Goal: Contribute content: Contribute content

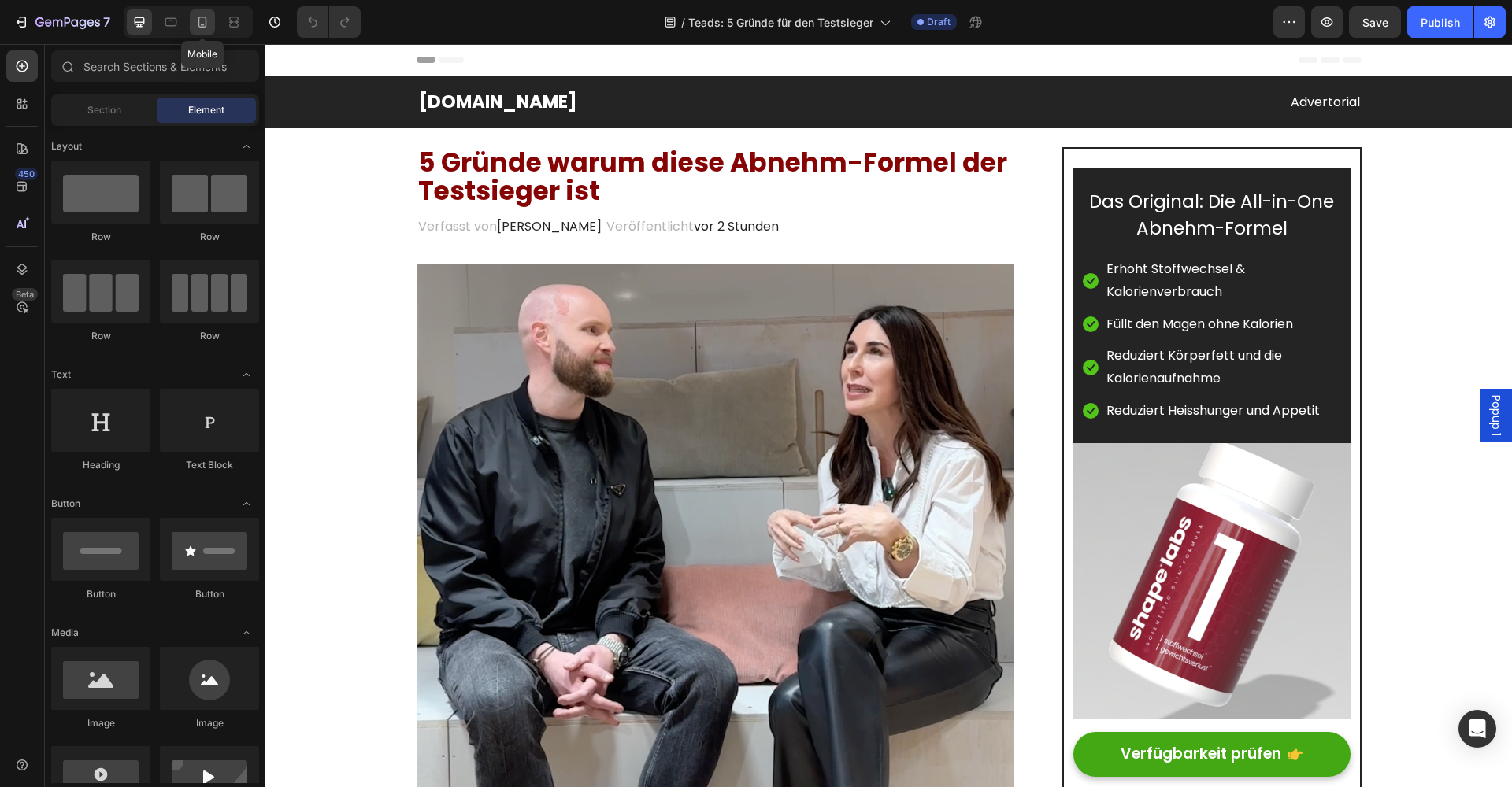
click at [201, 24] on icon at bounding box center [202, 22] width 15 height 15
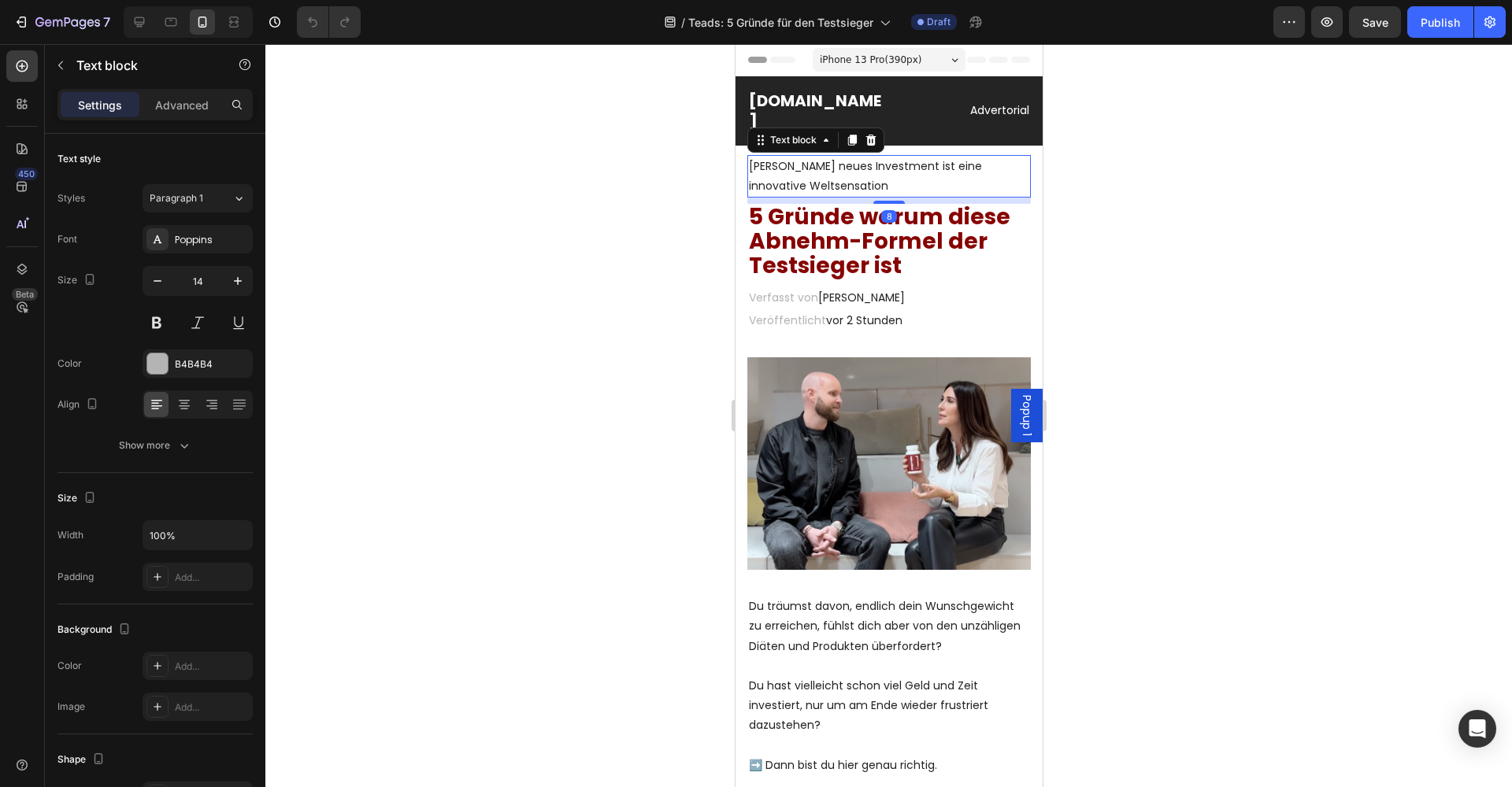
click at [798, 170] on span "Judith Williams neues Investment ist eine innovative Weltsensation" at bounding box center [864, 176] width 233 height 36
click at [842, 170] on span "Judith Williams neues Investment ist eine innovative Weltsensation" at bounding box center [864, 176] width 233 height 36
drag, startPoint x: 863, startPoint y: 185, endPoint x: 750, endPoint y: 169, distance: 114.1
click at [750, 169] on span "Judith Williams neues Investment ist eine innovative Weltsensation" at bounding box center [864, 176] width 233 height 36
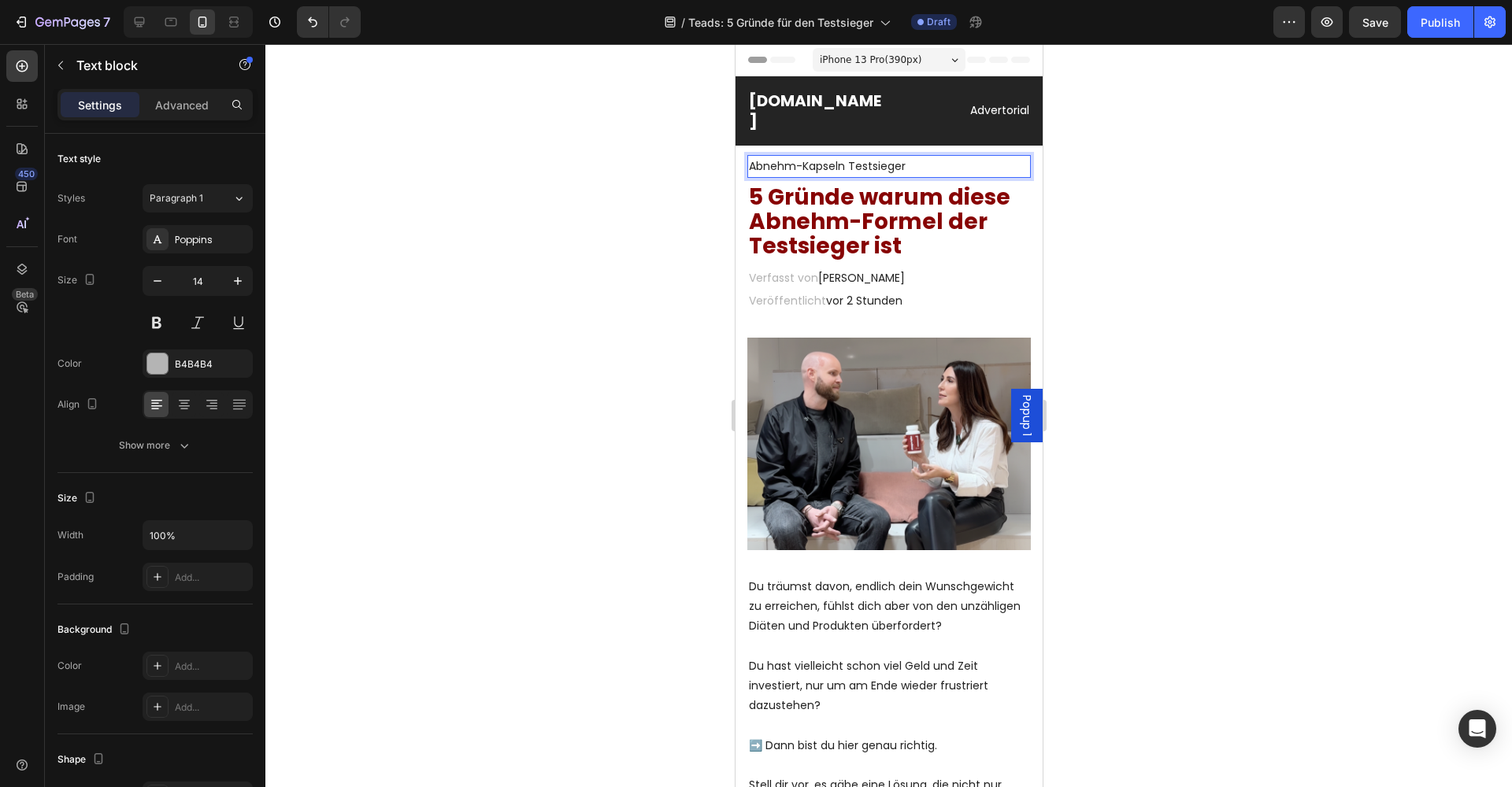
click at [702, 469] on div at bounding box center [888, 416] width 1246 height 744
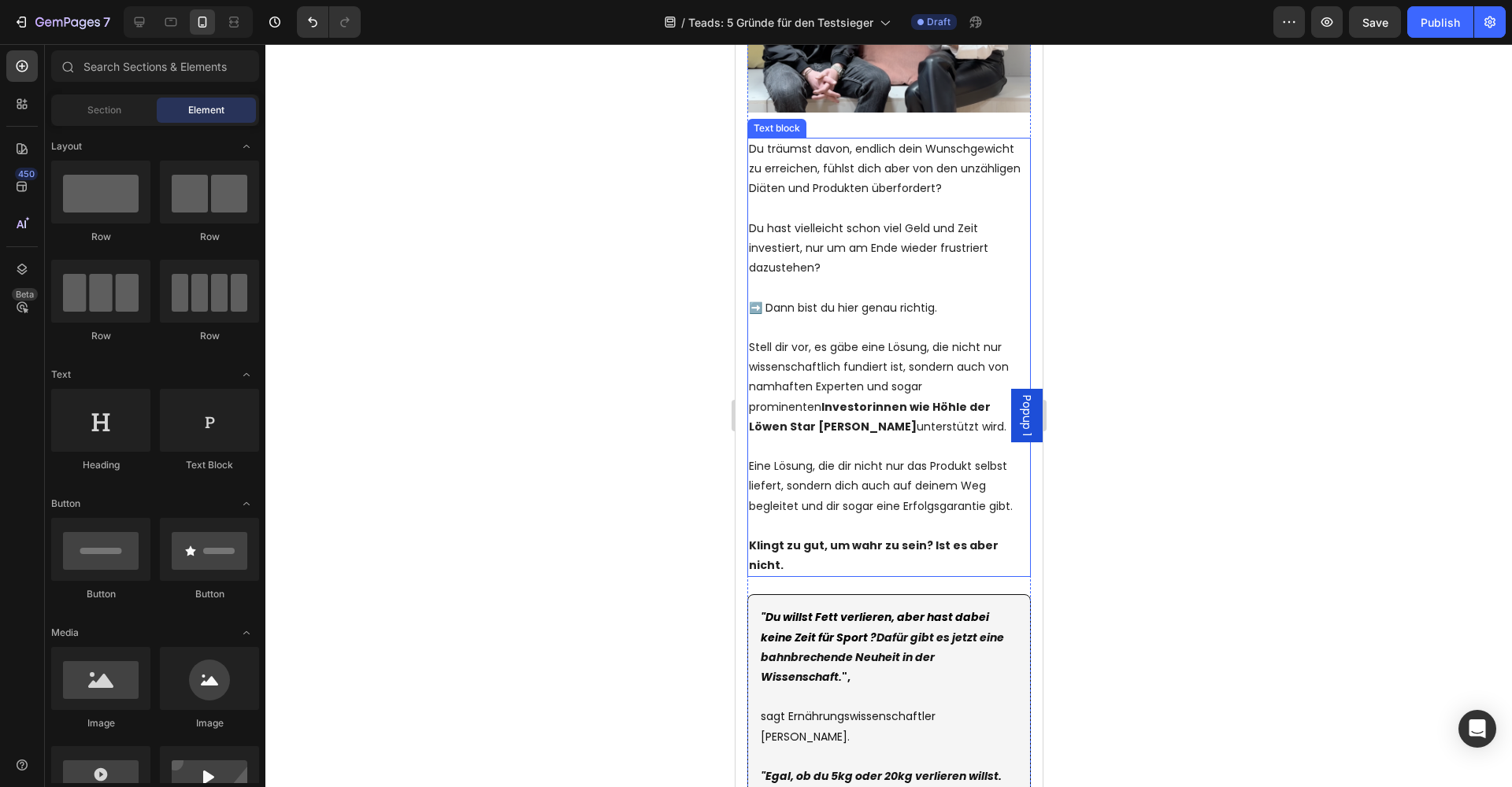
scroll to position [483, 0]
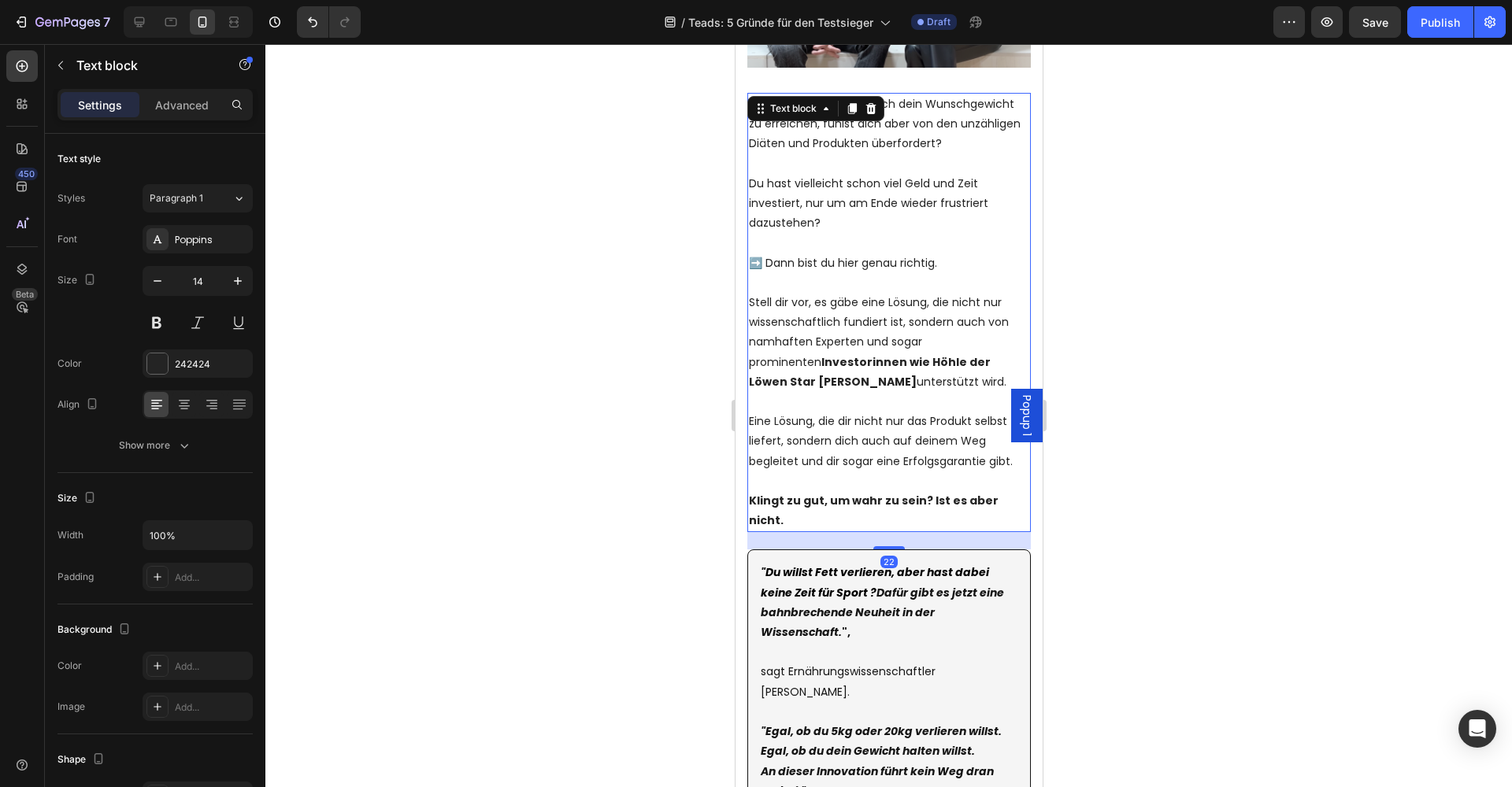
click at [868, 343] on p "Stell dir vor, es gäbe eine Lösung, die nicht nur wissenschaftlich fundiert ist…" at bounding box center [888, 342] width 280 height 99
click at [813, 377] on p "Stell dir vor, es gäbe eine Lösung, die nicht nur wissenschaftlich fundiert ist…" at bounding box center [888, 342] width 280 height 99
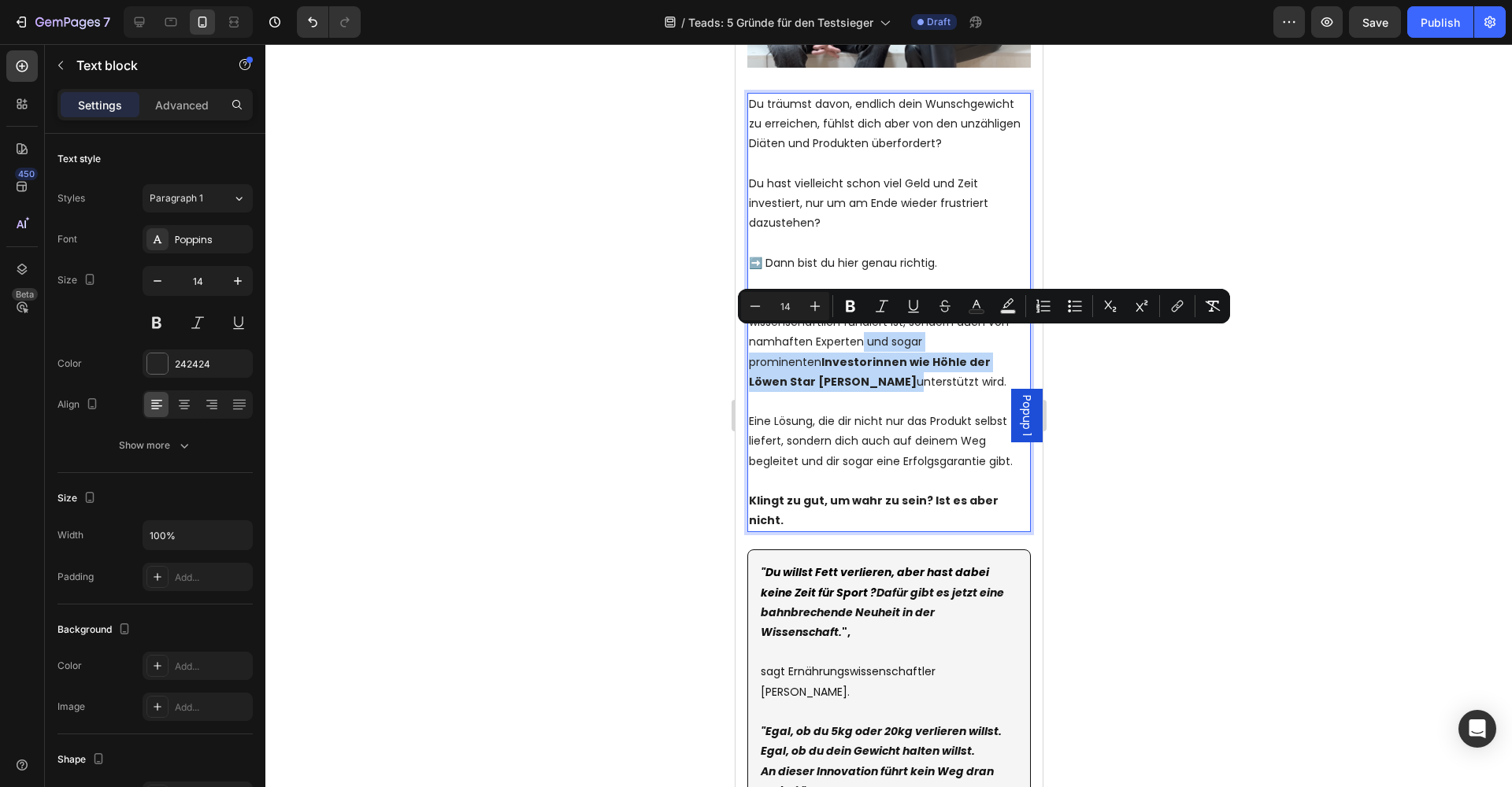
drag, startPoint x: 800, startPoint y: 378, endPoint x: 860, endPoint y: 344, distance: 69.0
click at [859, 344] on p "Stell dir vor, es gäbe eine Lösung, die nicht nur wissenschaftlich fundiert ist…" at bounding box center [888, 342] width 280 height 99
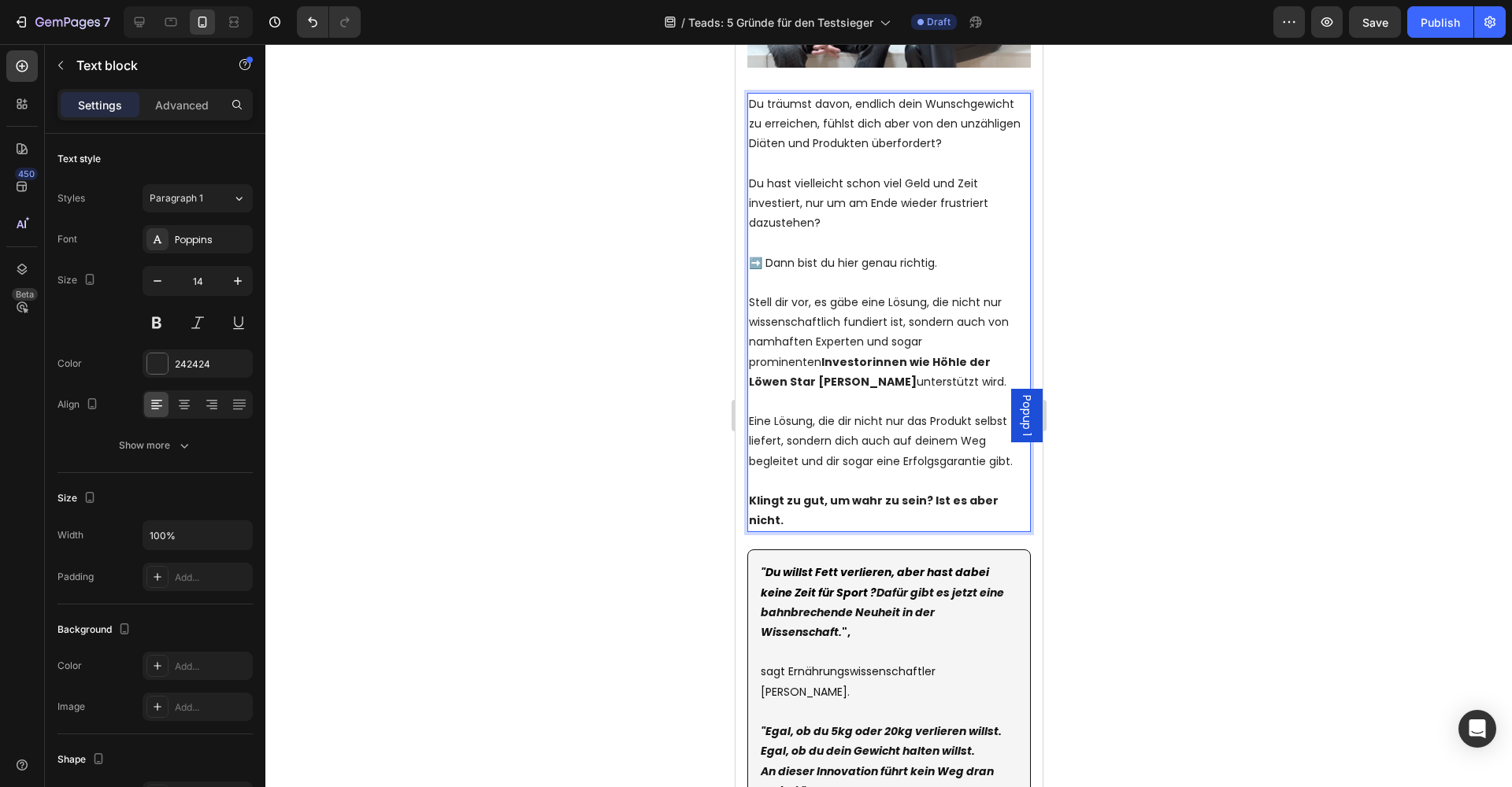
click at [861, 342] on p "Stell dir vor, es gäbe eine Lösung, die nicht nur wissenschaftlich fundiert ist…" at bounding box center [888, 342] width 280 height 99
drag, startPoint x: 968, startPoint y: 358, endPoint x: 853, endPoint y: 360, distance: 115.0
click at [853, 360] on strong "Investorinnen wie Höhle der Löwen Star Judith Williams" at bounding box center [869, 372] width 241 height 36
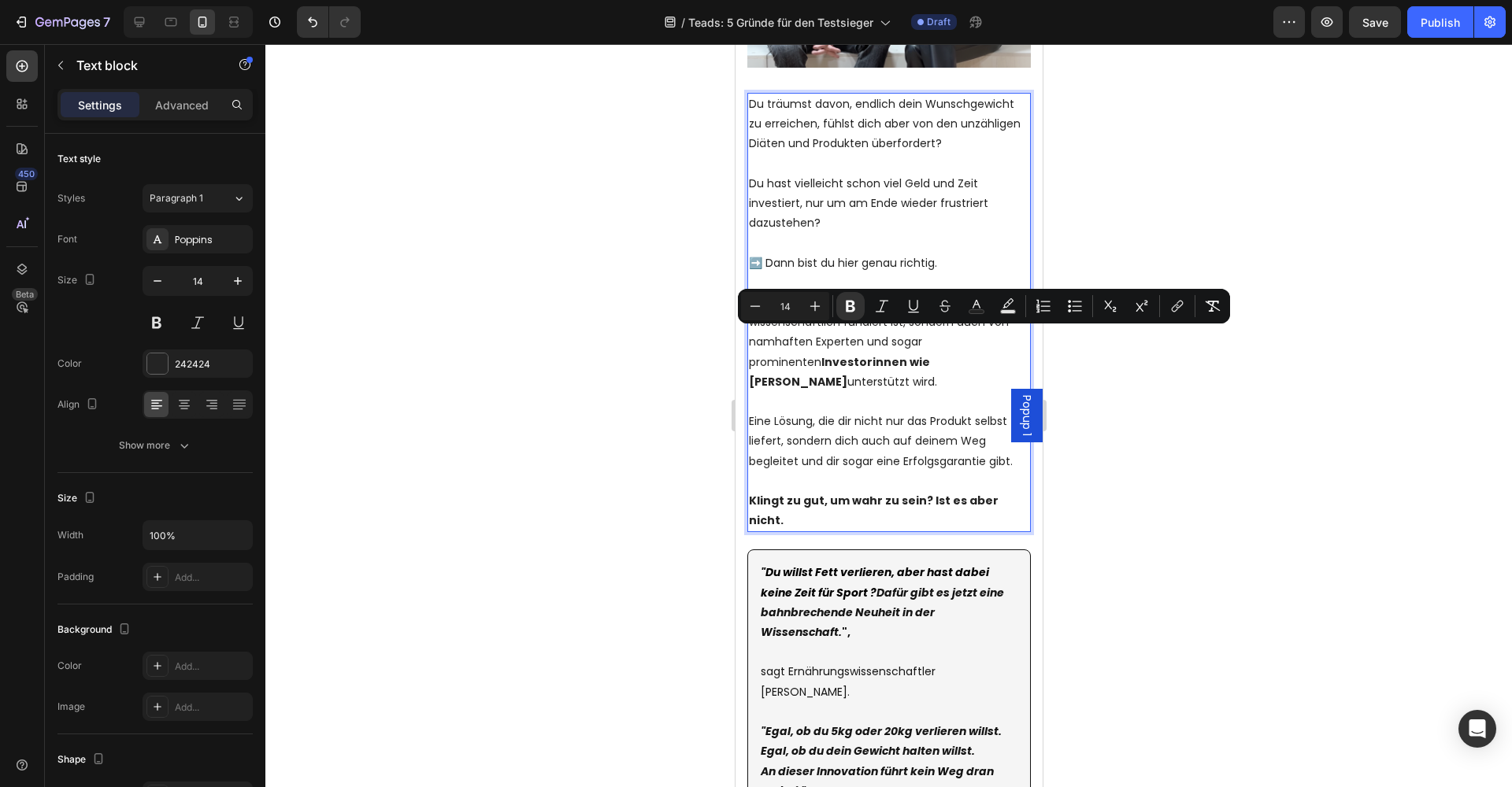
drag, startPoint x: 924, startPoint y: 357, endPoint x: 749, endPoint y: 357, distance: 175.0
click at [749, 358] on p "Stell dir vor, es gäbe eine Lösung, die nicht nur wissenschaftlich fundiert ist…" at bounding box center [888, 342] width 280 height 99
click at [844, 305] on icon "Editor contextual toolbar" at bounding box center [851, 306] width 15 height 15
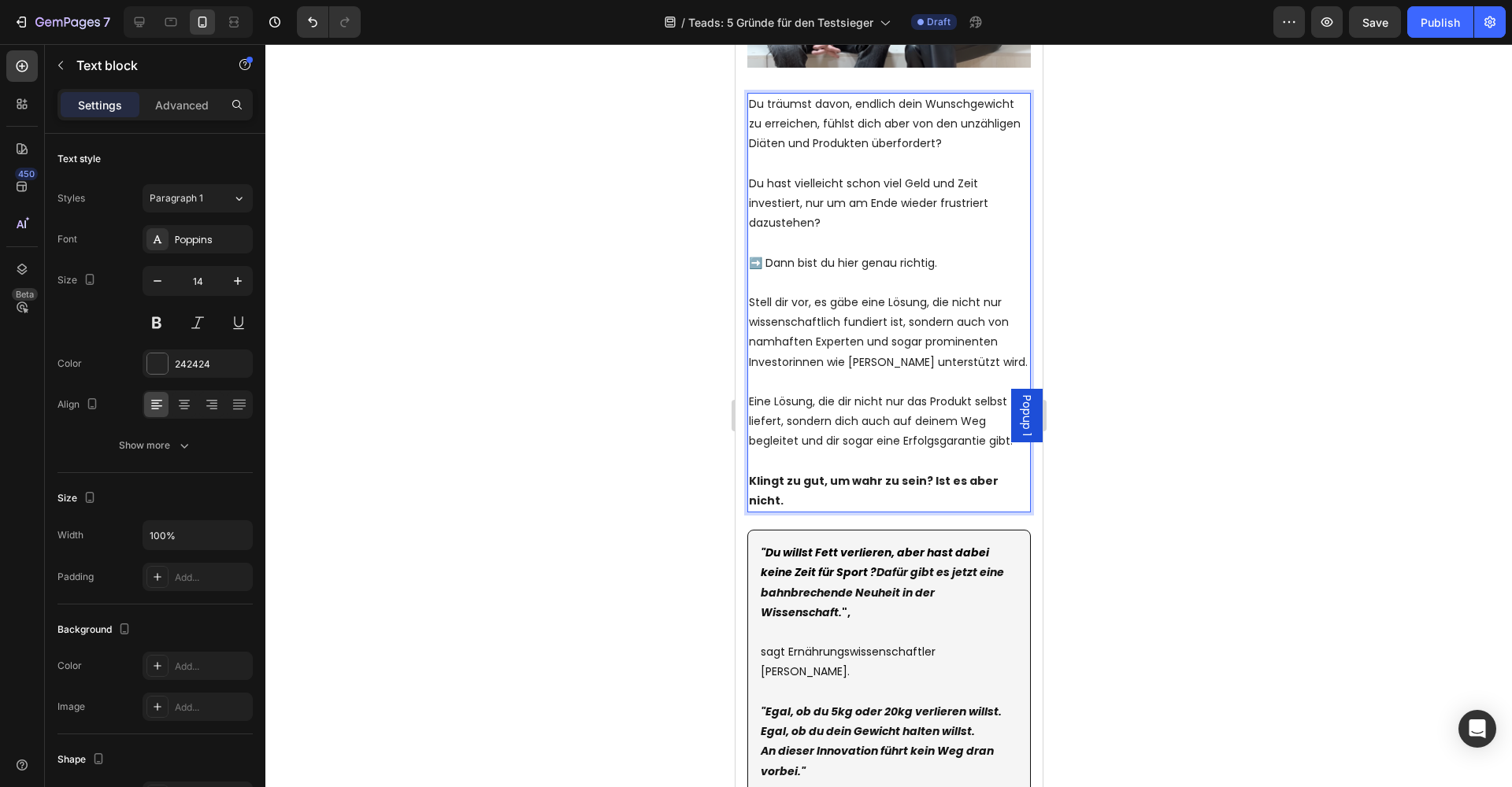
click at [834, 358] on p "Stell dir vor, es gäbe eine Lösung, die nicht nur wissenschaftlich fundiert ist…" at bounding box center [888, 332] width 280 height 79
drag, startPoint x: 943, startPoint y: 257, endPoint x: 767, endPoint y: 266, distance: 176.2
click at [767, 266] on p "➡️ Dann bist du hier genau richtig." at bounding box center [888, 264] width 280 height 19
drag, startPoint x: 854, startPoint y: 102, endPoint x: 1012, endPoint y: 104, distance: 158.0
click at [1012, 104] on p "Du träumst davon, endlich dein Wunschgewicht zu erreichen, fühlst dich aber von…" at bounding box center [888, 125] width 280 height 60
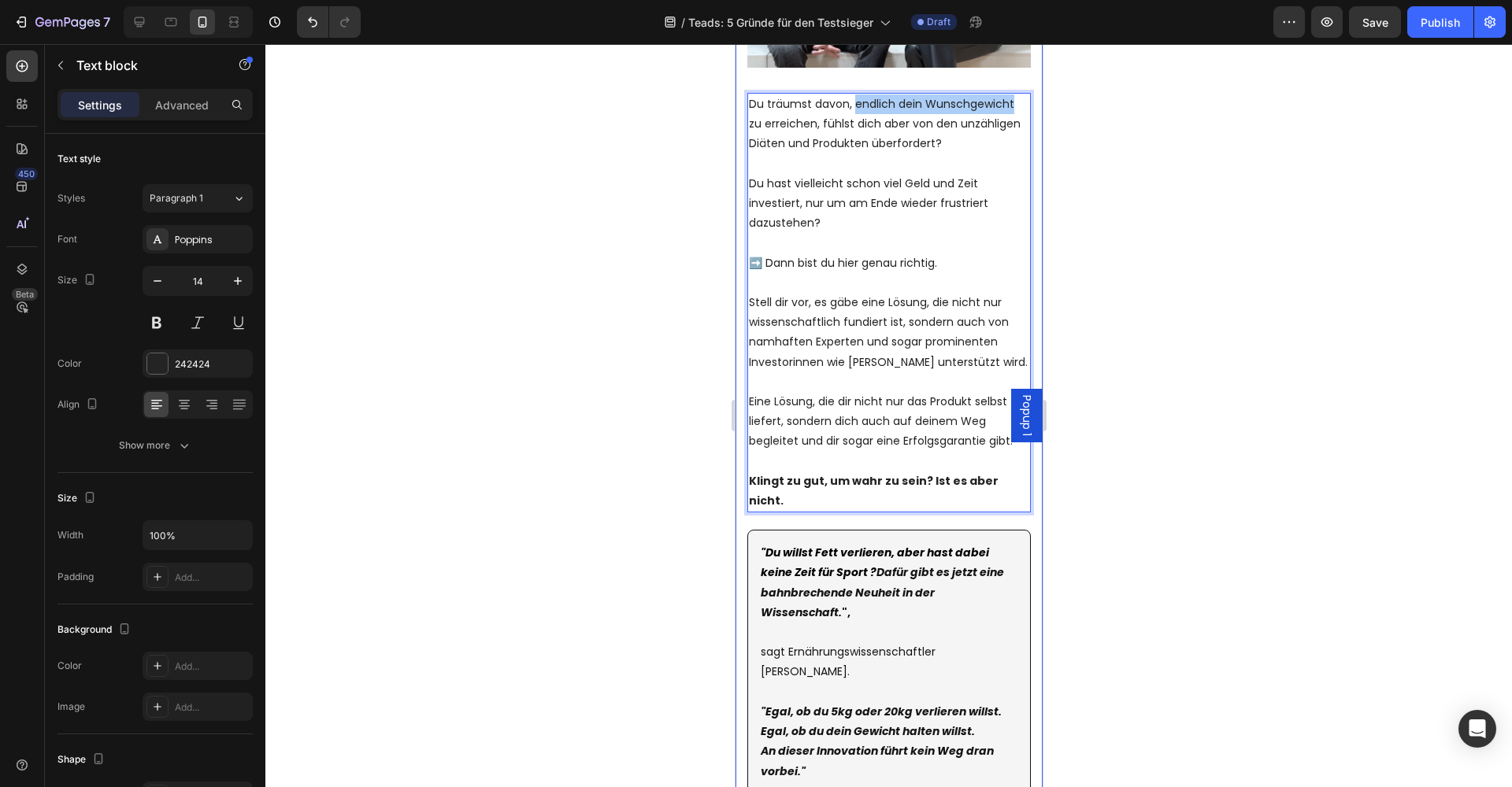
click at [1111, 200] on div at bounding box center [888, 416] width 1246 height 744
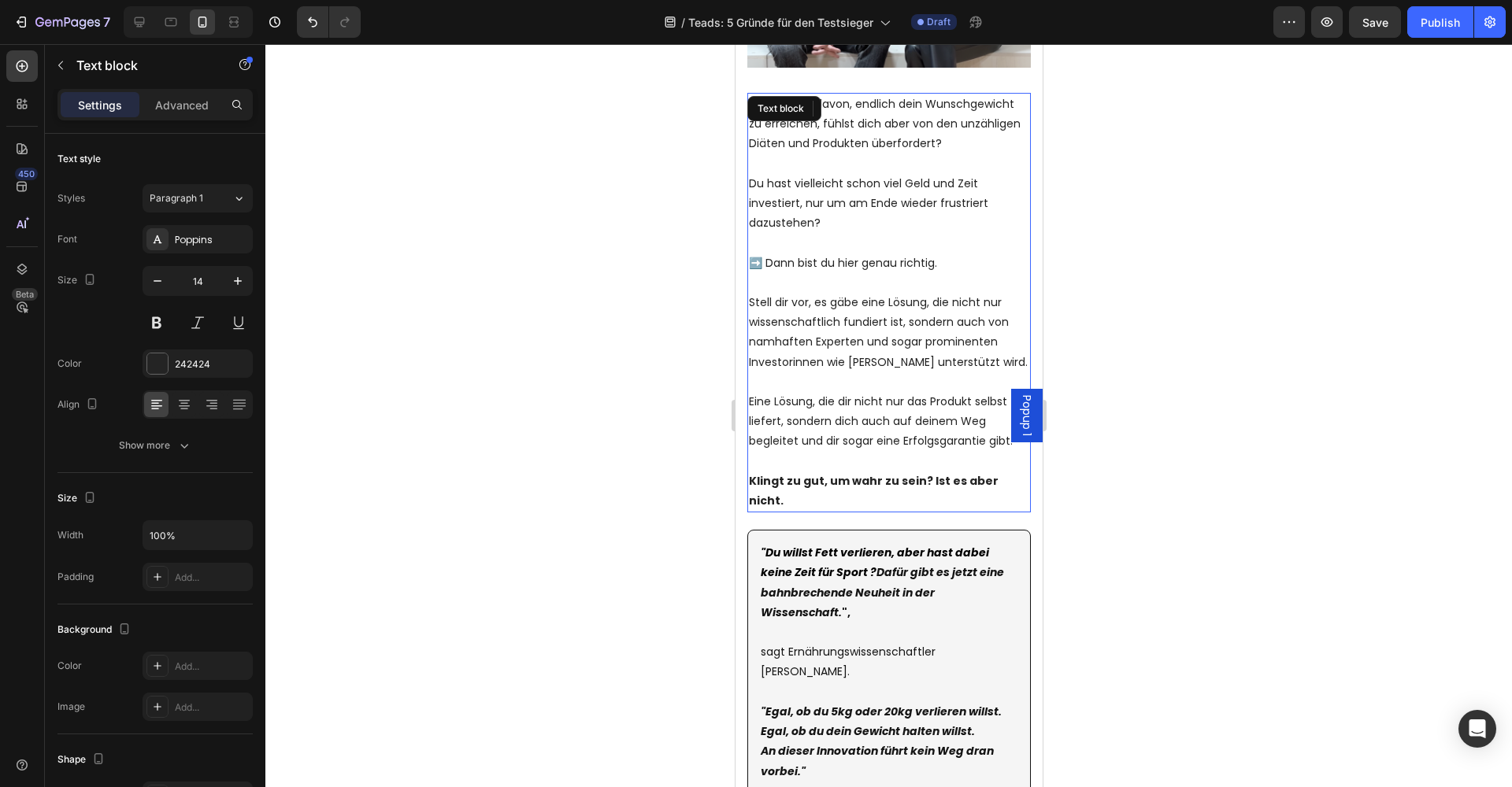
click at [877, 105] on div "Du träumst davon, endlich dein Wunschgewicht zu erreichen, fühlst dich aber von…" at bounding box center [888, 302] width 284 height 420
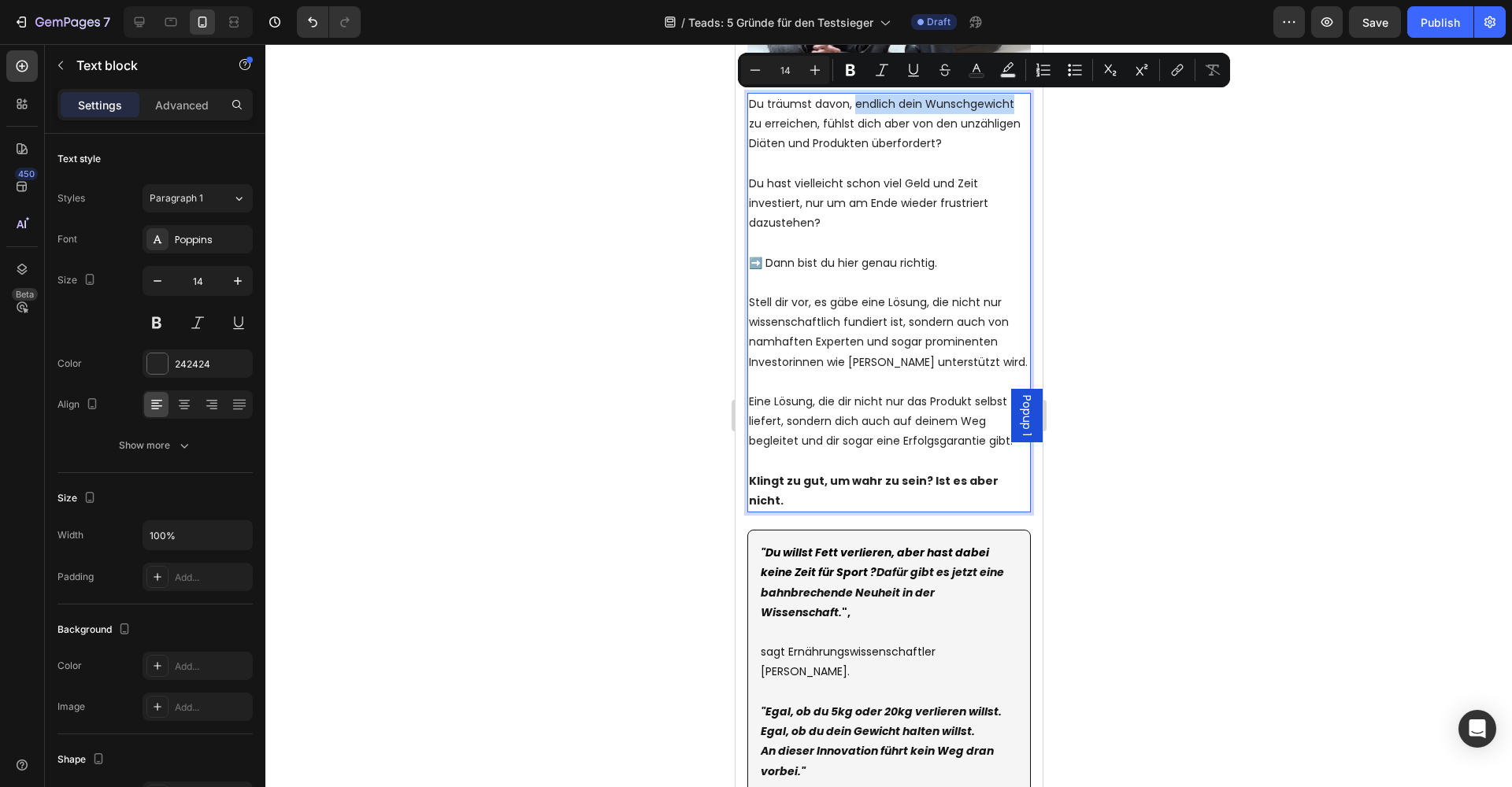
drag, startPoint x: 1012, startPoint y: 102, endPoint x: 854, endPoint y: 103, distance: 158.0
click at [854, 103] on p "Du träumst davon, endlich dein Wunschgewicht zu erreichen, fühlst dich aber von…" at bounding box center [888, 125] width 280 height 60
click at [847, 74] on icon "Editor contextual toolbar" at bounding box center [851, 70] width 10 height 12
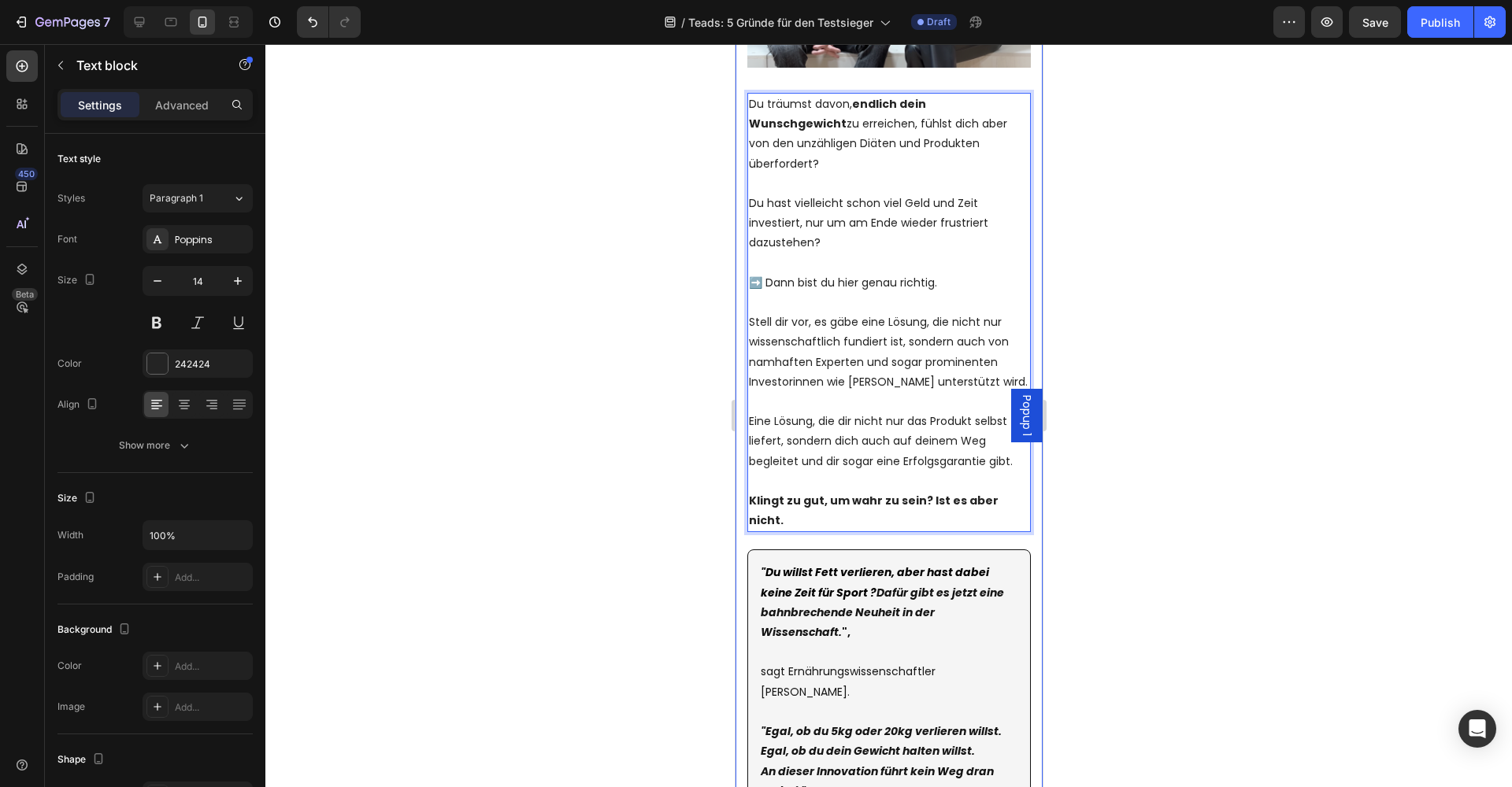
click at [1113, 228] on div at bounding box center [888, 416] width 1246 height 744
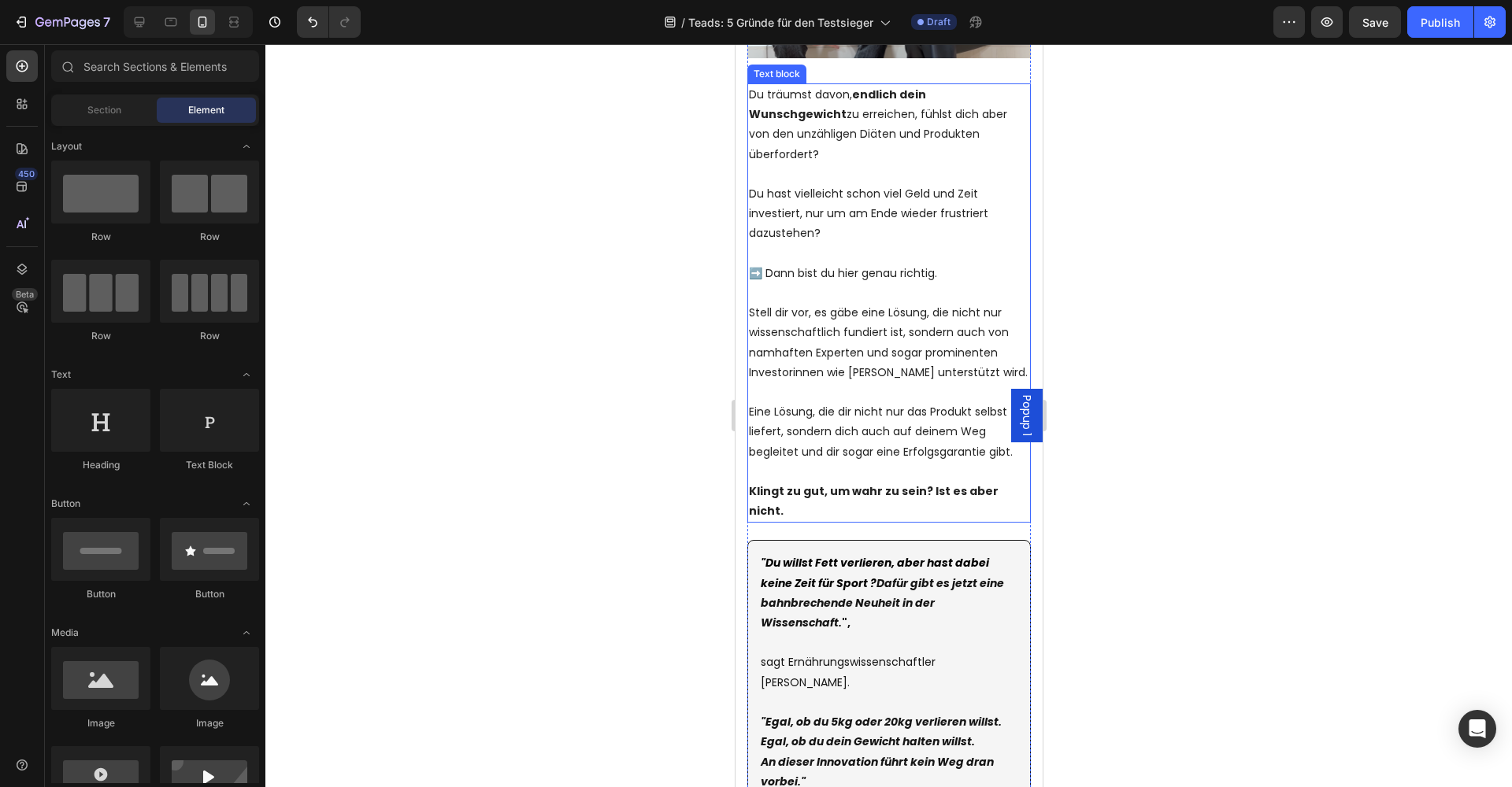
scroll to position [497, 0]
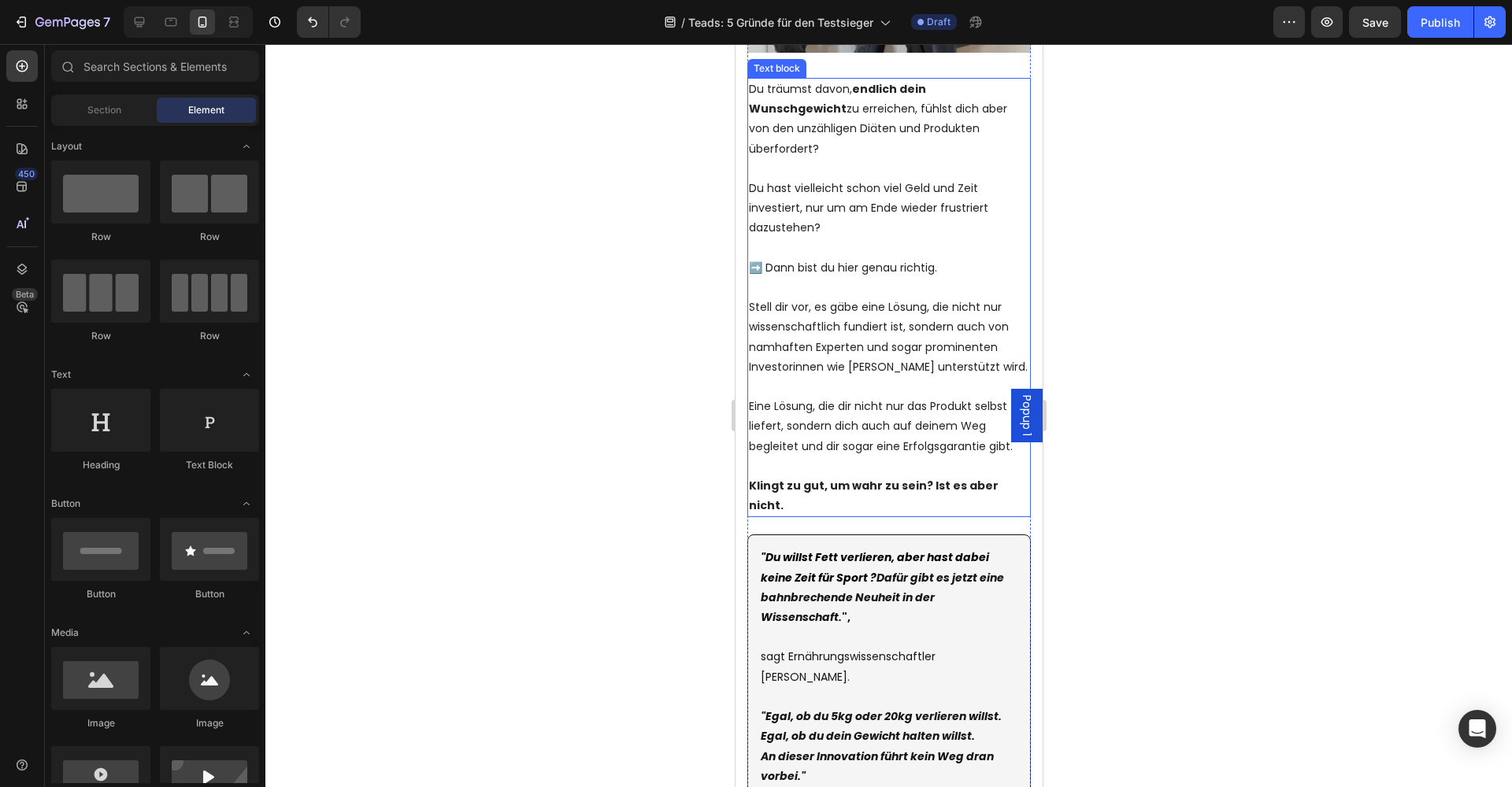
click at [859, 323] on p "Stell dir vor, es gäbe eine Lösung, die nicht nur wissenschaftlich fundiert ist…" at bounding box center [888, 337] width 280 height 79
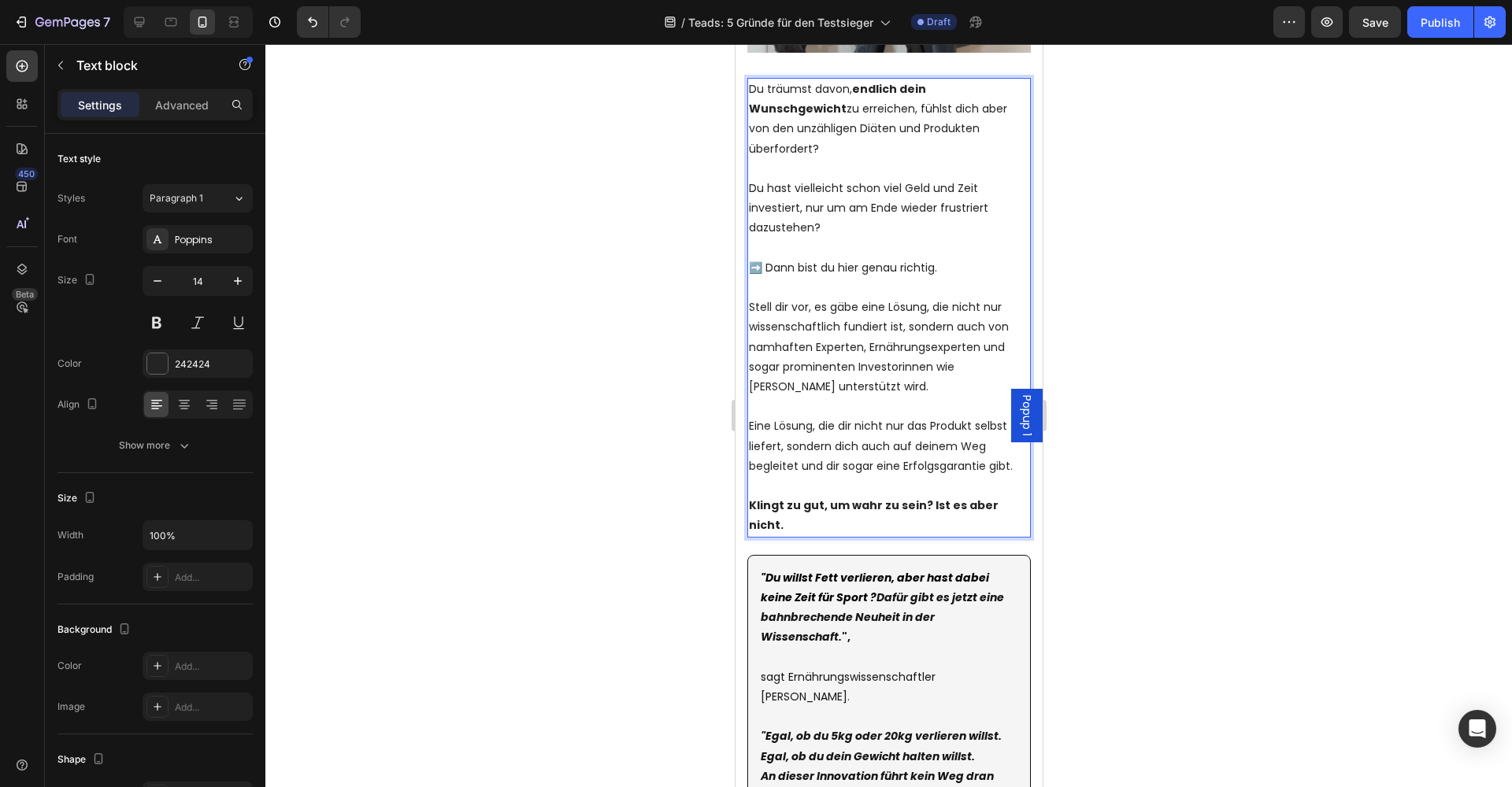
click at [1139, 342] on div at bounding box center [888, 416] width 1246 height 744
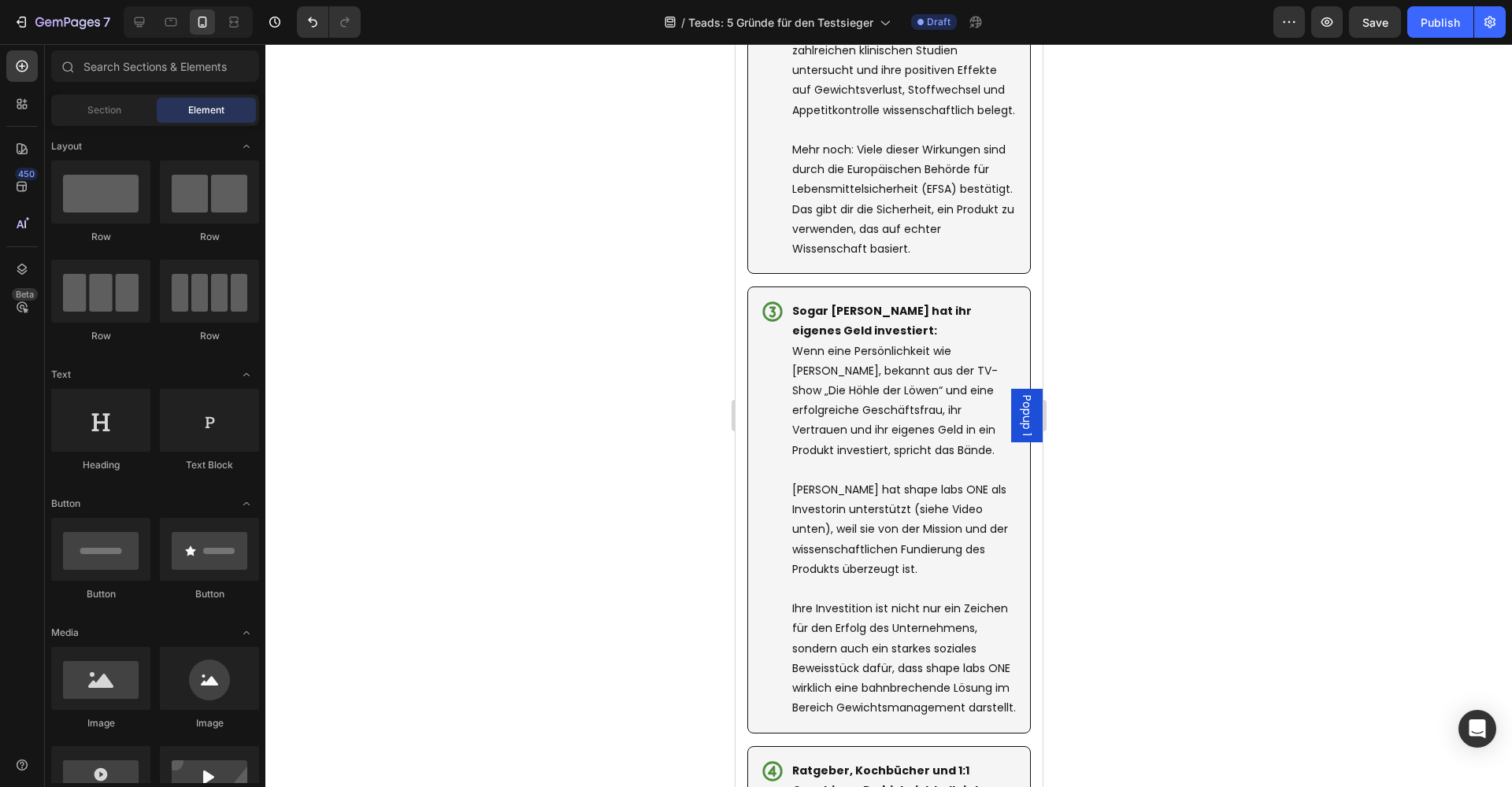
scroll to position [3254, 0]
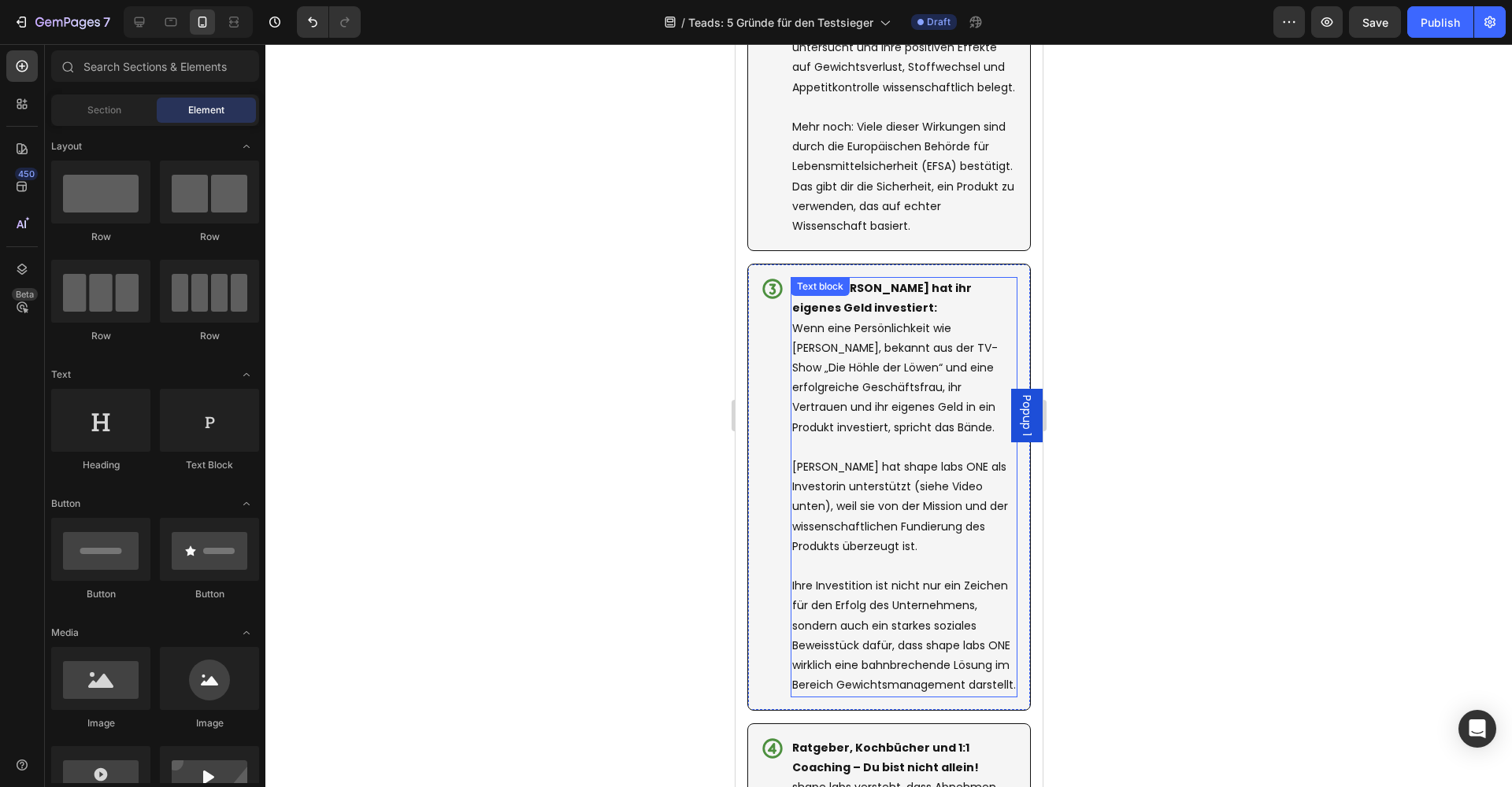
click at [847, 661] on p "Ihre Investition ist nicht nur ein Zeichen für den Erfolg des Unternehmens, son…" at bounding box center [904, 635] width 224 height 119
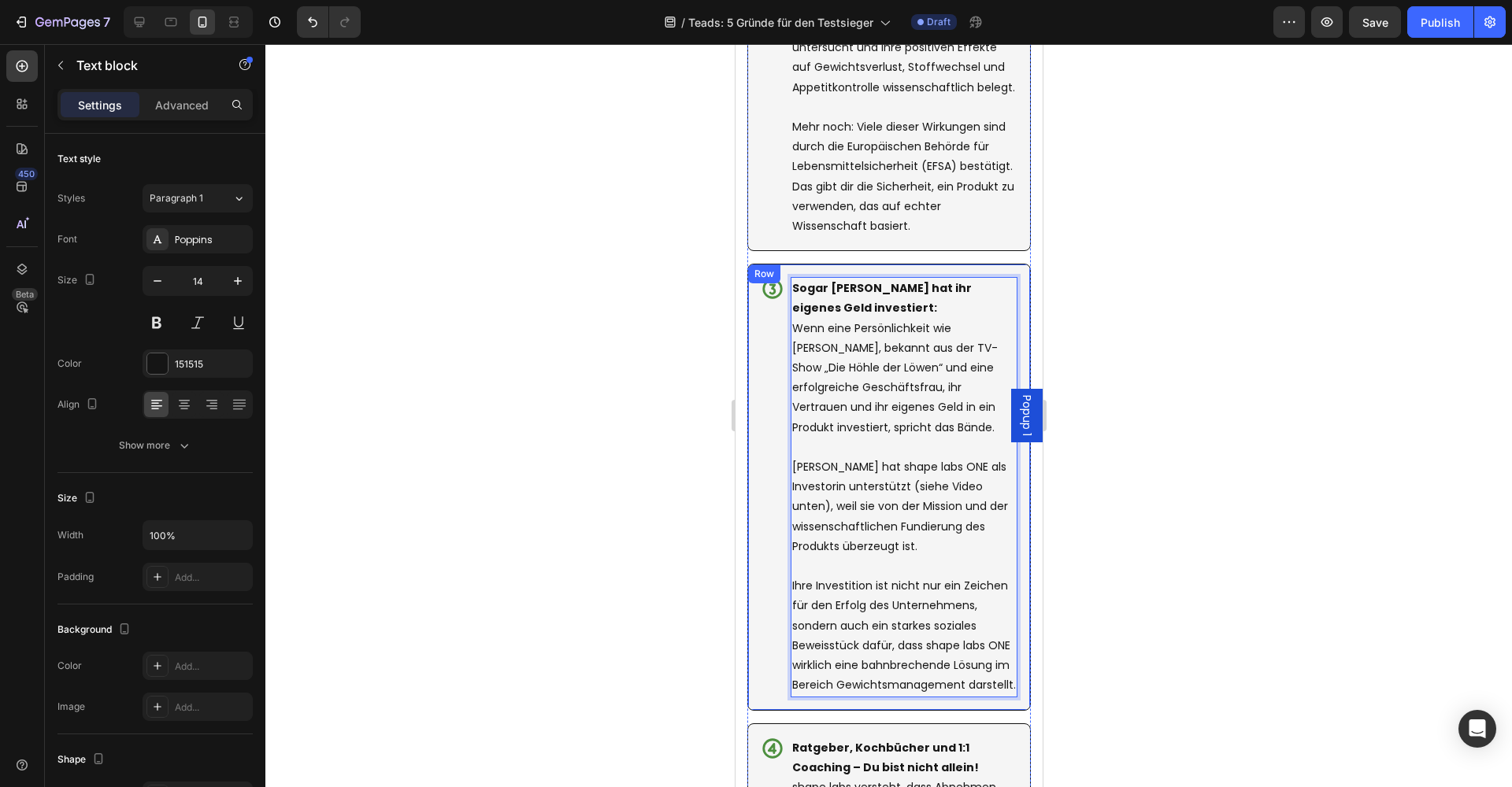
click at [857, 660] on div "Icon Sogar Judith Williams hat ihr eigenes Geld investiert: Wenn eine Persönlic…" at bounding box center [888, 487] width 284 height 446
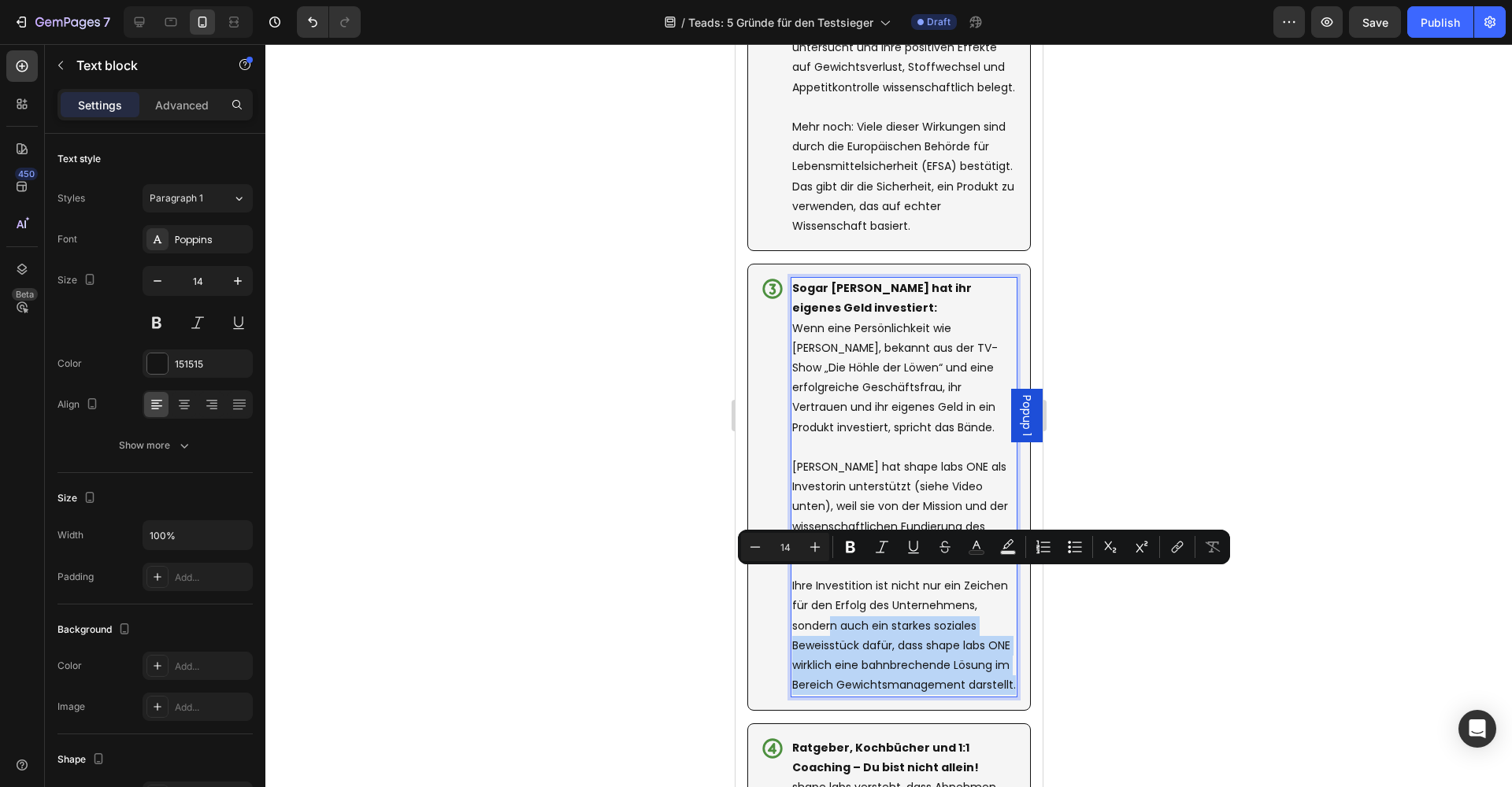
drag, startPoint x: 1013, startPoint y: 637, endPoint x: 830, endPoint y: 571, distance: 194.5
click at [830, 576] on p "Ihre Investition ist nicht nur ein Zeichen für den Erfolg des Unternehmens, son…" at bounding box center [904, 635] width 224 height 119
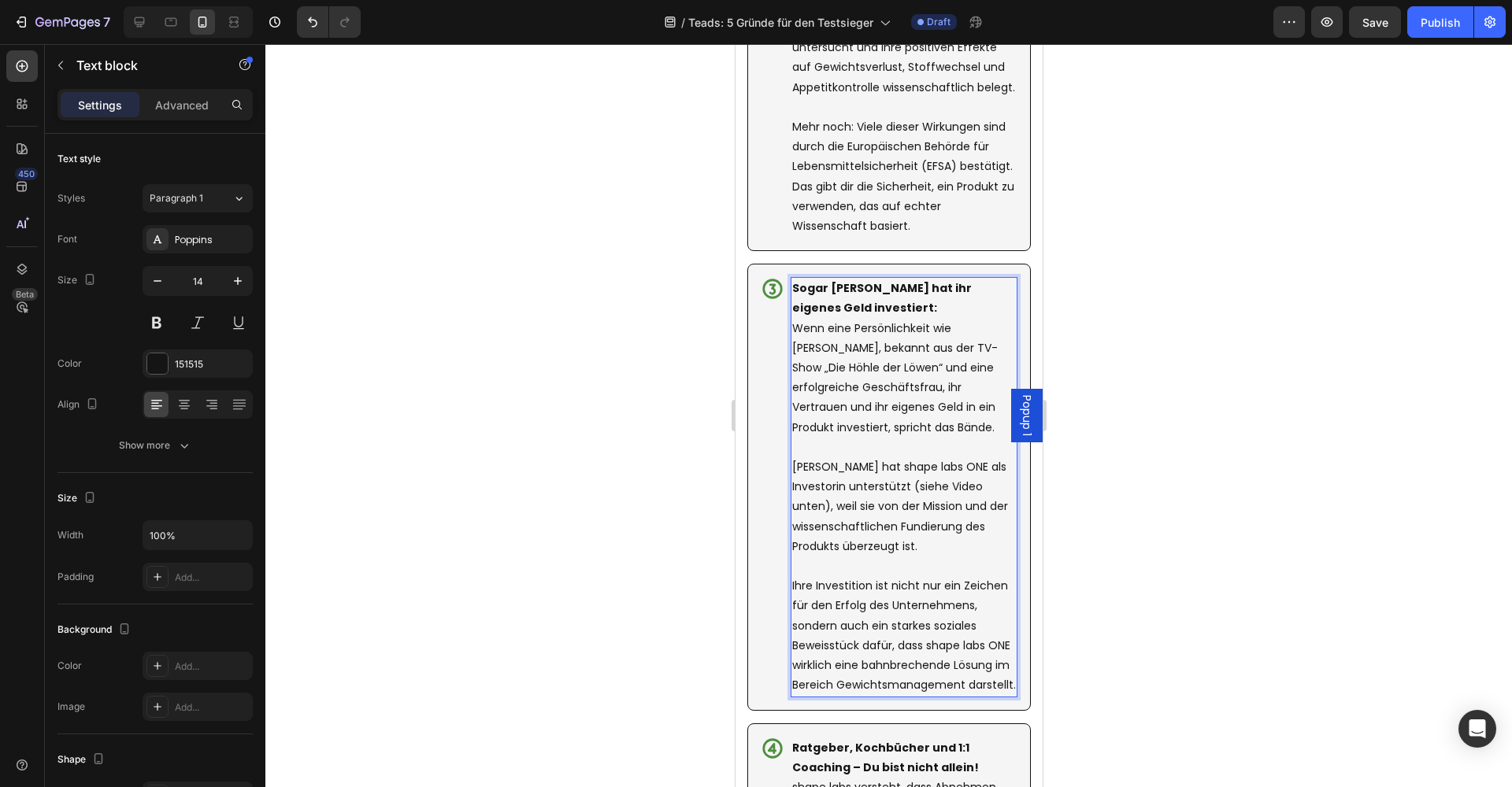
click at [920, 506] on p "Judith Williams hat shape labs ONE als Investorin unterstützt (siehe Video unte…" at bounding box center [904, 507] width 224 height 99
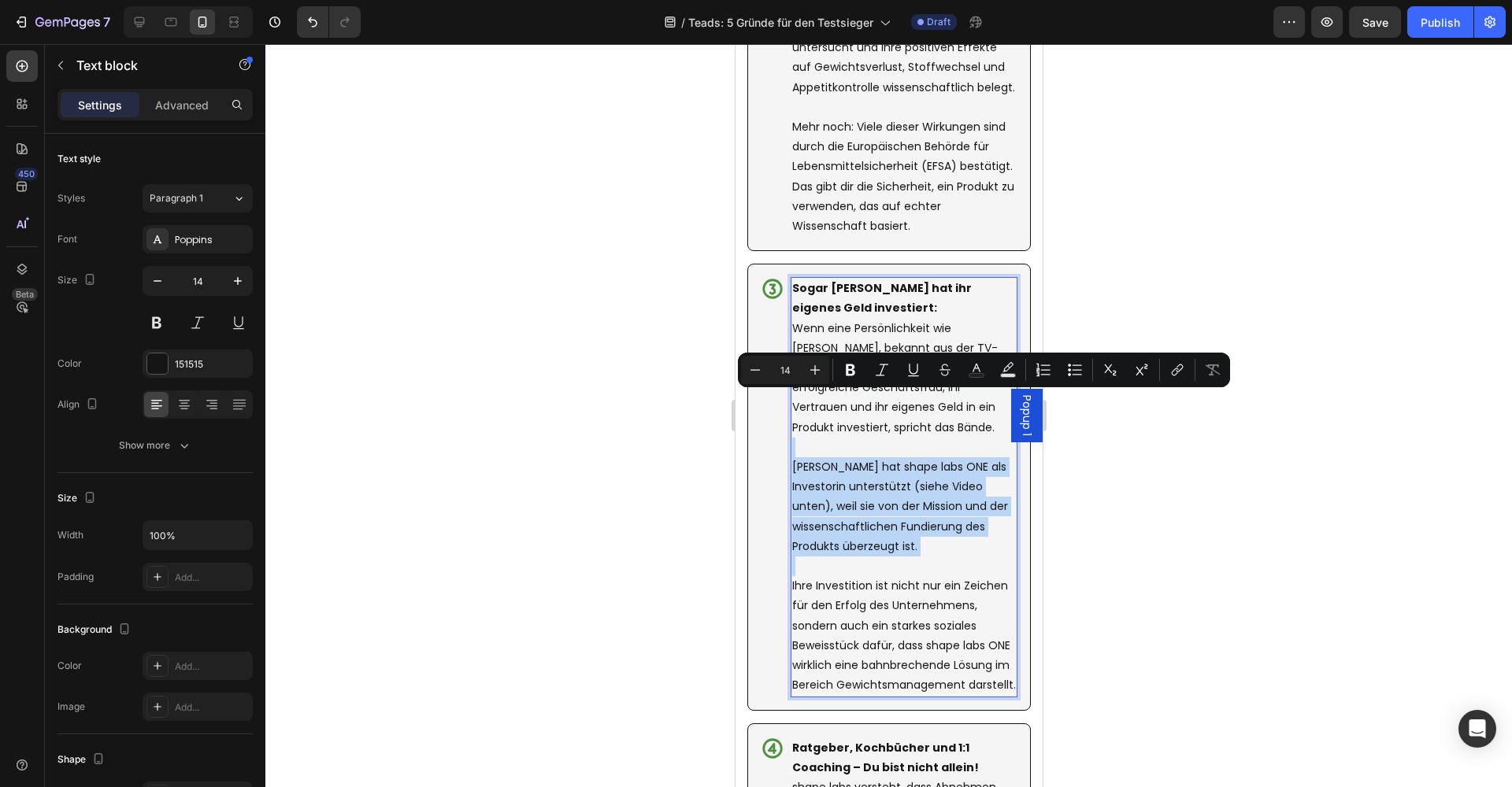
drag, startPoint x: 919, startPoint y: 516, endPoint x: 795, endPoint y: 410, distance: 163.1
click at [795, 410] on div "Sogar Judith Williams hat ihr eigenes Geld investiert: Wenn eine Persönlichkeit…" at bounding box center [903, 487] width 227 height 420
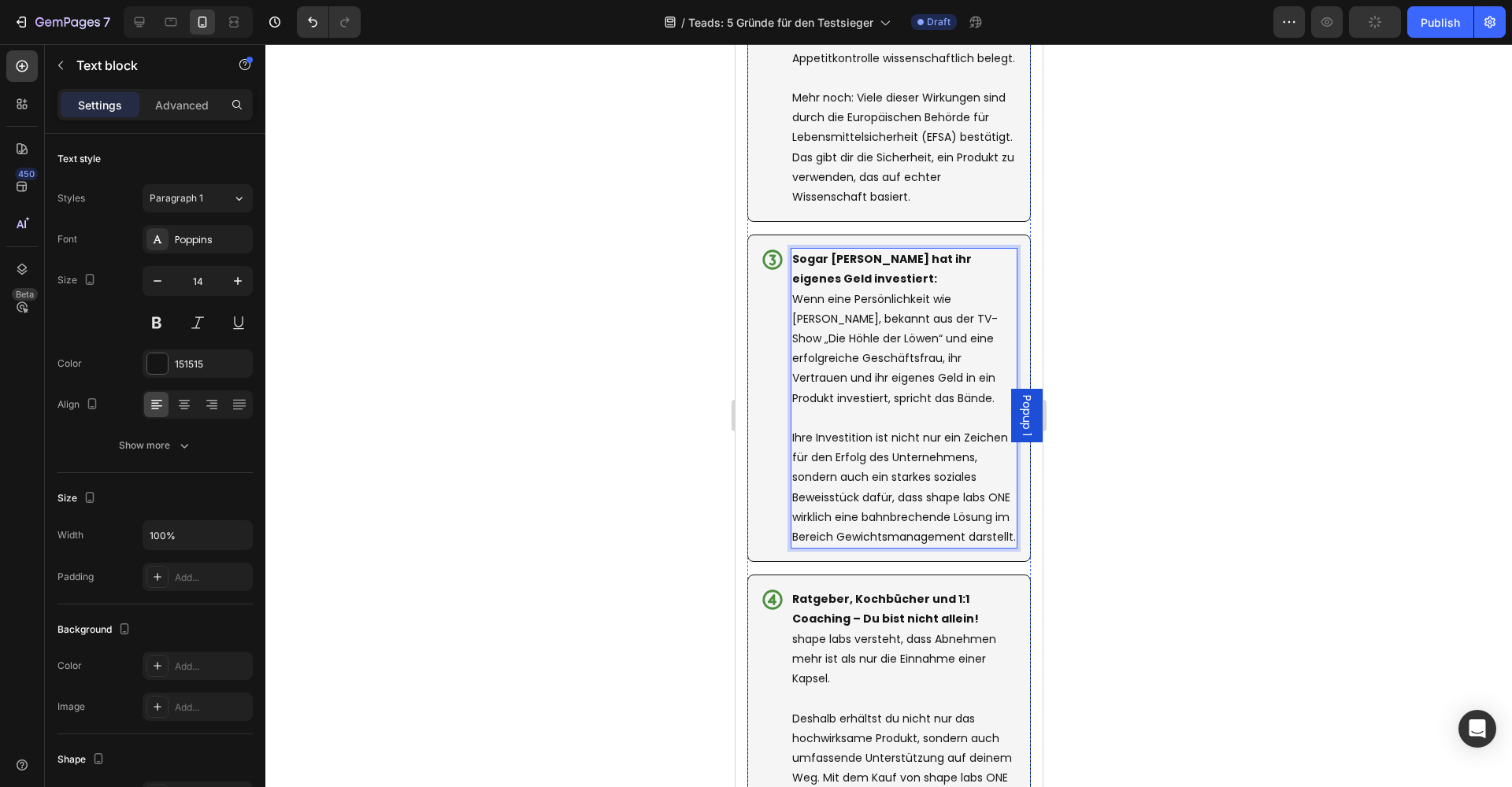
scroll to position [3267, 0]
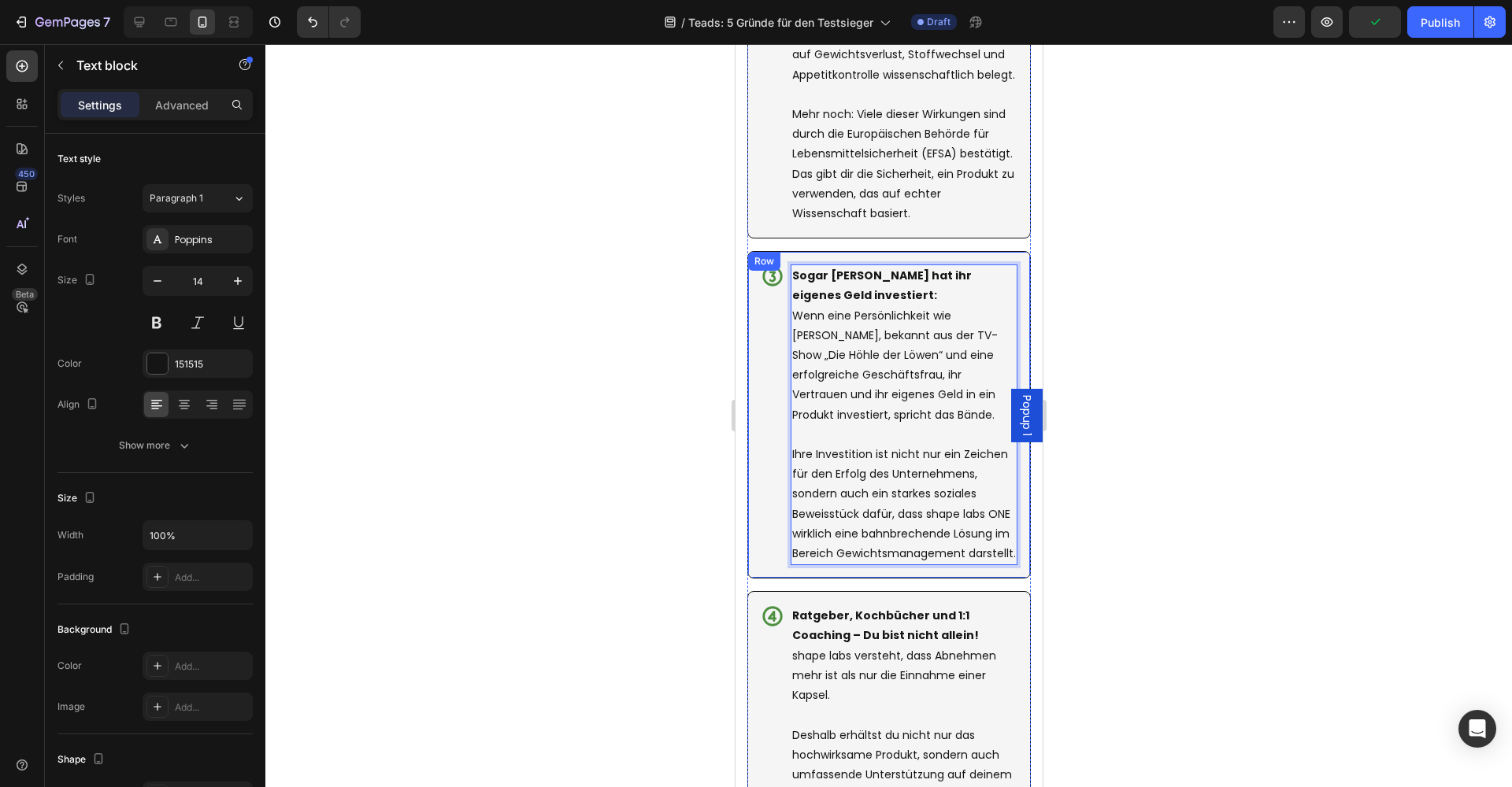
click at [1174, 485] on div at bounding box center [888, 416] width 1246 height 744
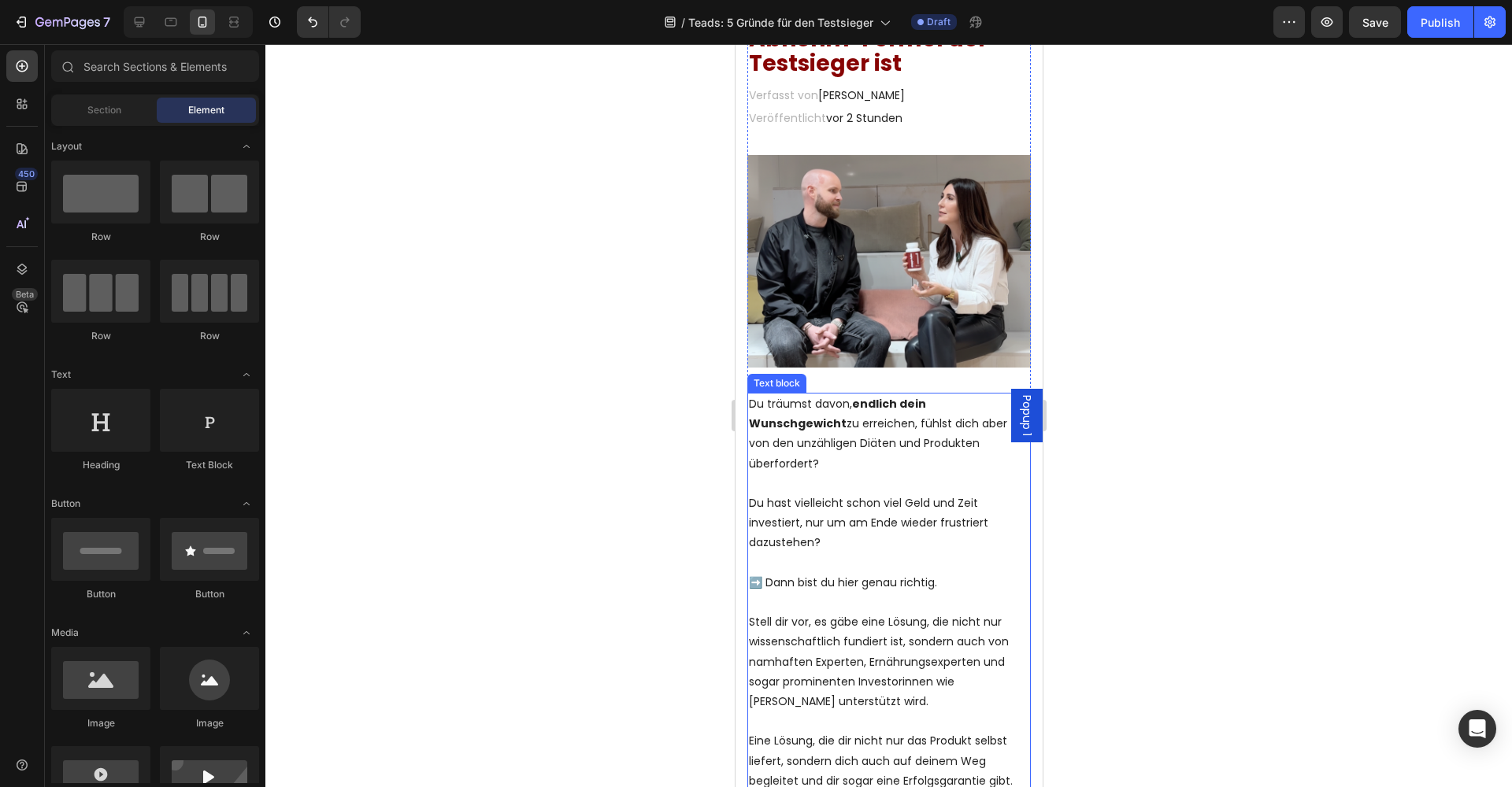
scroll to position [172, 0]
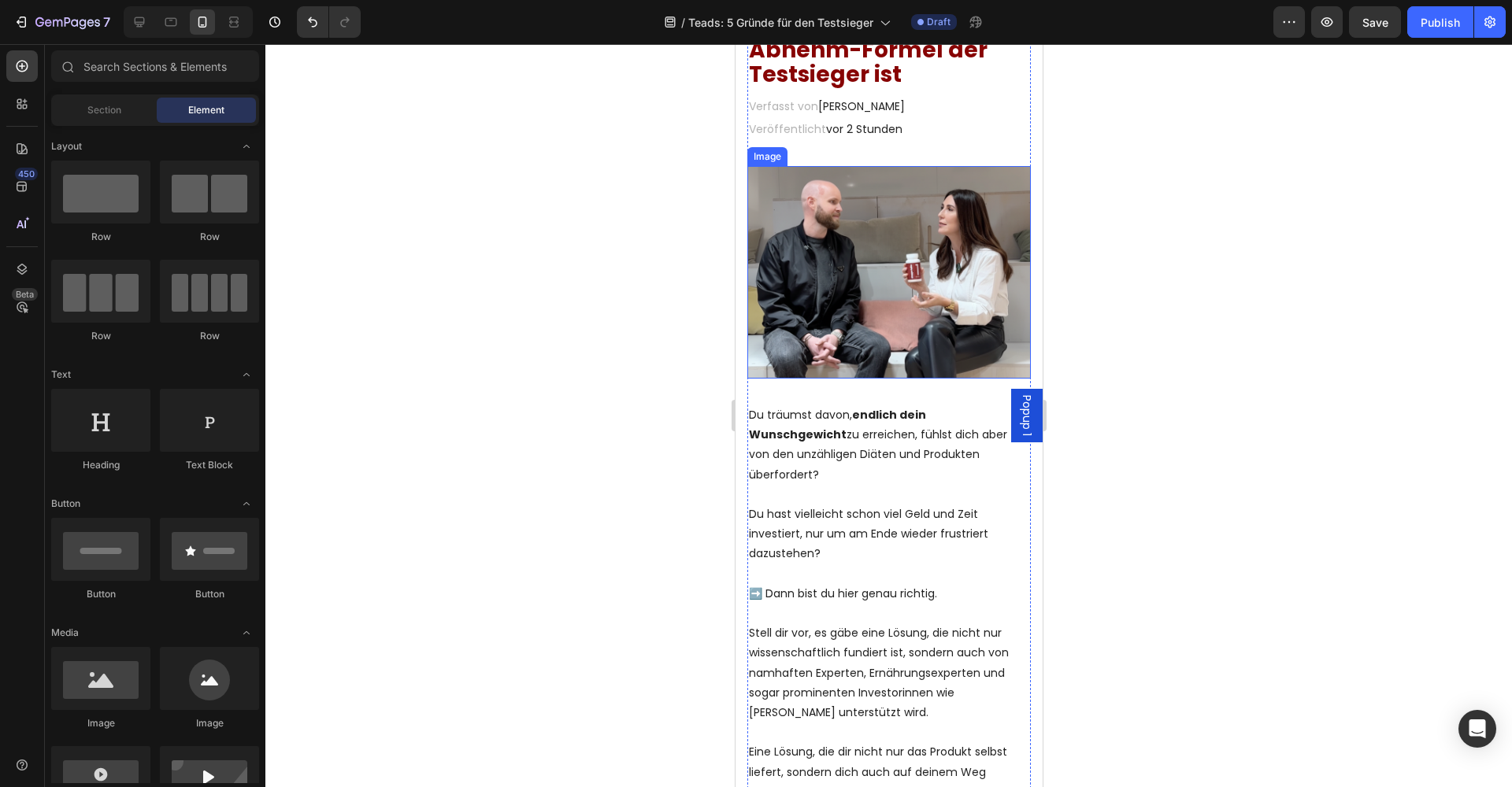
click at [864, 267] on img at bounding box center [888, 272] width 284 height 212
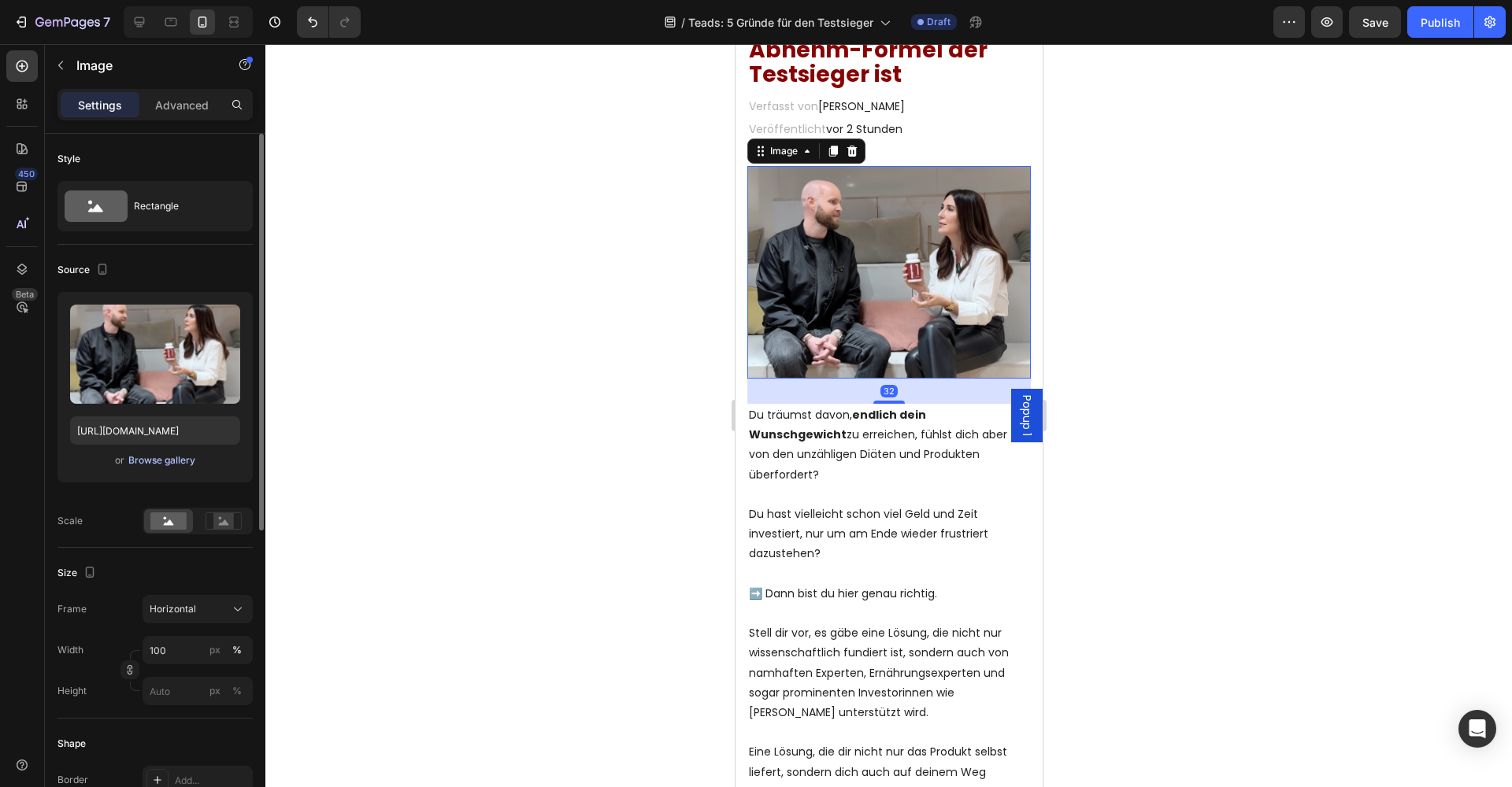
click at [161, 456] on div "Browse gallery" at bounding box center [161, 461] width 67 height 14
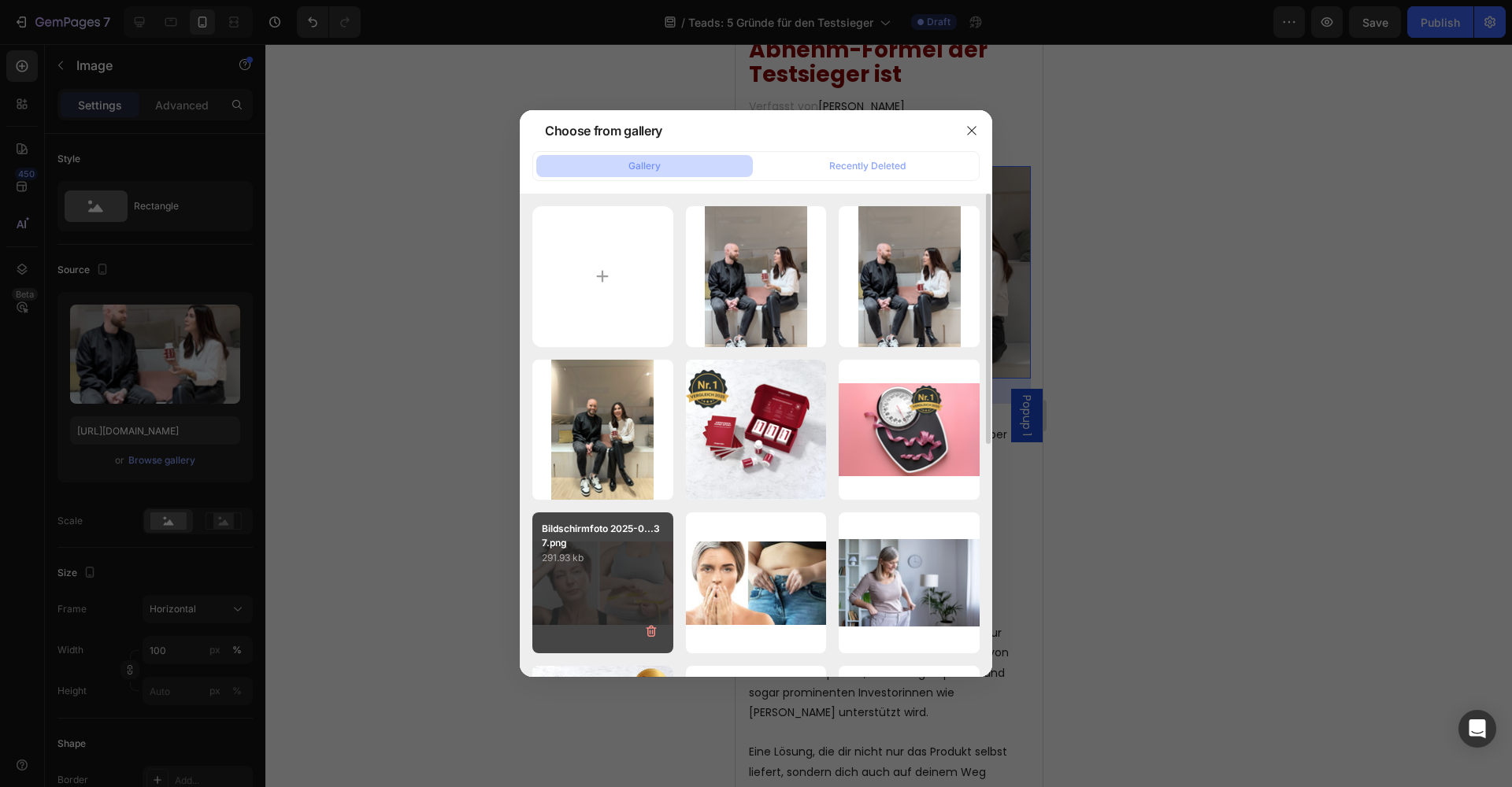
click at [639, 583] on div "Bildschirmfoto 2025-0...37.png 291.93 kb" at bounding box center [602, 583] width 141 height 141
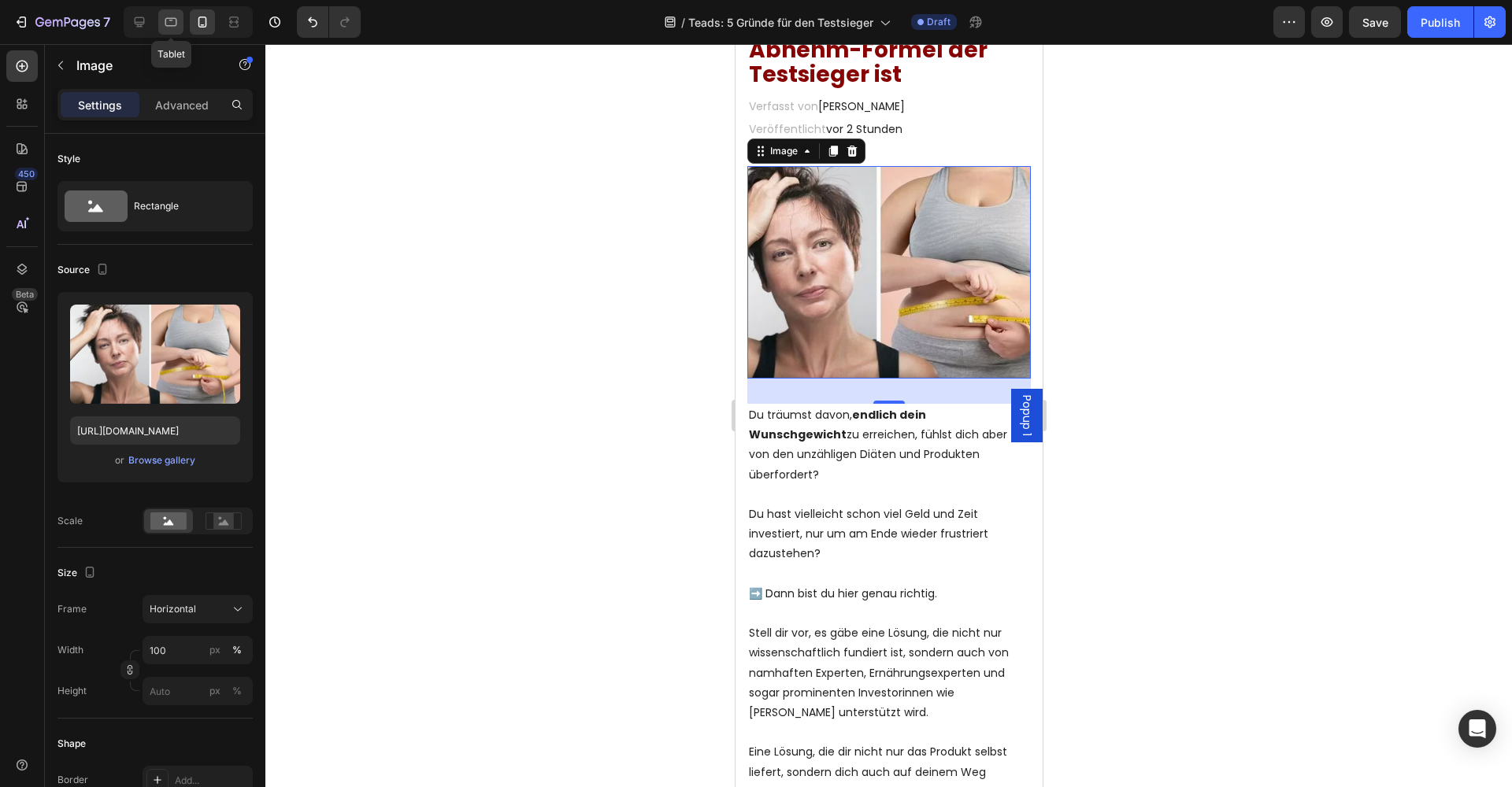
click at [171, 28] on icon at bounding box center [171, 22] width 15 height 15
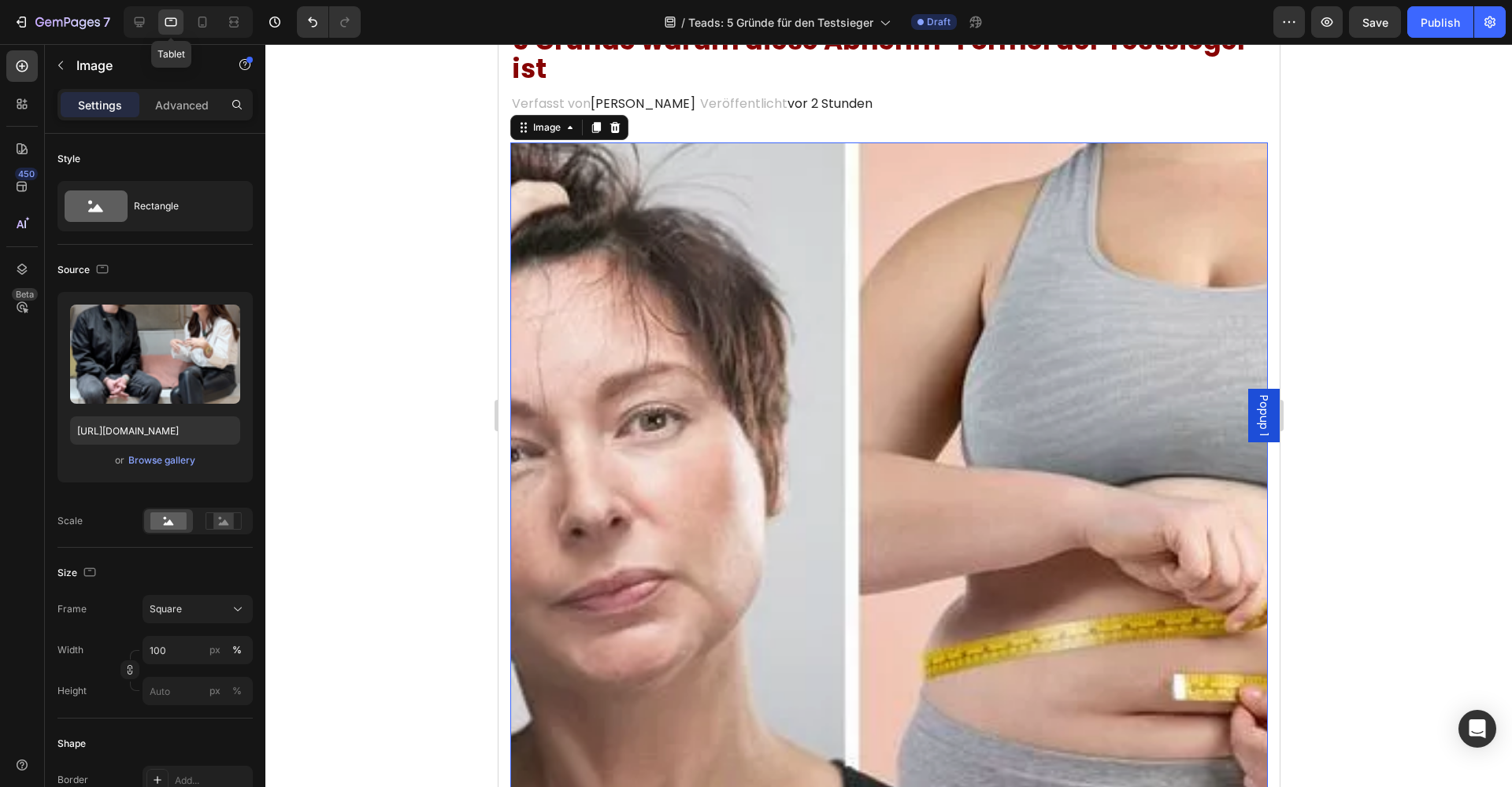
scroll to position [213, 0]
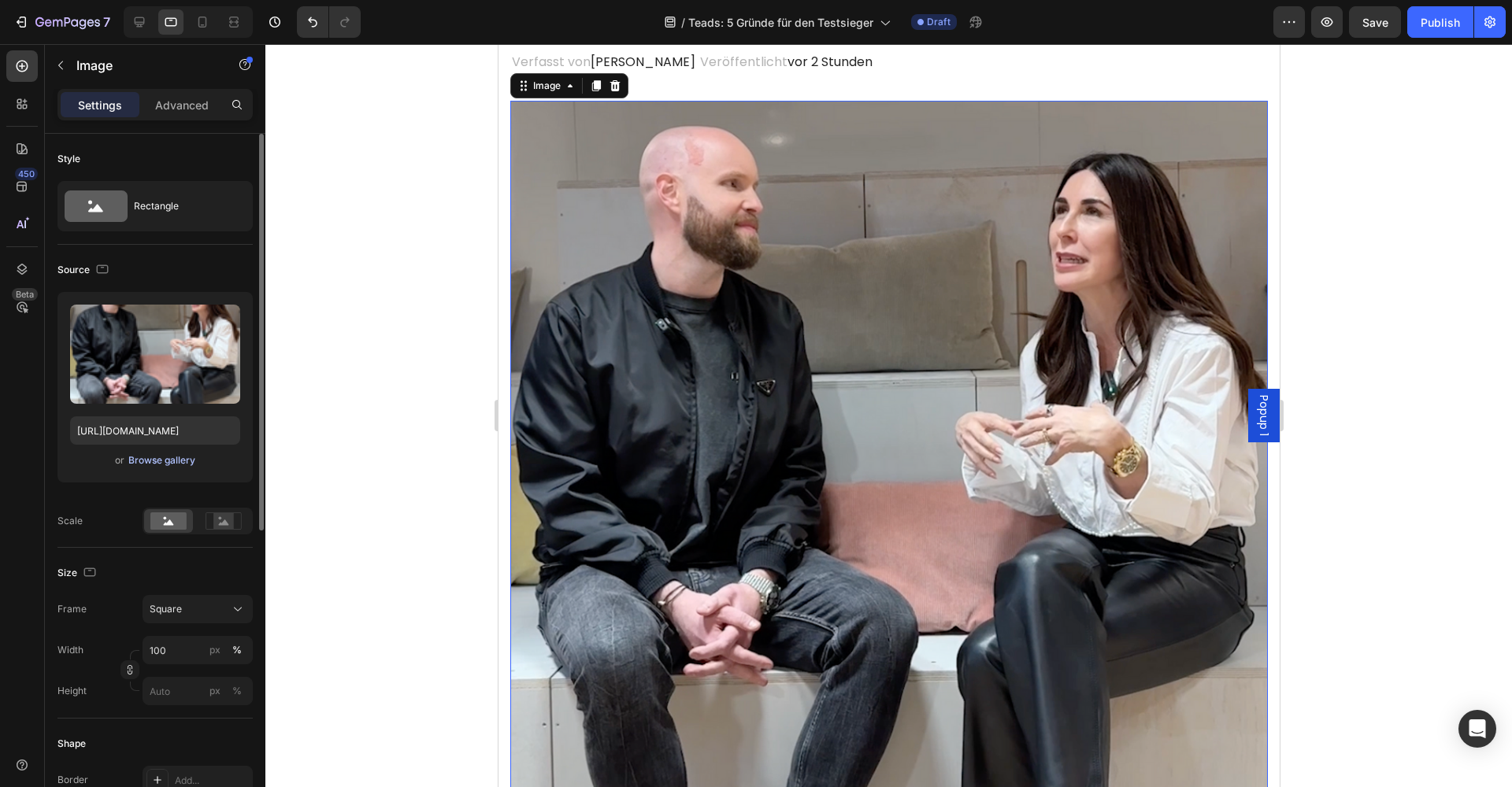
click at [160, 459] on div "Browse gallery" at bounding box center [161, 461] width 67 height 14
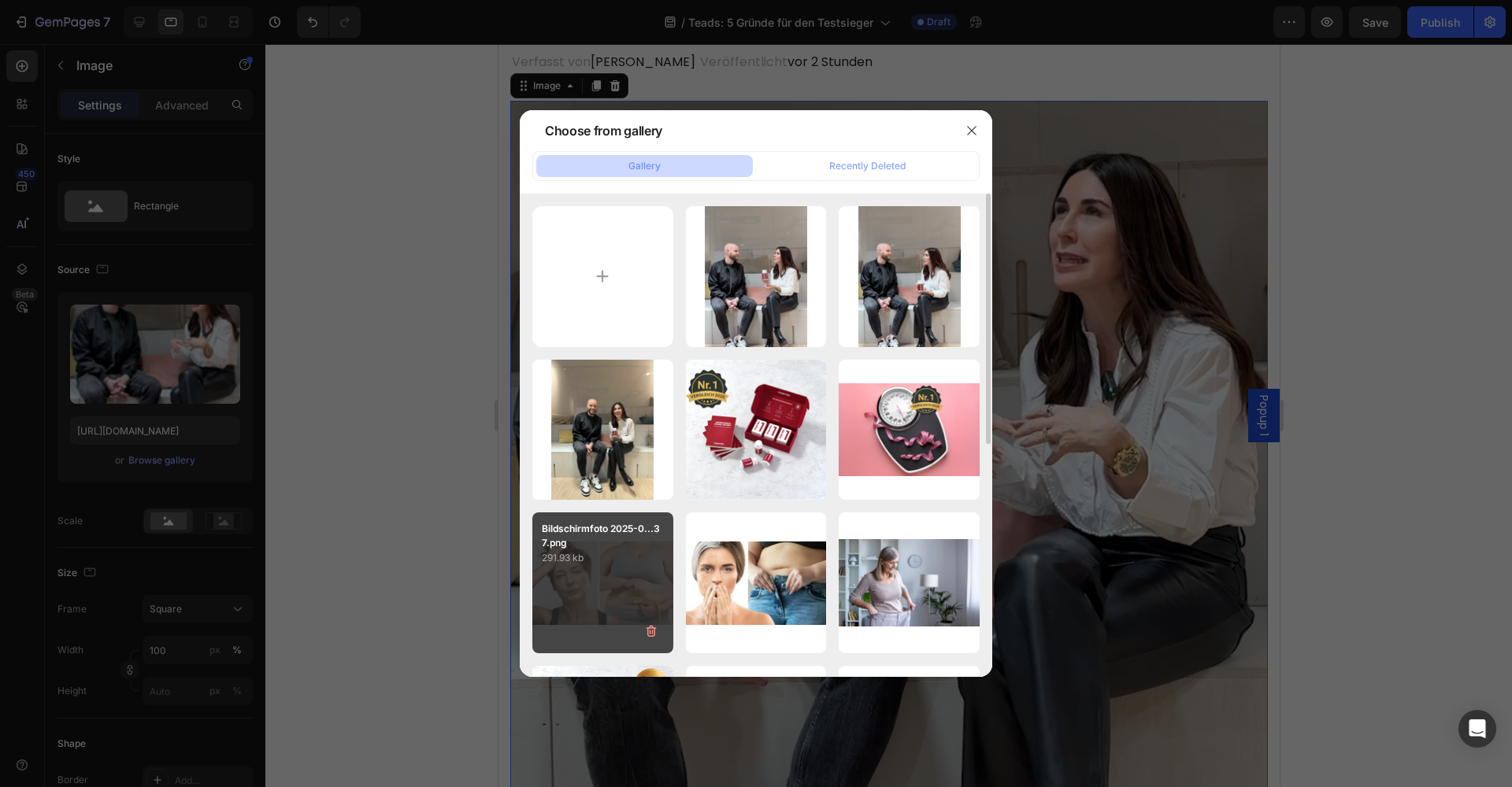
click at [590, 578] on div "Bildschirmfoto 2025-0...37.png 291.93 kb" at bounding box center [602, 583] width 141 height 141
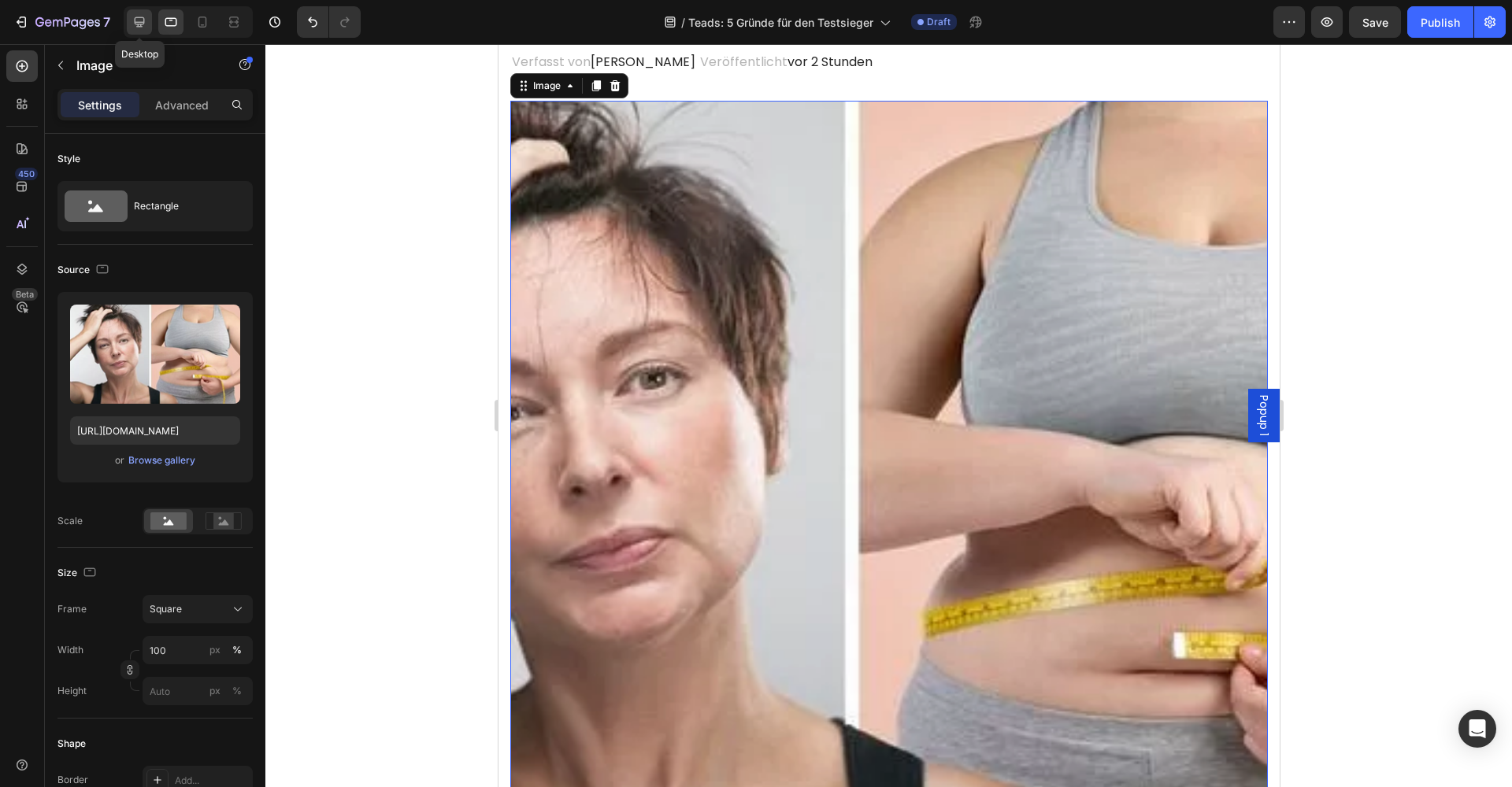
click at [135, 19] on icon at bounding box center [139, 22] width 11 height 11
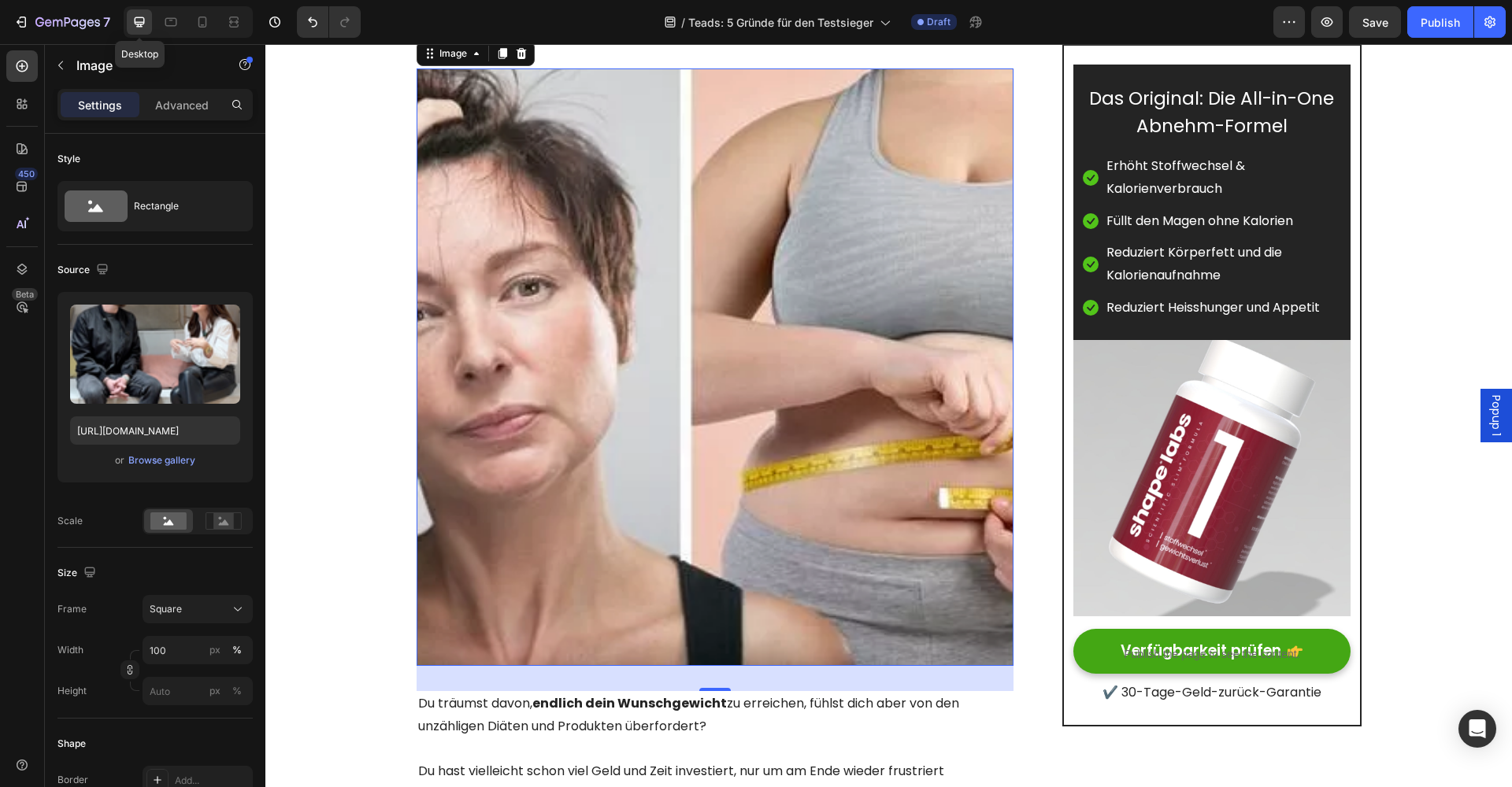
scroll to position [182, 0]
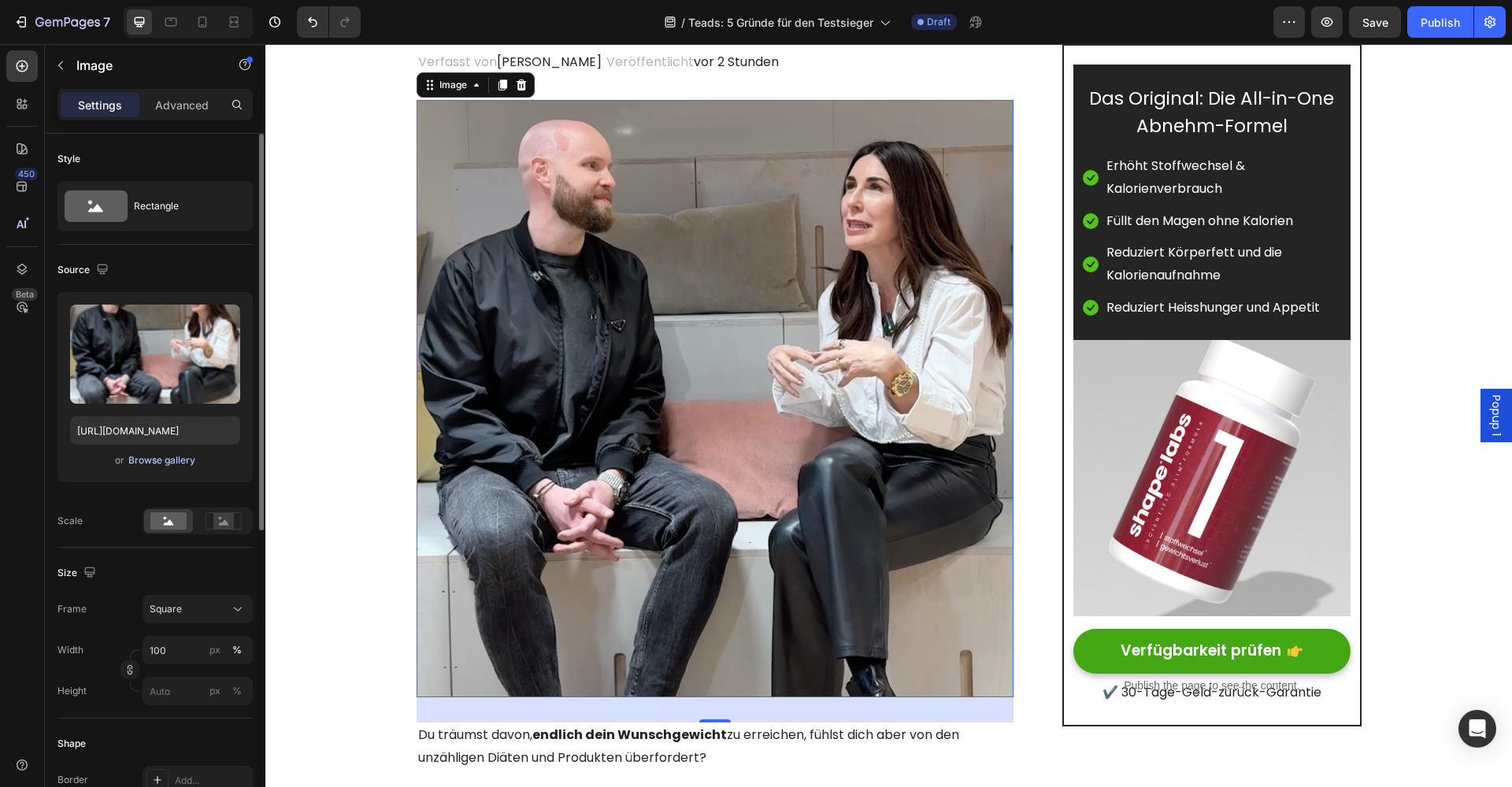
click at [167, 460] on div "Browse gallery" at bounding box center [161, 461] width 67 height 14
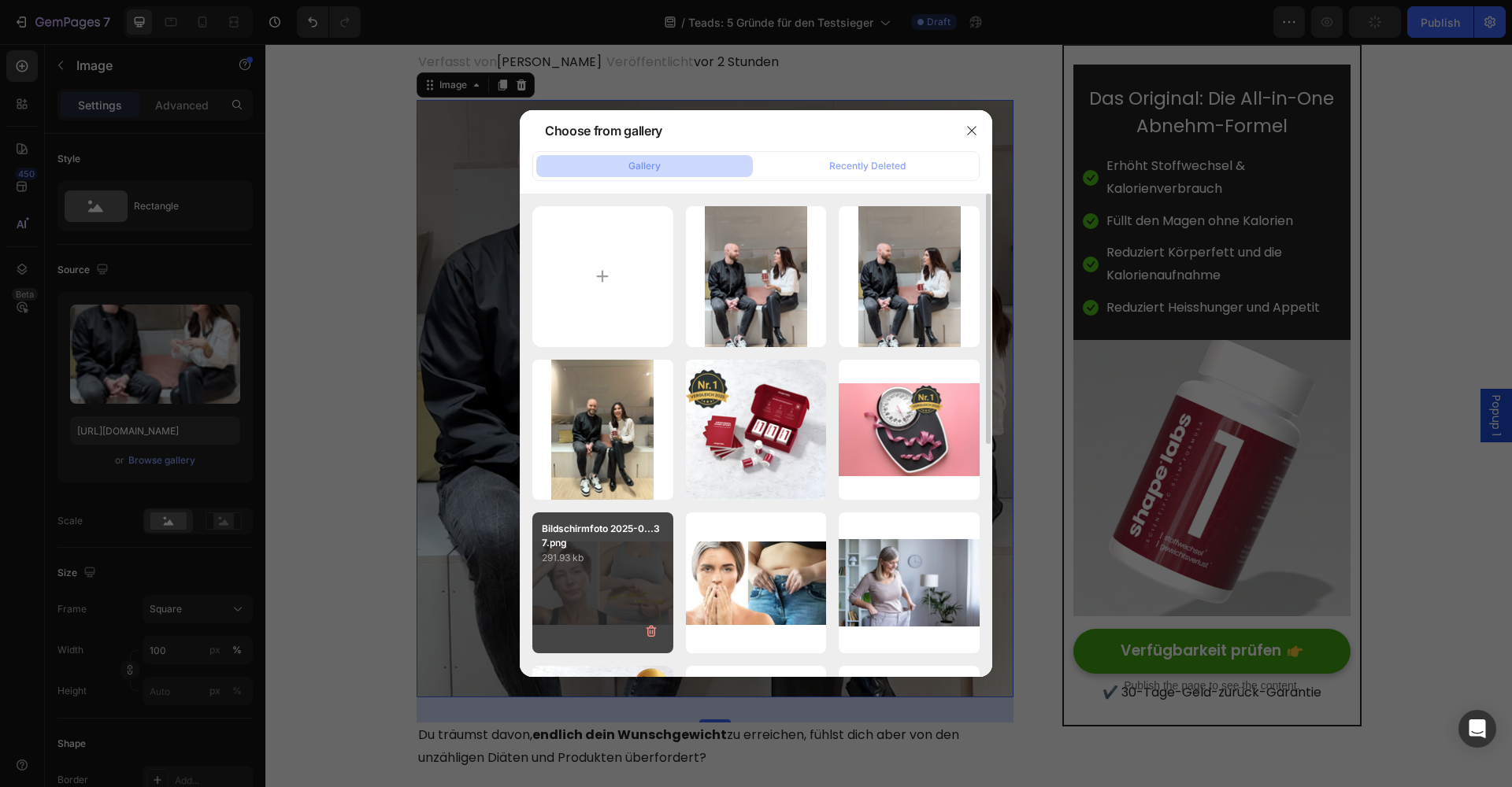
click at [581, 548] on p "Bildschirmfoto 2025-0...37.png" at bounding box center [602, 536] width 122 height 28
type input "https://cdn.shopify.com/s/files/1/0933/2523/0420/files/gempages_547010314898506…"
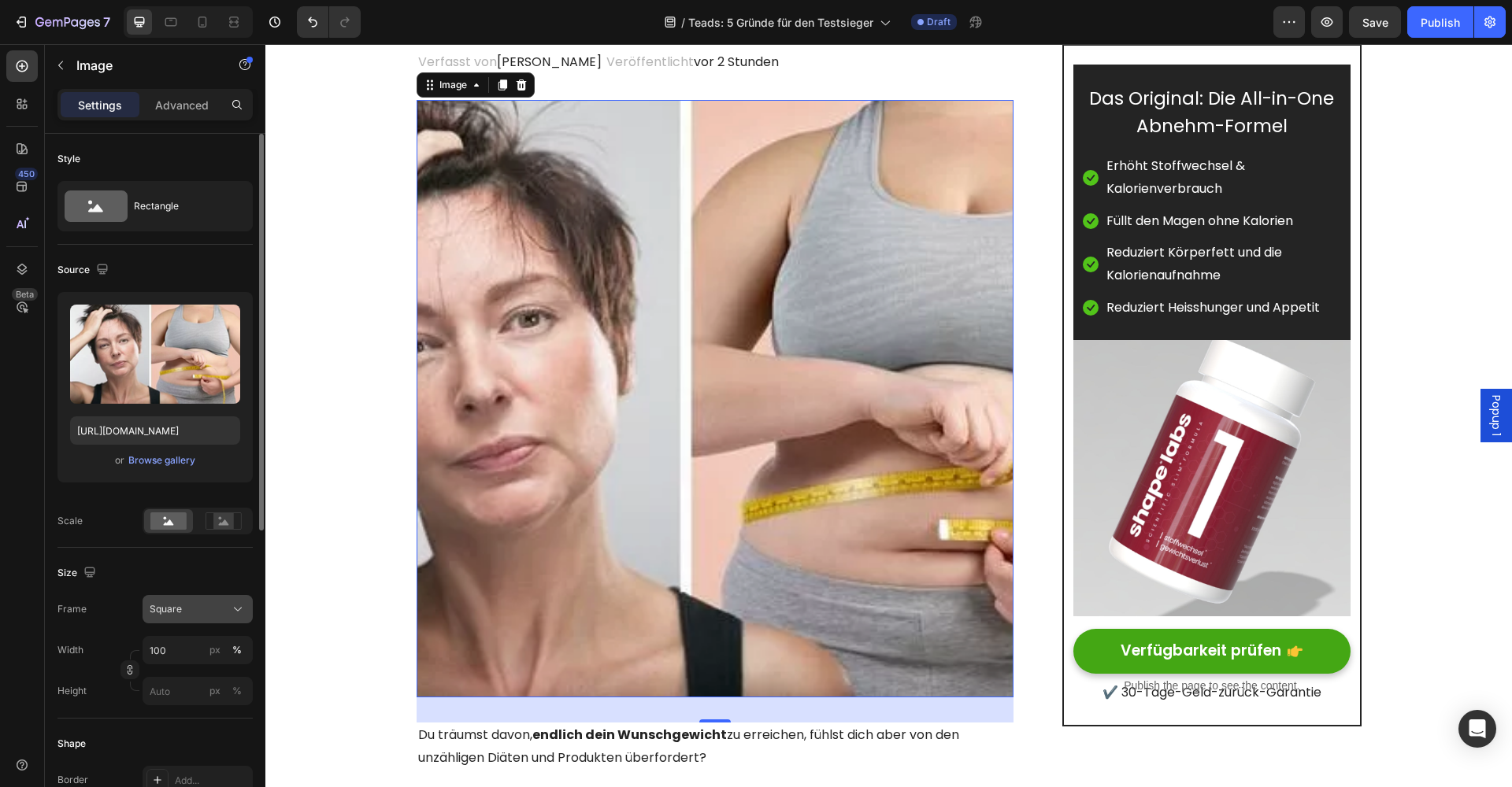
click at [207, 617] on div "Square" at bounding box center [188, 609] width 77 height 14
click at [194, 715] on span "Horizontal" at bounding box center [172, 708] width 46 height 15
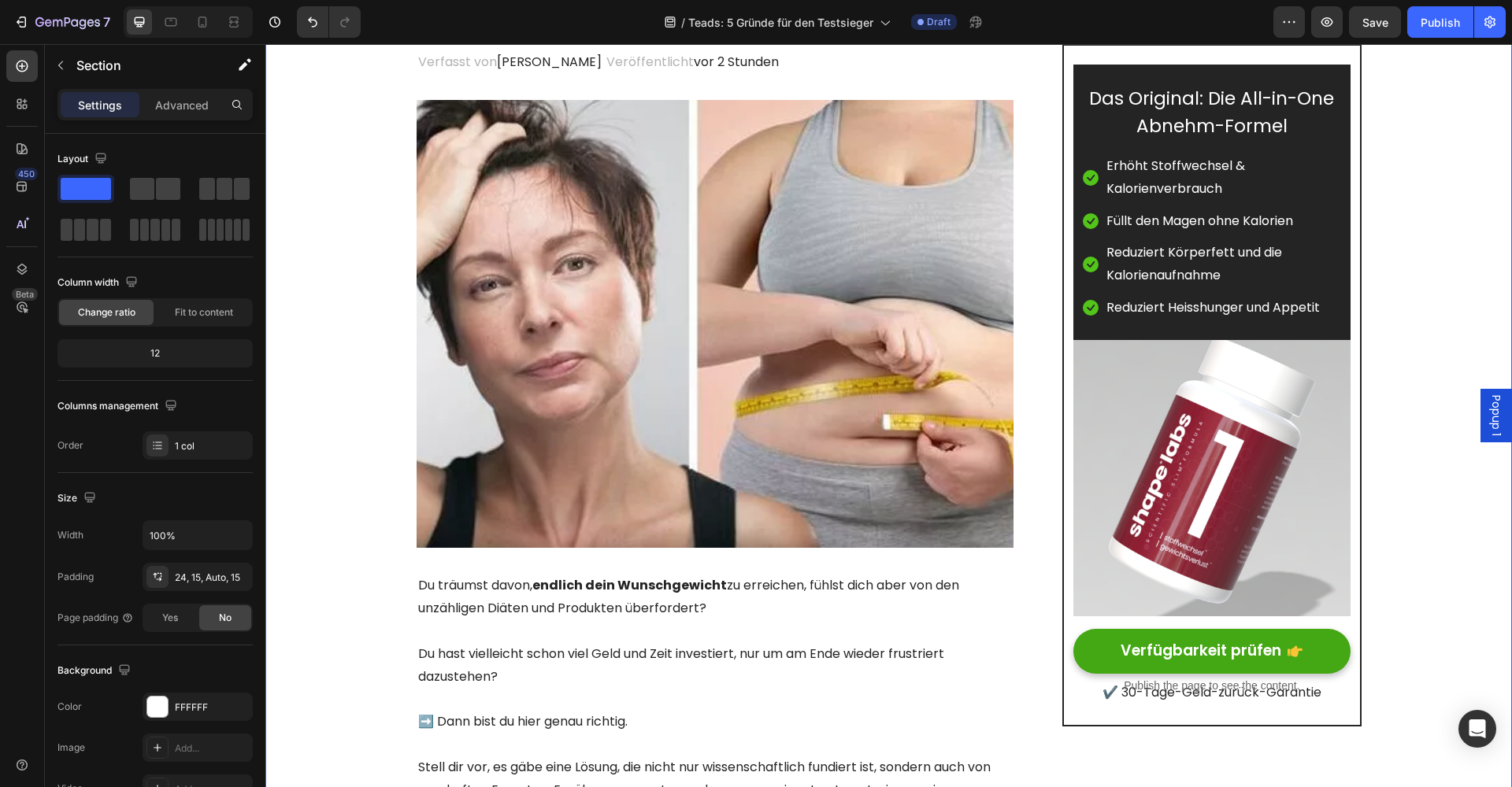
click at [202, 18] on icon at bounding box center [202, 22] width 15 height 15
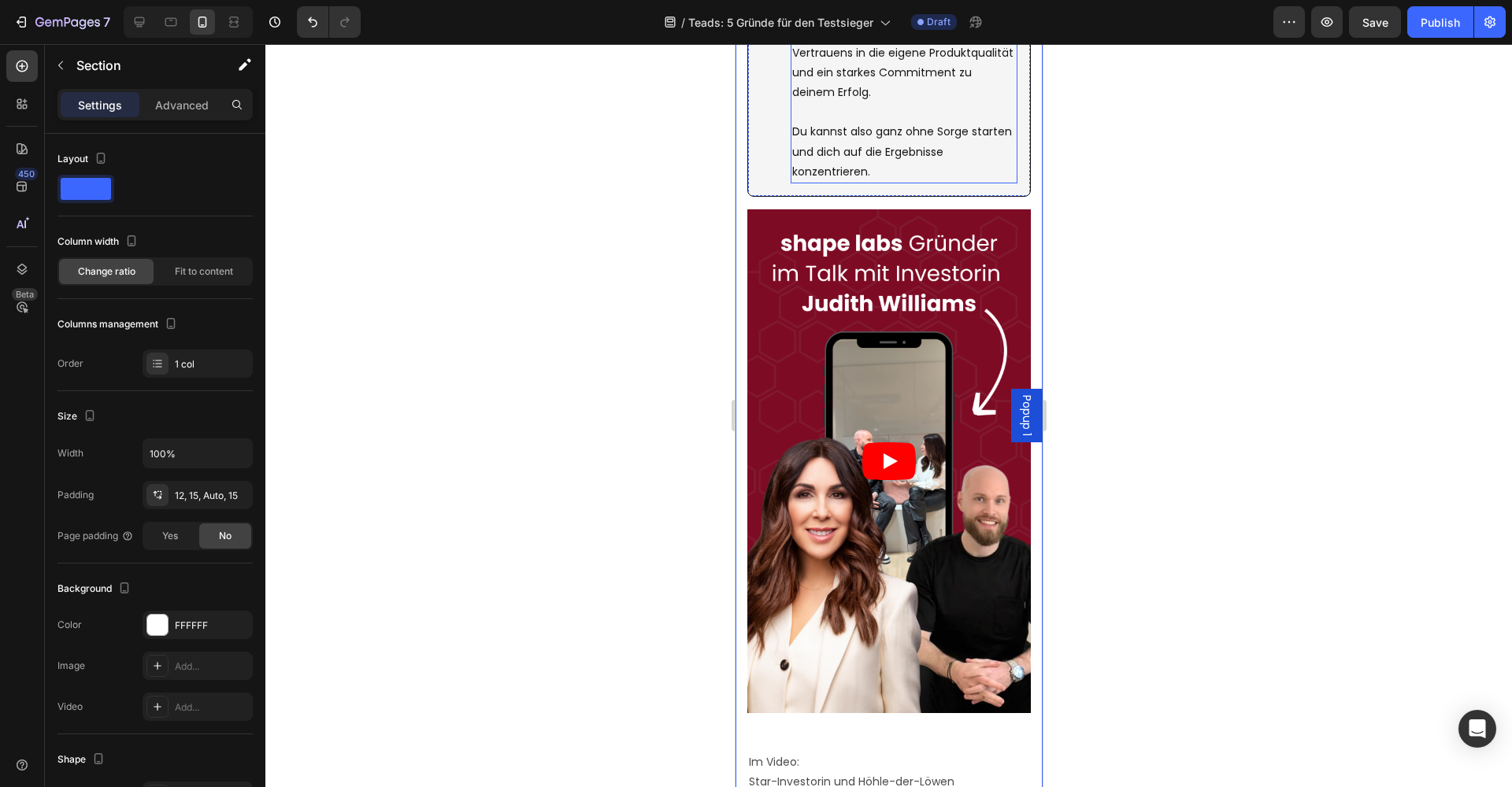
scroll to position [4701, 0]
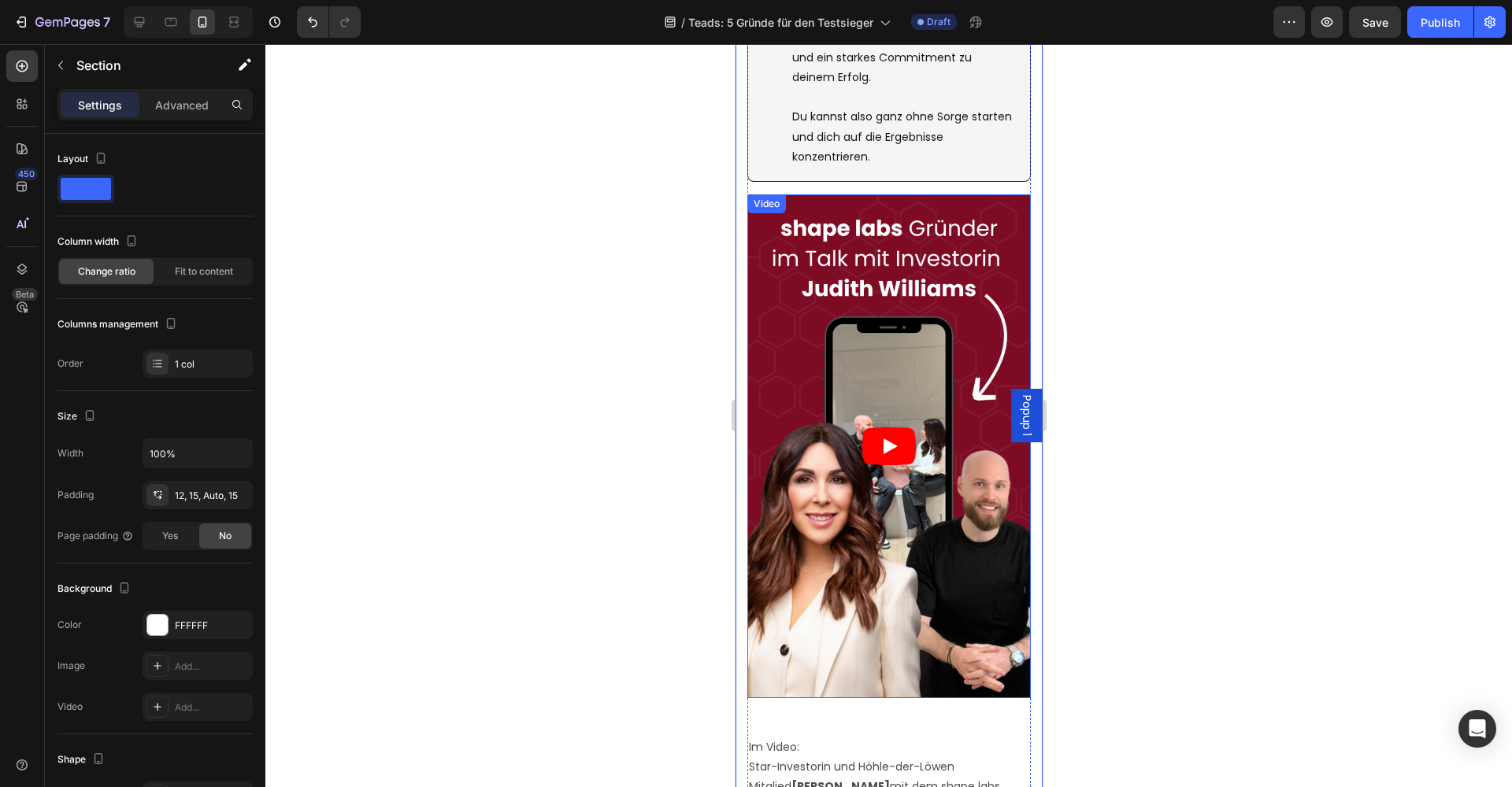
click at [787, 640] on article at bounding box center [888, 446] width 284 height 504
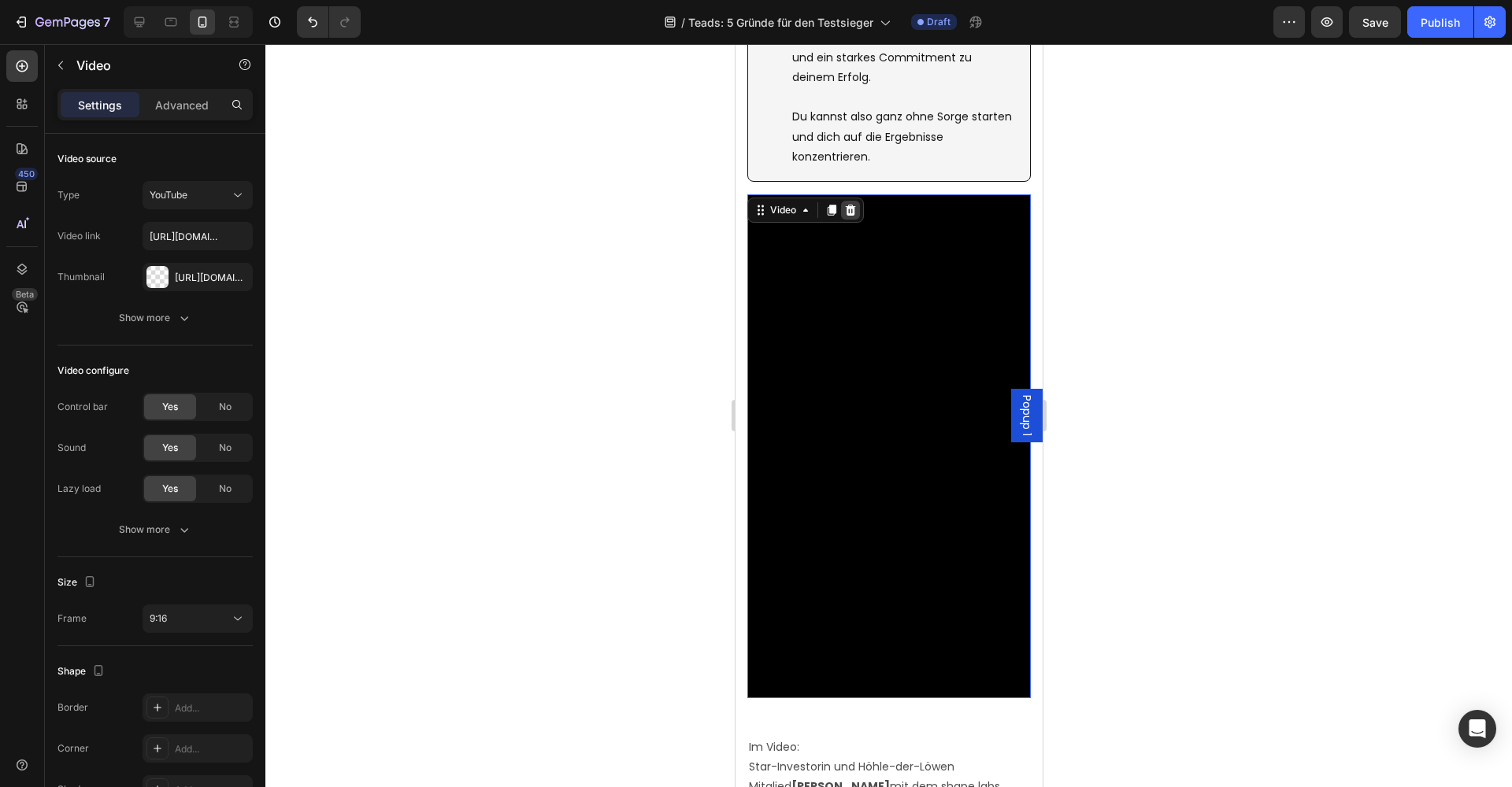
click at [853, 205] on icon at bounding box center [850, 210] width 11 height 11
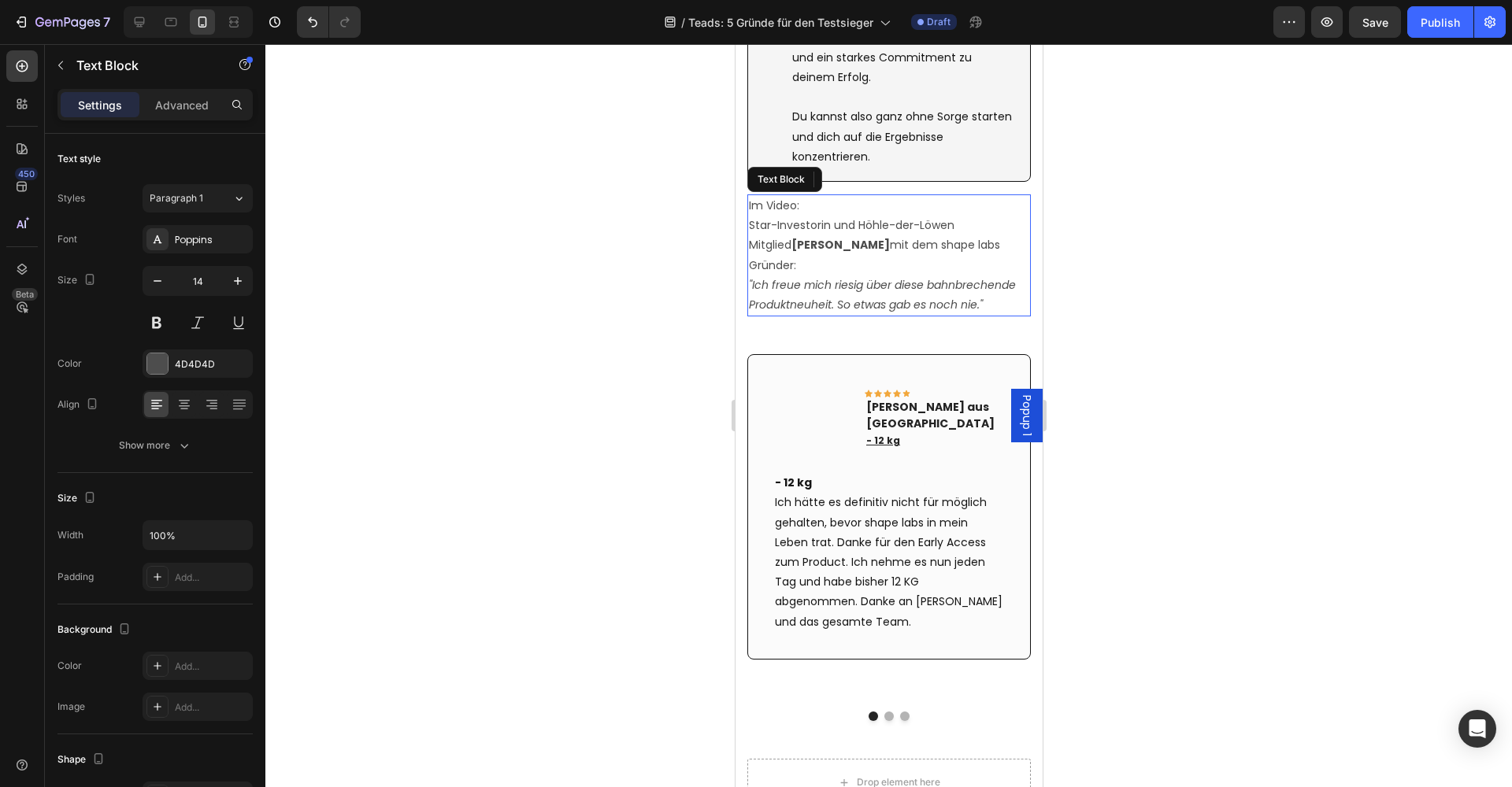
click at [834, 215] on p "Star-Investorin und Höhle-der-Löwen Mitglied Judith Williams mit dem shape labs…" at bounding box center [888, 245] width 280 height 60
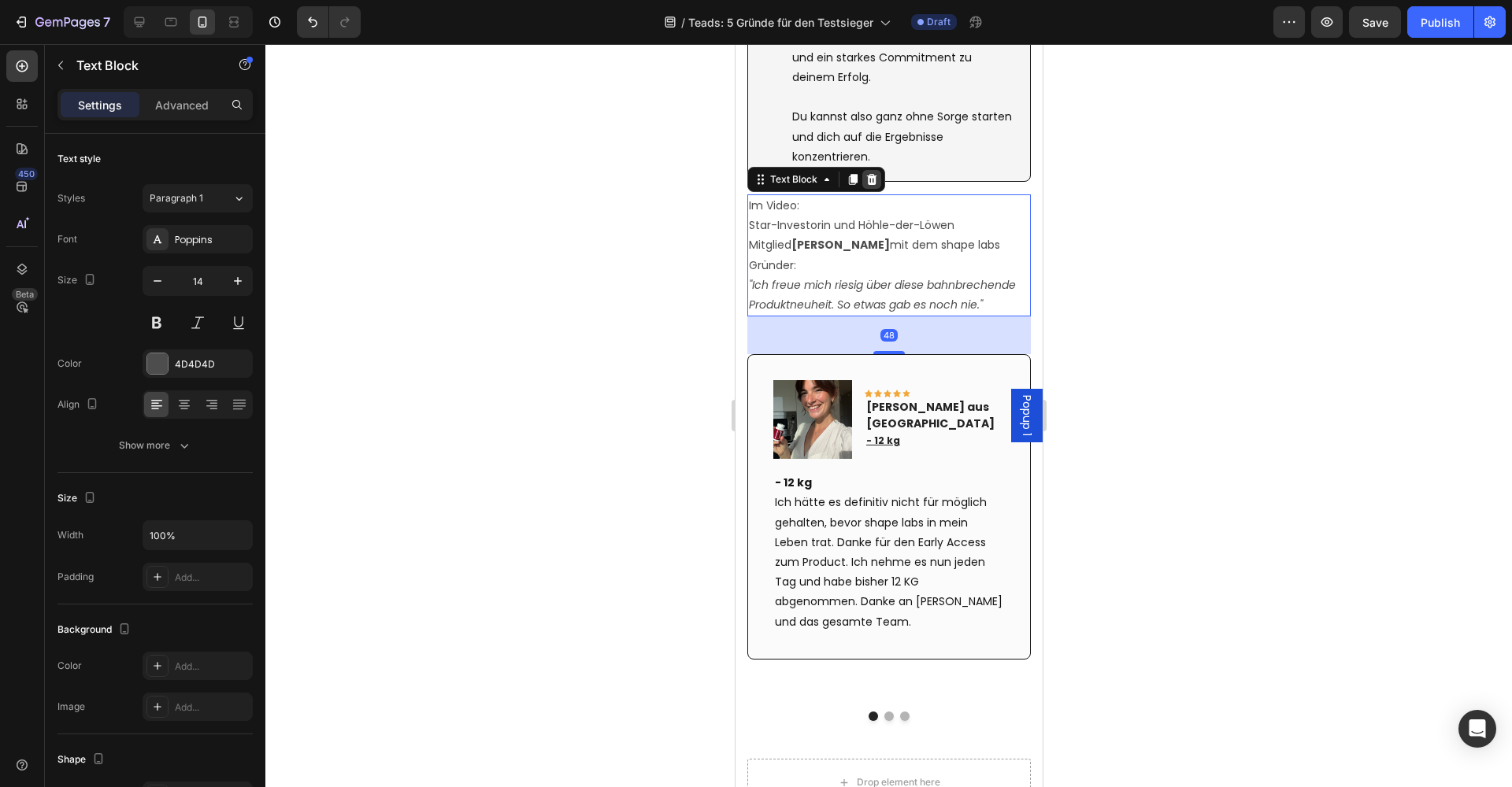
click at [871, 174] on icon at bounding box center [871, 179] width 11 height 11
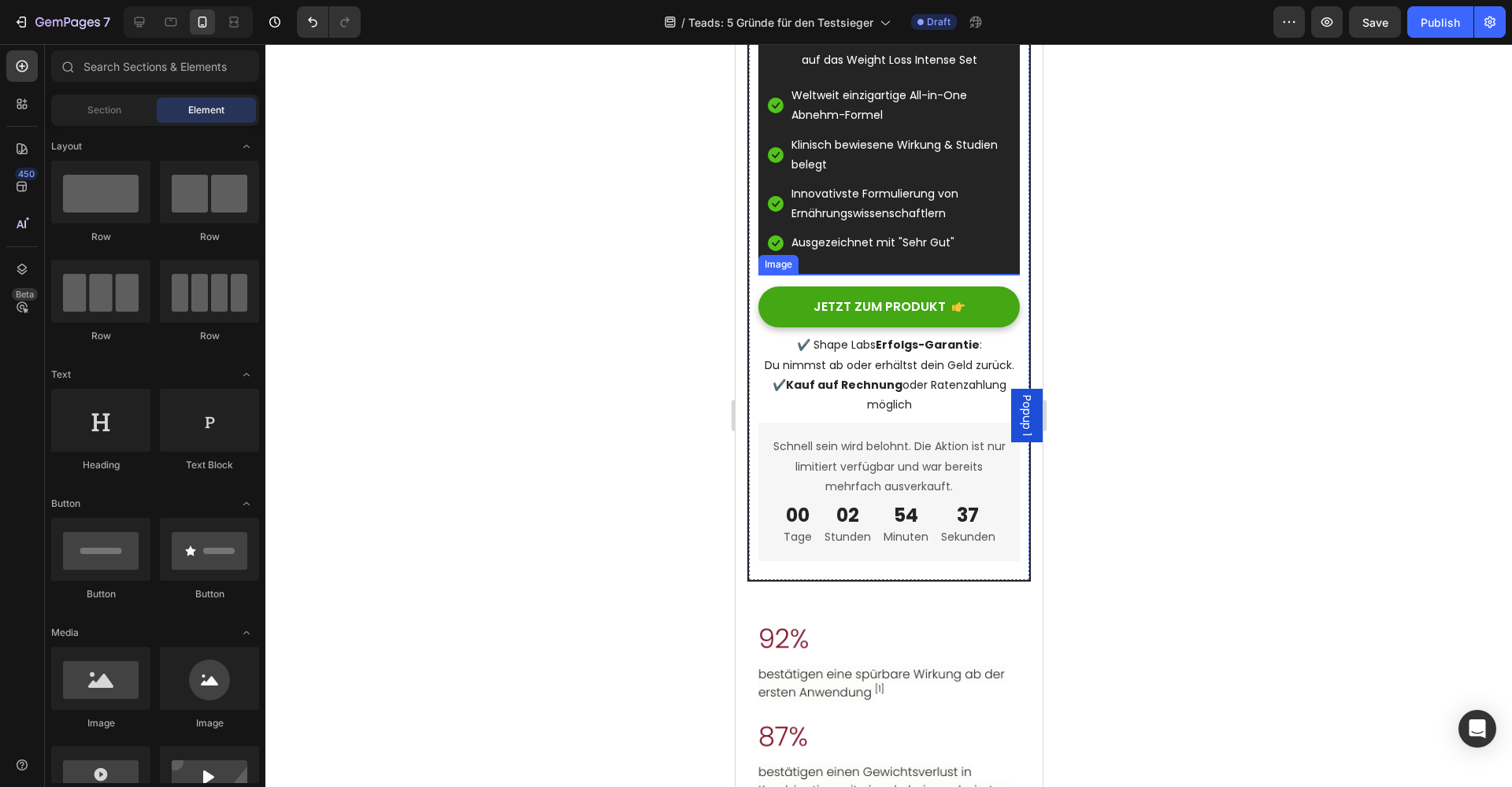
scroll to position [5297, 0]
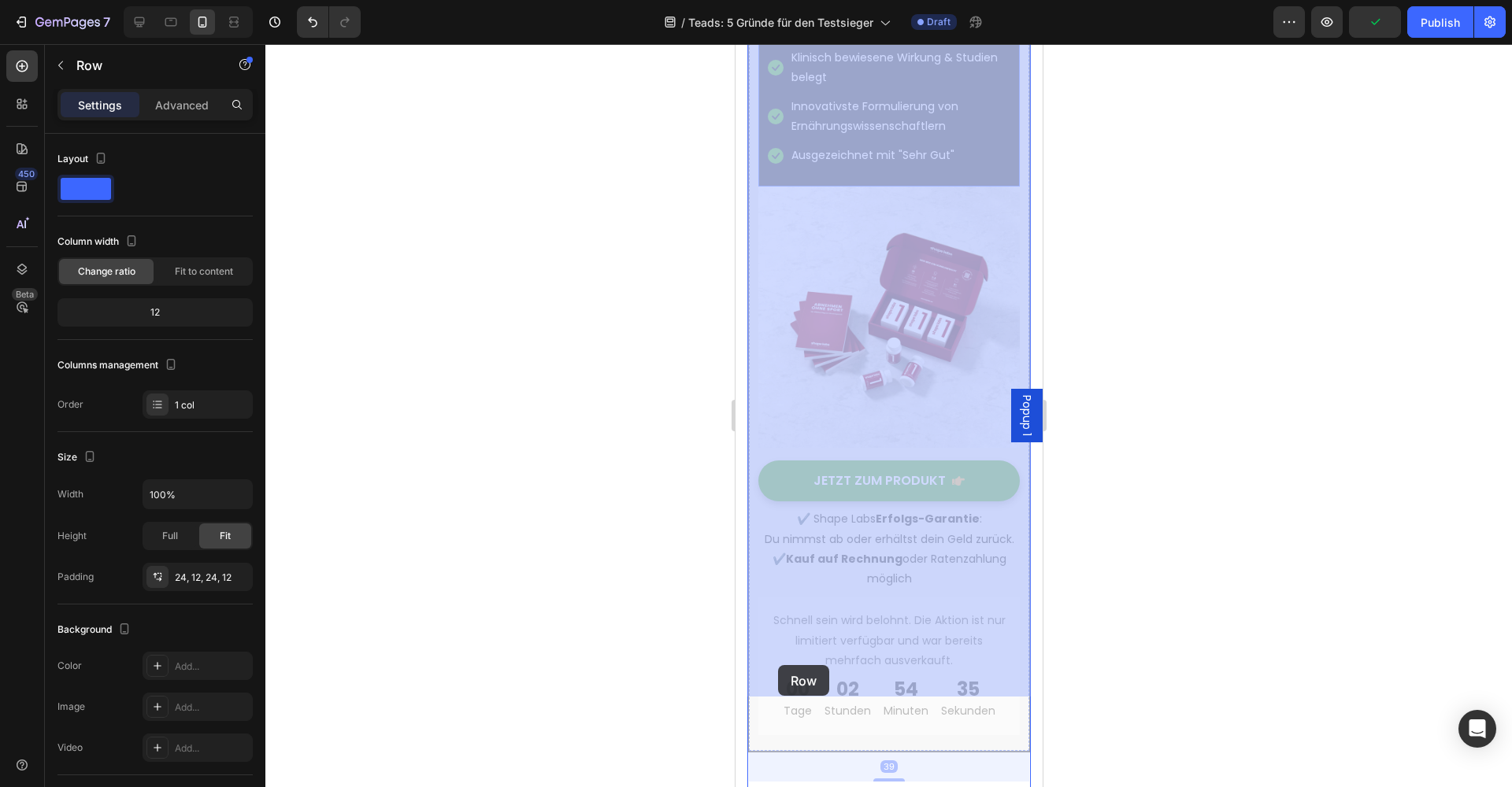
scroll to position [5903, 0]
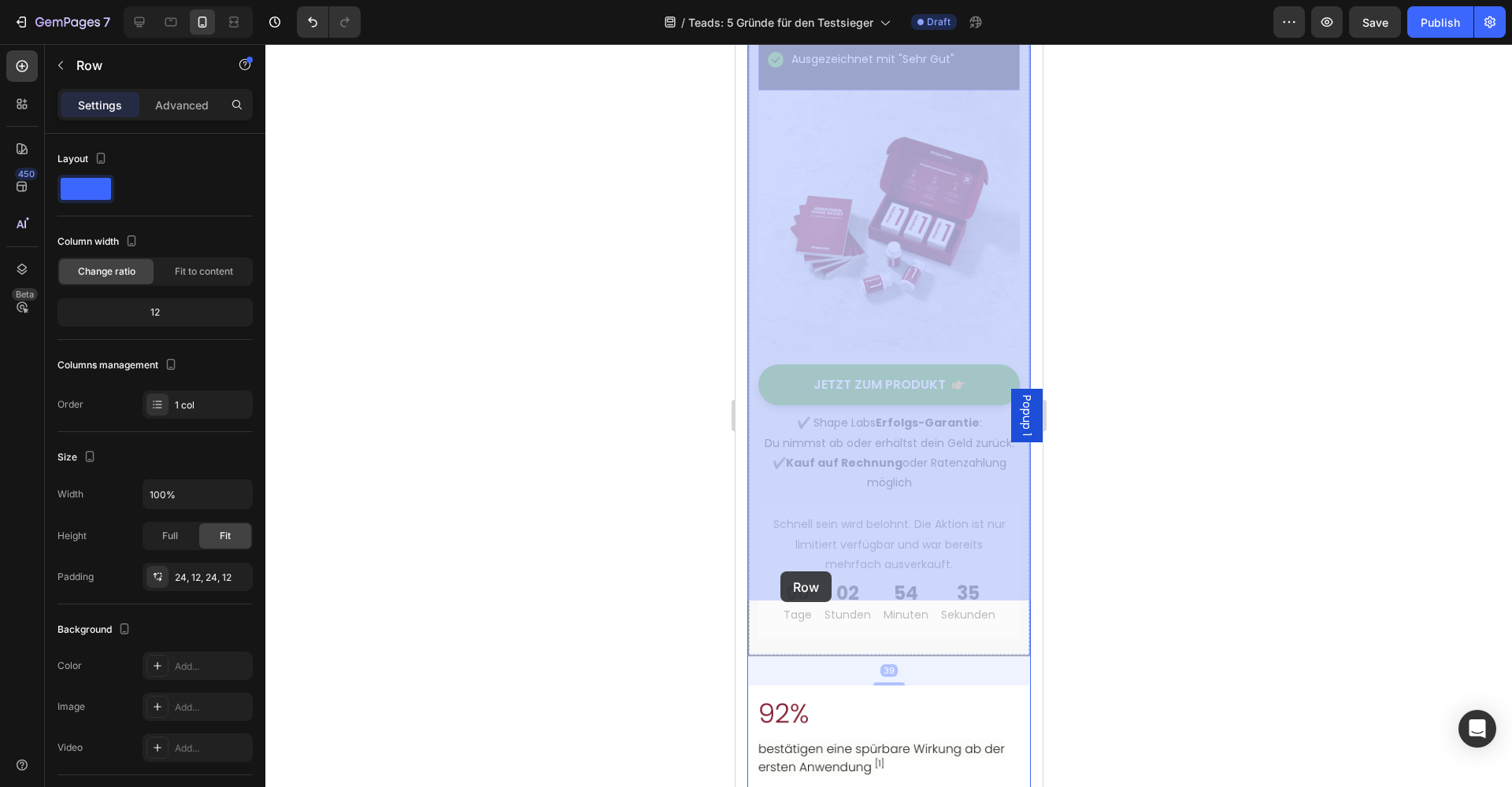
drag, startPoint x: 764, startPoint y: 314, endPoint x: 779, endPoint y: 572, distance: 258.4
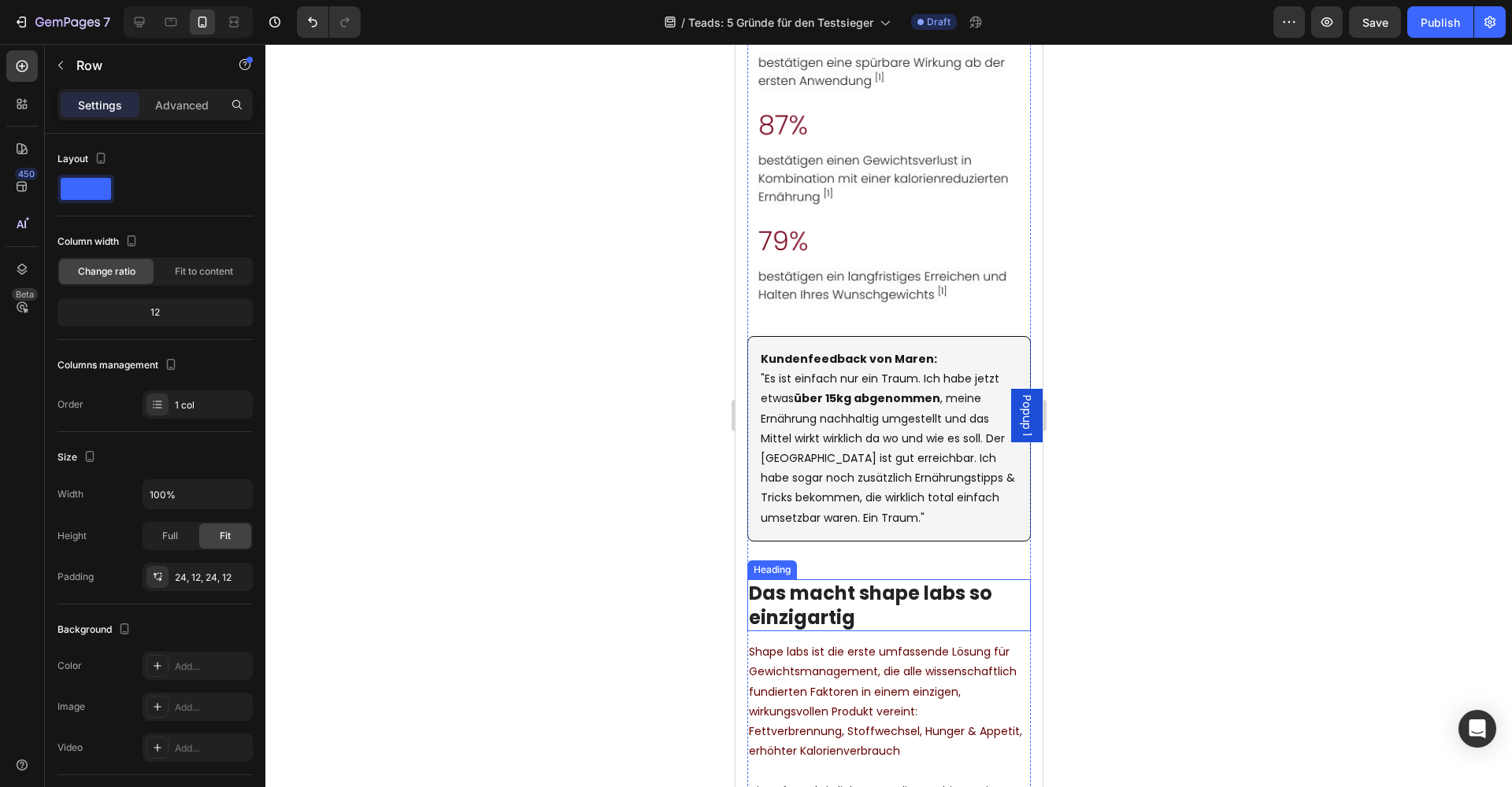
click at [665, 485] on div at bounding box center [888, 416] width 1246 height 744
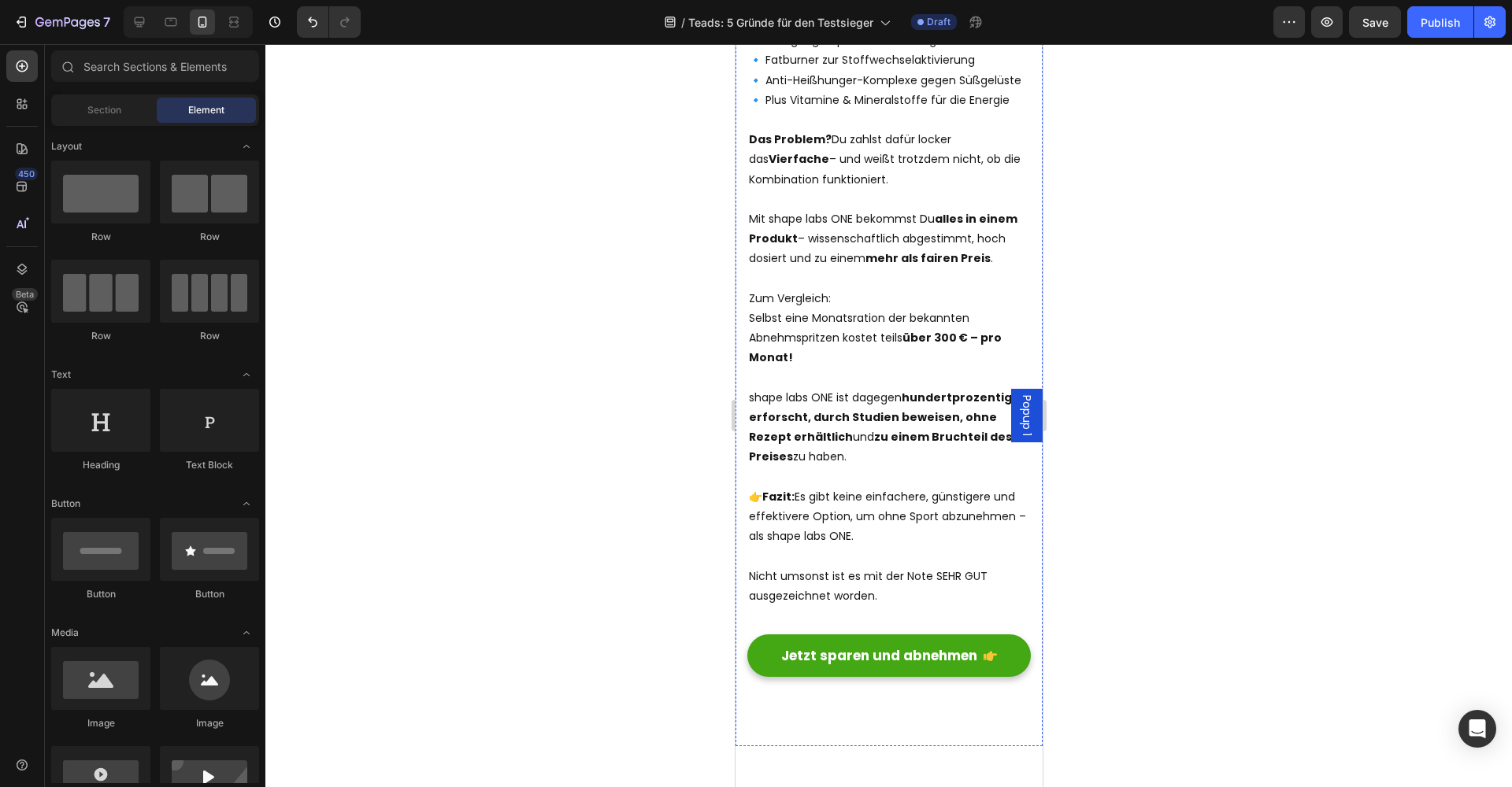
scroll to position [14181, 0]
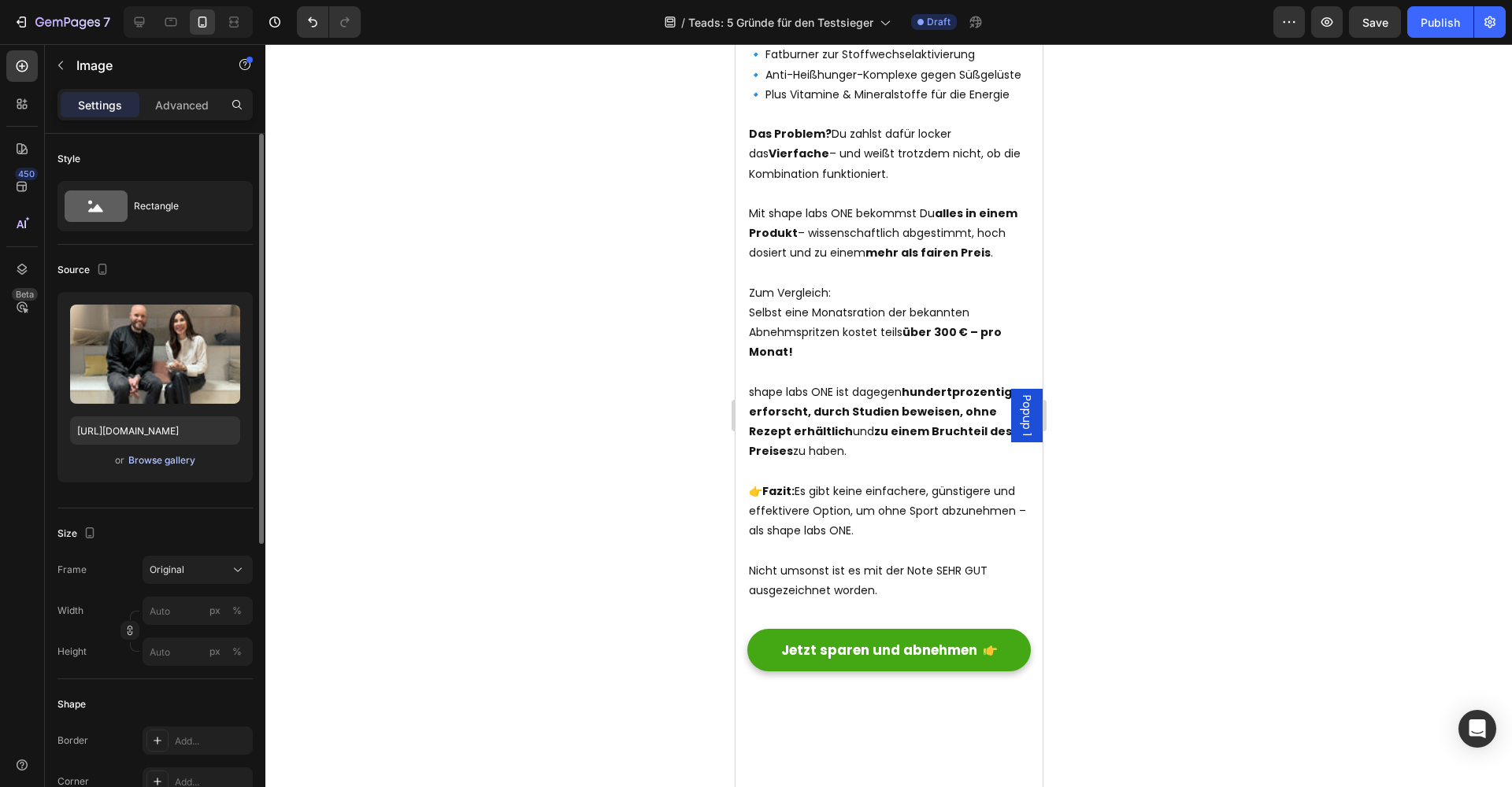
click at [159, 462] on div "Browse gallery" at bounding box center [161, 461] width 67 height 14
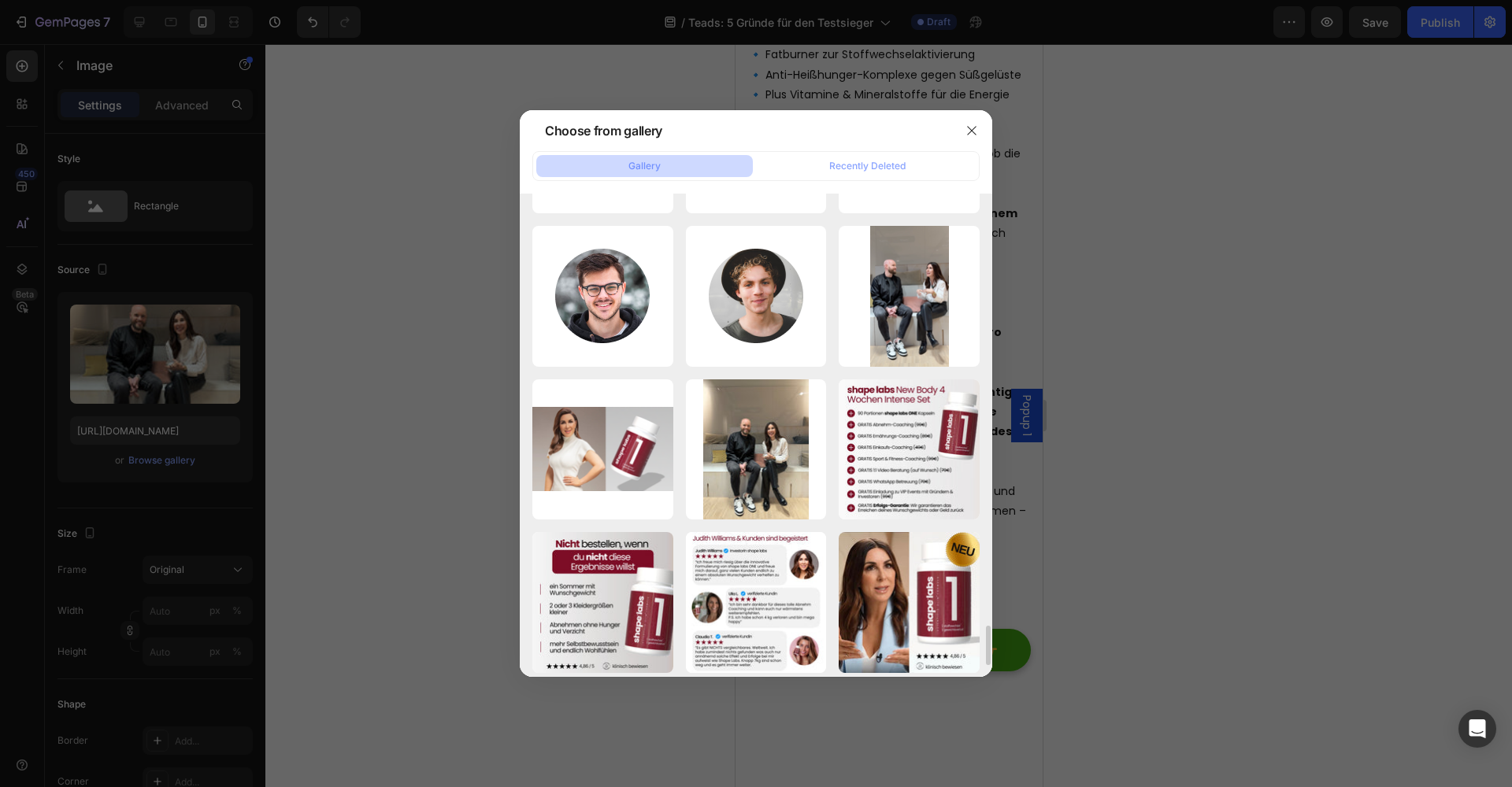
scroll to position [5198, 0]
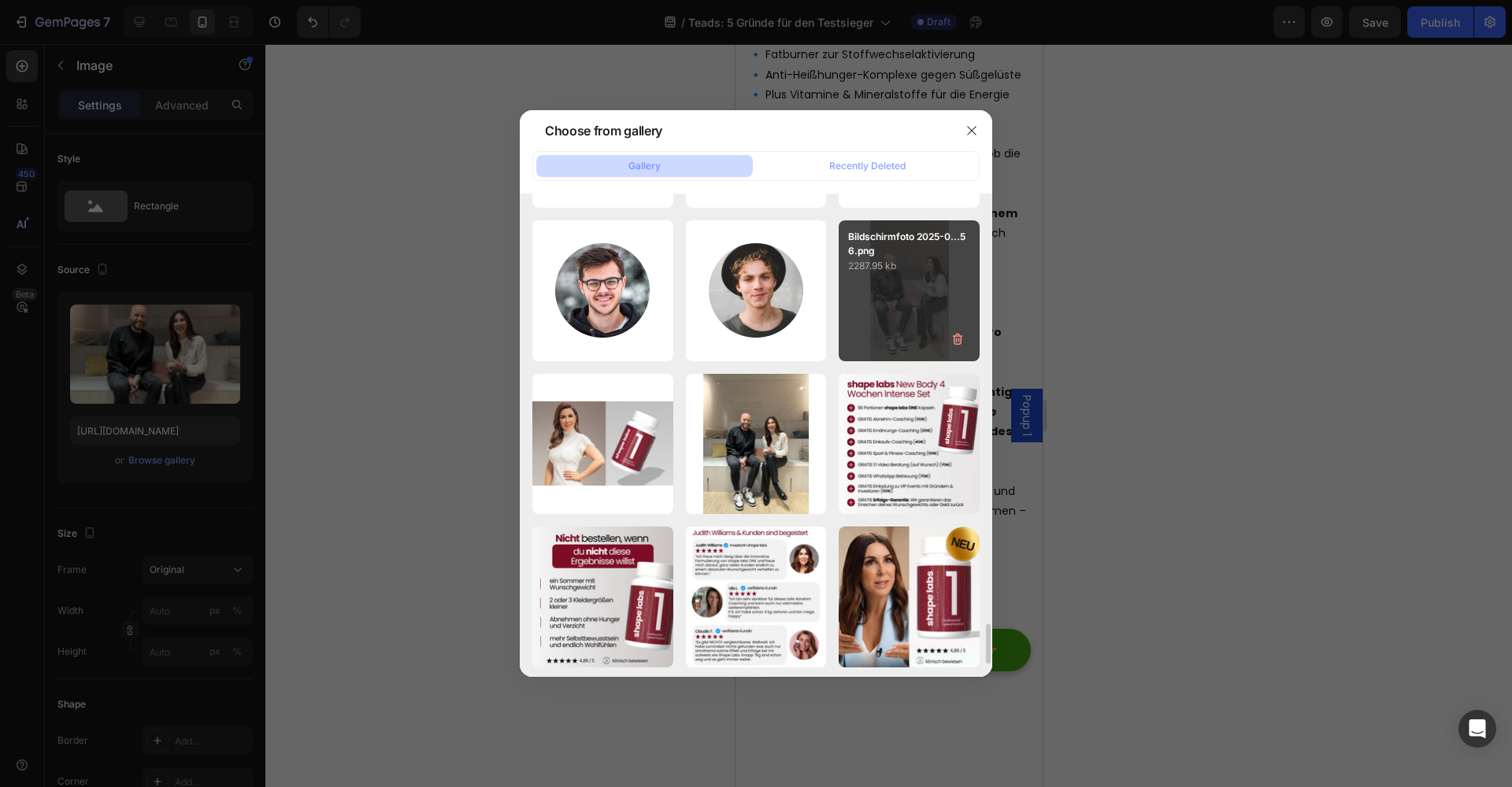
click at [931, 317] on div "Bildschirmfoto 2025-0...56.png 2287.95 kb" at bounding box center [909, 291] width 141 height 141
type input "[URL][DOMAIN_NAME]"
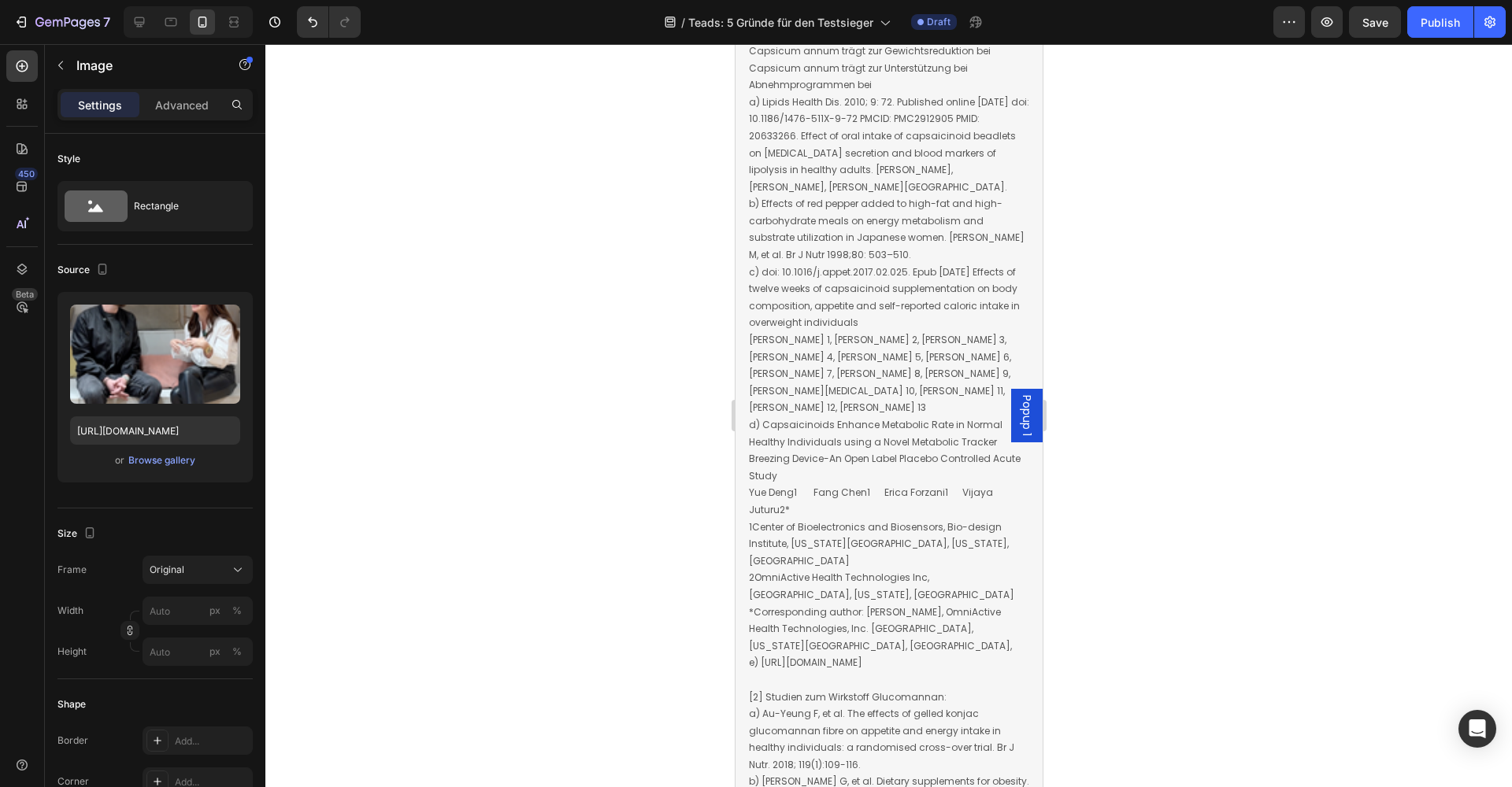
scroll to position [15518, 0]
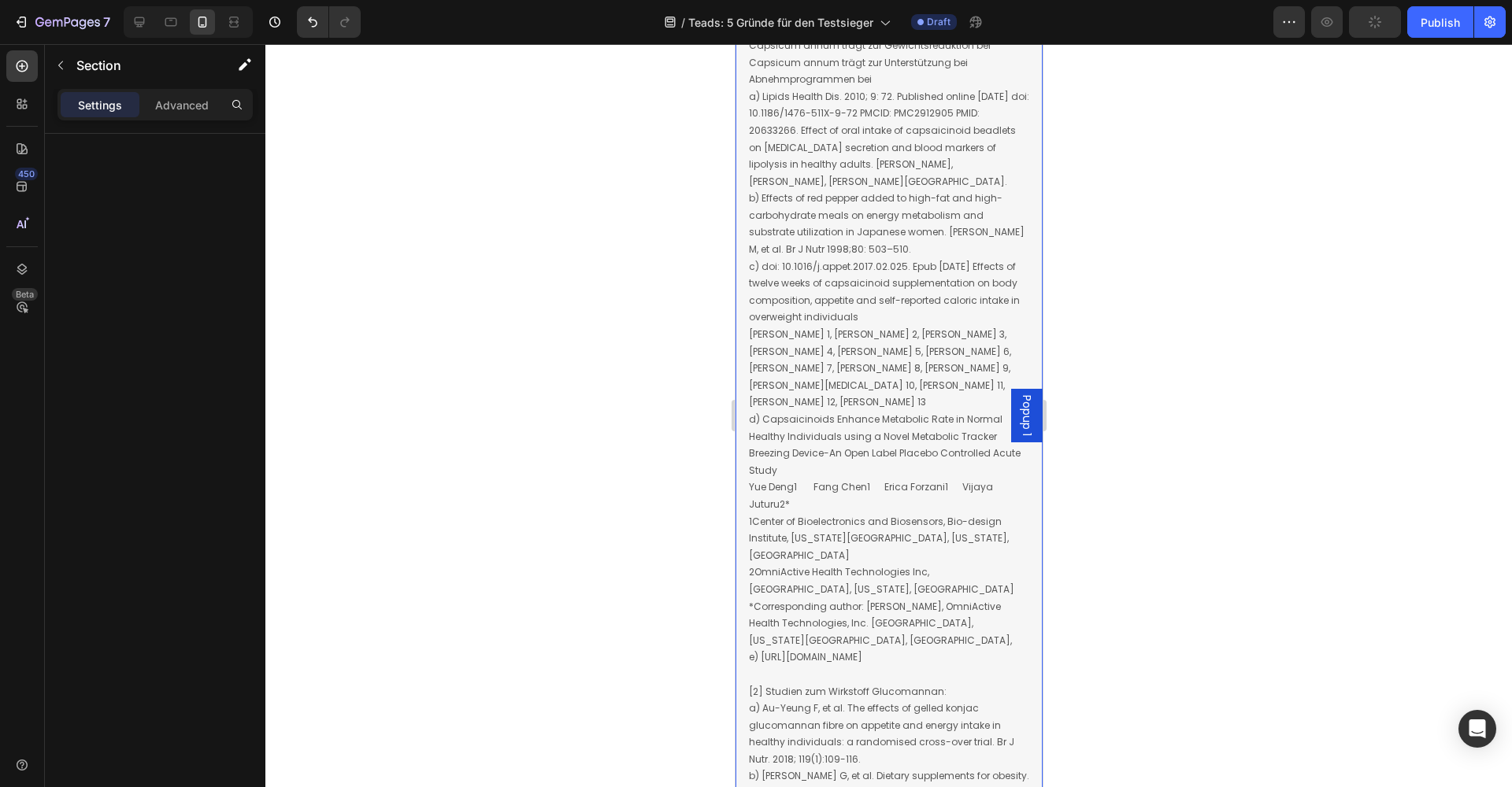
click at [864, 387] on div "Advertorial. Dieses Produkt ist nicht dazu bestimmt, Krankheiten zu diagnostizi…" at bounding box center [888, 648] width 307 height 2017
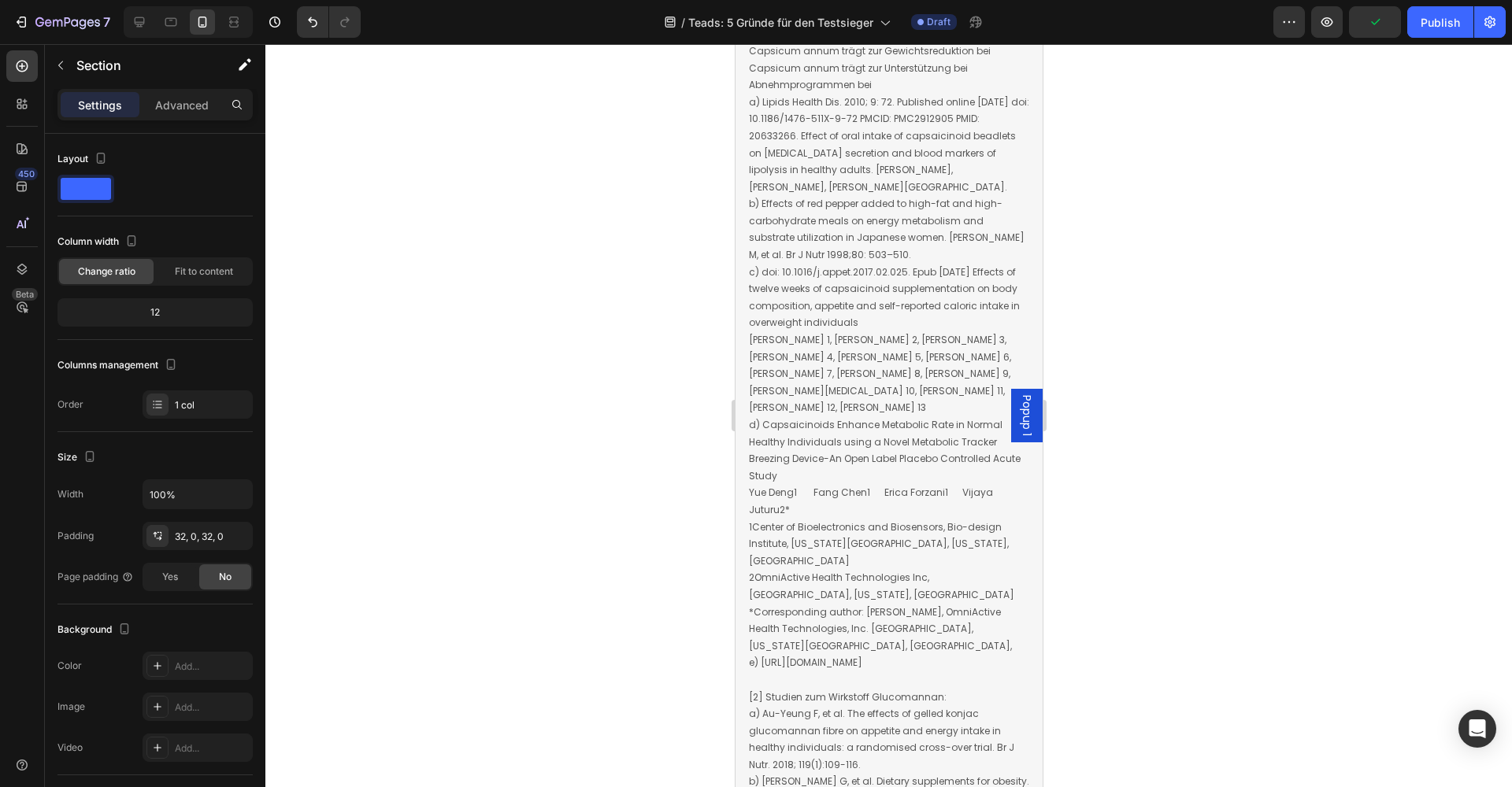
scroll to position [15509, 0]
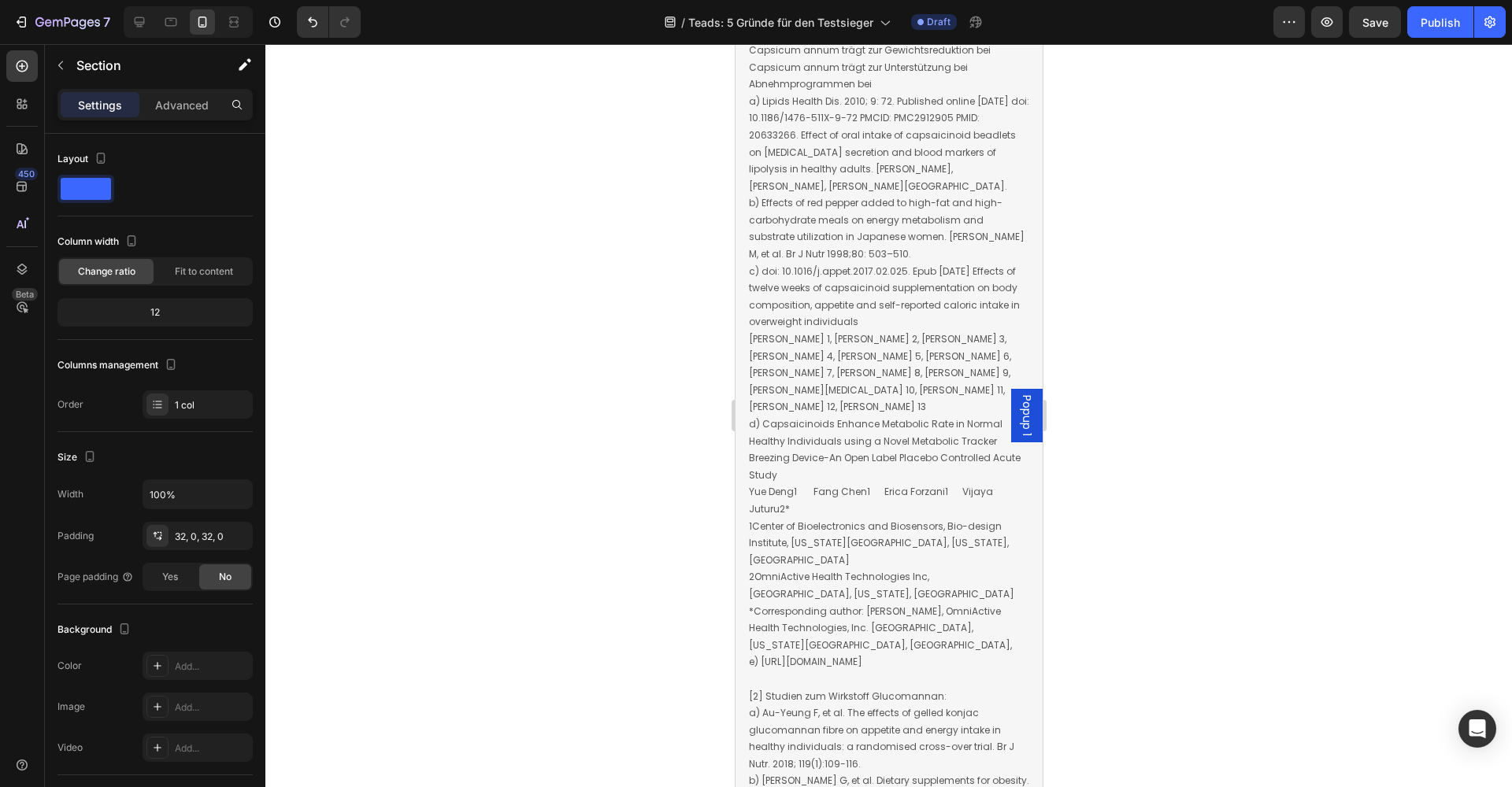
scroll to position [15512, 0]
click at [166, 105] on p "Advanced" at bounding box center [182, 104] width 53 height 16
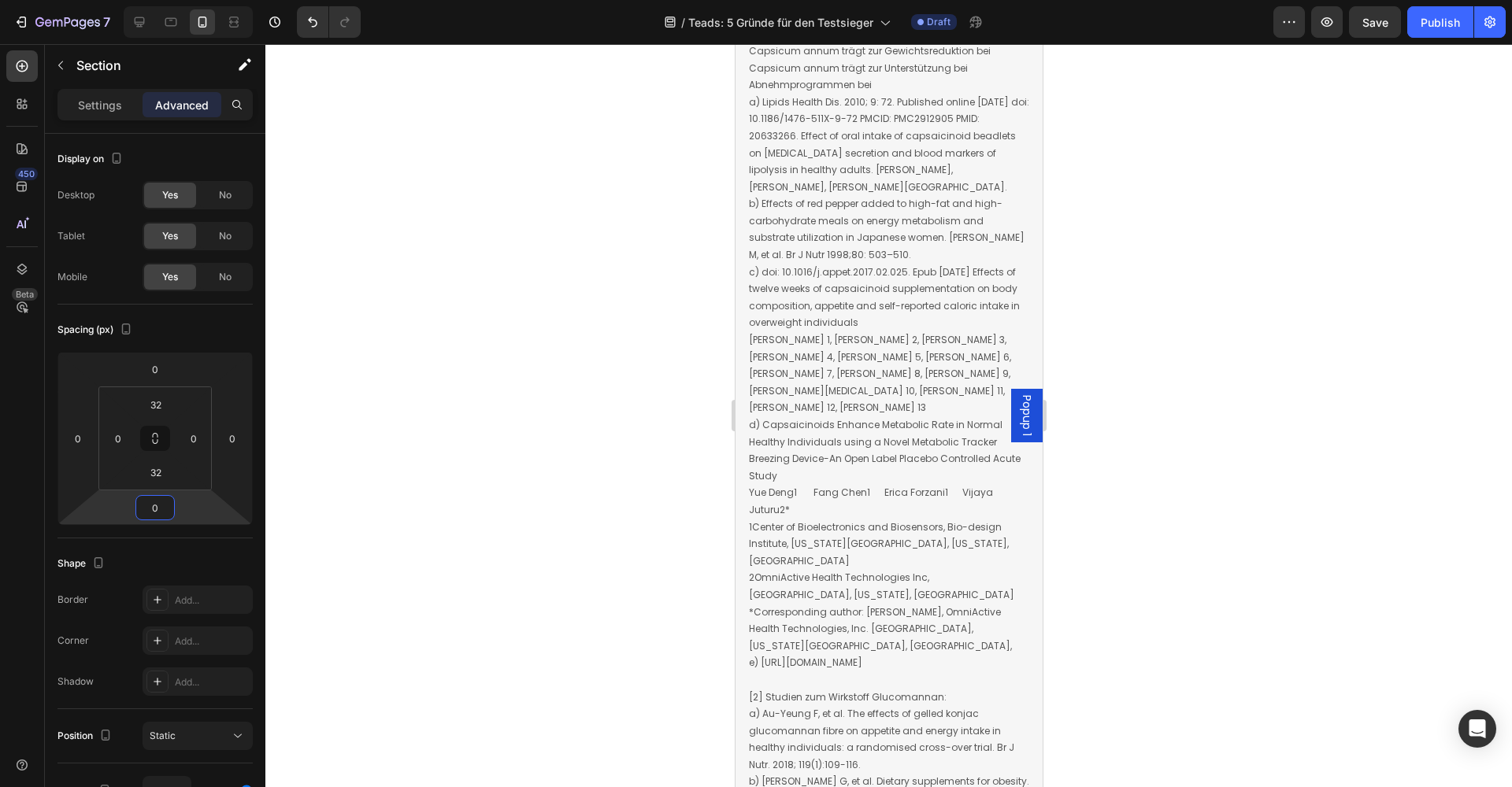
click at [155, 510] on input "0" at bounding box center [154, 508] width 32 height 23
click at [199, 769] on div "5XL 112px" at bounding box center [188, 777] width 98 height 23
type input "112"
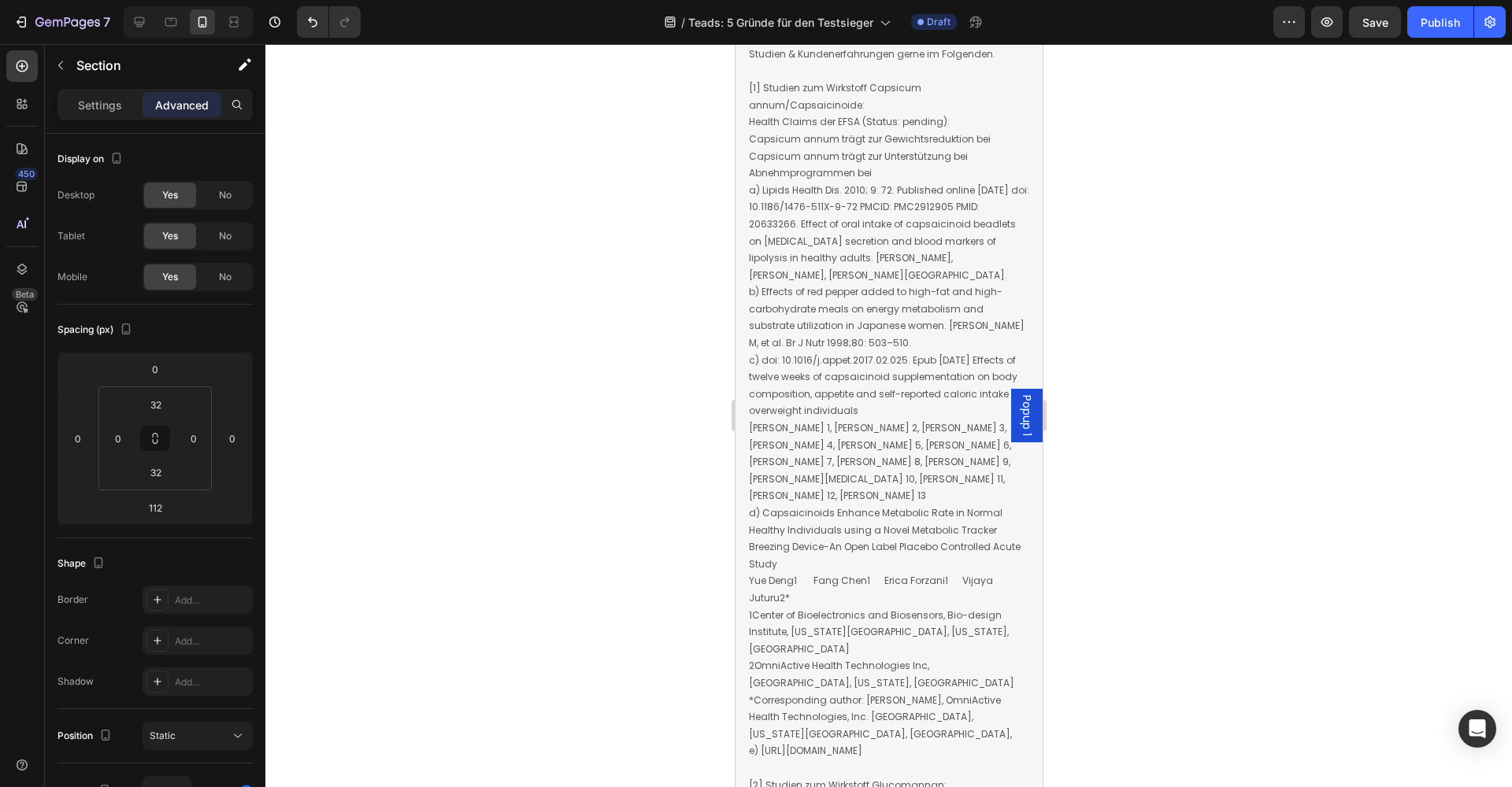
click at [632, 484] on div at bounding box center [888, 416] width 1246 height 744
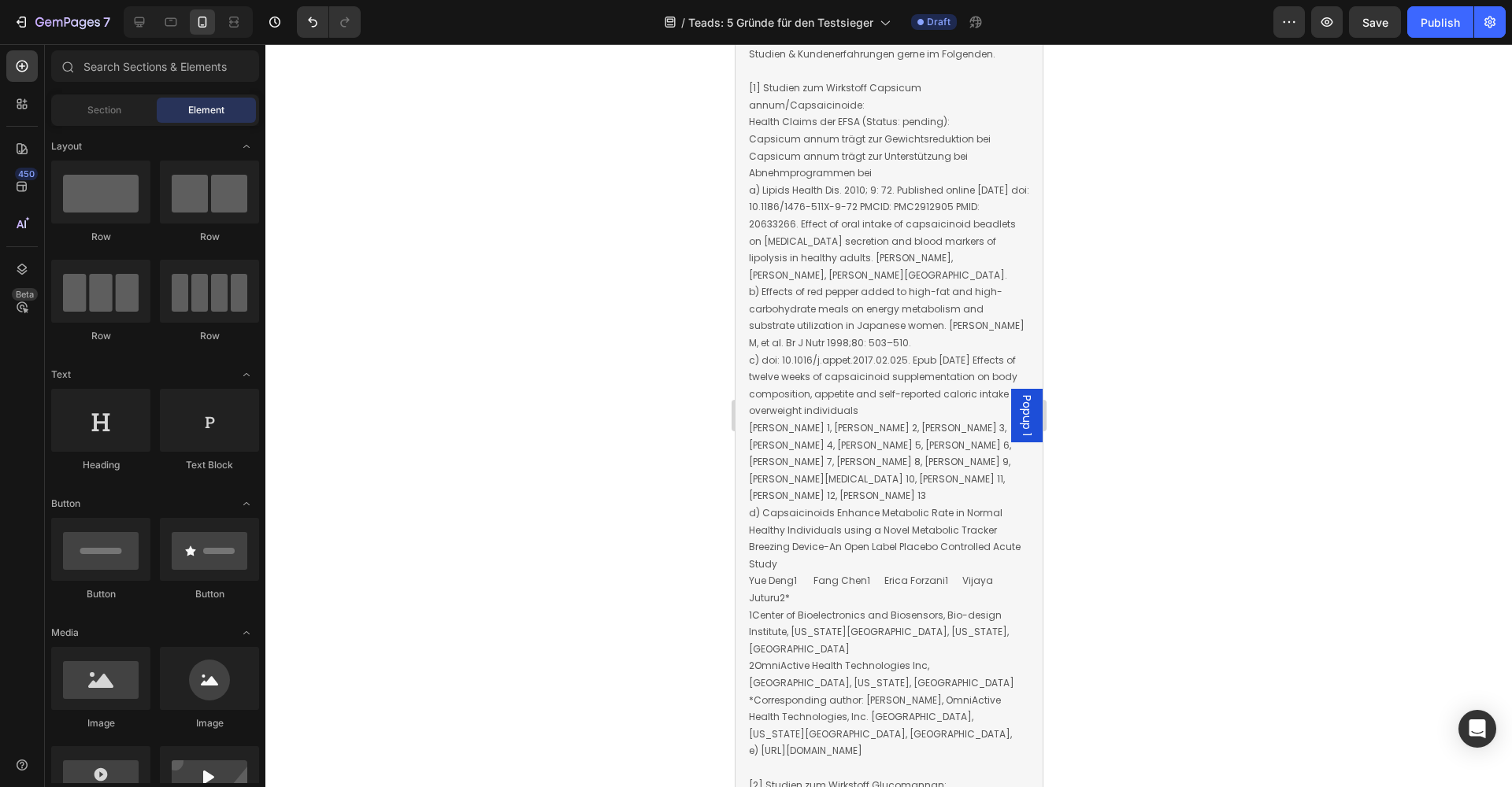
drag, startPoint x: 854, startPoint y: 425, endPoint x: 855, endPoint y: 446, distance: 21.0
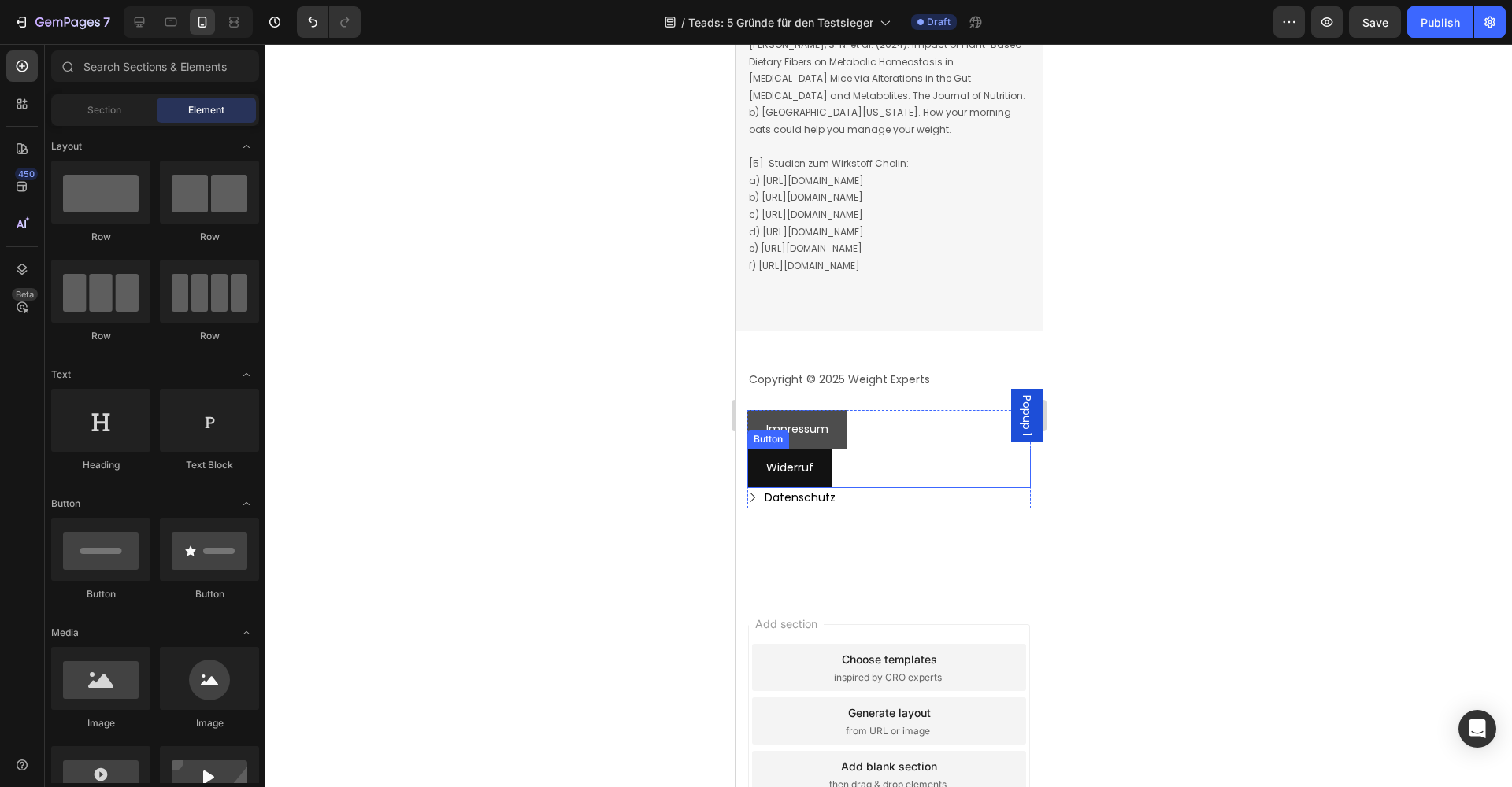
scroll to position [17660, 0]
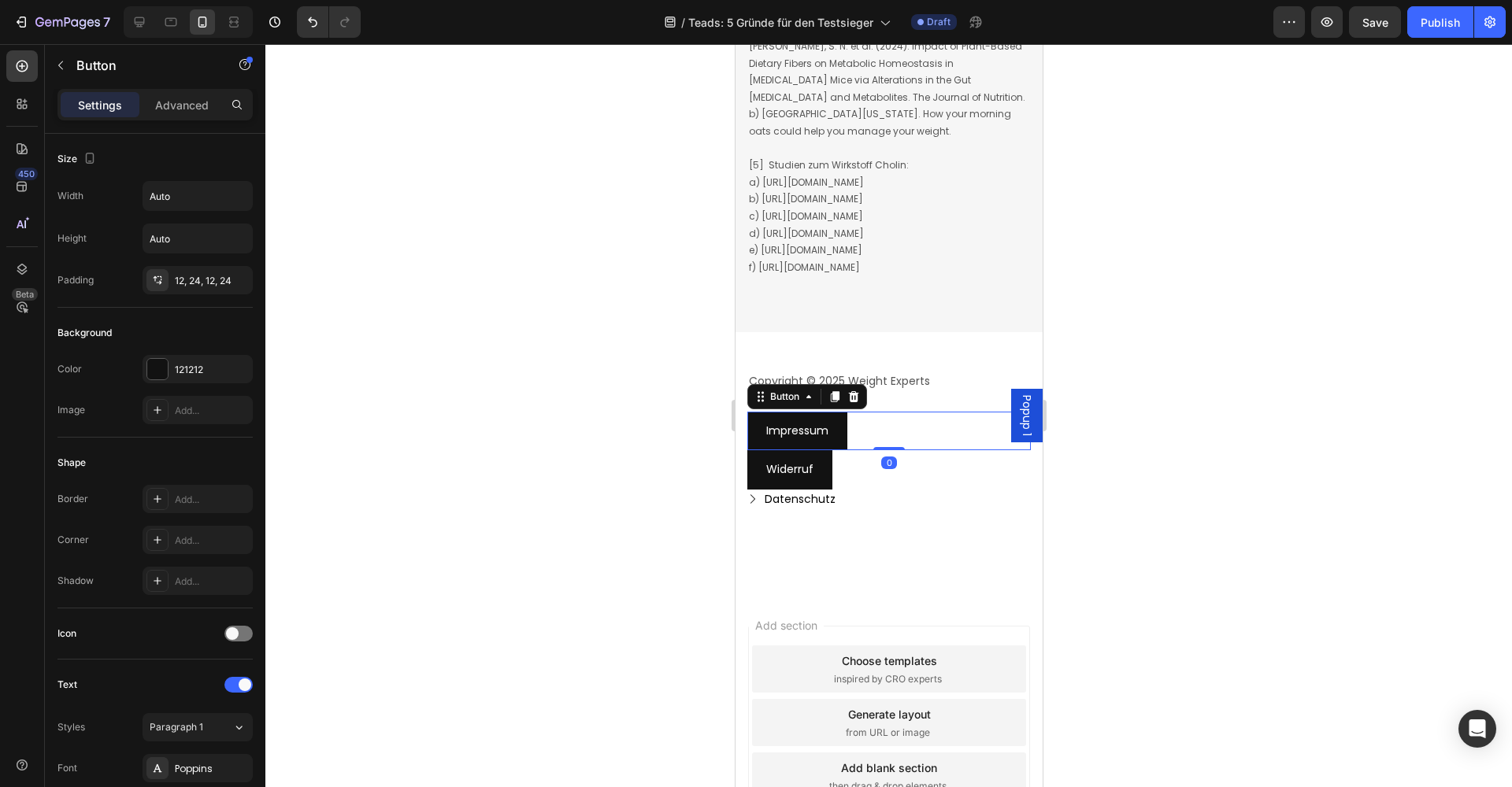
drag, startPoint x: 862, startPoint y: 338, endPoint x: 868, endPoint y: 345, distance: 9.2
click at [862, 411] on div "Impressum Button 0" at bounding box center [888, 431] width 284 height 39
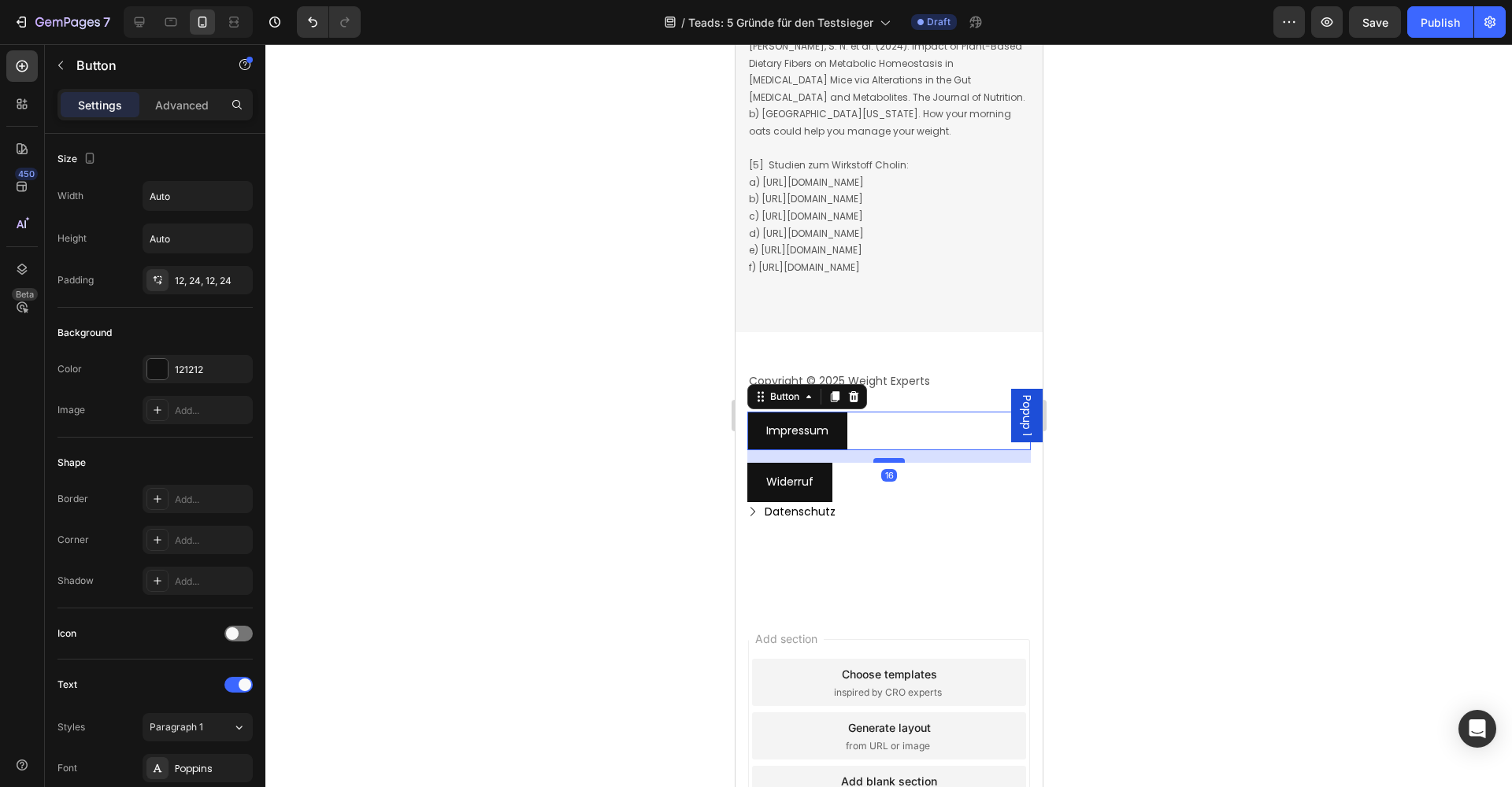
drag, startPoint x: 882, startPoint y: 348, endPoint x: 880, endPoint y: 360, distance: 12.2
click at [880, 459] on div at bounding box center [888, 461] width 32 height 5
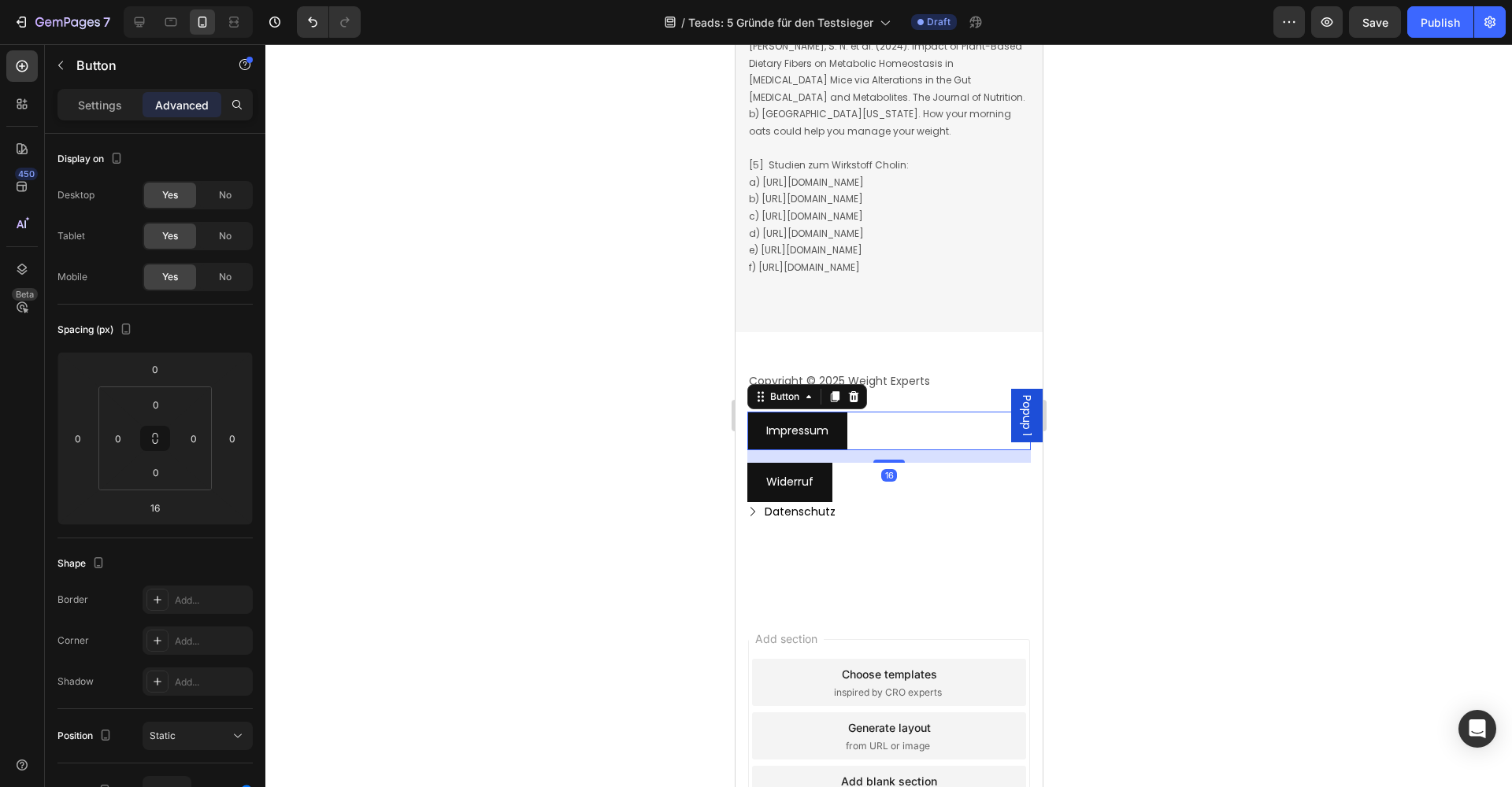
drag, startPoint x: 1126, startPoint y: 284, endPoint x: 1097, endPoint y: 305, distance: 35.8
click at [1125, 284] on div at bounding box center [888, 416] width 1246 height 744
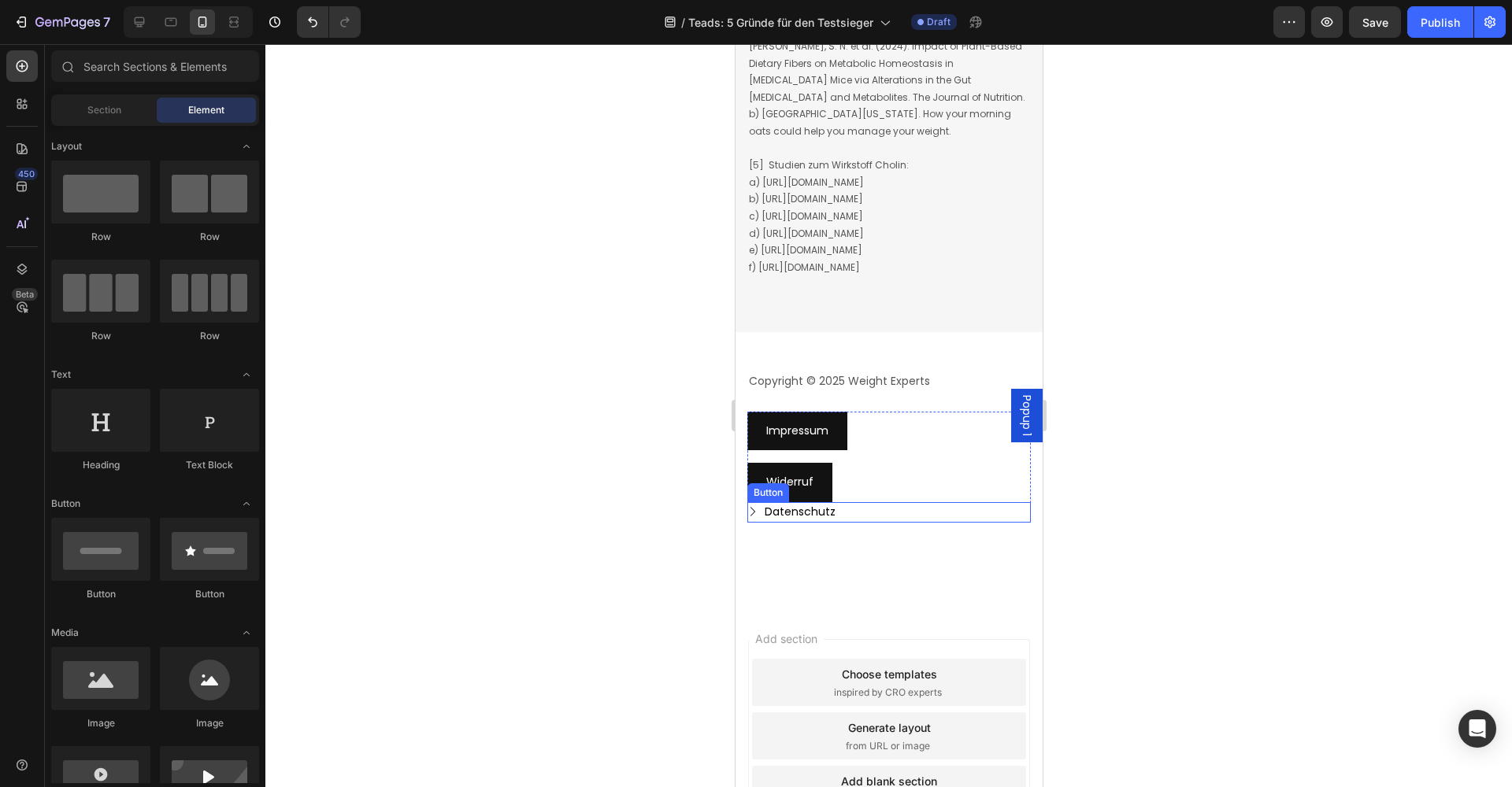
click at [853, 502] on div "Datenschutz Button" at bounding box center [888, 513] width 284 height 21
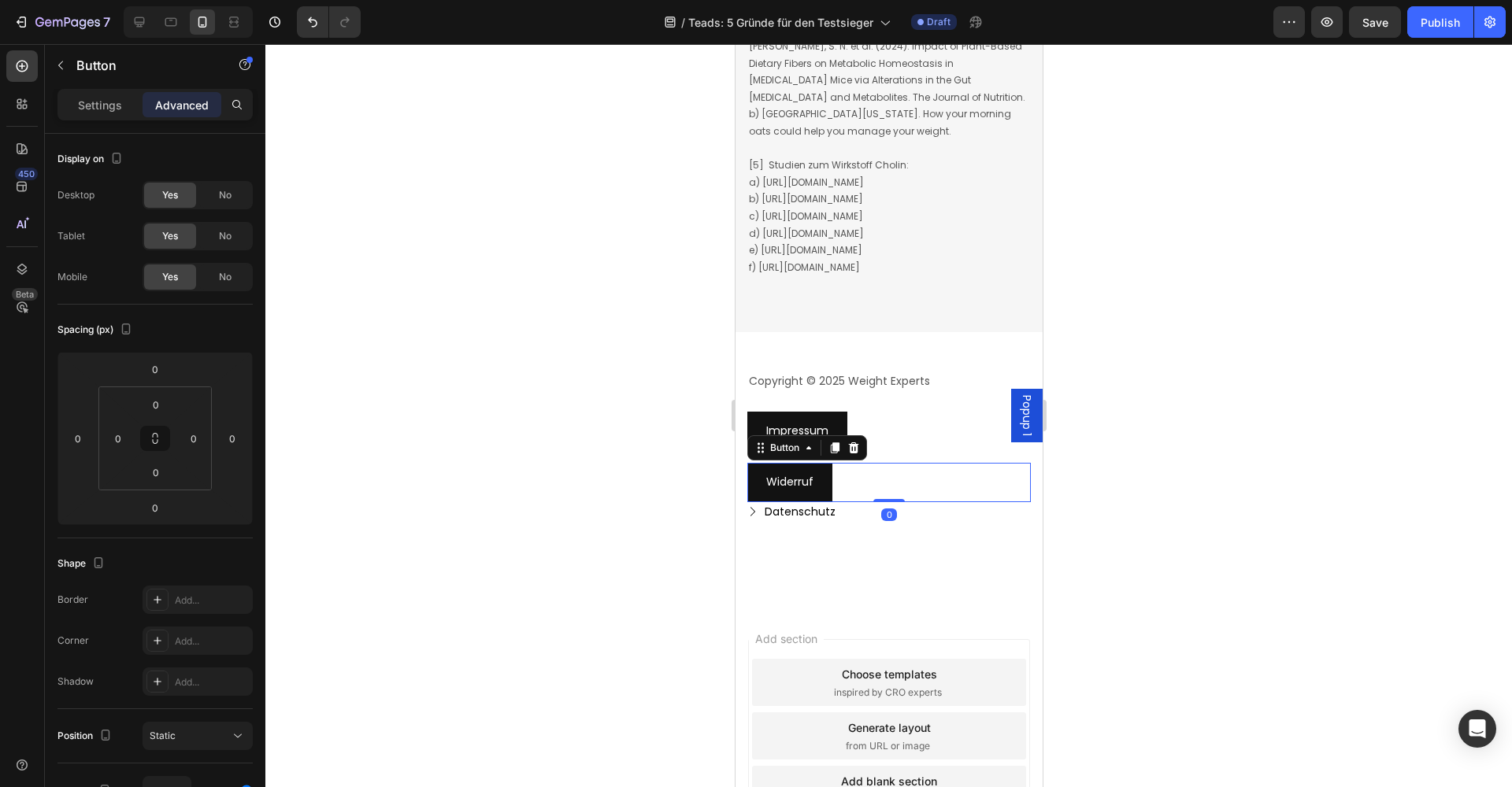
click at [881, 463] on div "Widerruf Button 0" at bounding box center [888, 482] width 284 height 39
type input "12"
click at [881, 507] on div at bounding box center [888, 509] width 32 height 5
drag, startPoint x: 1126, startPoint y: 423, endPoint x: 1059, endPoint y: 416, distance: 67.4
click at [1124, 423] on div at bounding box center [888, 416] width 1246 height 744
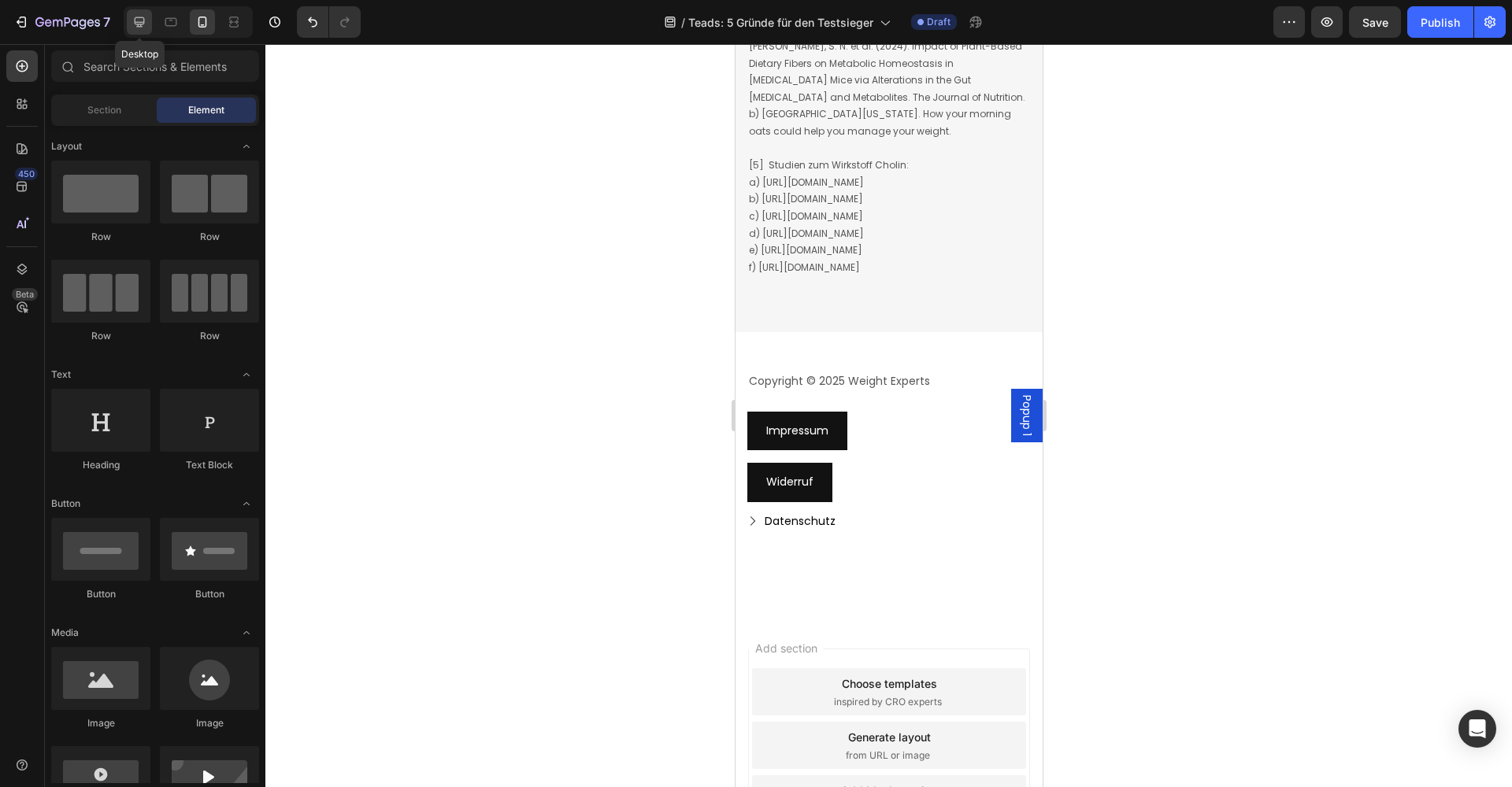
click at [147, 28] on icon at bounding box center [139, 22] width 15 height 15
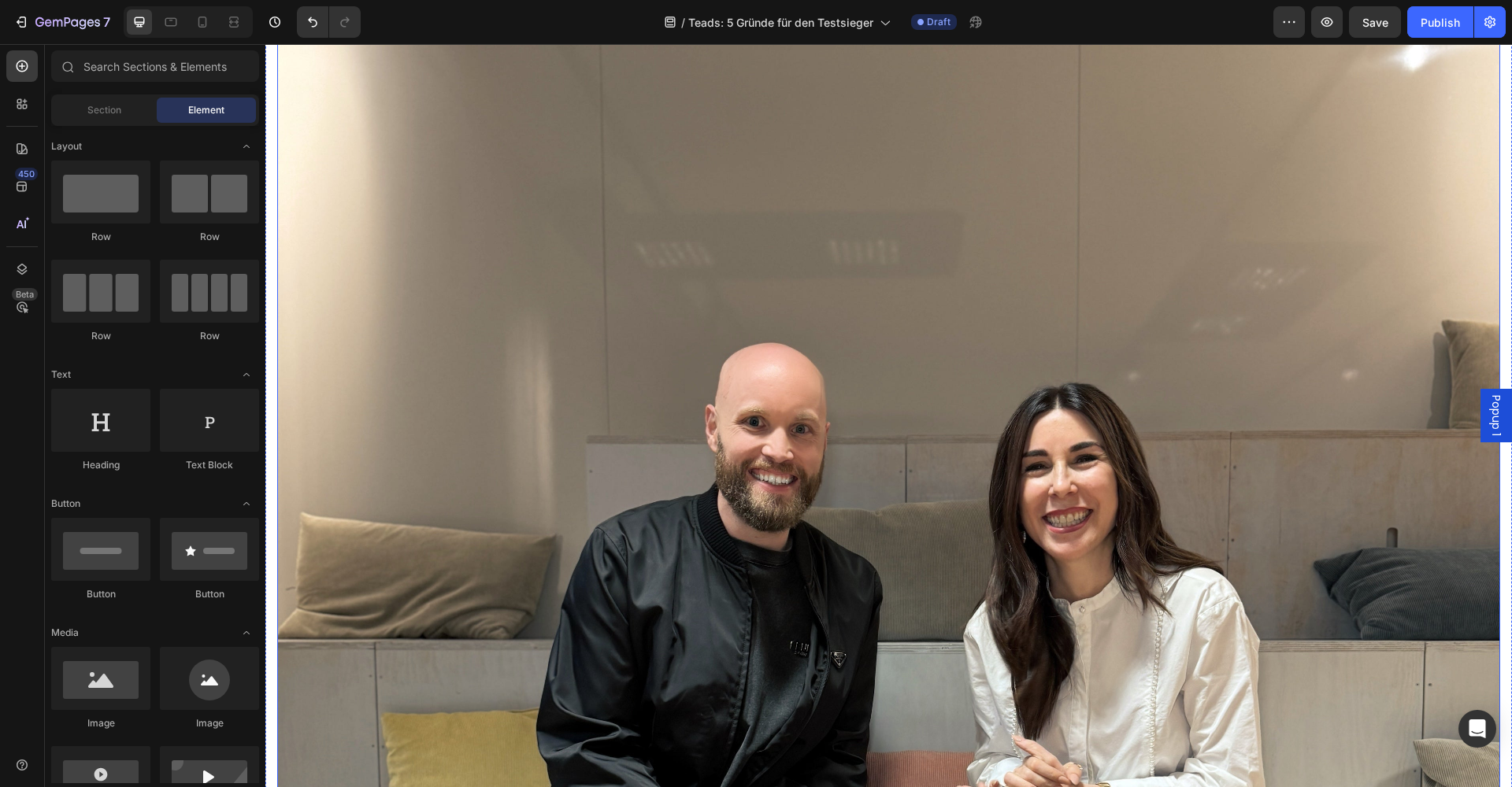
scroll to position [12019, 0]
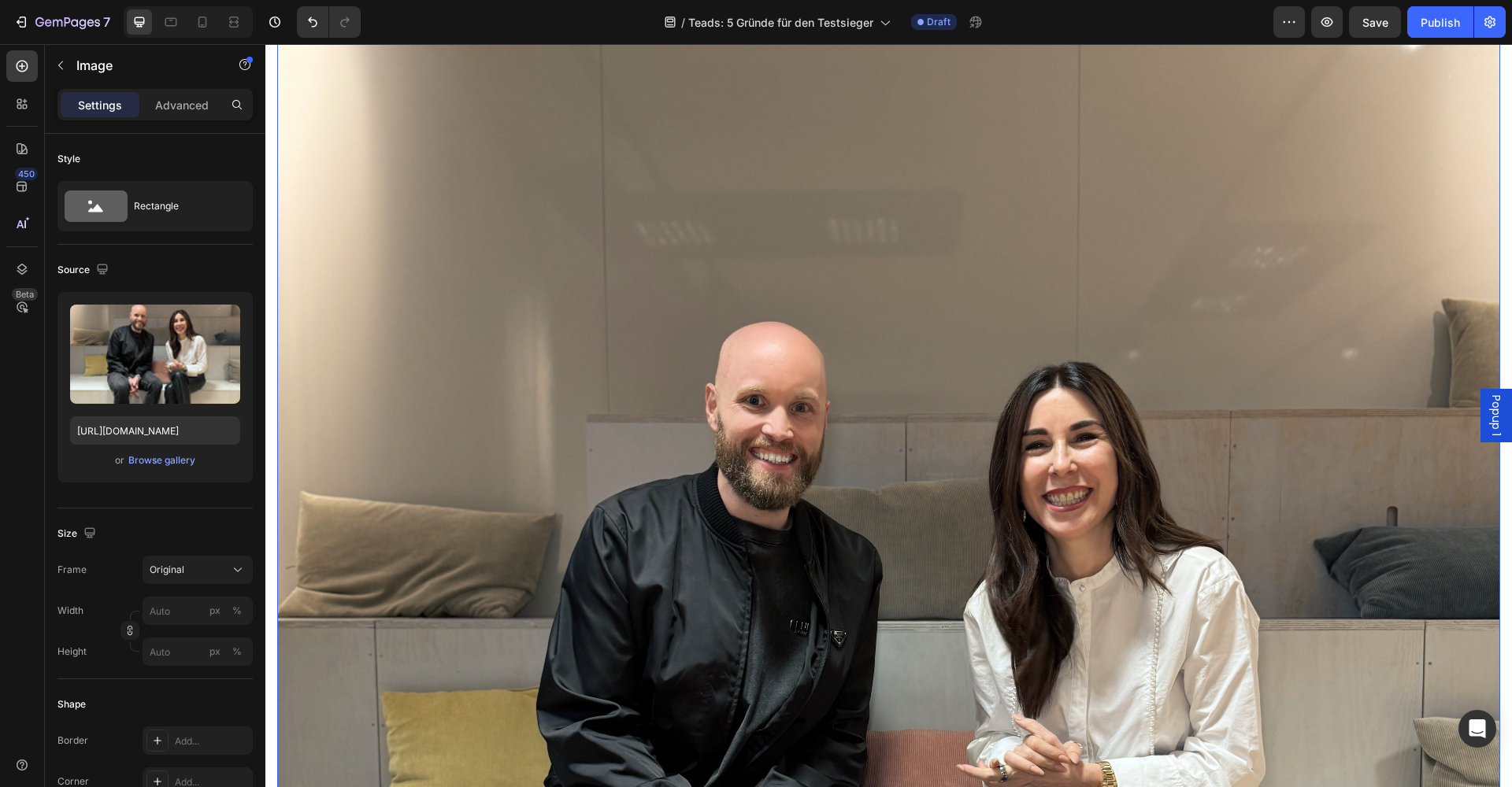
click at [852, 406] on img at bounding box center [888, 681] width 1222 height 1631
click at [191, 112] on p "Advanced" at bounding box center [182, 104] width 53 height 16
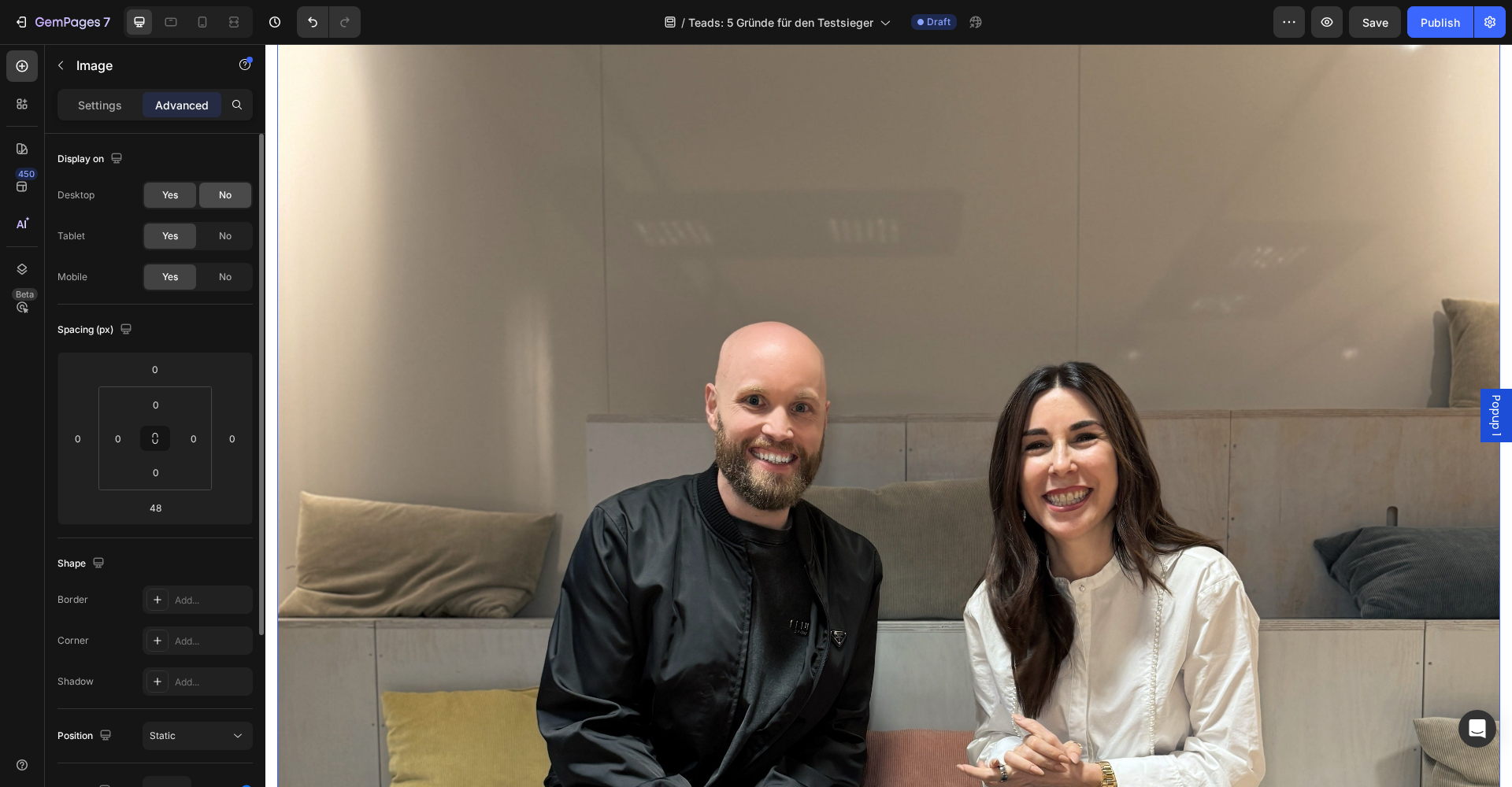
click at [220, 191] on span "No" at bounding box center [225, 195] width 13 height 14
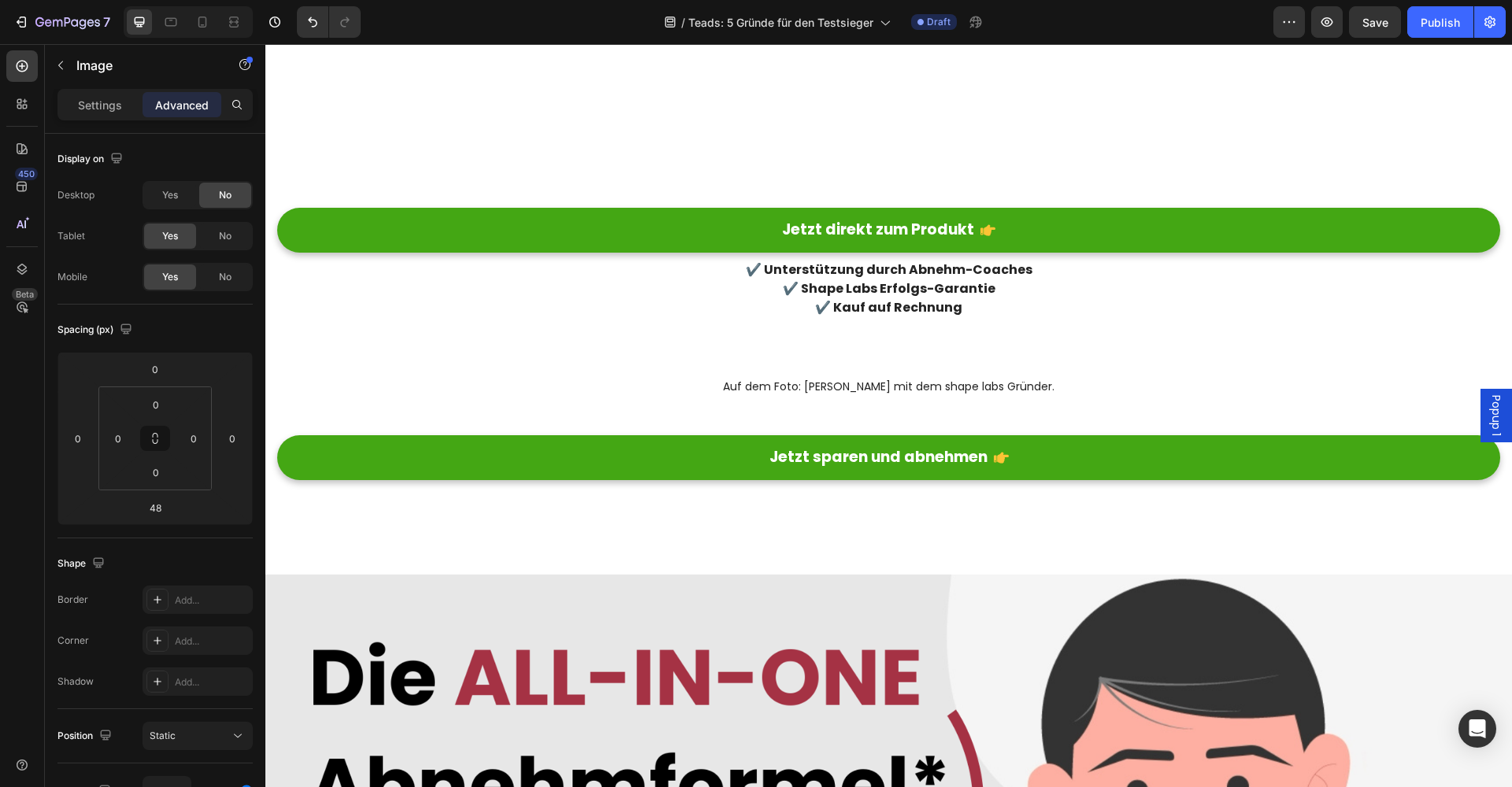
scroll to position [11541, 0]
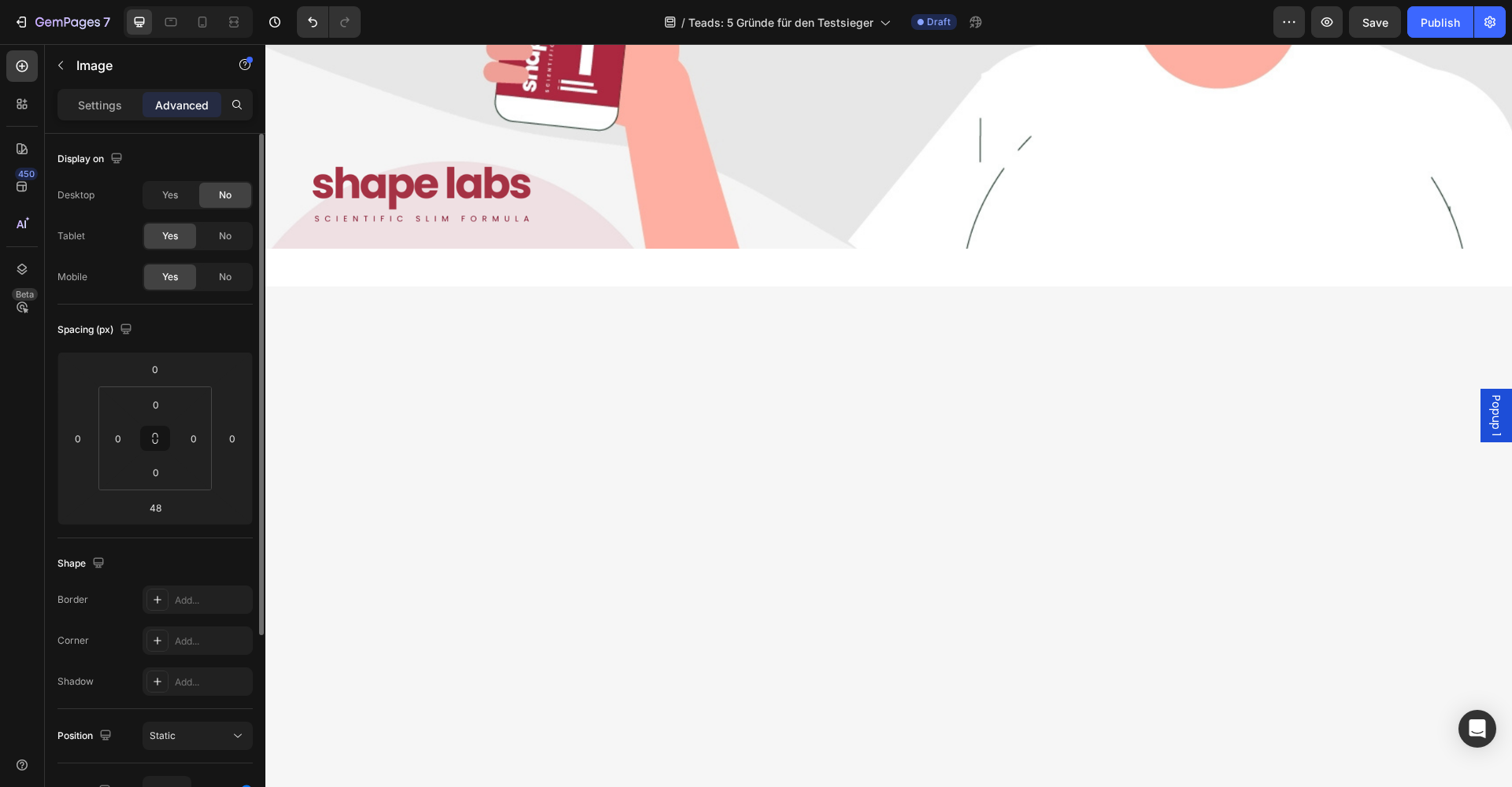
click at [220, 198] on span "No" at bounding box center [225, 195] width 13 height 14
click at [169, 195] on span "Yes" at bounding box center [170, 195] width 15 height 14
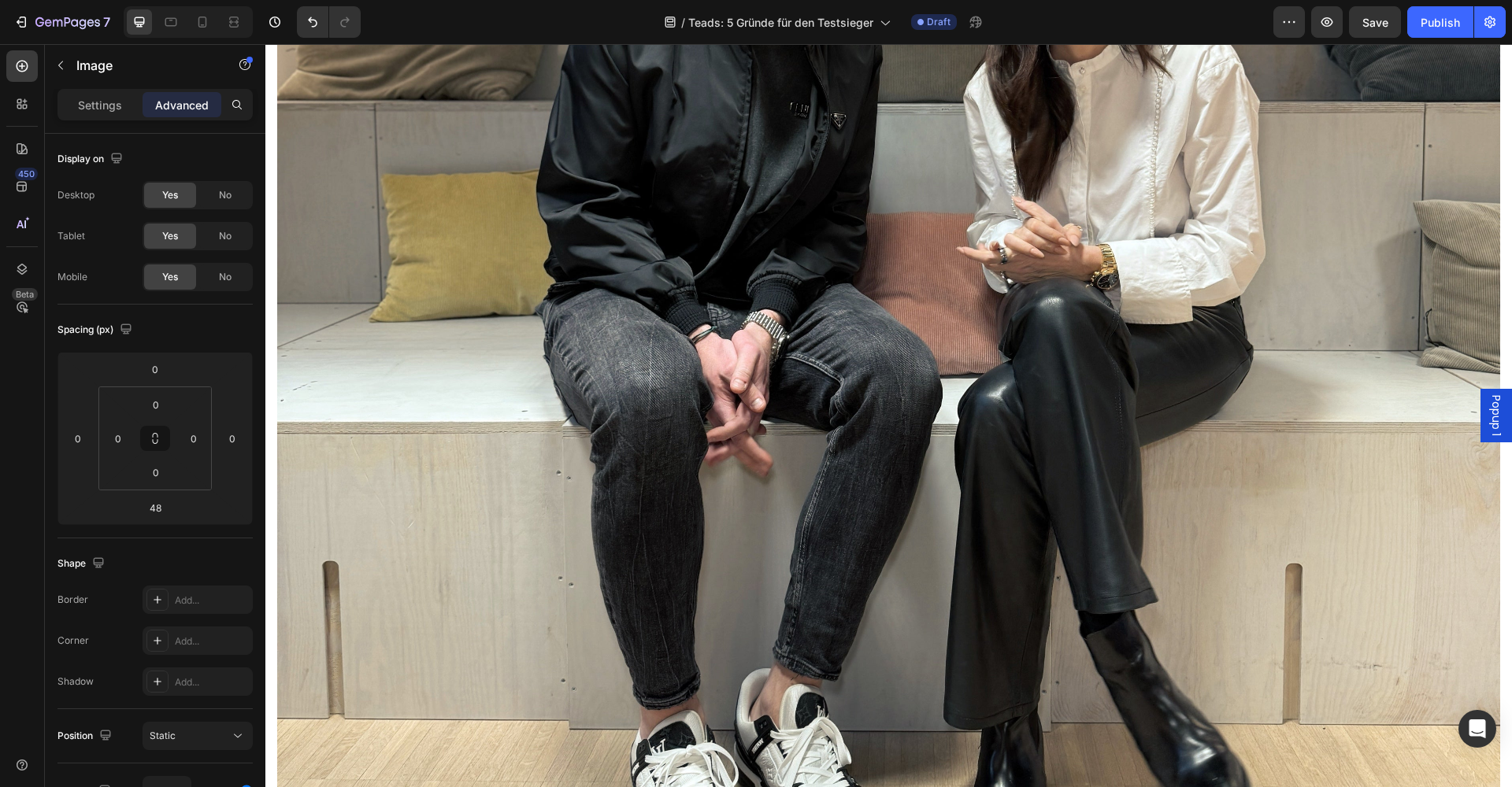
drag, startPoint x: 468, startPoint y: 253, endPoint x: 455, endPoint y: 257, distance: 13.6
click at [468, 253] on img at bounding box center [888, 164] width 1222 height 1631
click at [113, 104] on p "Settings" at bounding box center [100, 104] width 44 height 16
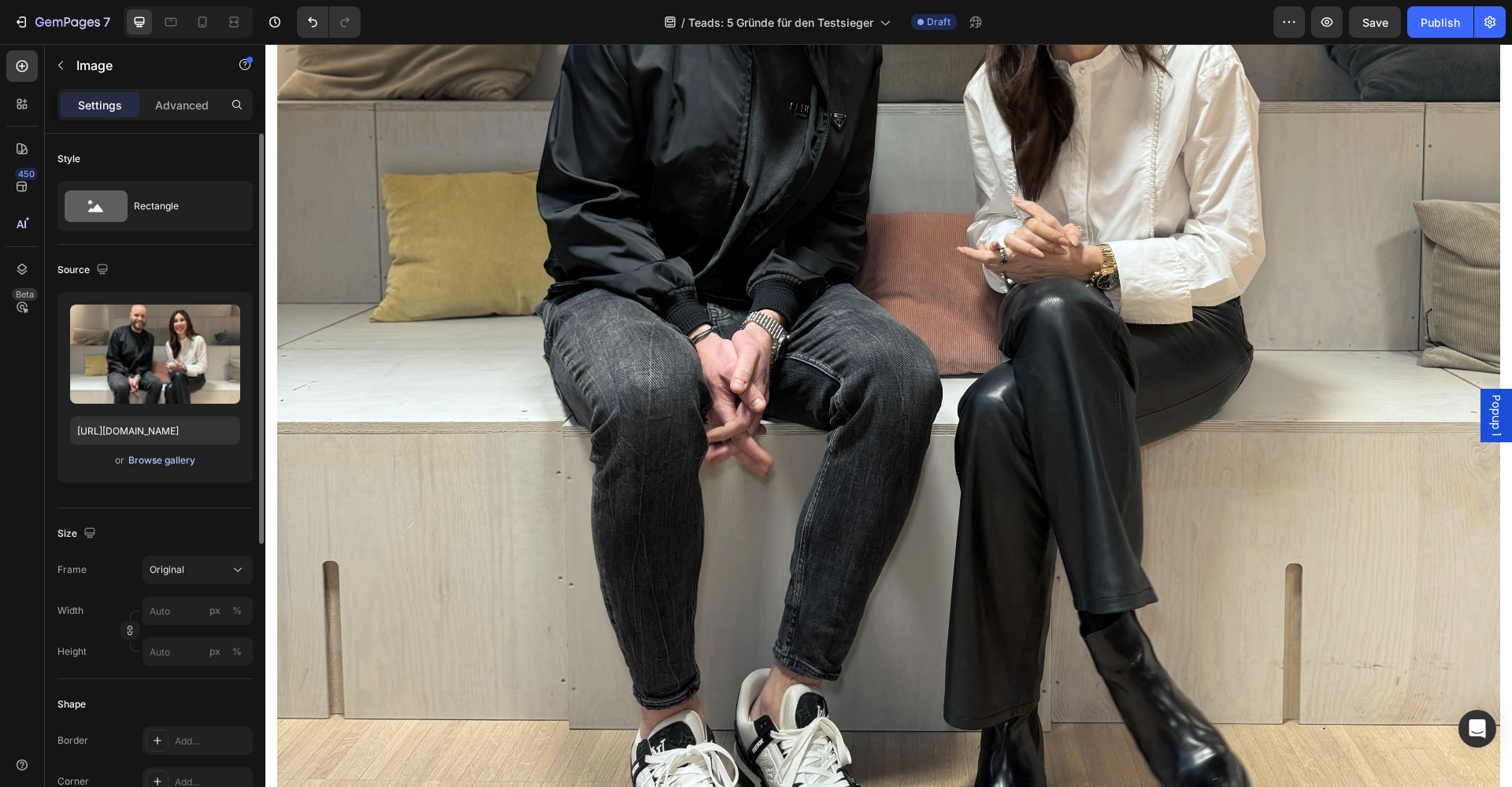
click at [170, 465] on div "Browse gallery" at bounding box center [161, 461] width 67 height 14
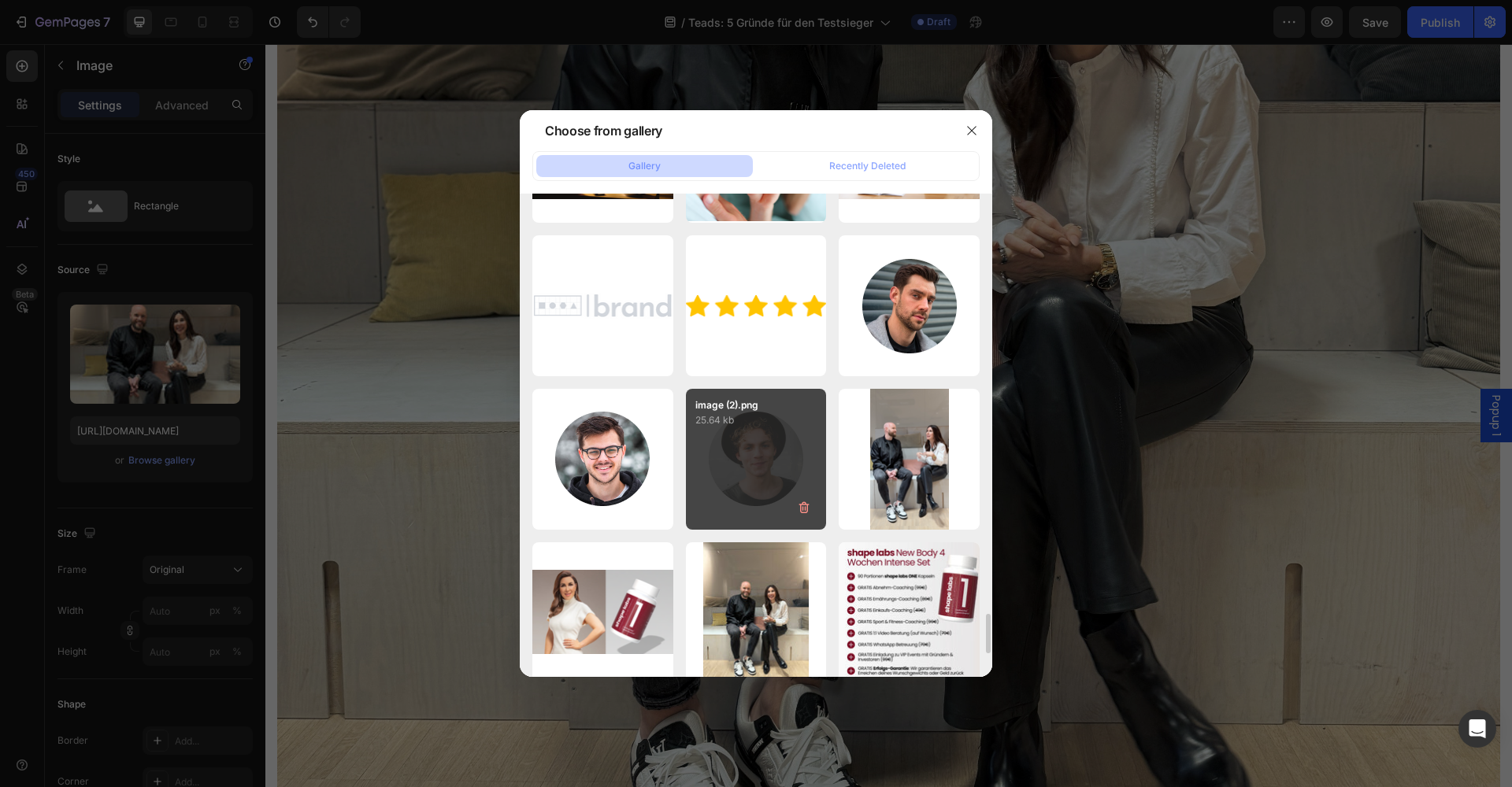
scroll to position [5052, 0]
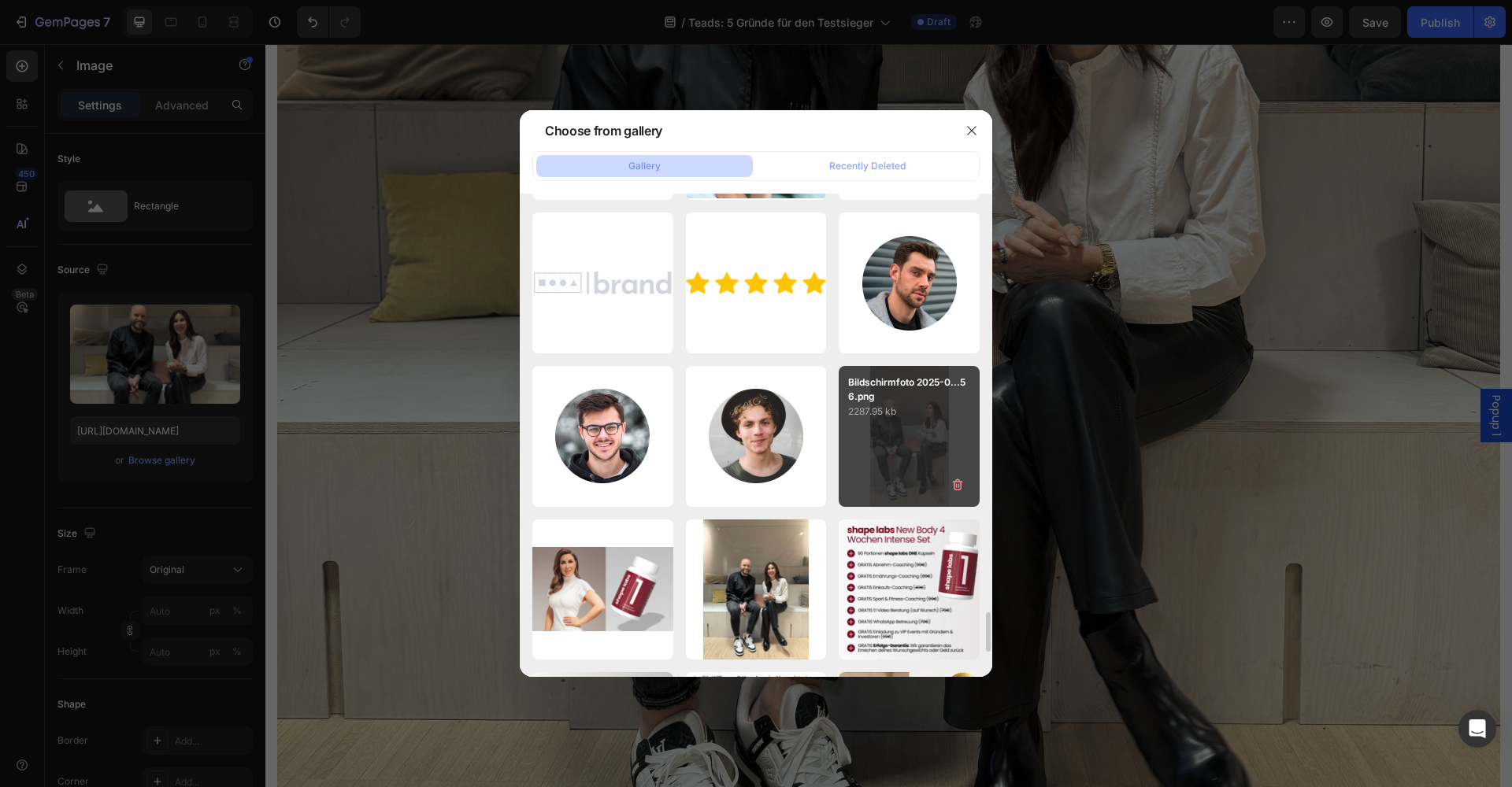
click at [875, 465] on div "Bildschirmfoto 2025-0...56.png 2287.95 kb" at bounding box center [909, 436] width 141 height 141
type input "[URL][DOMAIN_NAME]"
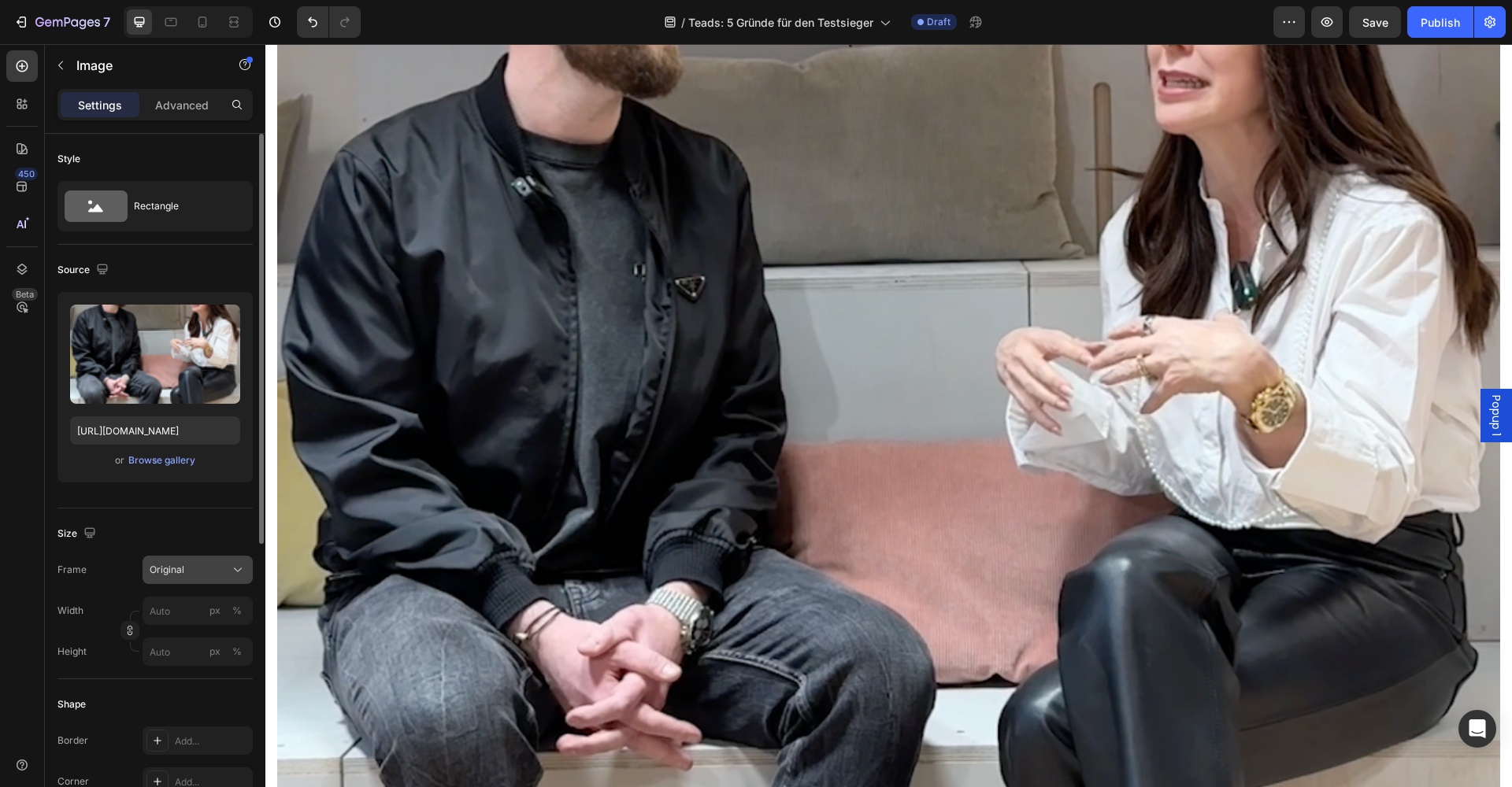
click at [215, 572] on div "Original" at bounding box center [188, 570] width 77 height 14
click at [210, 618] on div "Square" at bounding box center [183, 608] width 126 height 30
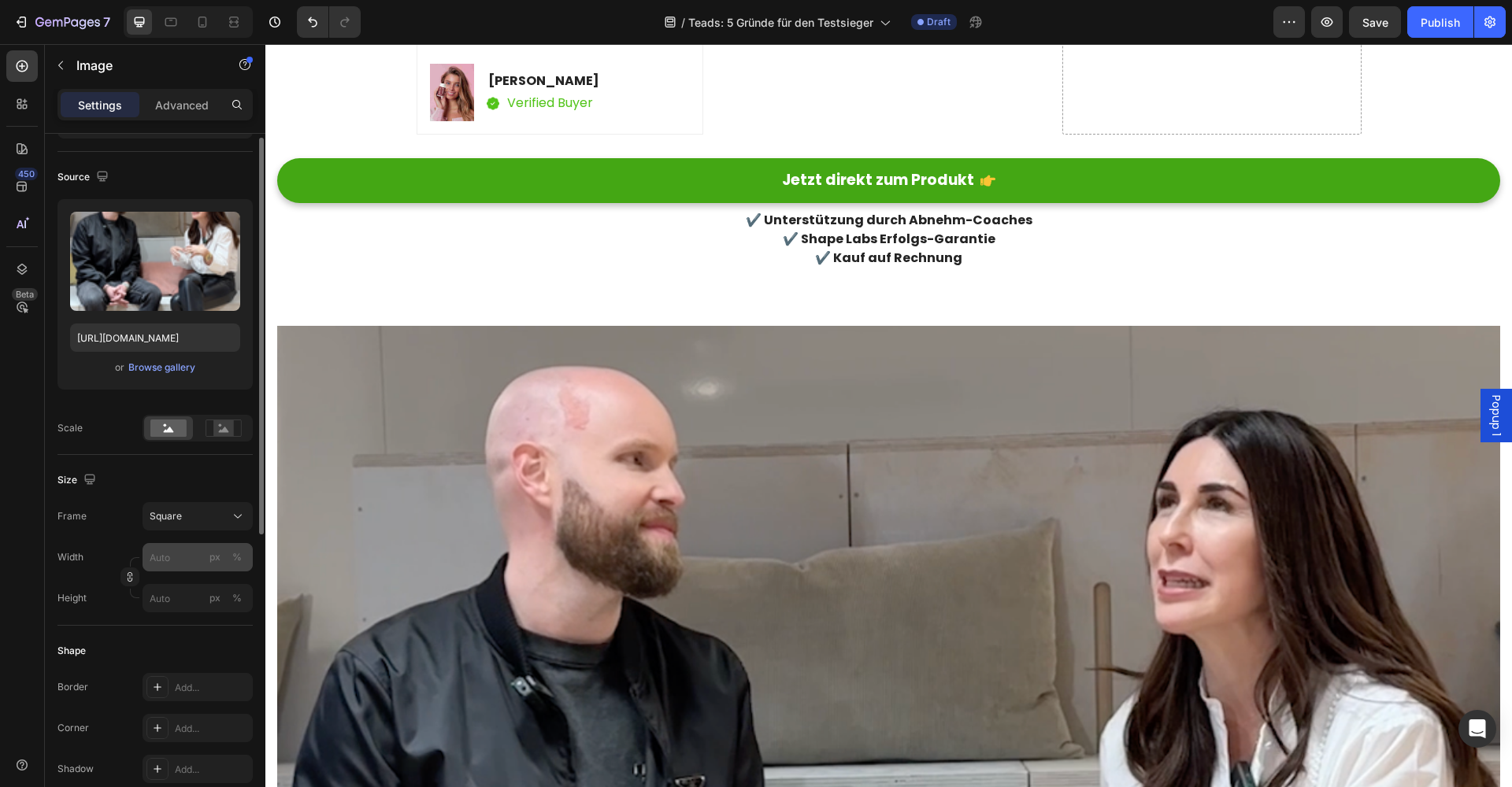
scroll to position [97, 0]
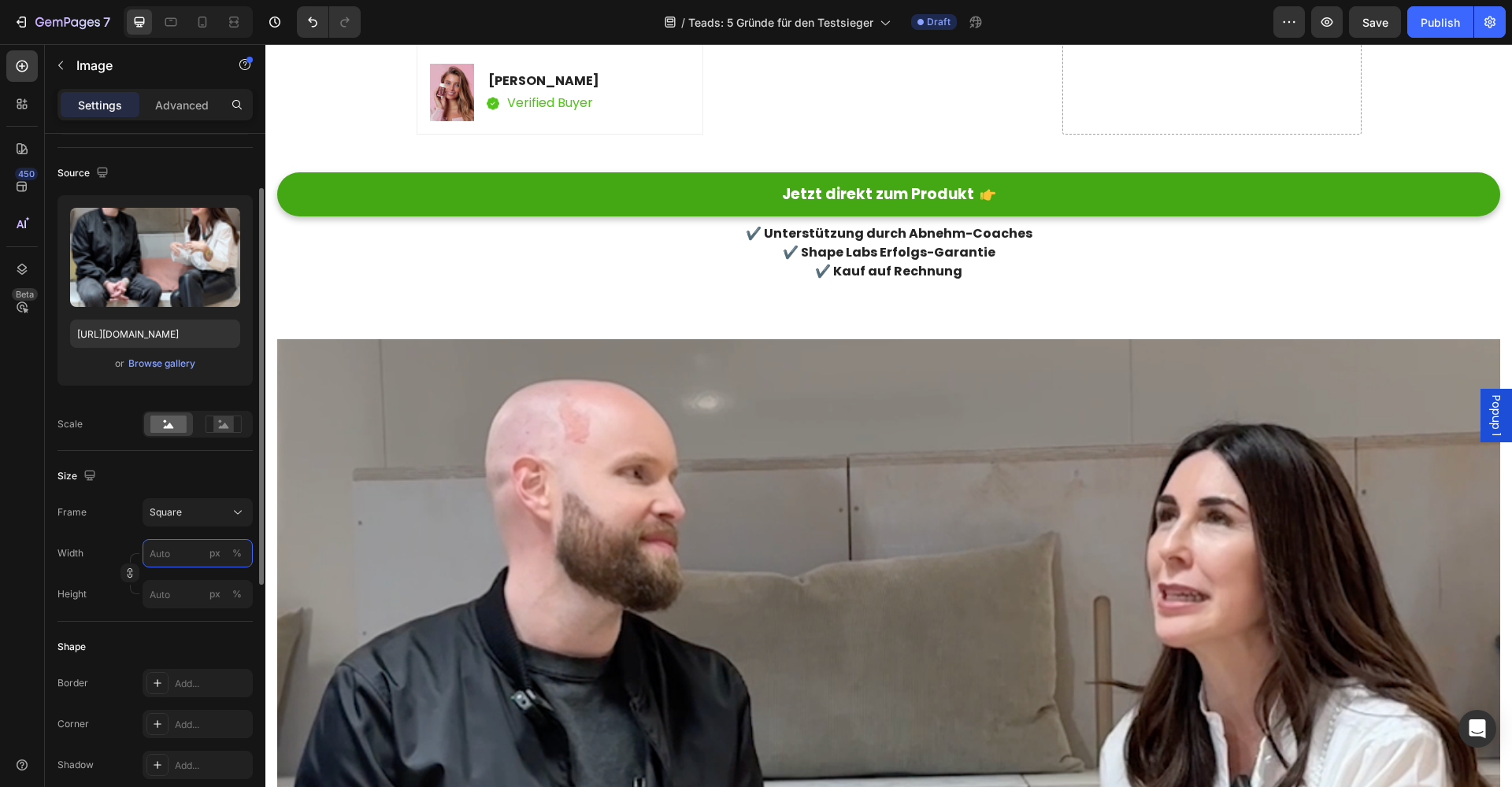
click at [182, 553] on input "px %" at bounding box center [198, 553] width 110 height 28
type input "5"
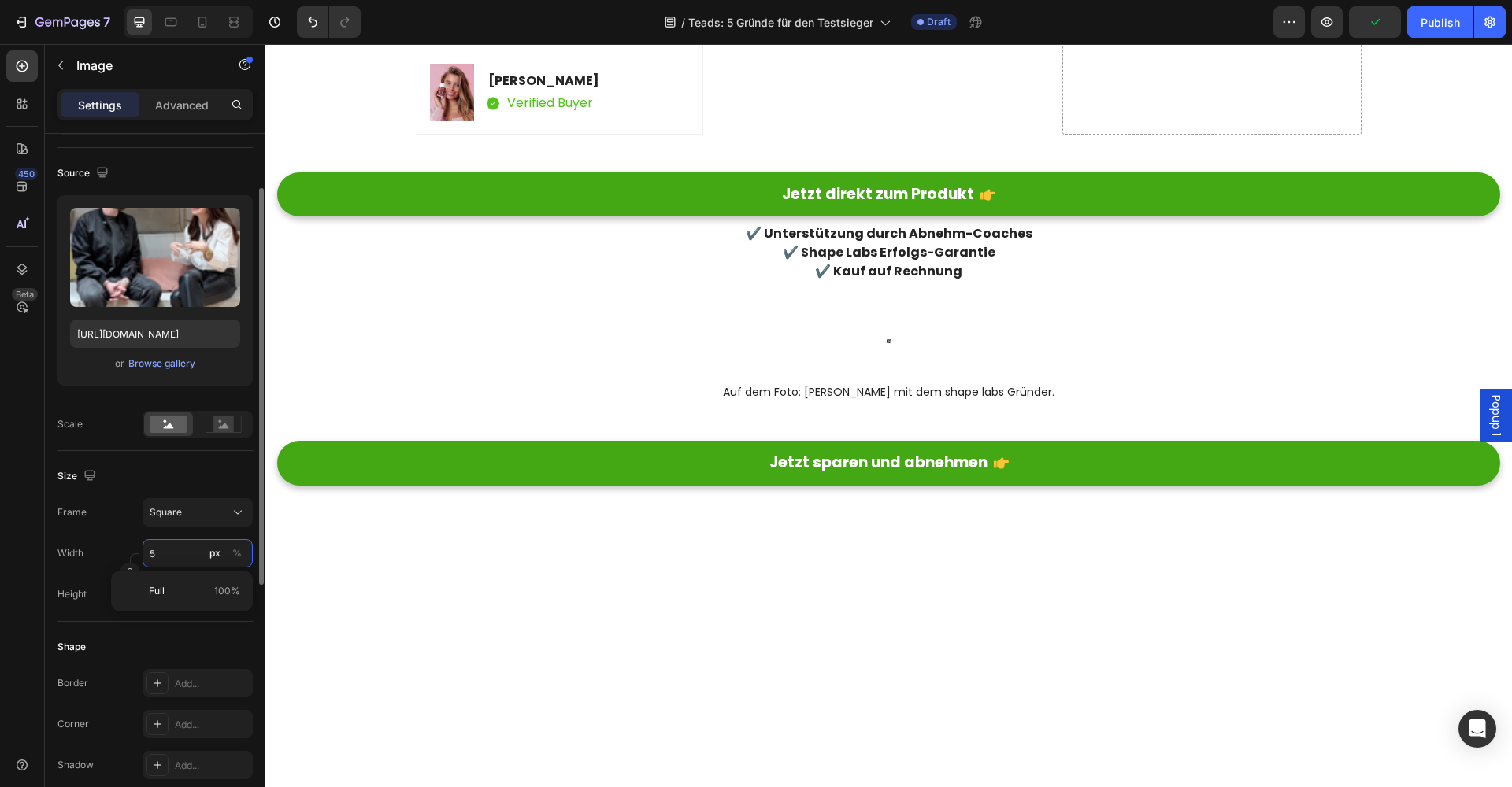
type input "50"
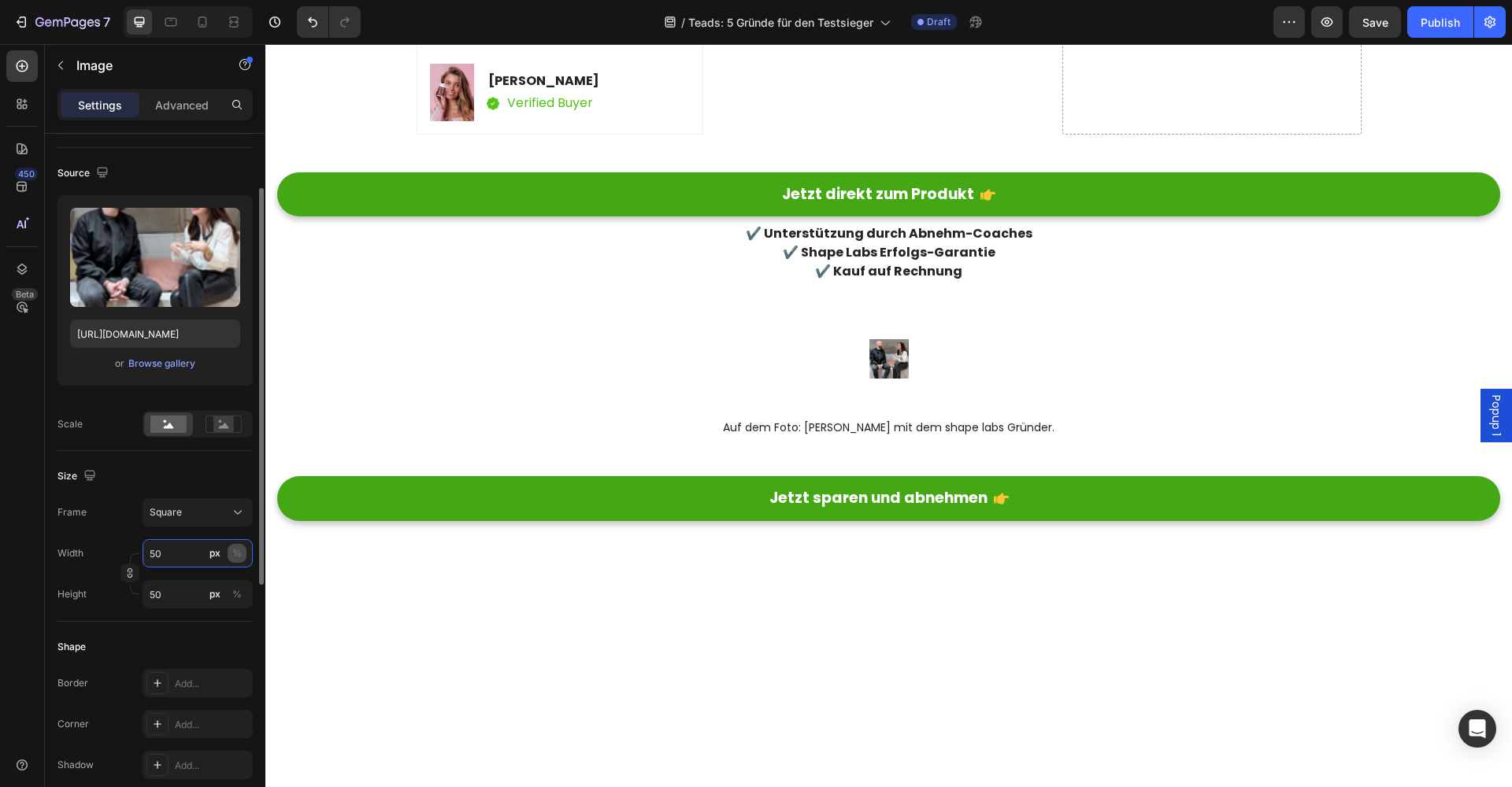
type input "50"
click at [236, 555] on div "%" at bounding box center [238, 553] width 10 height 14
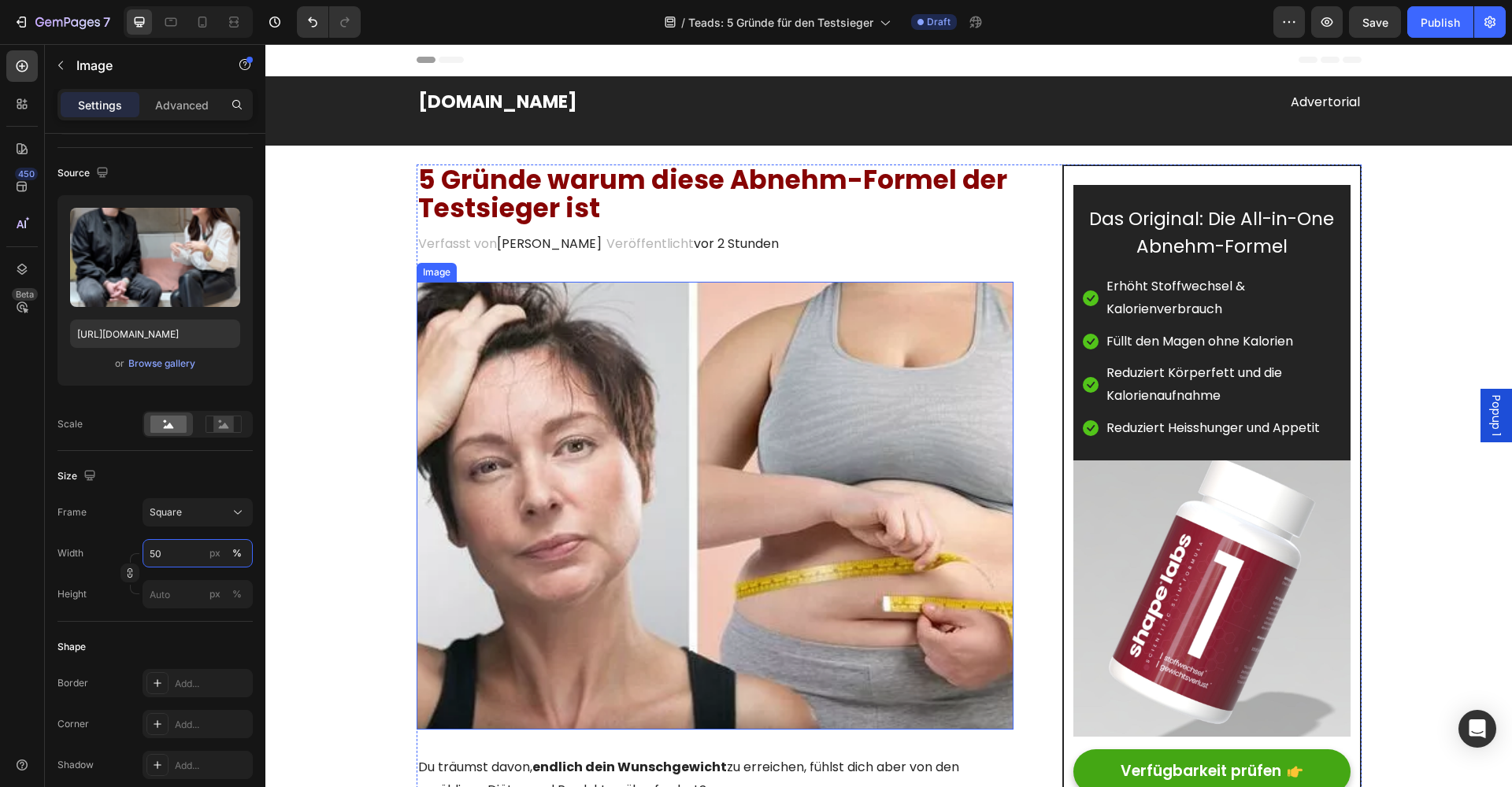
scroll to position [0, 0]
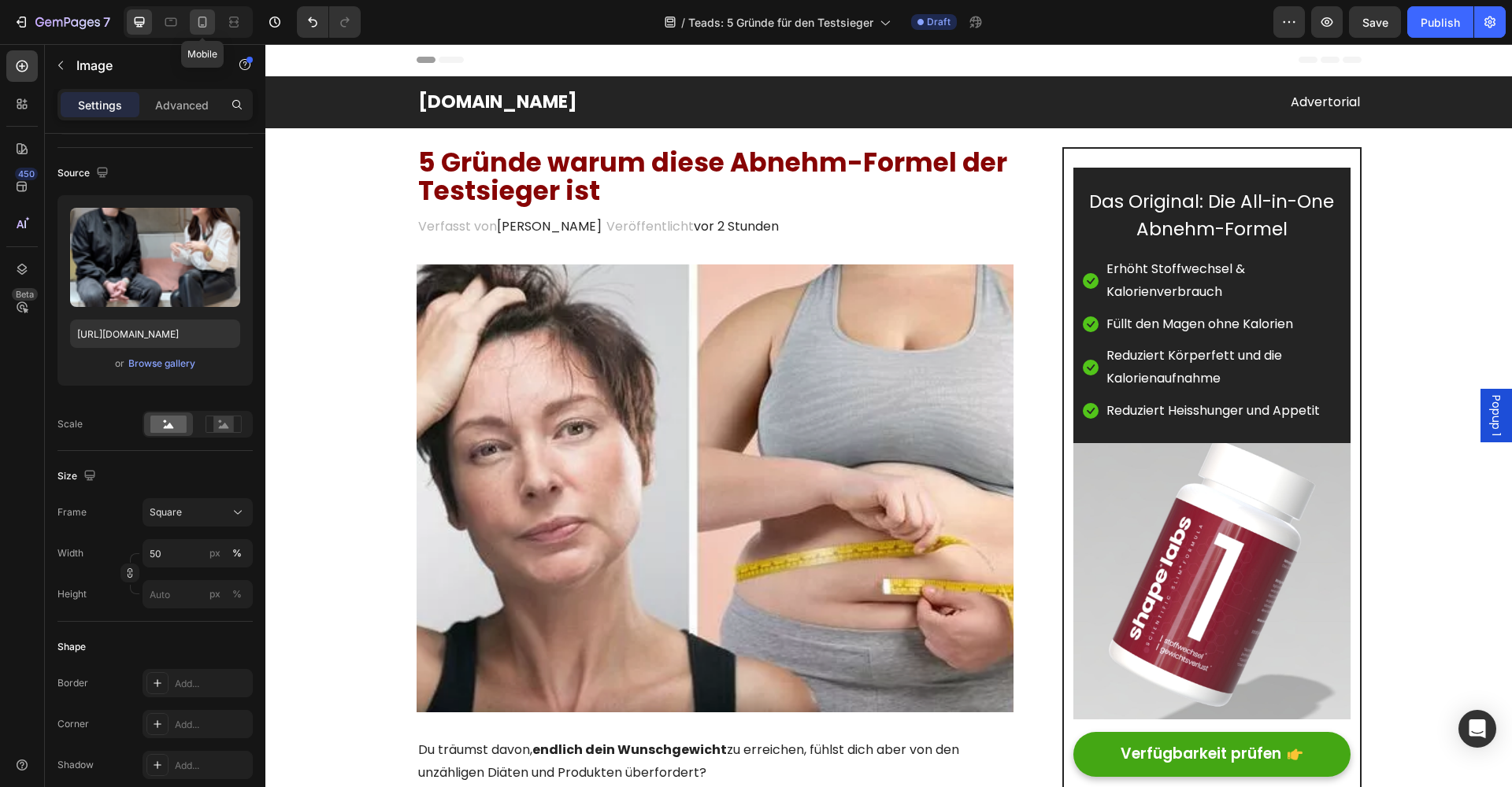
click at [205, 19] on icon at bounding box center [202, 22] width 15 height 15
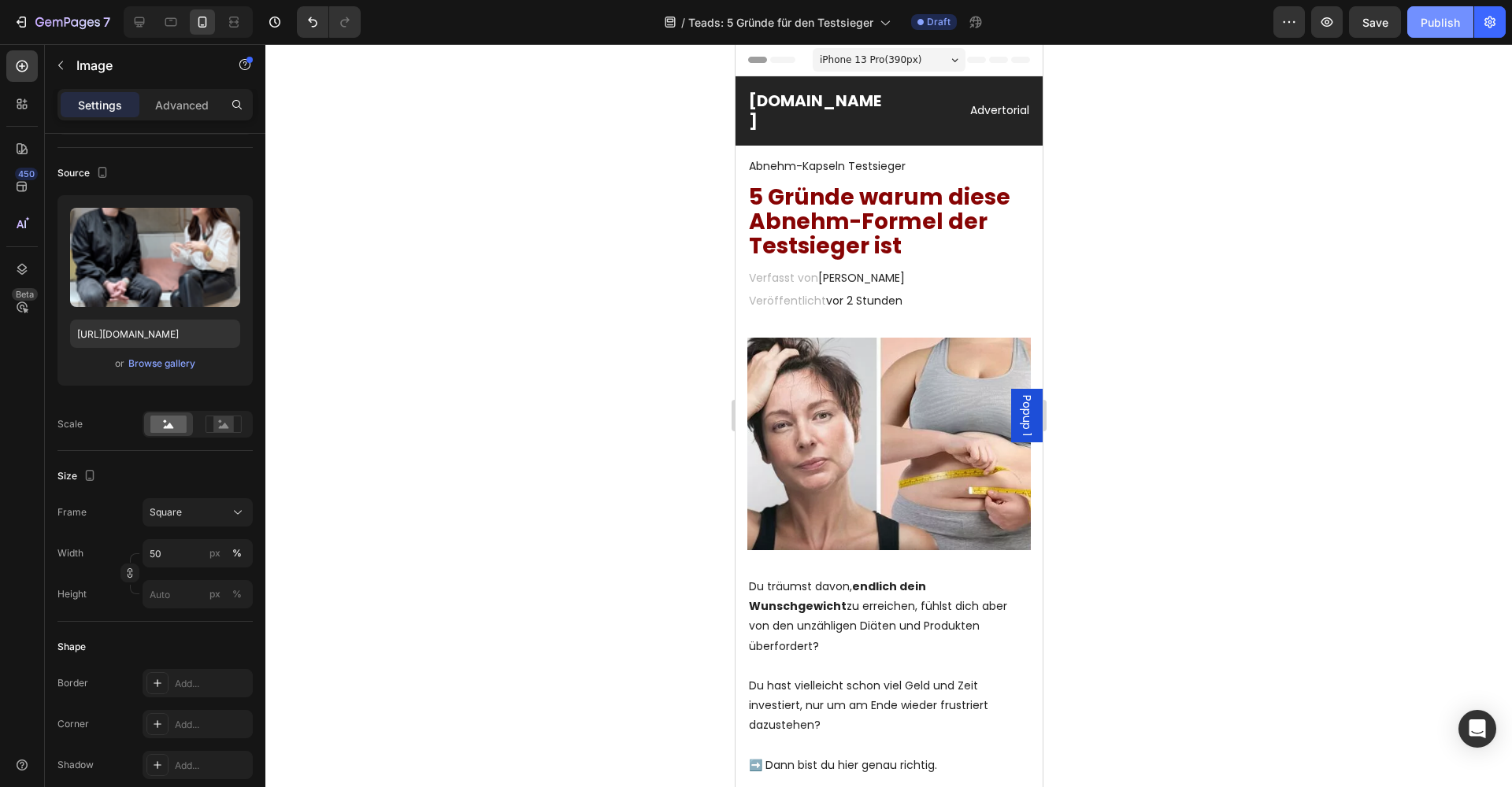
click at [1433, 19] on div "Publish" at bounding box center [1440, 22] width 40 height 16
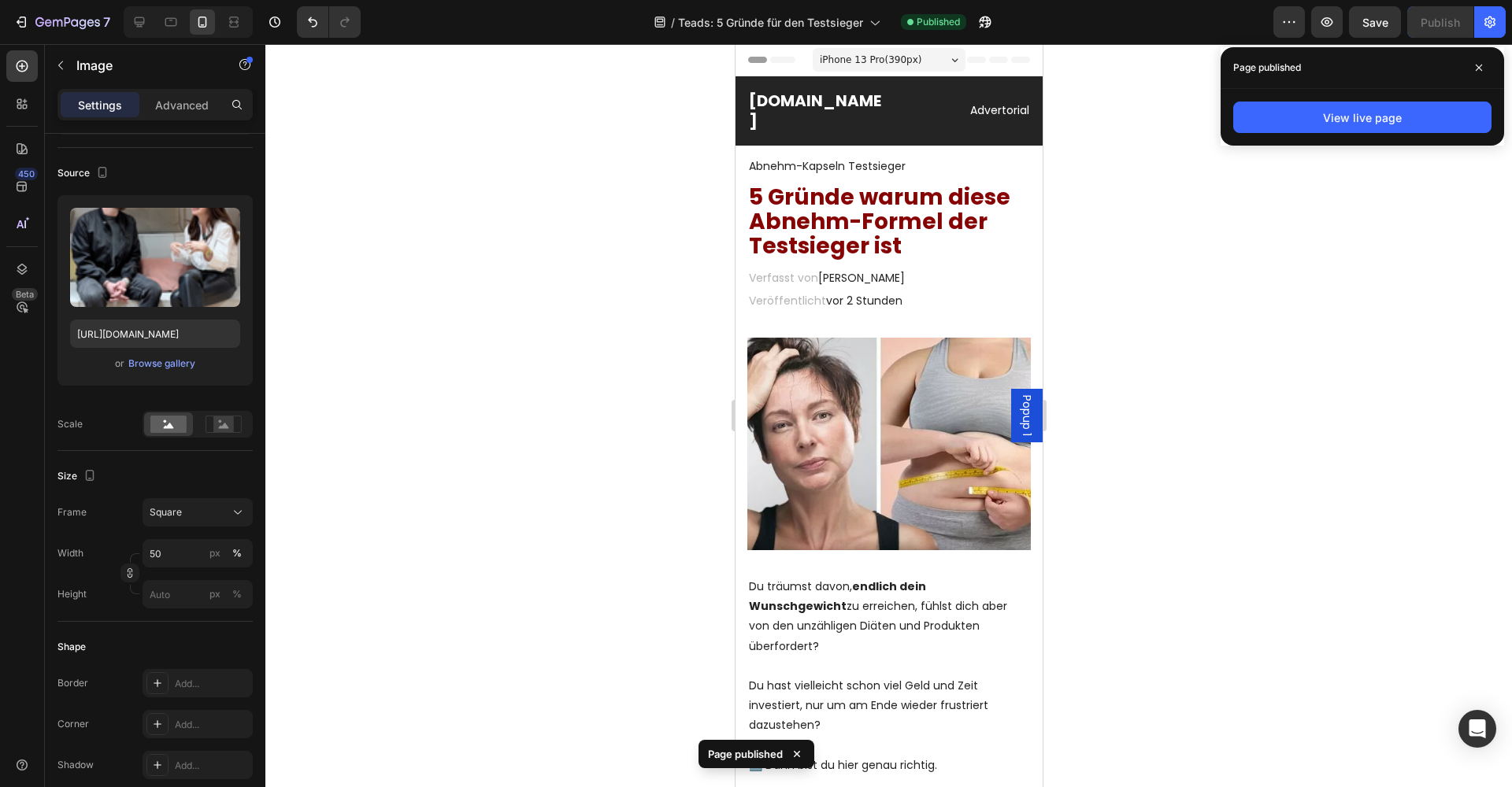
click at [1473, 64] on span at bounding box center [1478, 68] width 25 height 25
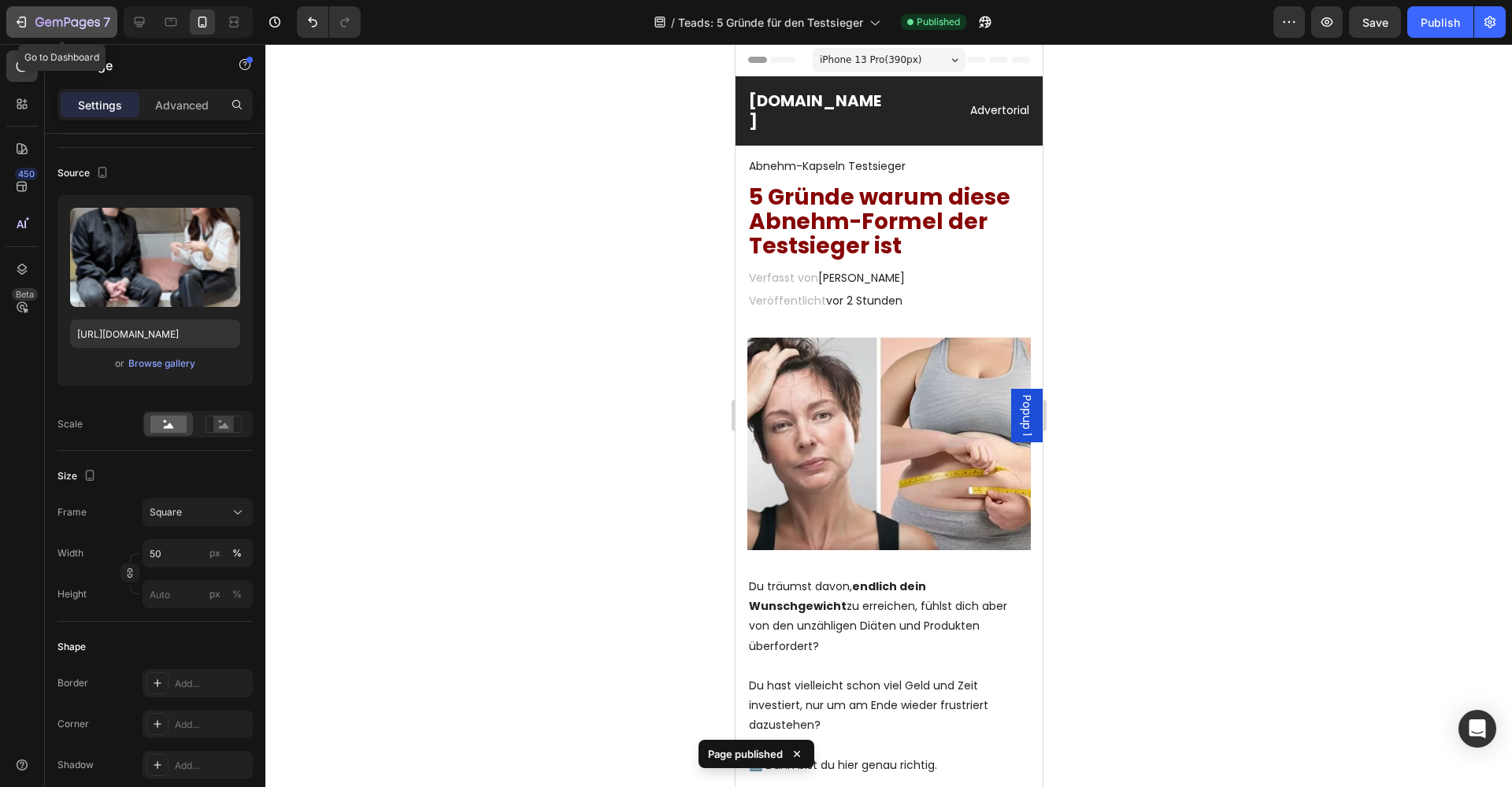
click at [30, 19] on div "7" at bounding box center [62, 22] width 97 height 19
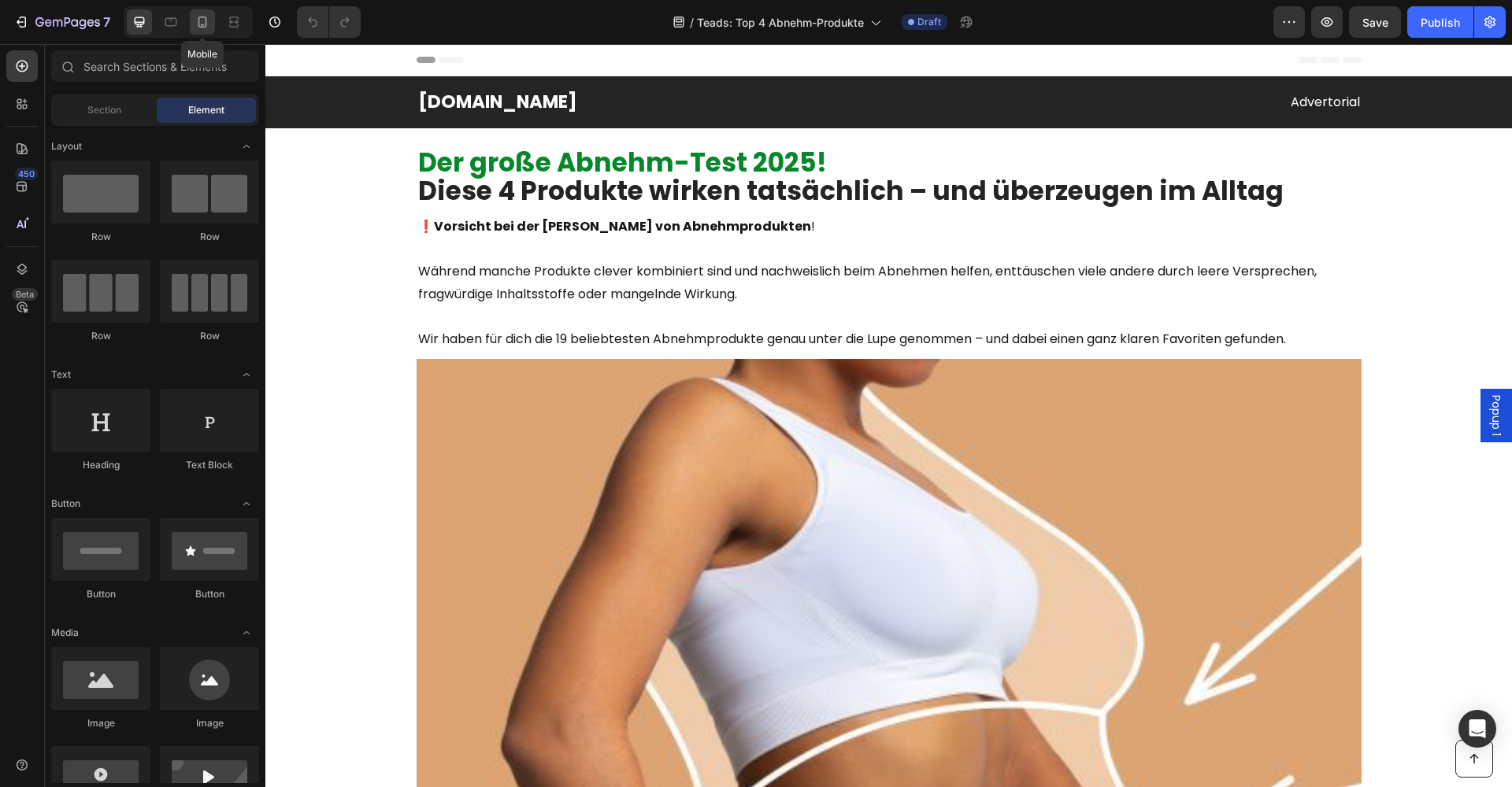
click at [204, 23] on icon at bounding box center [202, 22] width 15 height 15
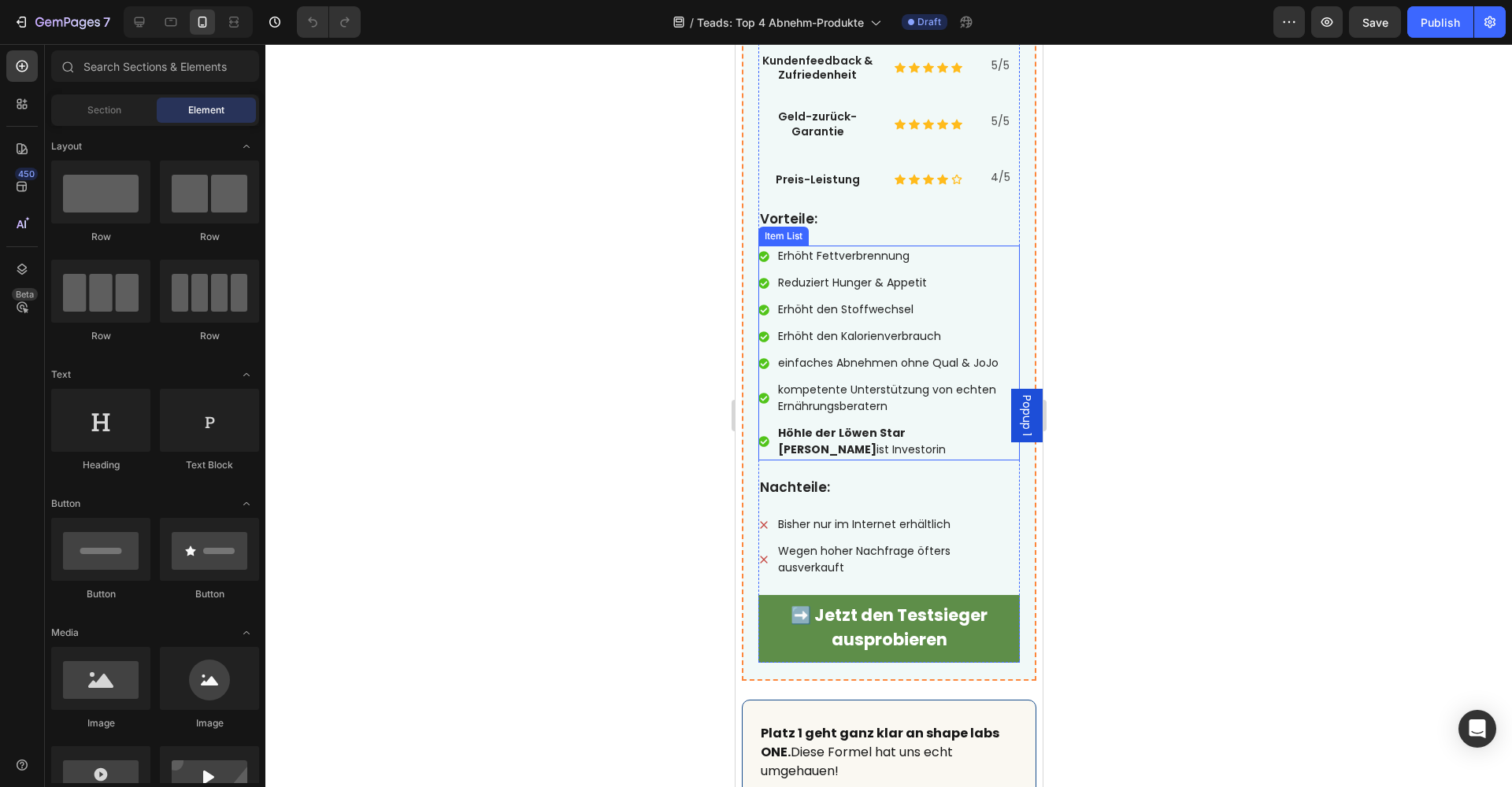
scroll to position [8795, 0]
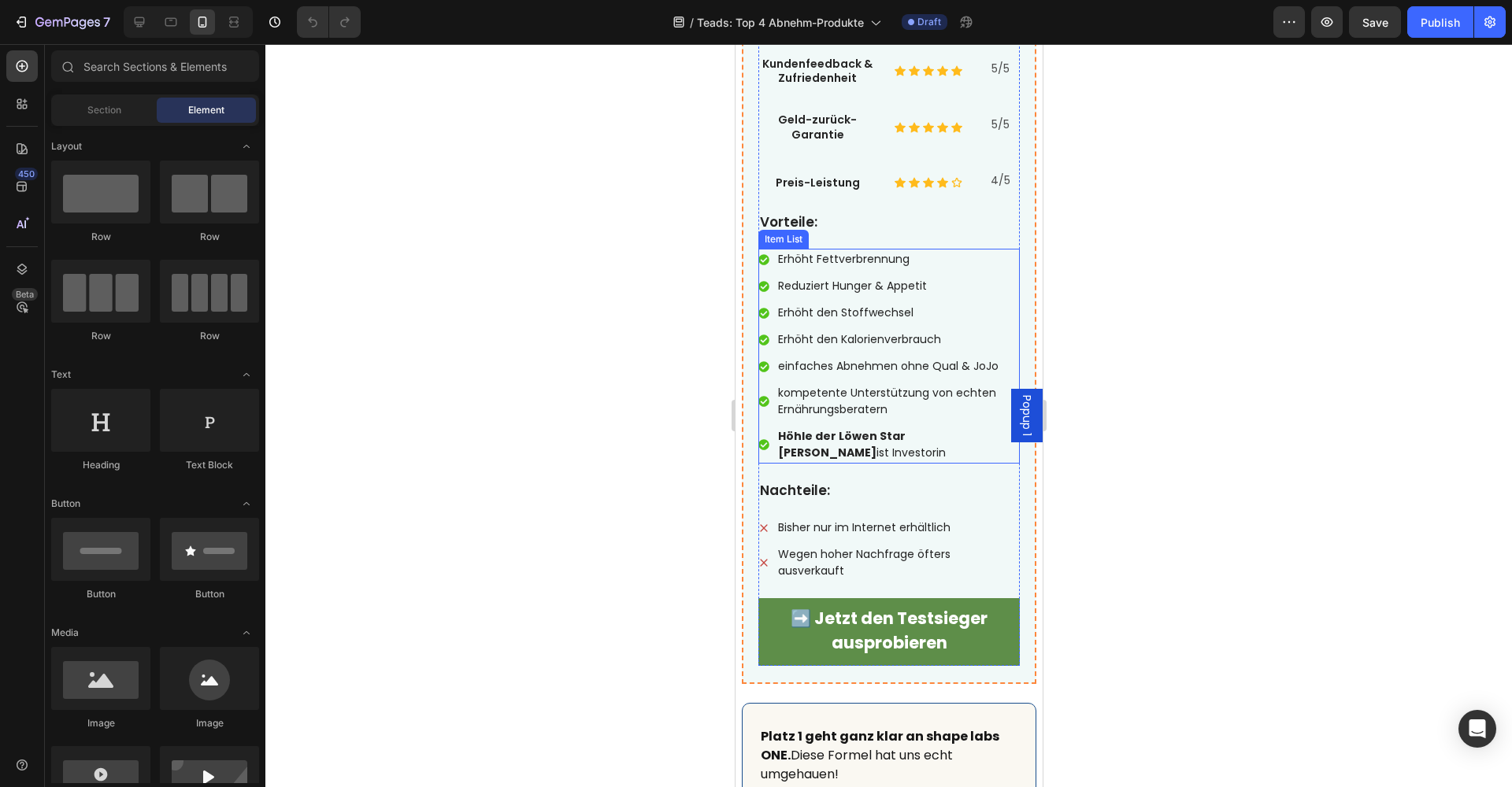
click at [843, 443] on p "Höhle der Löwen Star Judith Williams ist Investorin" at bounding box center [897, 445] width 239 height 33
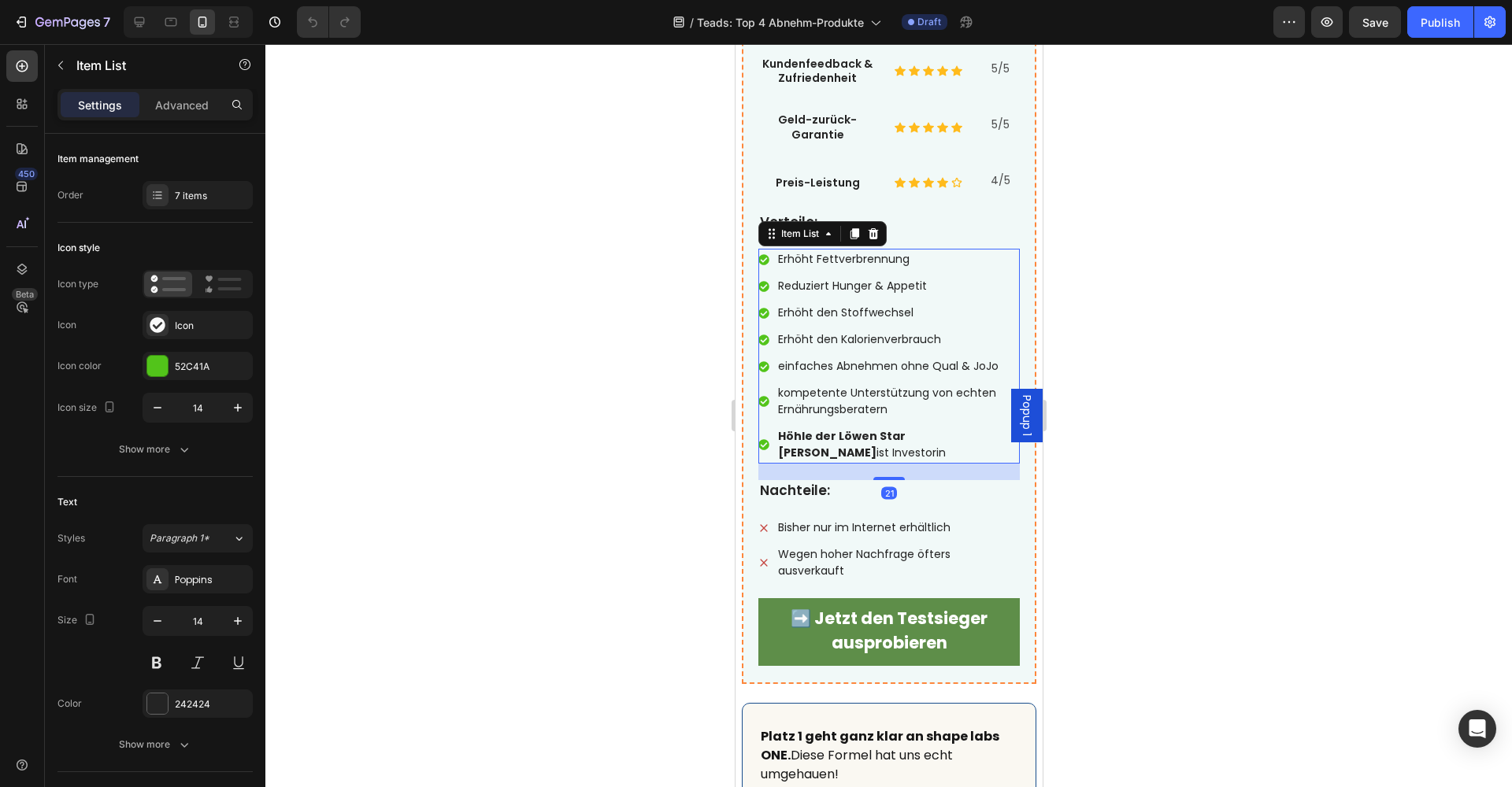
click at [853, 443] on p "Höhle der Löwen Star Judith Williams ist Investorin" at bounding box center [897, 445] width 239 height 33
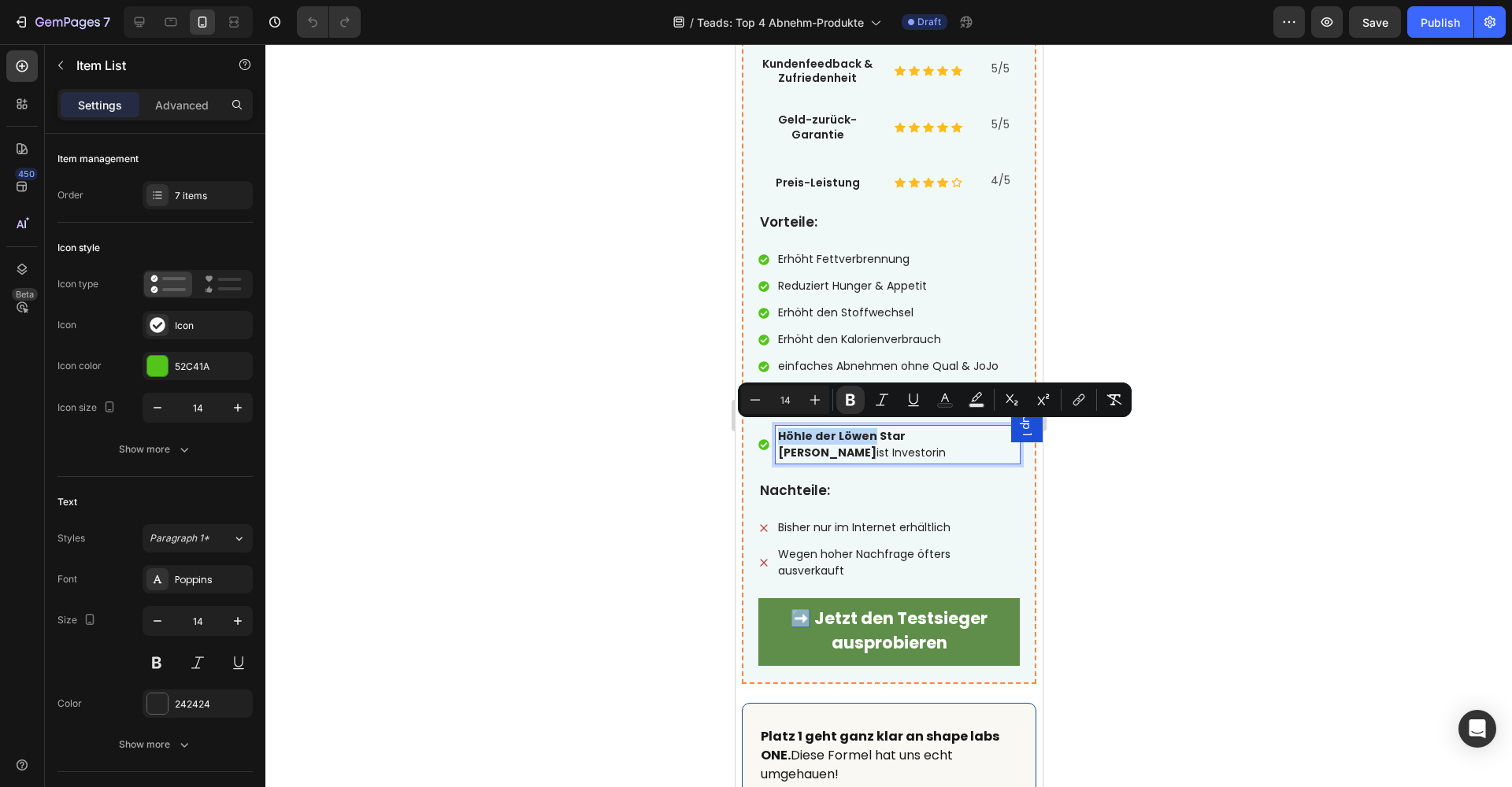
drag, startPoint x: 864, startPoint y: 432, endPoint x: 779, endPoint y: 433, distance: 85.0
click at [779, 433] on strong "Höhle der Löwen Star Judith Williams" at bounding box center [841, 444] width 127 height 32
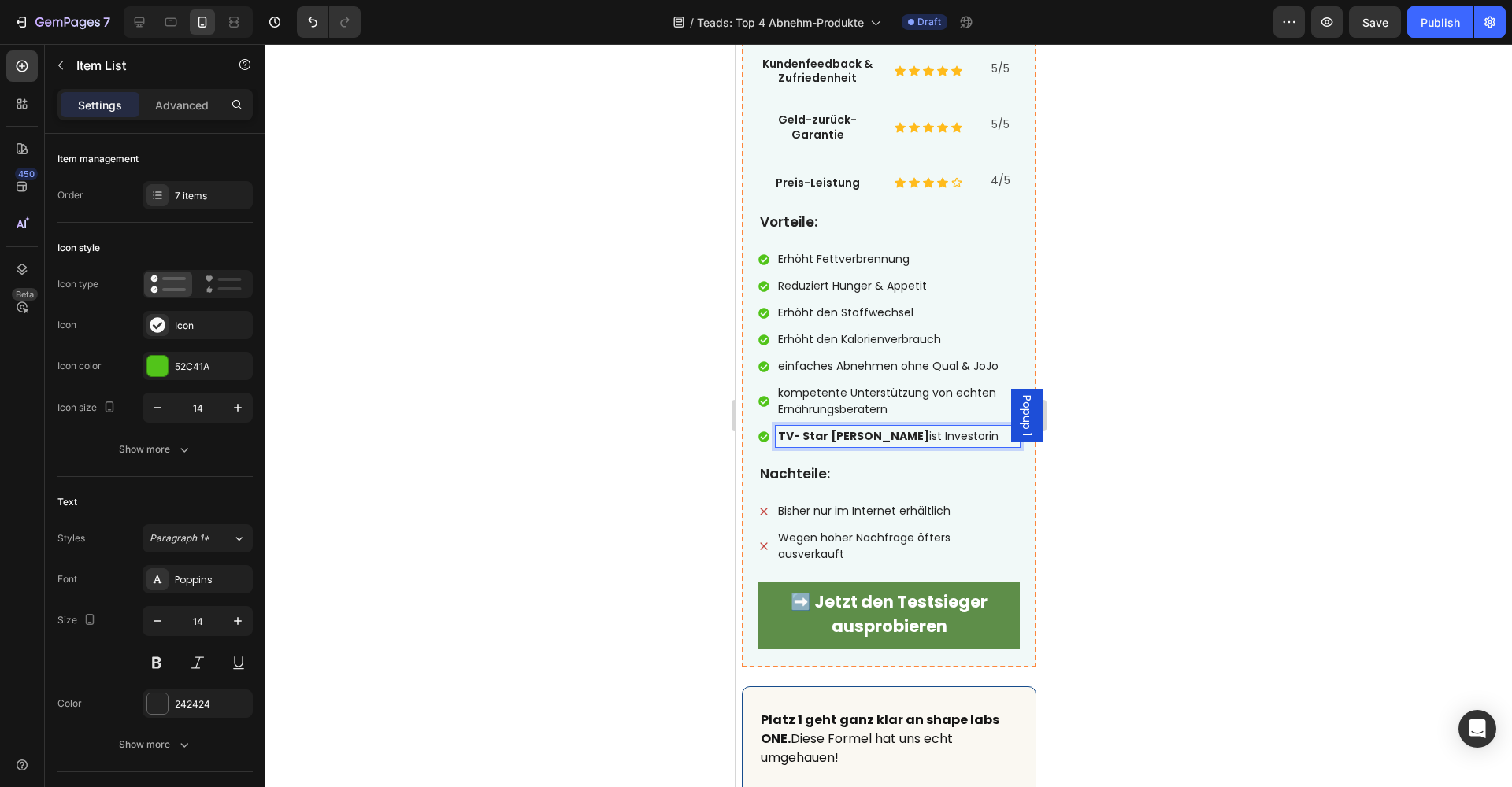
click at [1190, 386] on div at bounding box center [888, 416] width 1246 height 744
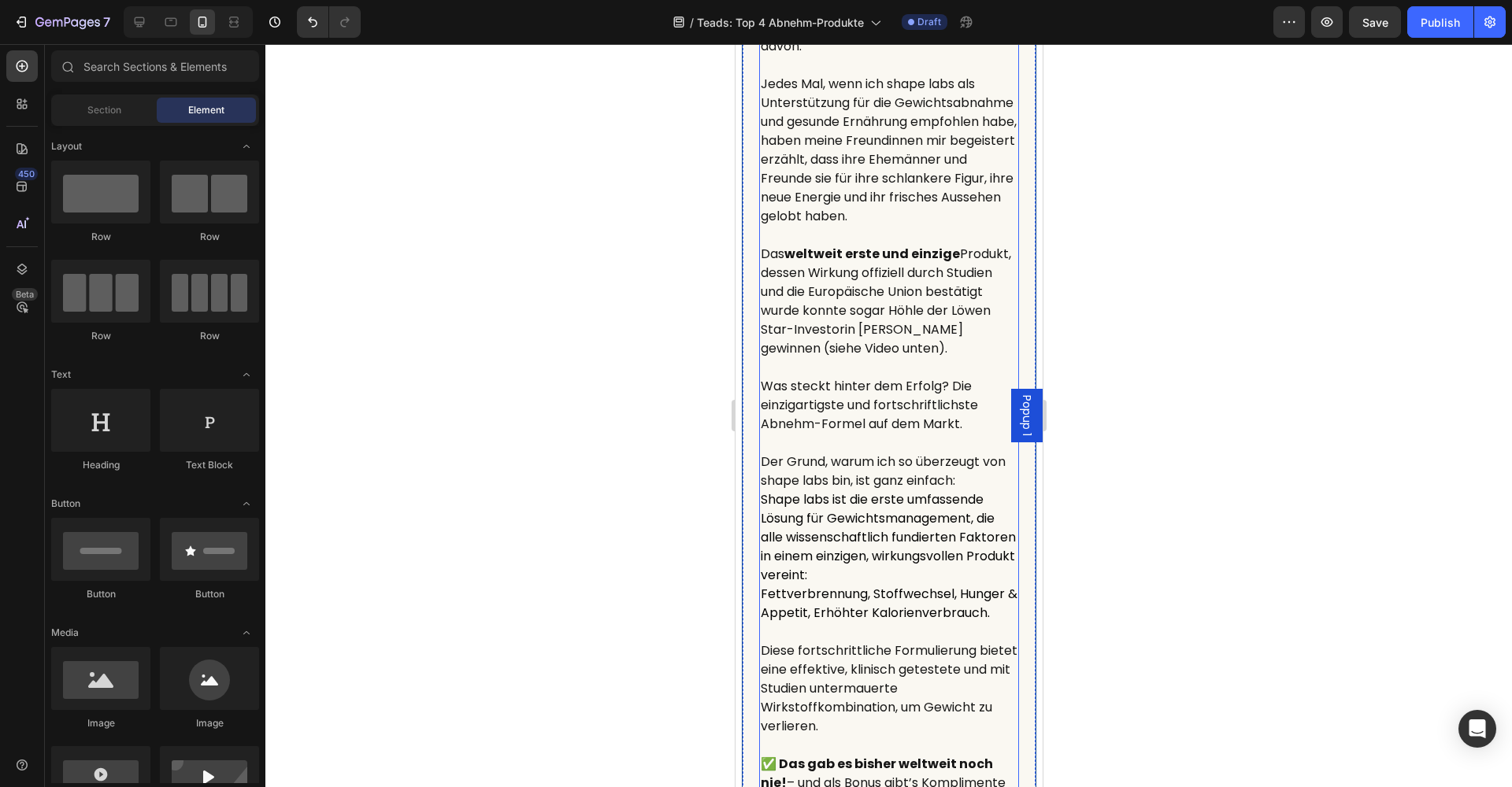
scroll to position [9640, 0]
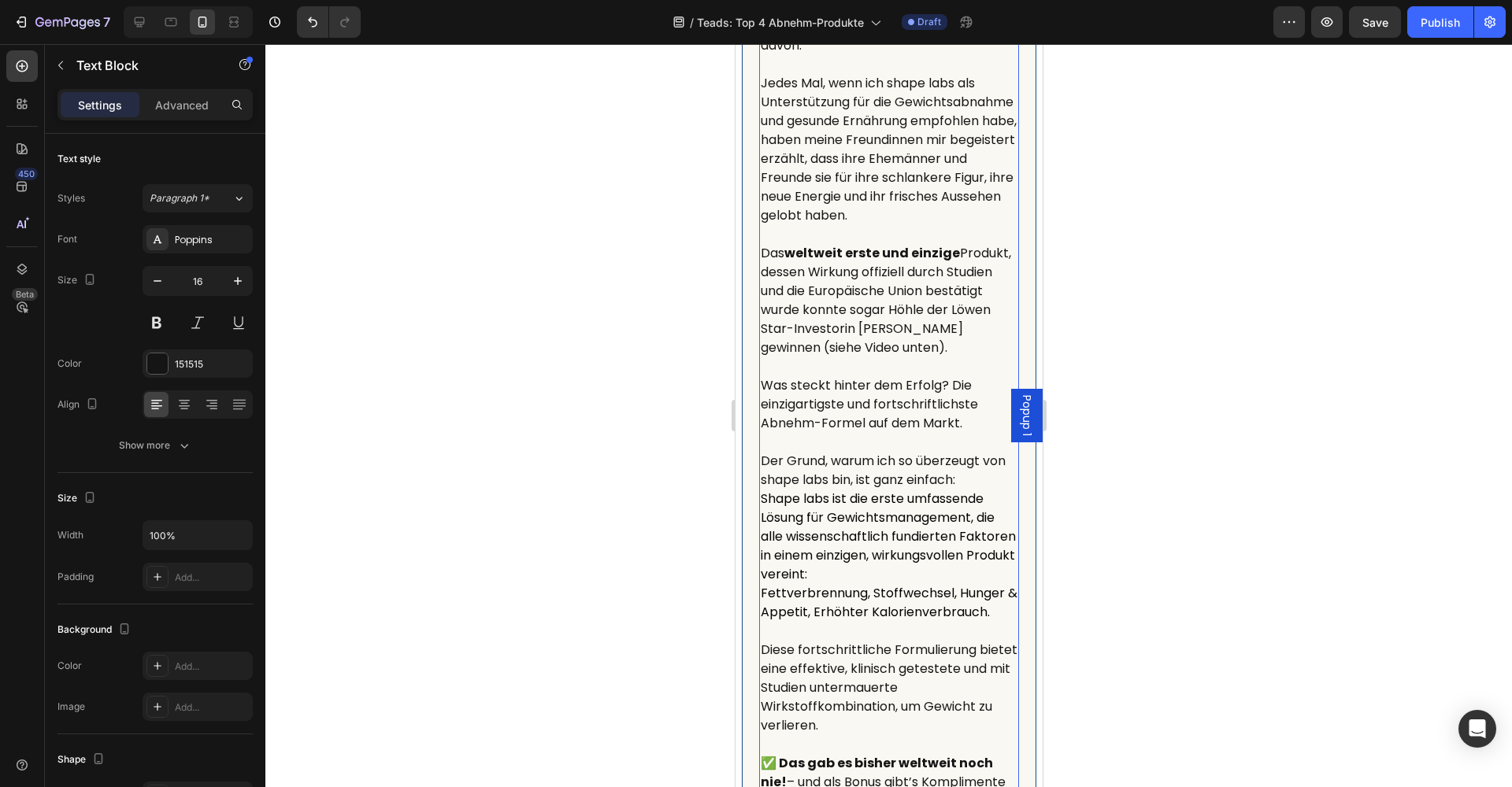
click at [948, 323] on p "Das weltweit erste und einzige Produkt, dessen Wirkung offiziell durch Studien …" at bounding box center [888, 300] width 257 height 113
click at [958, 323] on p "Das weltweit erste und einzige Produkt, dessen Wirkung offiziell durch Studien …" at bounding box center [888, 300] width 257 height 113
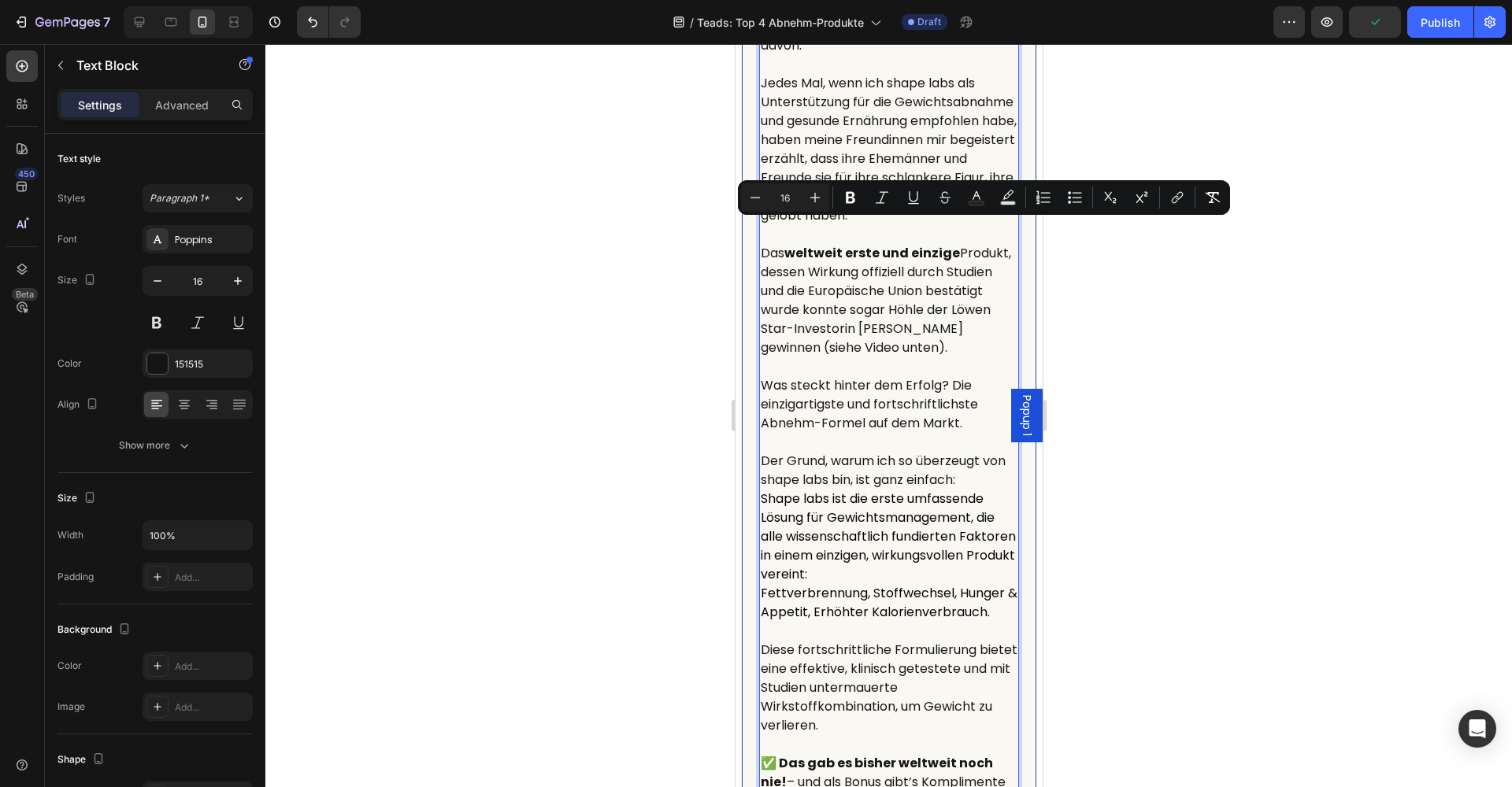
drag, startPoint x: 954, startPoint y: 323, endPoint x: 765, endPoint y: 231, distance: 210.2
click at [765, 244] on p "Das weltweit erste und einzige Produkt, dessen Wirkung offiziell durch Studien …" at bounding box center [888, 300] width 257 height 113
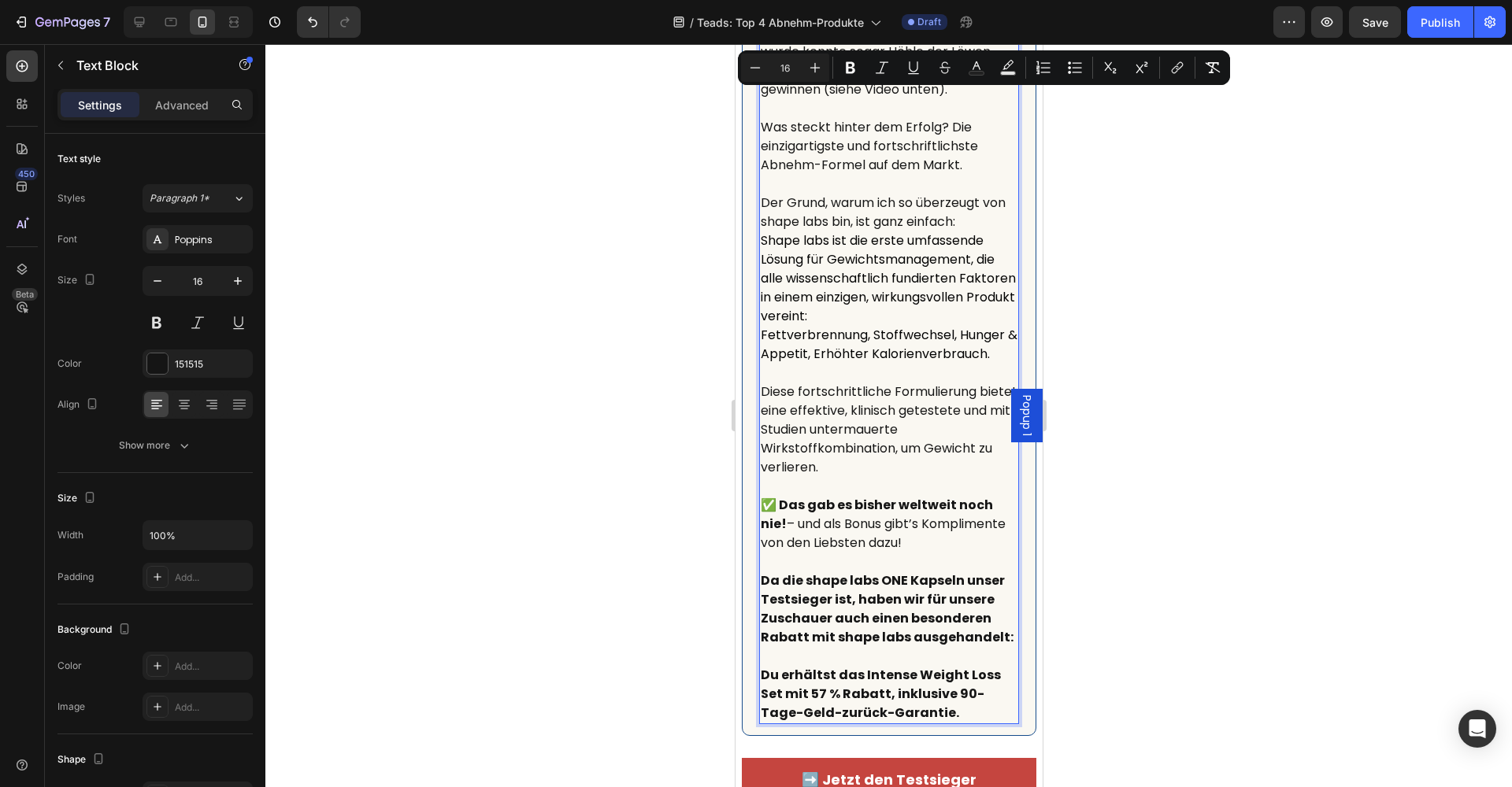
scroll to position [9921, 0]
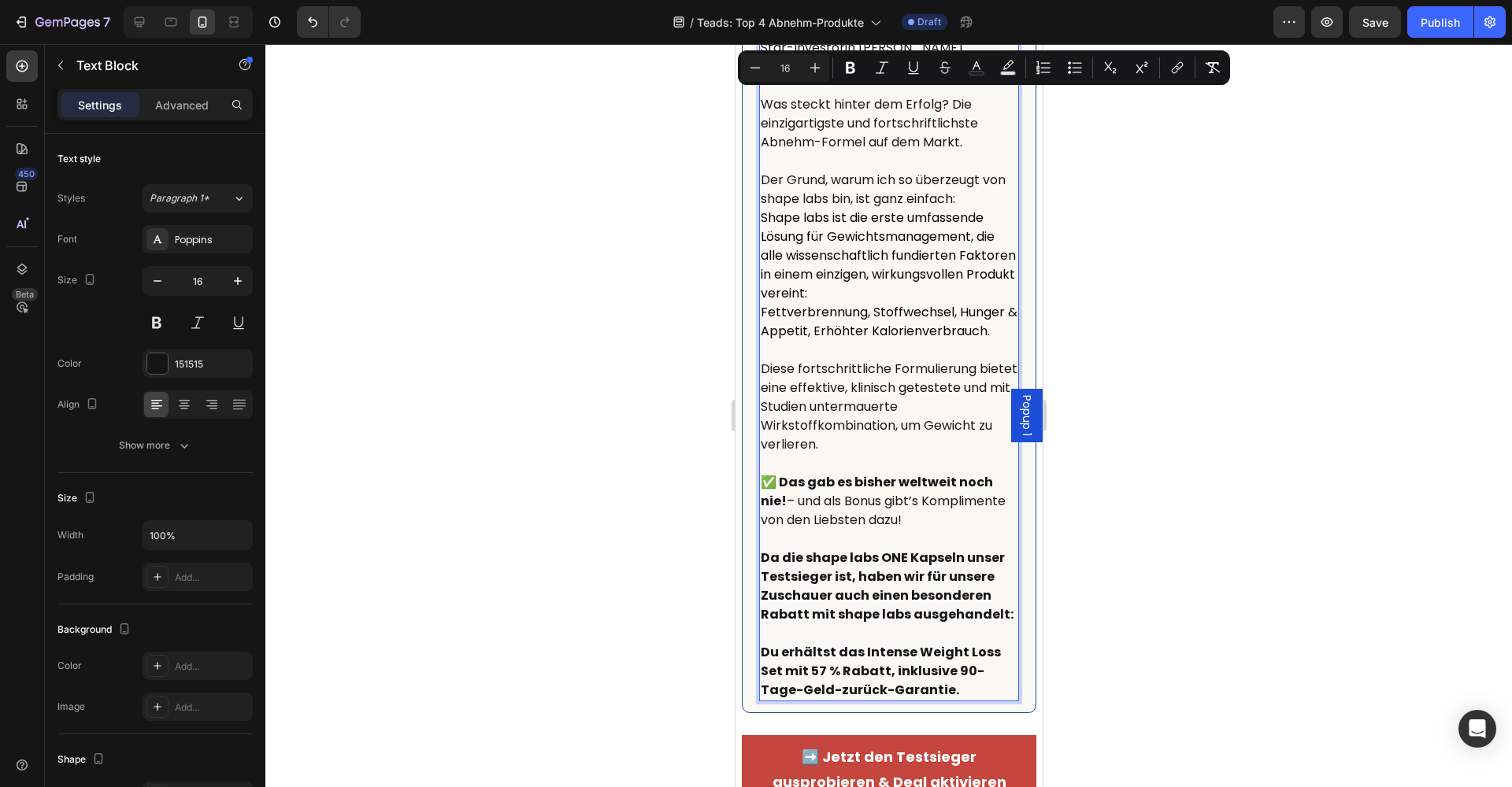
click at [1145, 349] on div at bounding box center [888, 416] width 1246 height 744
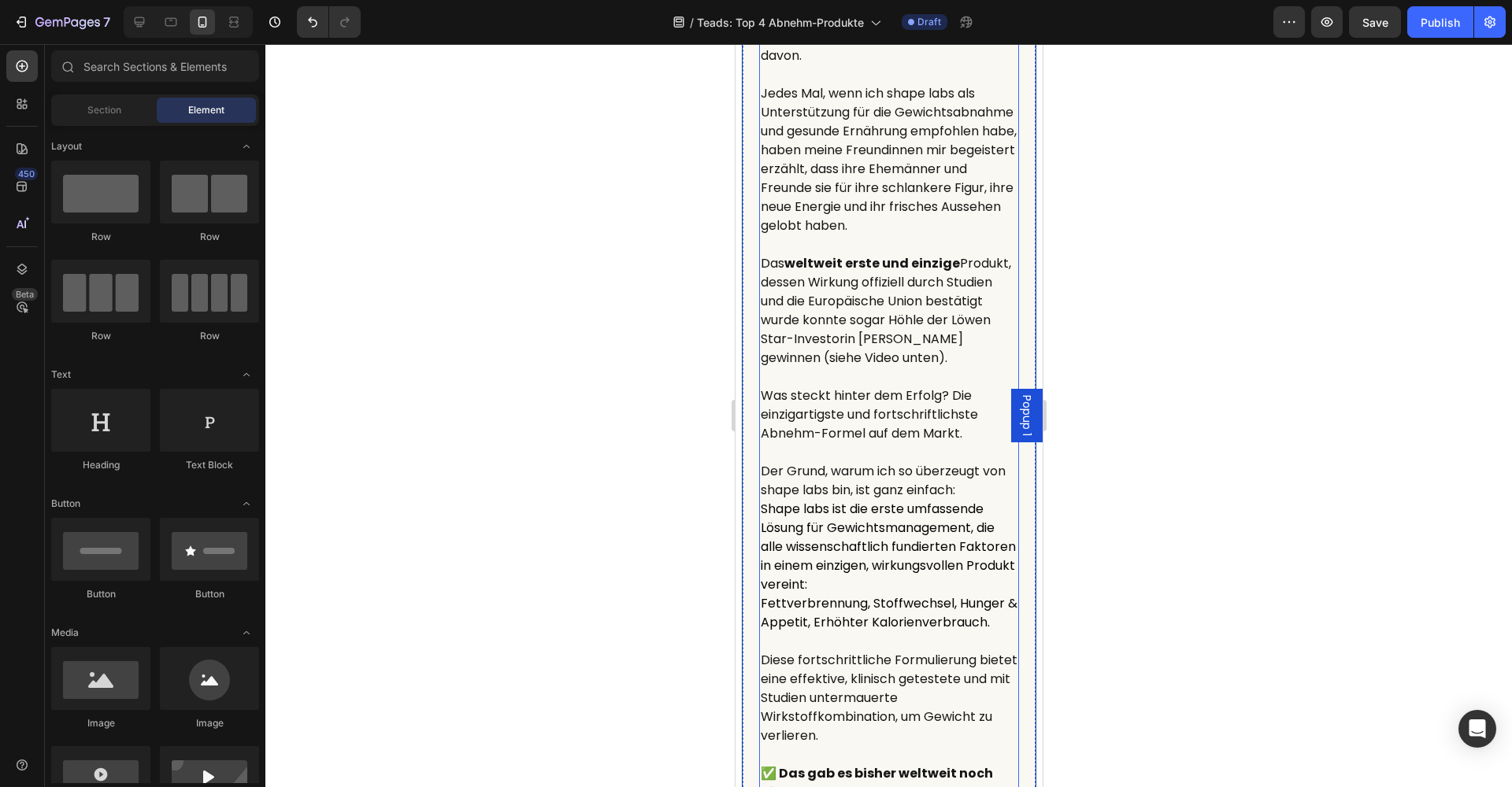
scroll to position [9627, 0]
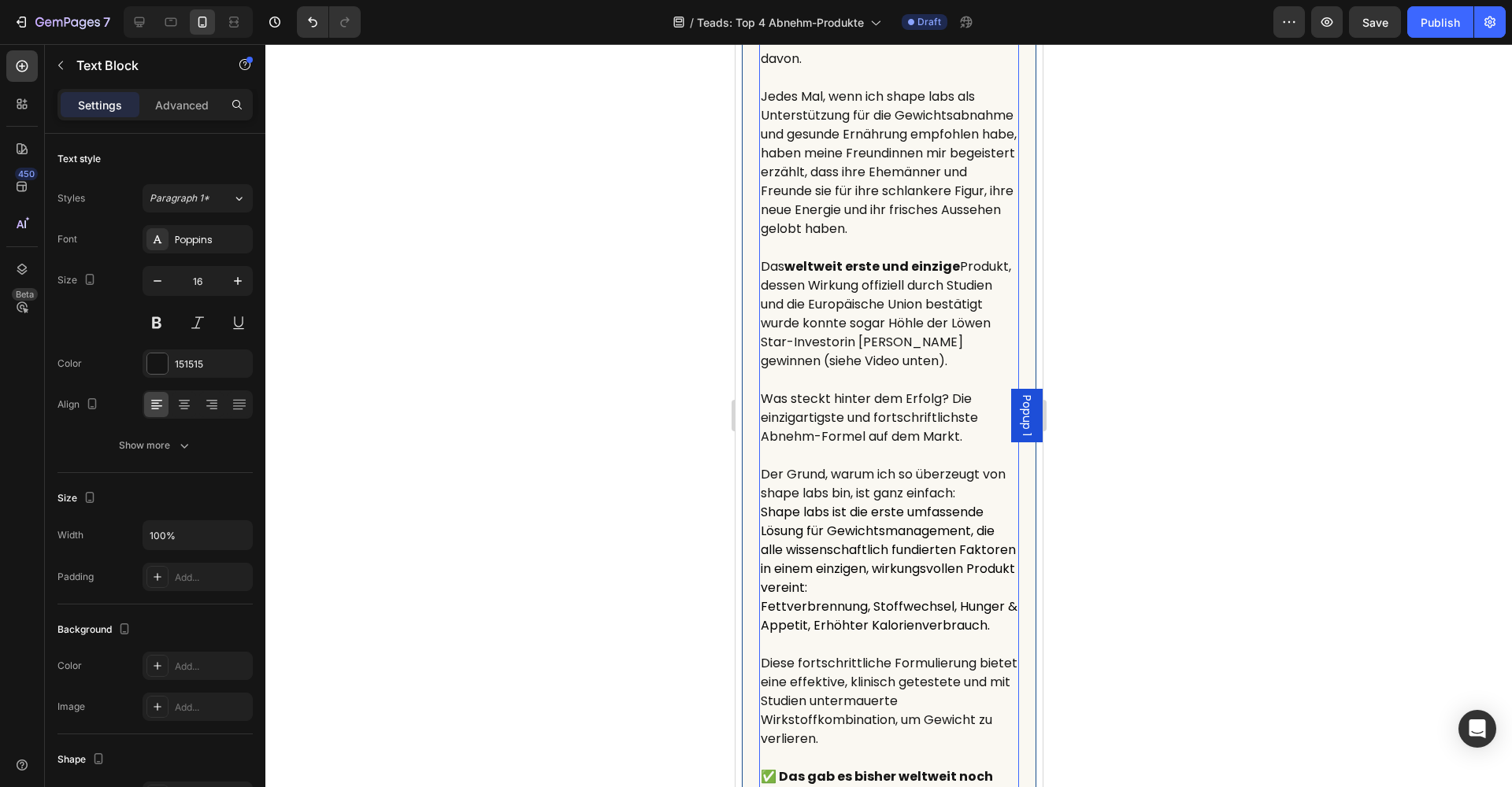
click at [922, 345] on p "Das weltweit erste und einzige Produkt, dessen Wirkung offiziell durch Studien …" at bounding box center [888, 314] width 257 height 113
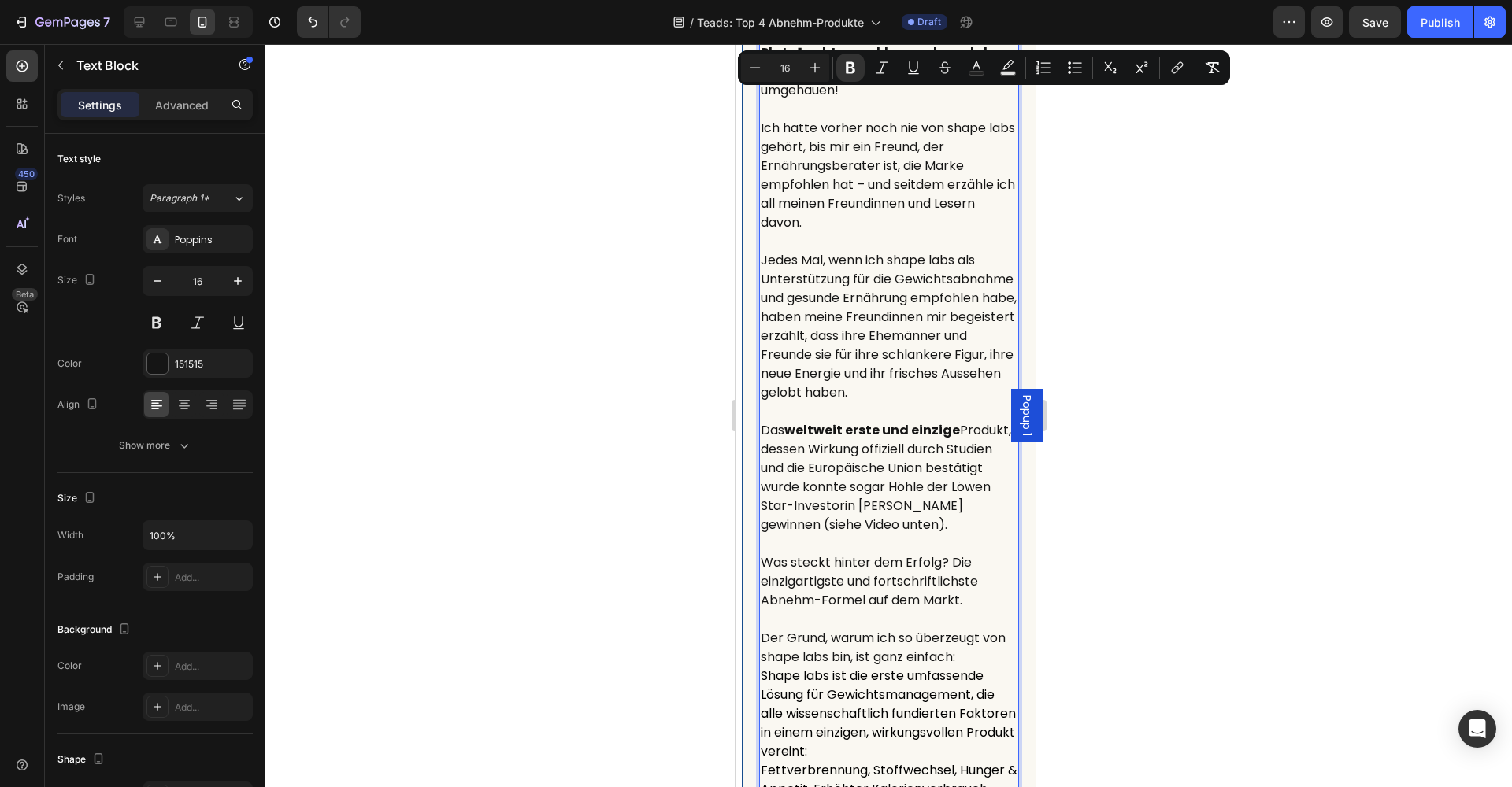
scroll to position [9464, 0]
click at [954, 533] on p "Rich Text Editor. Editing area: main" at bounding box center [888, 543] width 257 height 19
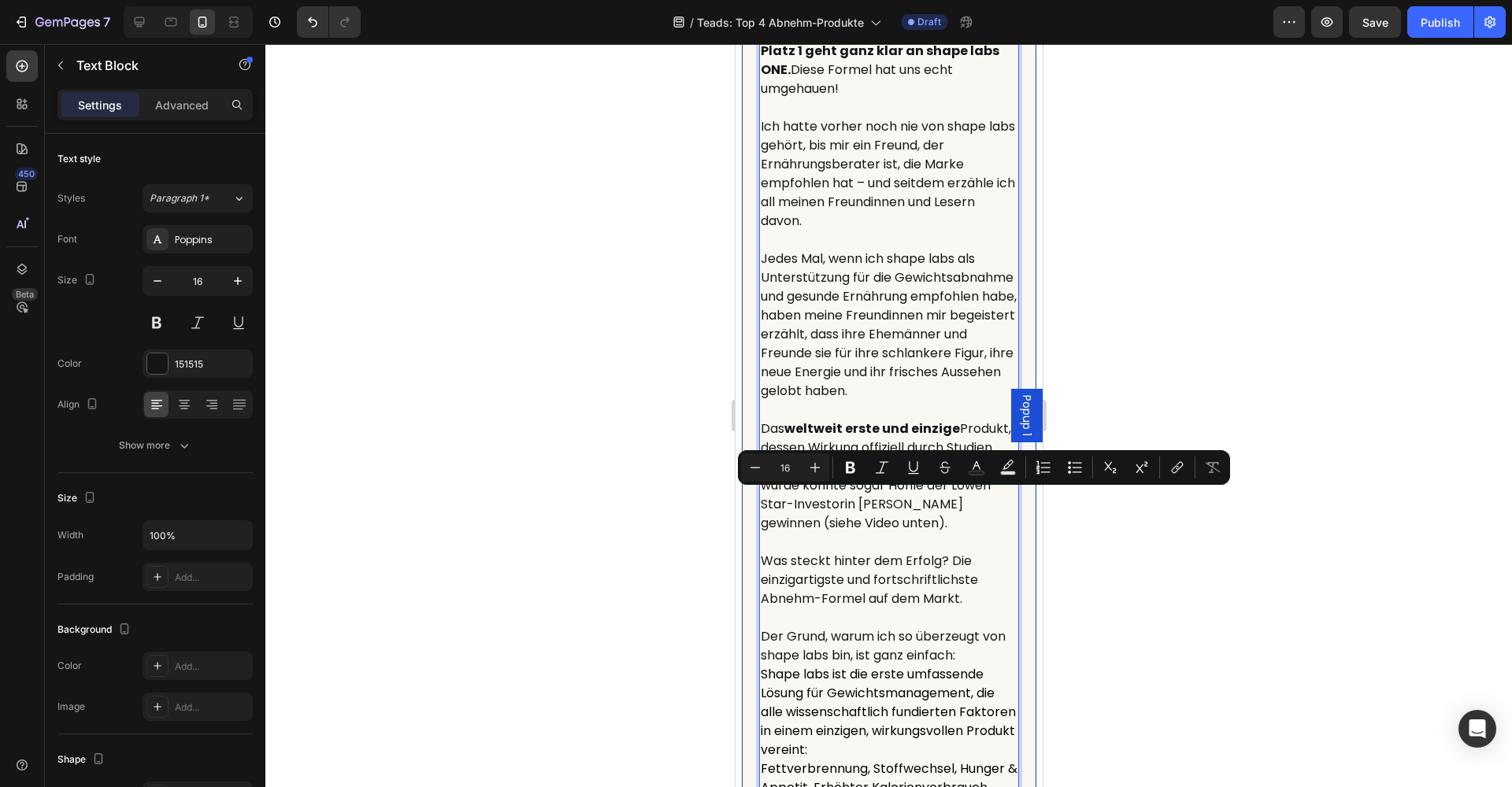
drag, startPoint x: 950, startPoint y: 497, endPoint x: 825, endPoint y: 499, distance: 125.0
click at [822, 499] on p "Das weltweit erste und einzige Produkt, dessen Wirkung offiziell durch Studien …" at bounding box center [888, 476] width 257 height 113
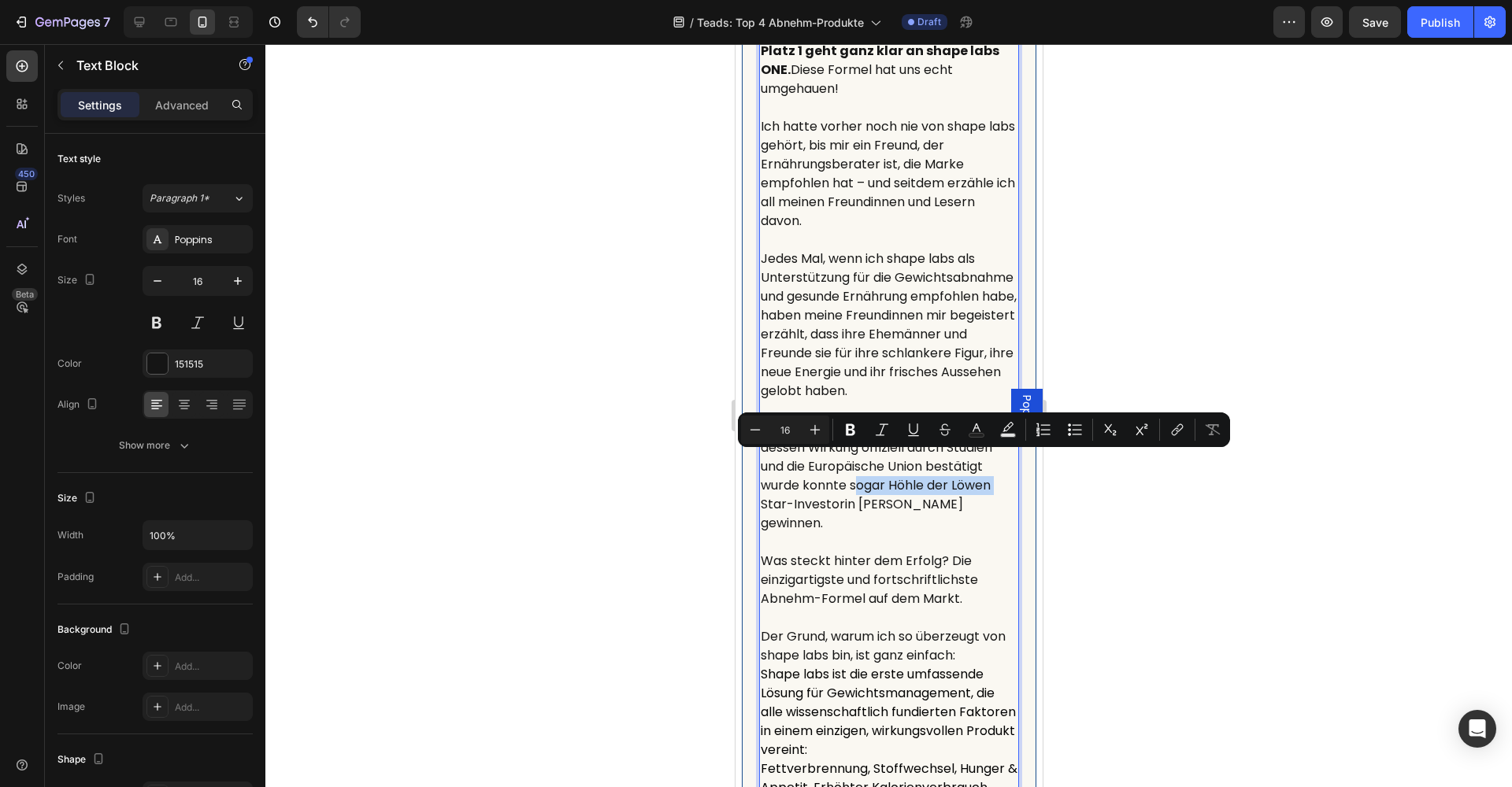
drag, startPoint x: 991, startPoint y: 462, endPoint x: 850, endPoint y: 464, distance: 141.0
click at [850, 464] on p "Das weltweit erste und einzige Produkt, dessen Wirkung offiziell durch Studien …" at bounding box center [888, 476] width 257 height 113
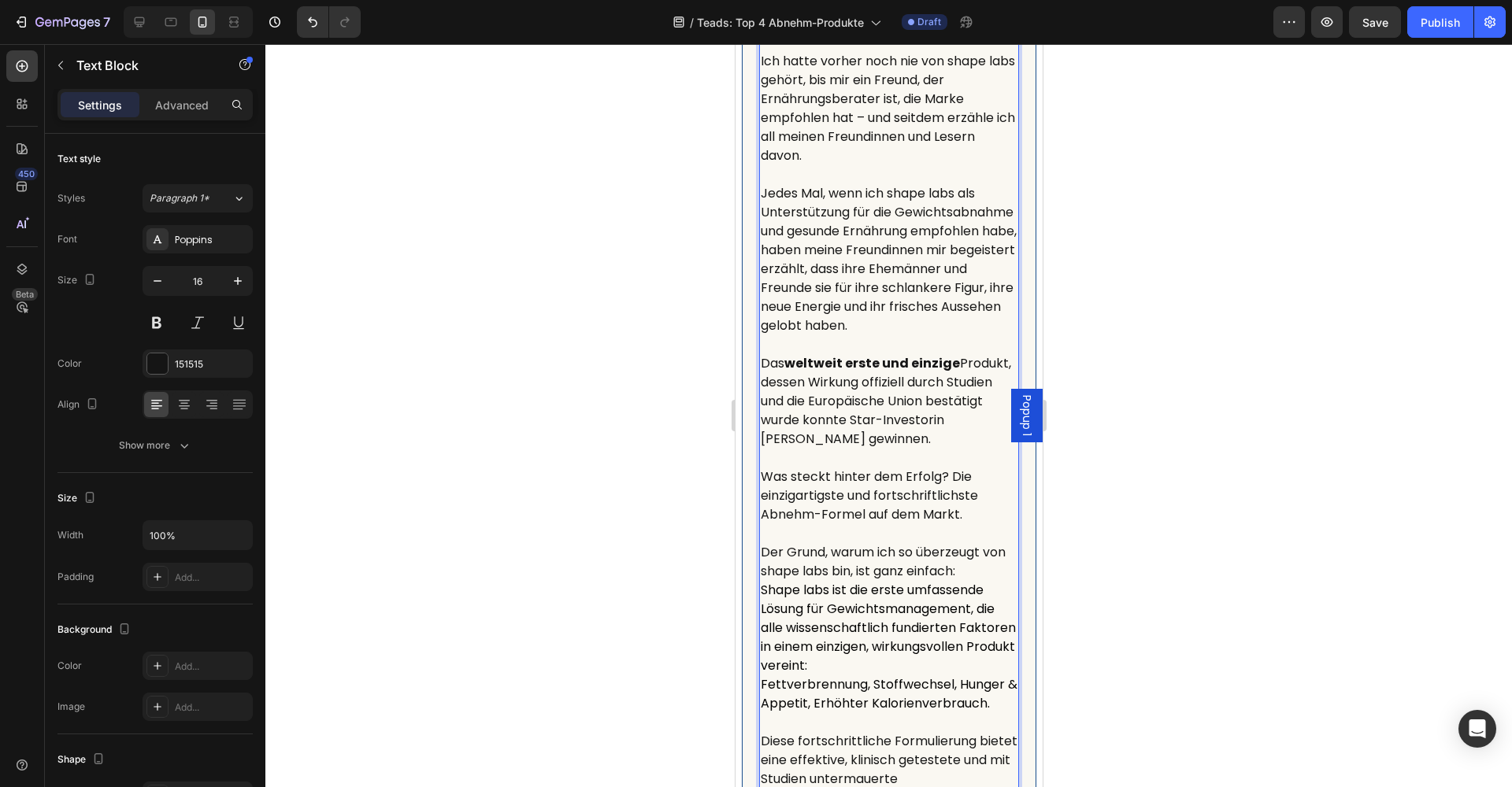
scroll to position [9557, 0]
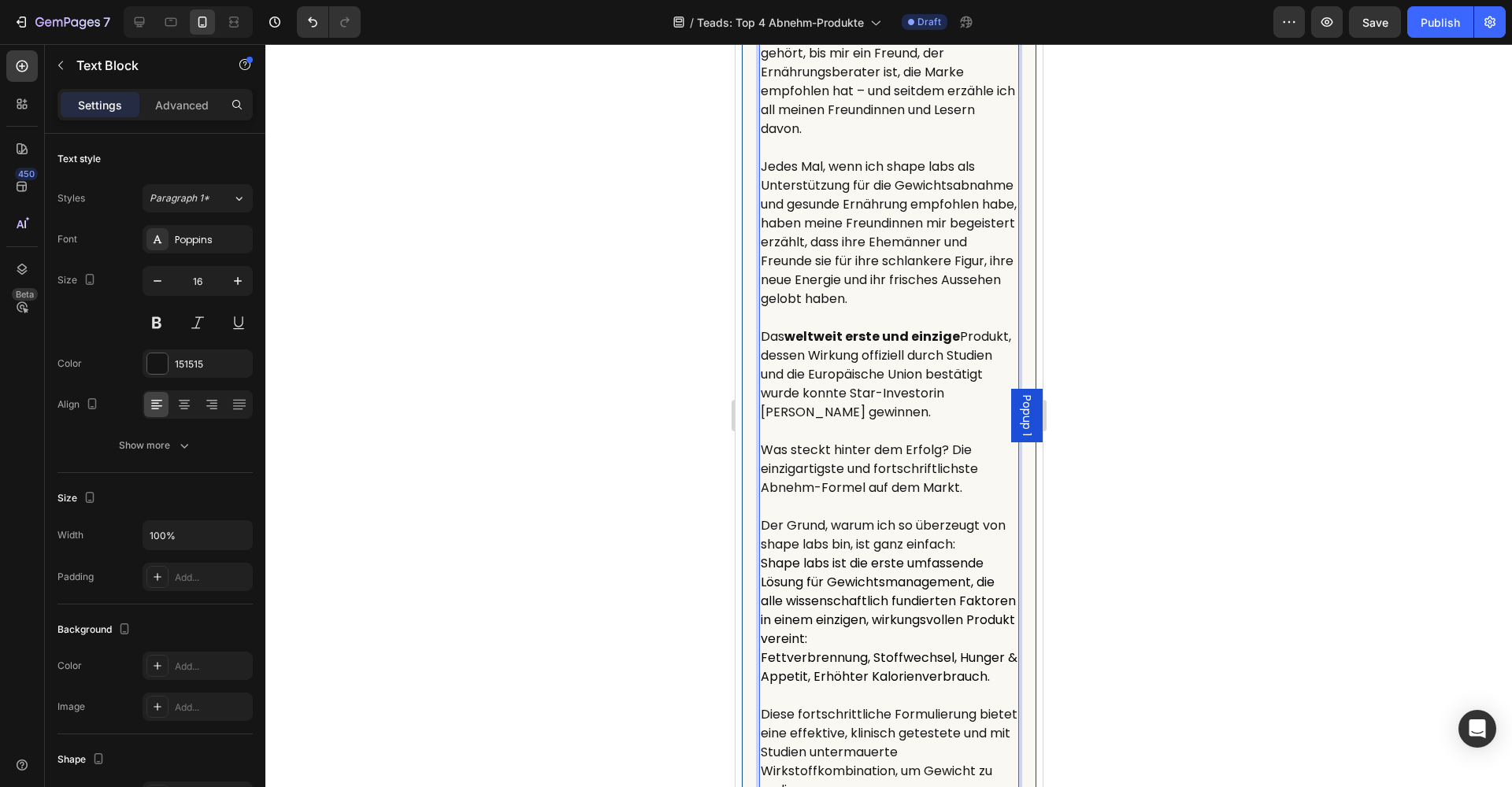
click at [798, 372] on p "Das weltweit erste und einzige Produkt, dessen Wirkung offiziell durch Studien …" at bounding box center [888, 375] width 257 height 95
click at [854, 371] on p "Das weltweit erste und einzige Produkt, dessen Wirkung offiziell durch Studien …" at bounding box center [888, 375] width 257 height 95
drag, startPoint x: 1161, startPoint y: 380, endPoint x: 1150, endPoint y: 386, distance: 12.5
click at [1161, 380] on div at bounding box center [888, 416] width 1246 height 744
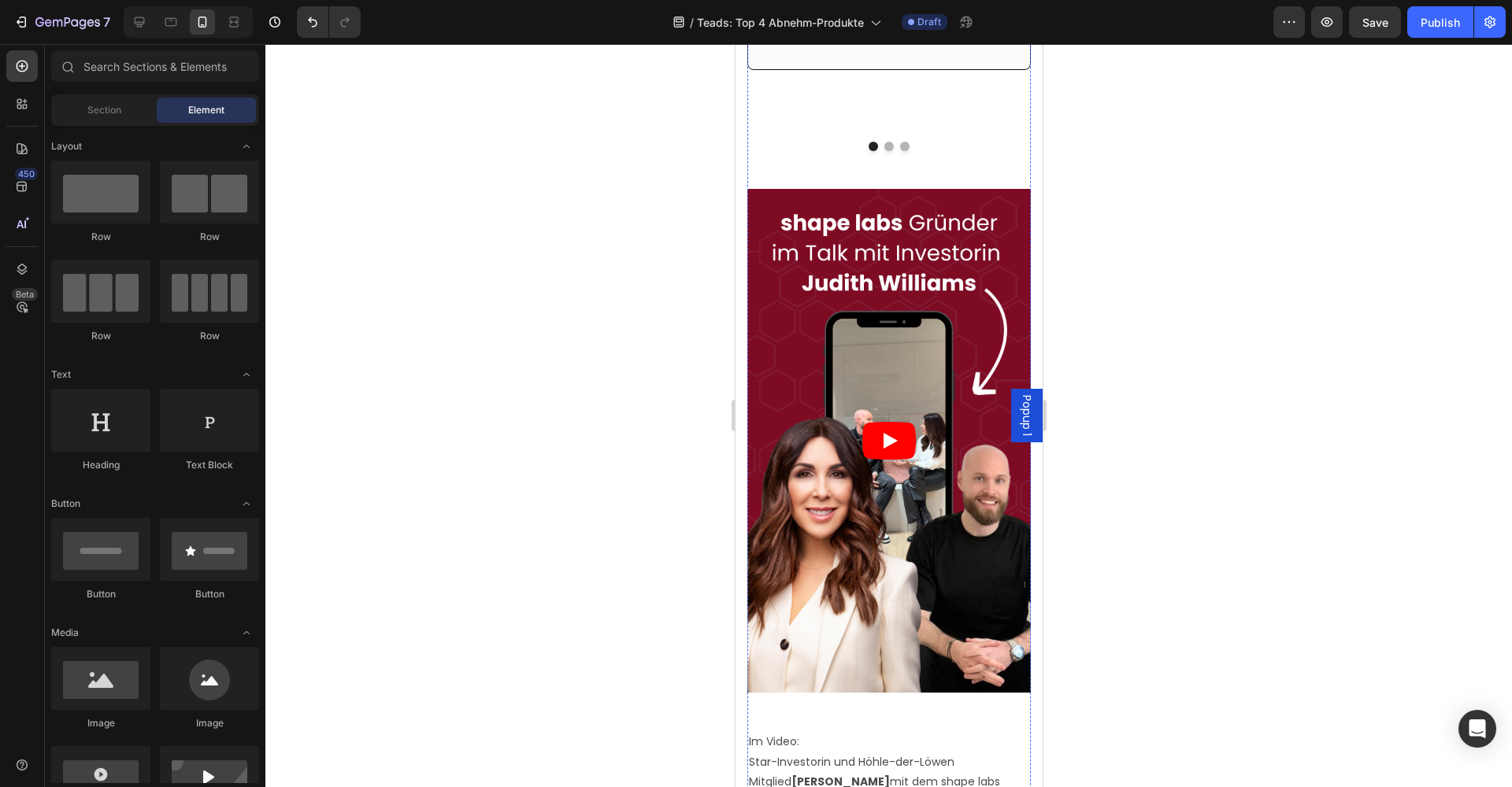
scroll to position [15603, 0]
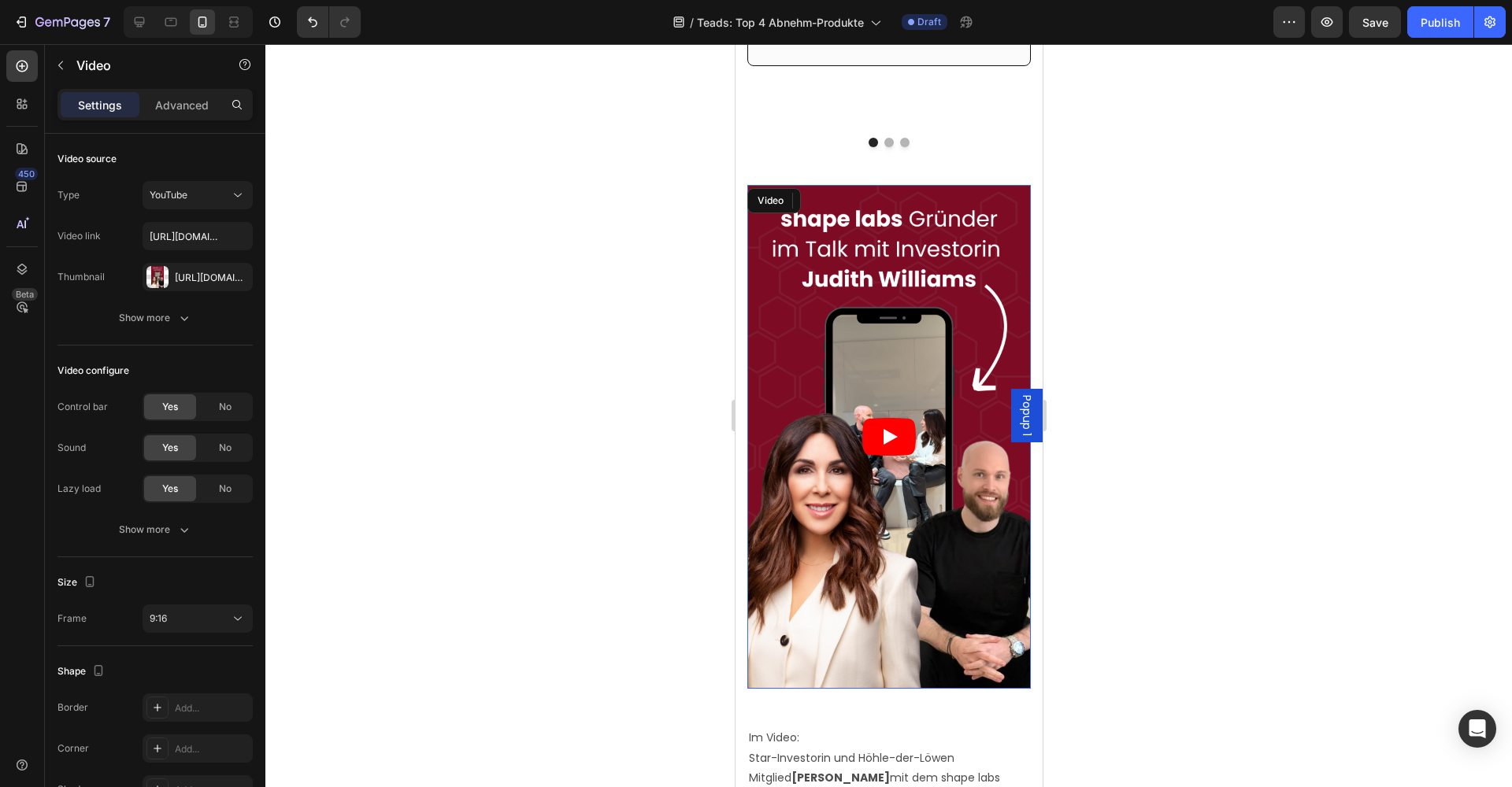
click at [794, 638] on article at bounding box center [888, 437] width 284 height 504
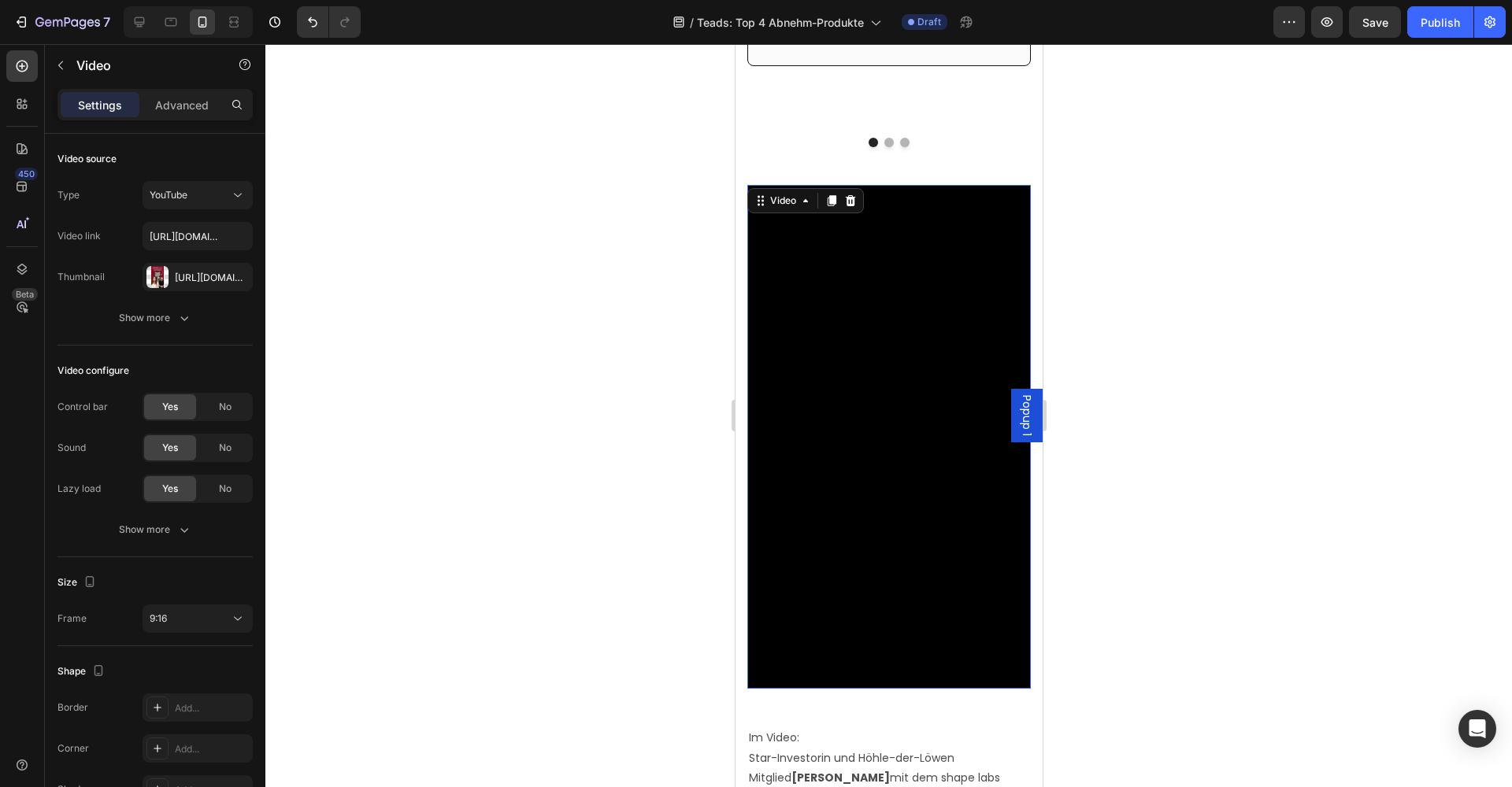
click at [854, 194] on icon at bounding box center [849, 200] width 13 height 13
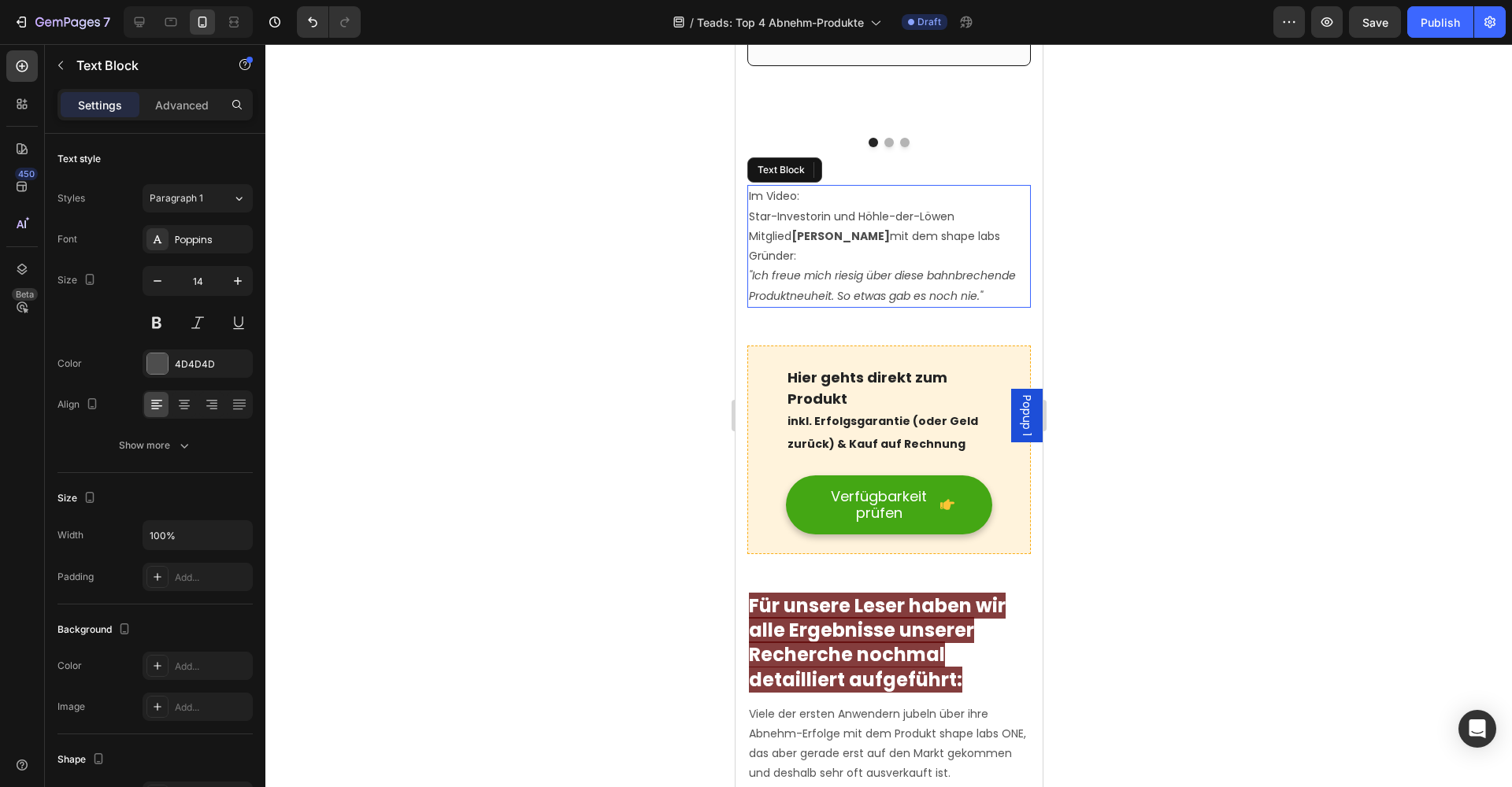
click at [801, 207] on p "Star-Investorin und Höhle-der-Löwen Mitglied Judith Williams mit dem shape labs…" at bounding box center [888, 237] width 280 height 60
click at [869, 164] on icon at bounding box center [871, 169] width 11 height 11
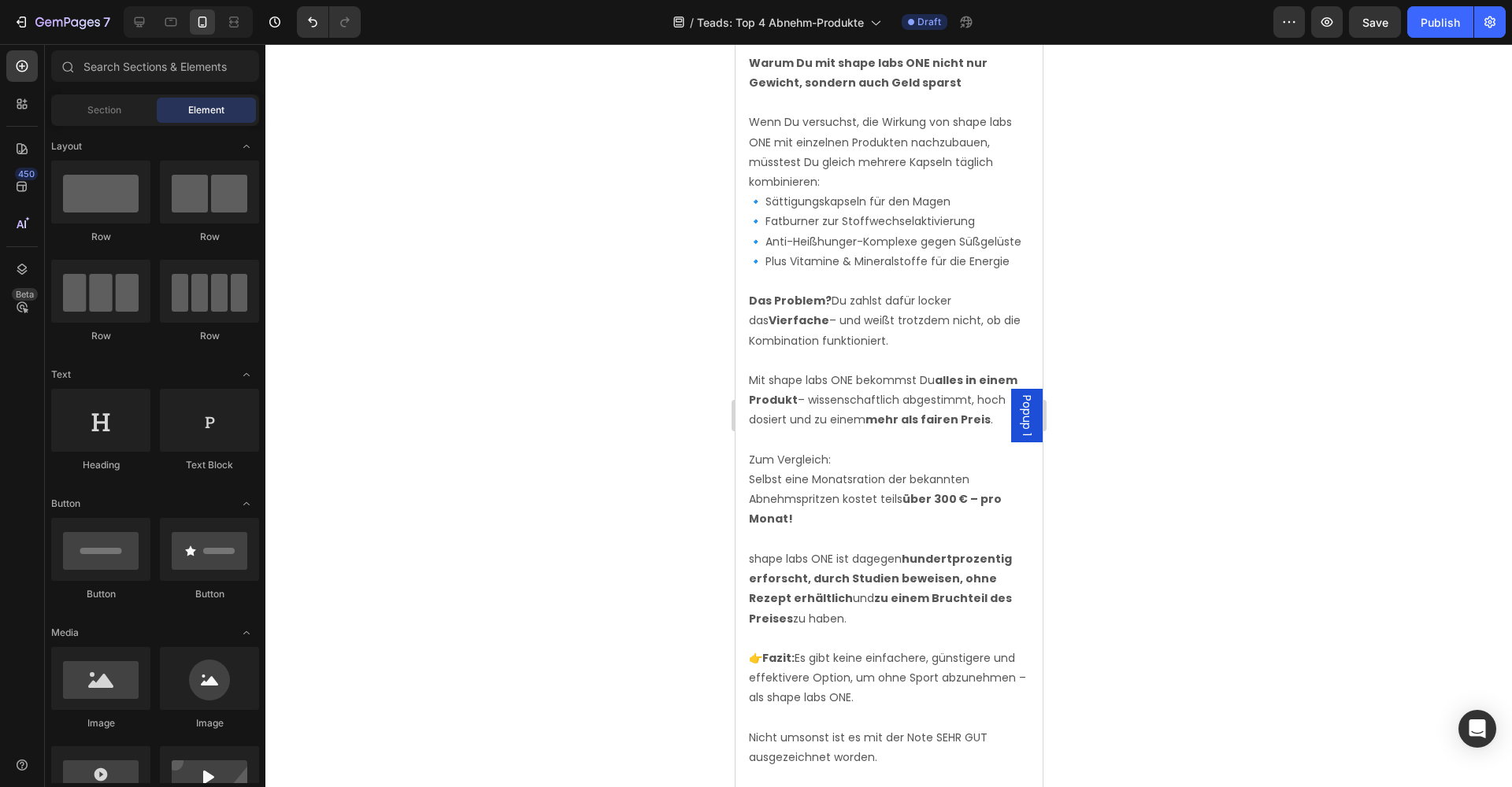
scroll to position [25574, 0]
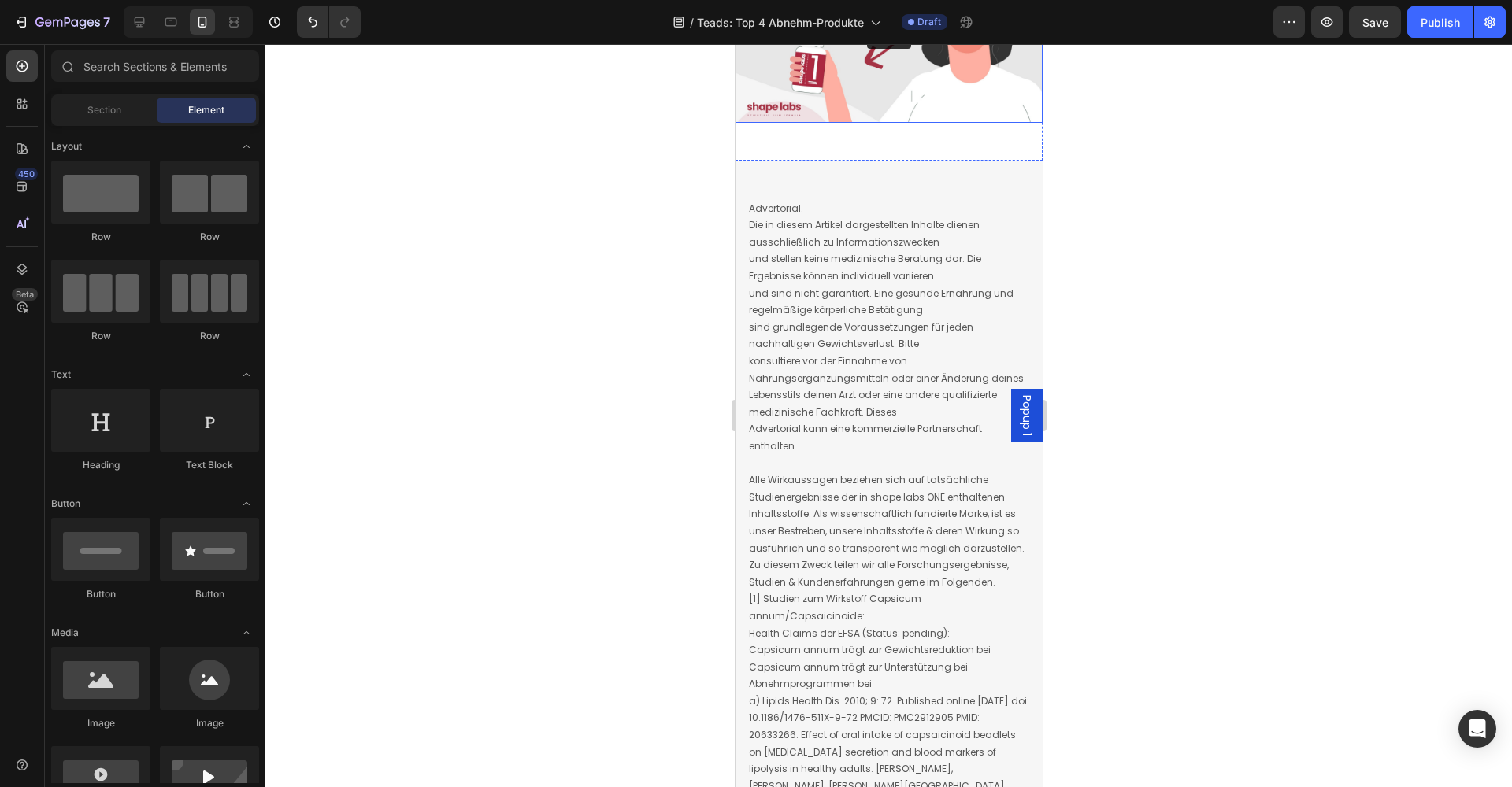
scroll to position [26685, 0]
drag, startPoint x: 1436, startPoint y: 15, endPoint x: 1397, endPoint y: 23, distance: 39.8
click at [1435, 15] on div "Publish" at bounding box center [1440, 22] width 40 height 16
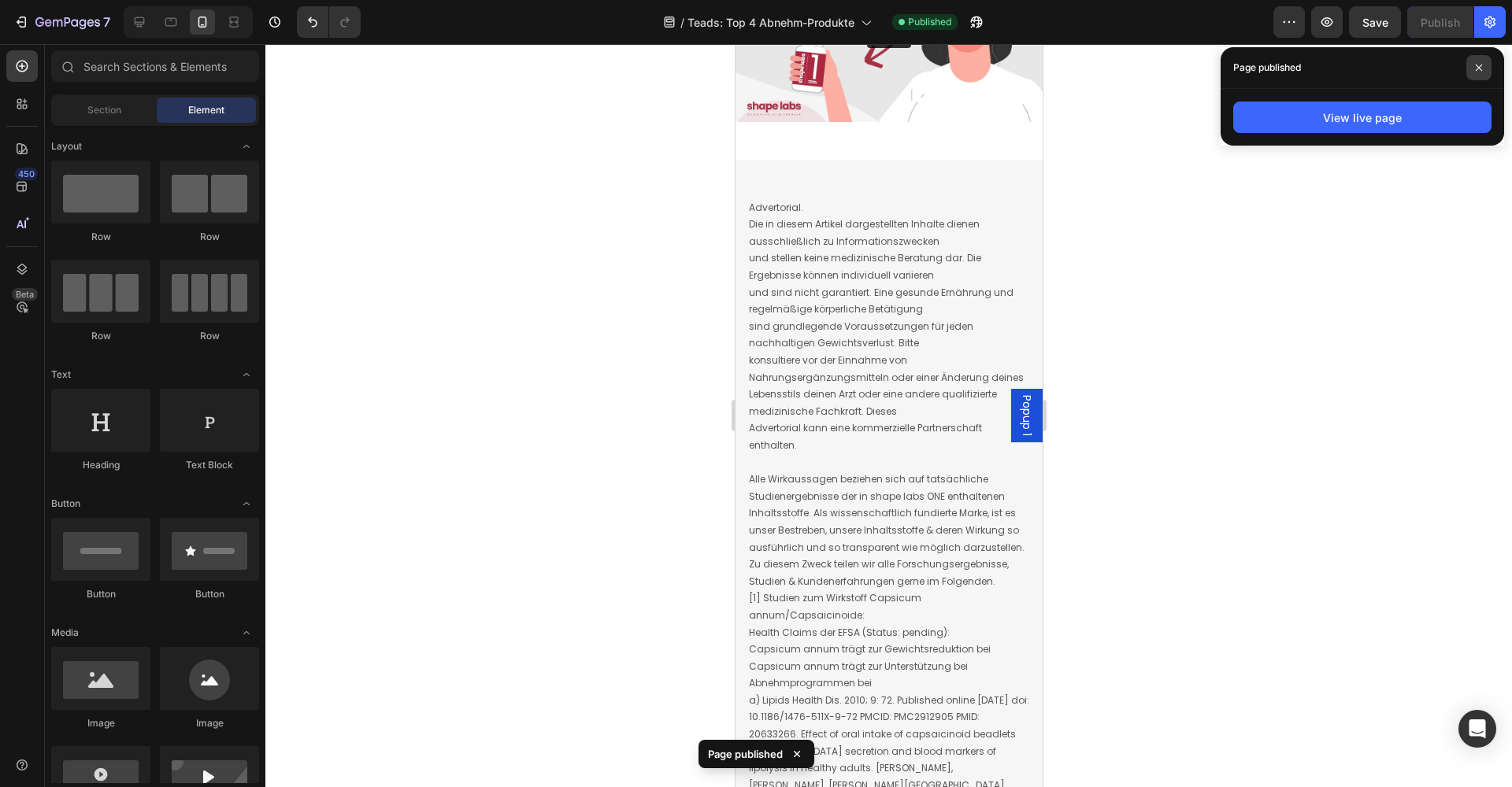
click at [1474, 65] on icon at bounding box center [1478, 68] width 8 height 8
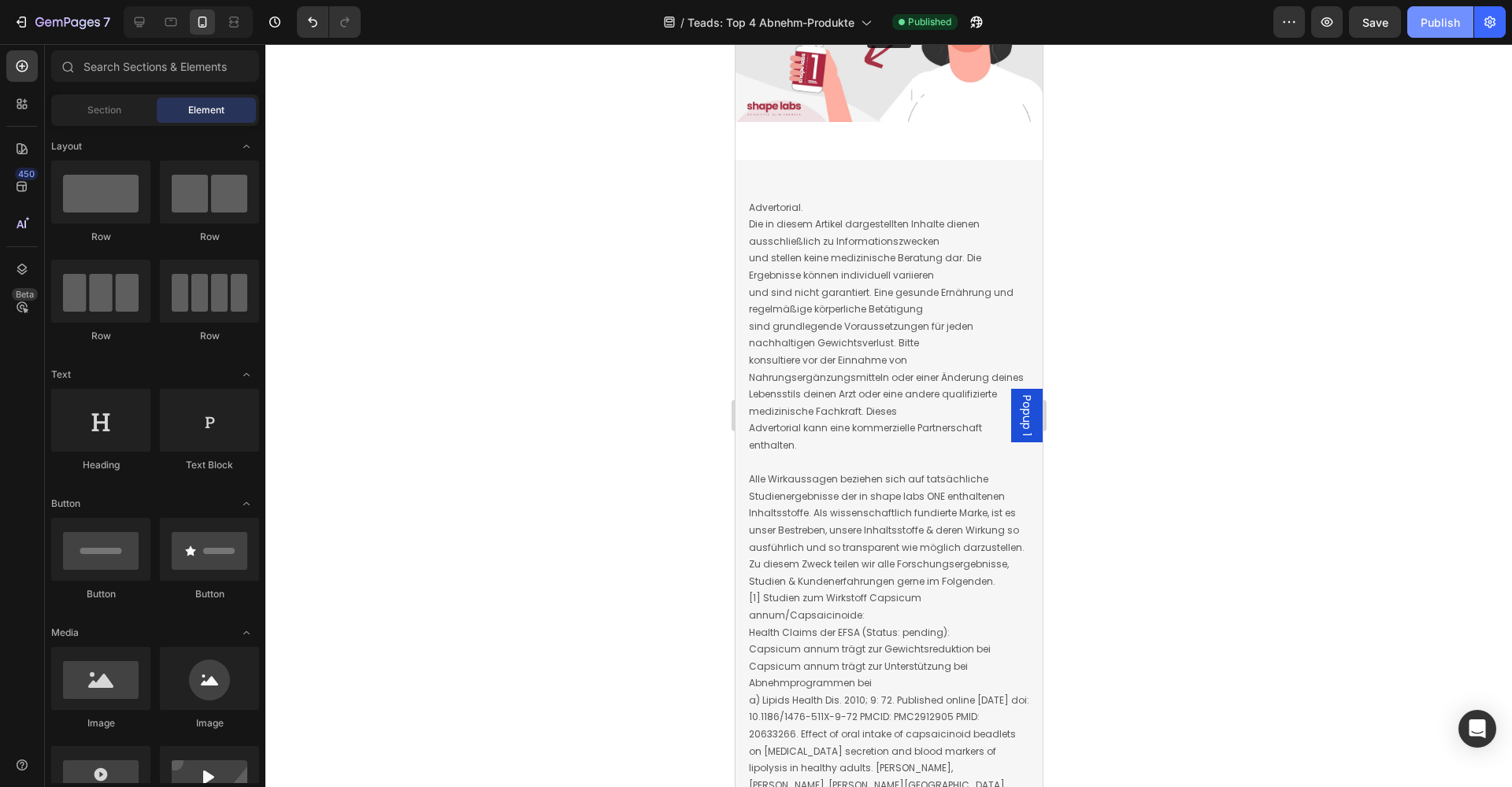
click at [1449, 19] on div "Publish" at bounding box center [1440, 22] width 40 height 16
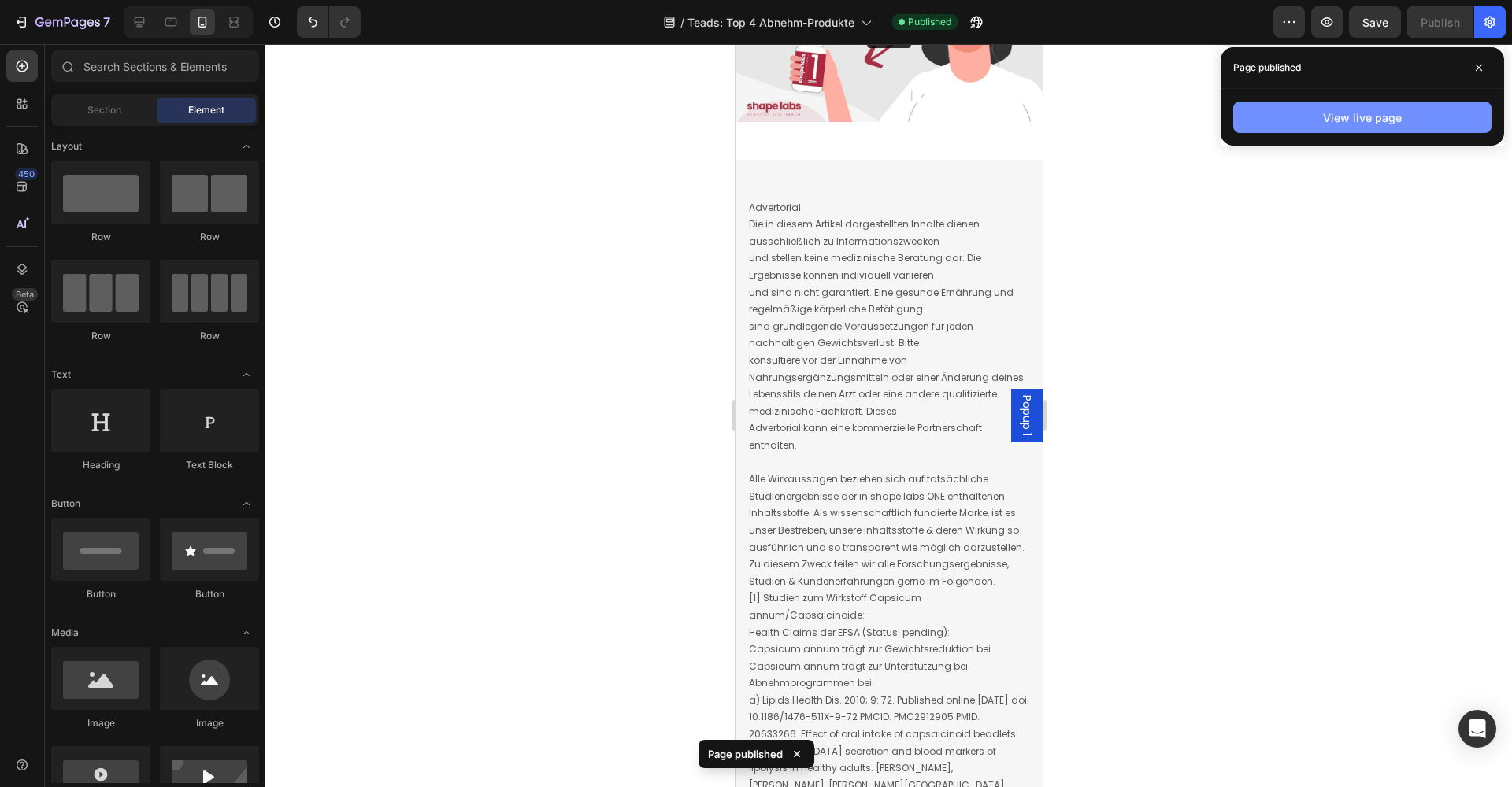
click at [1368, 110] on div "View live page" at bounding box center [1362, 117] width 79 height 16
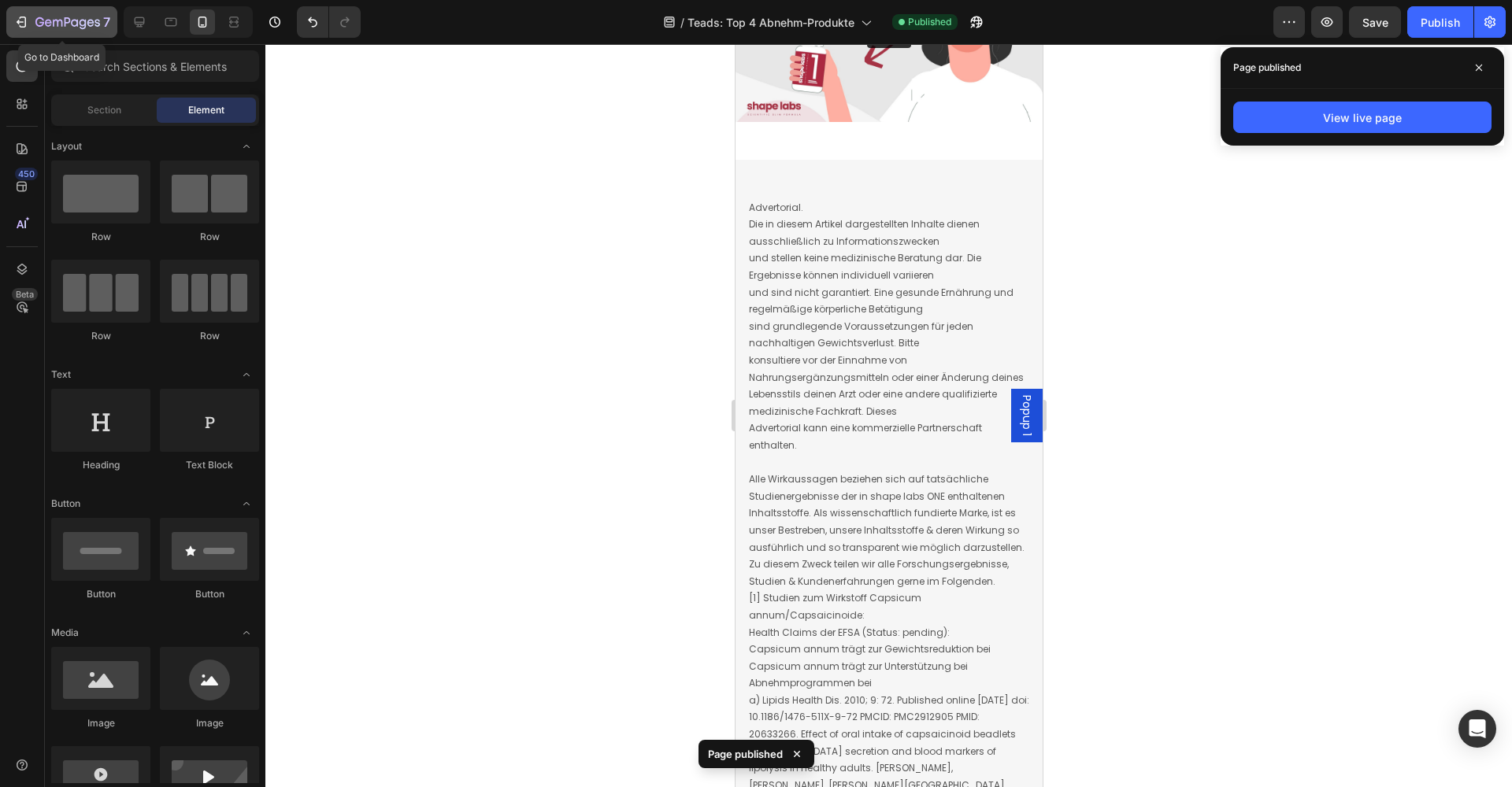
click at [26, 23] on icon "button" at bounding box center [22, 21] width 7 height 11
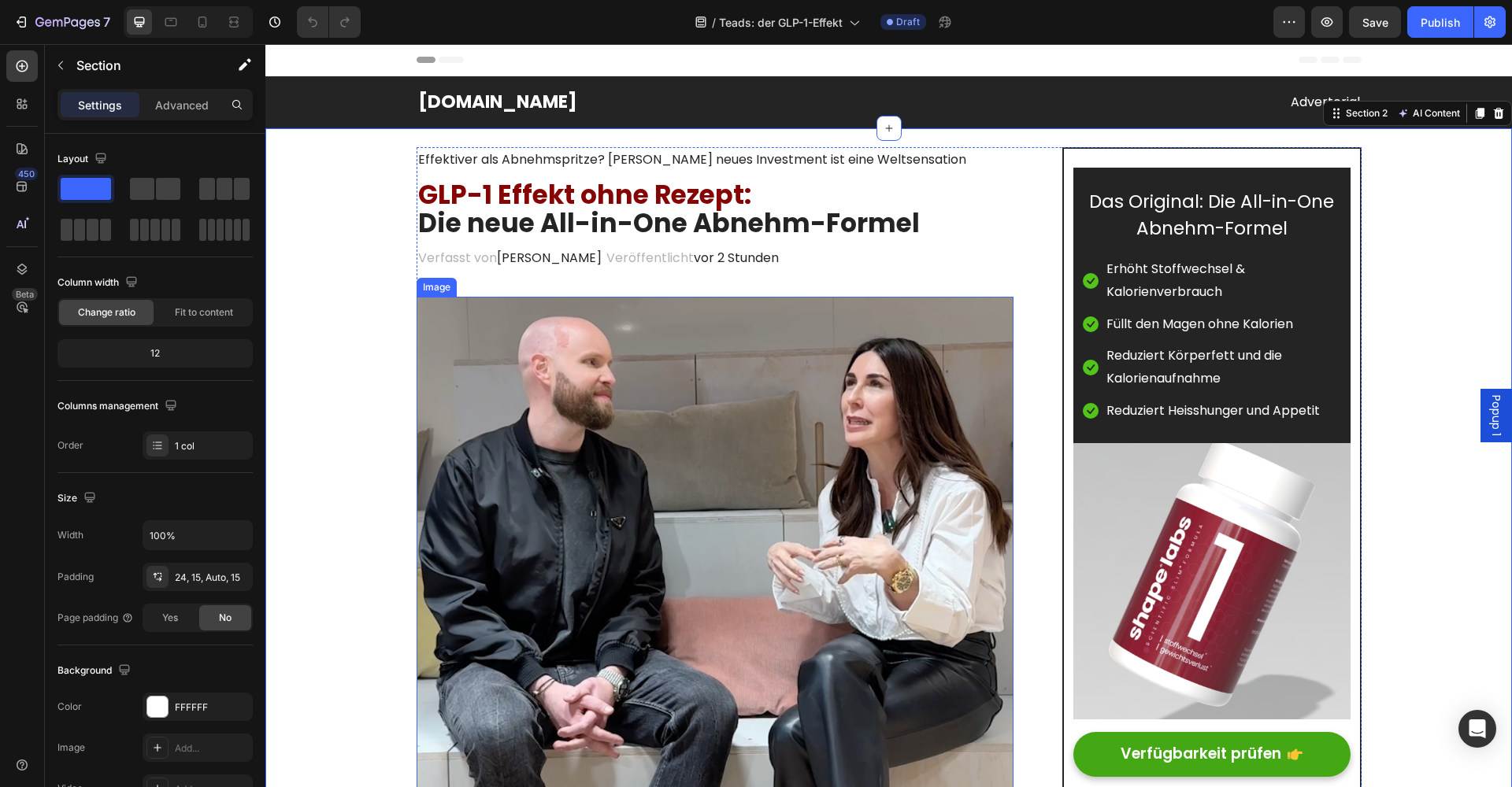
drag, startPoint x: 576, startPoint y: 410, endPoint x: 510, endPoint y: 407, distance: 66.1
click at [575, 410] on img at bounding box center [714, 595] width 598 height 598
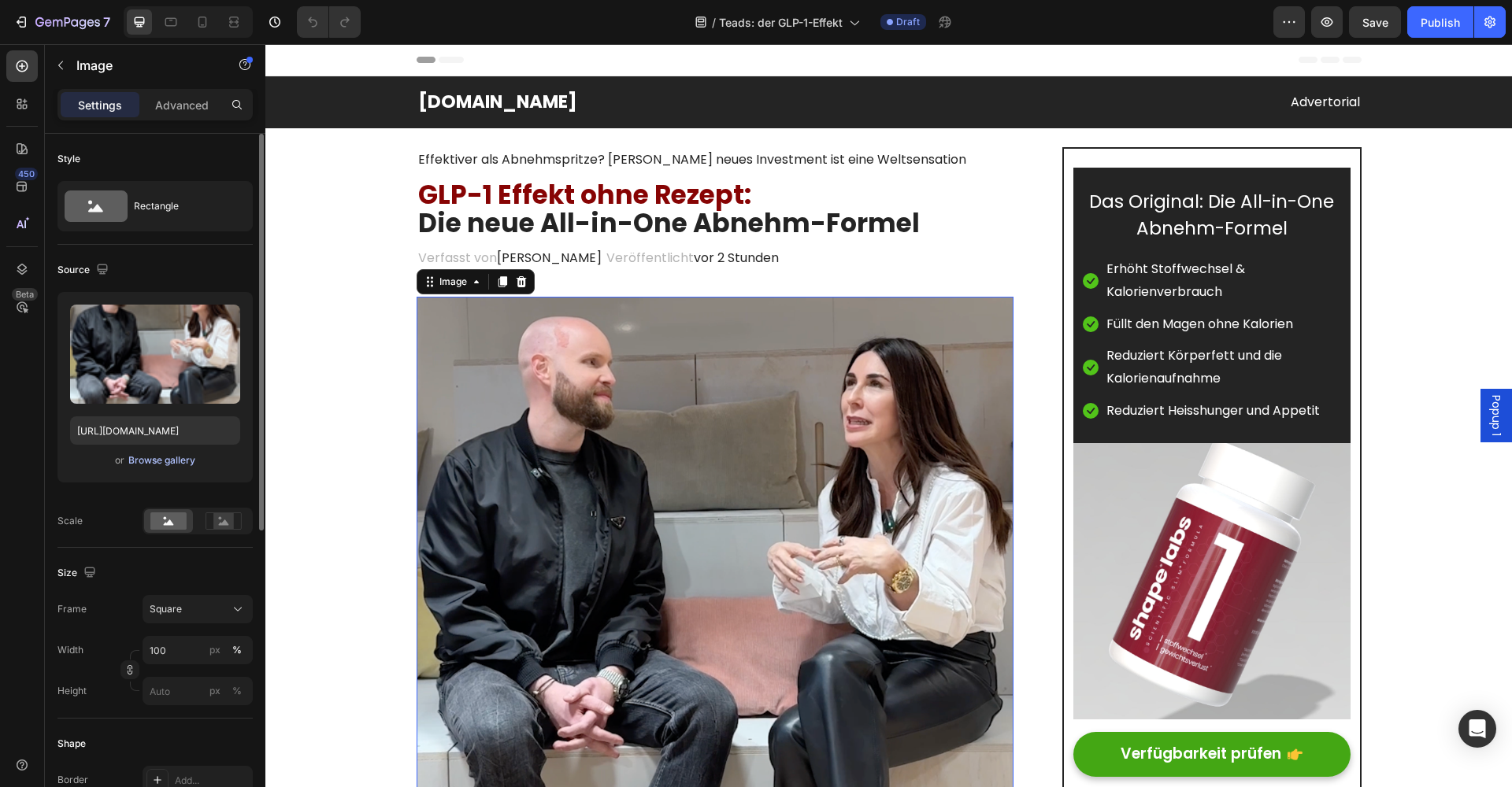
click at [178, 460] on div "Browse gallery" at bounding box center [161, 461] width 67 height 14
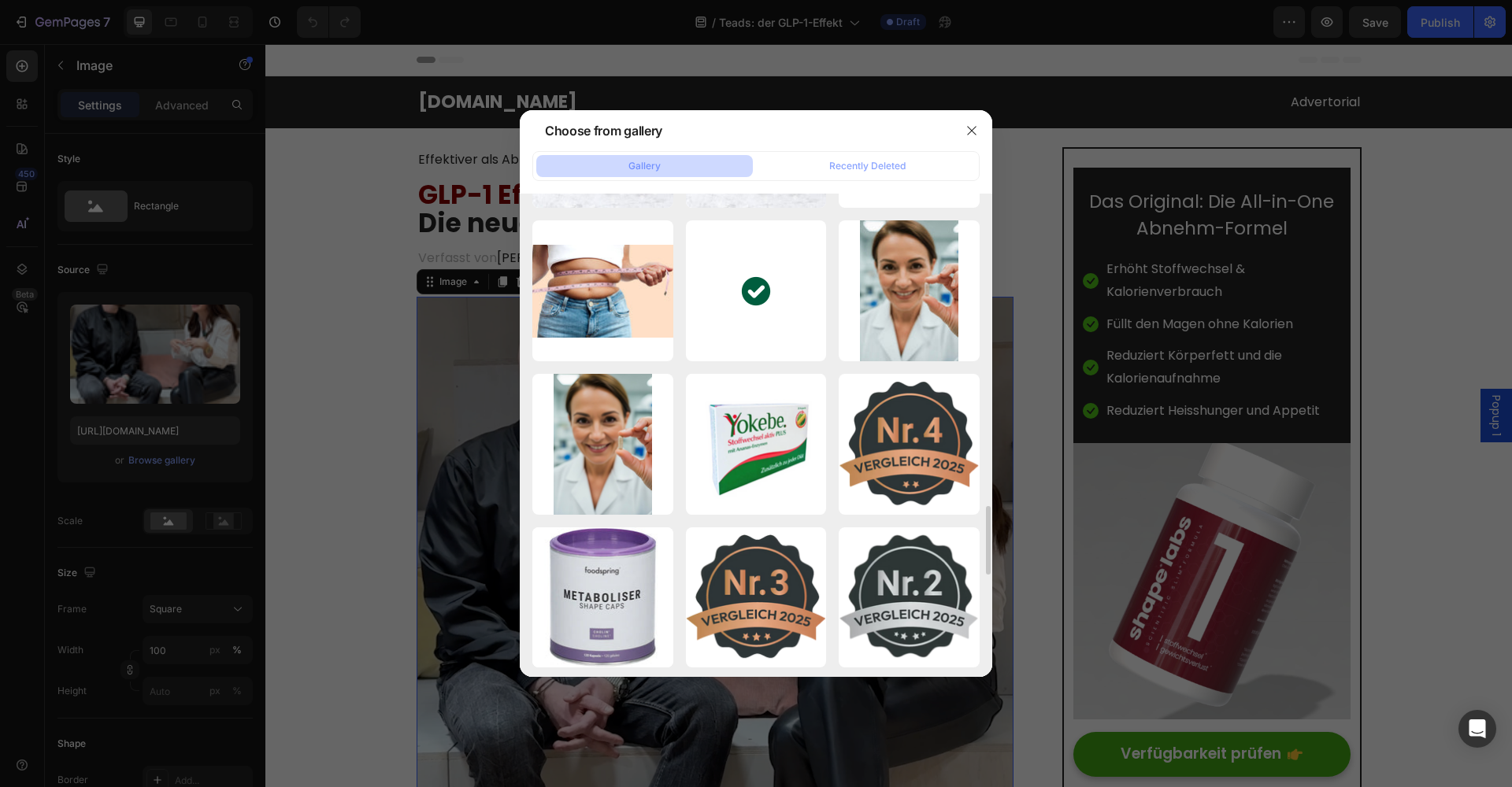
scroll to position [2139, 0]
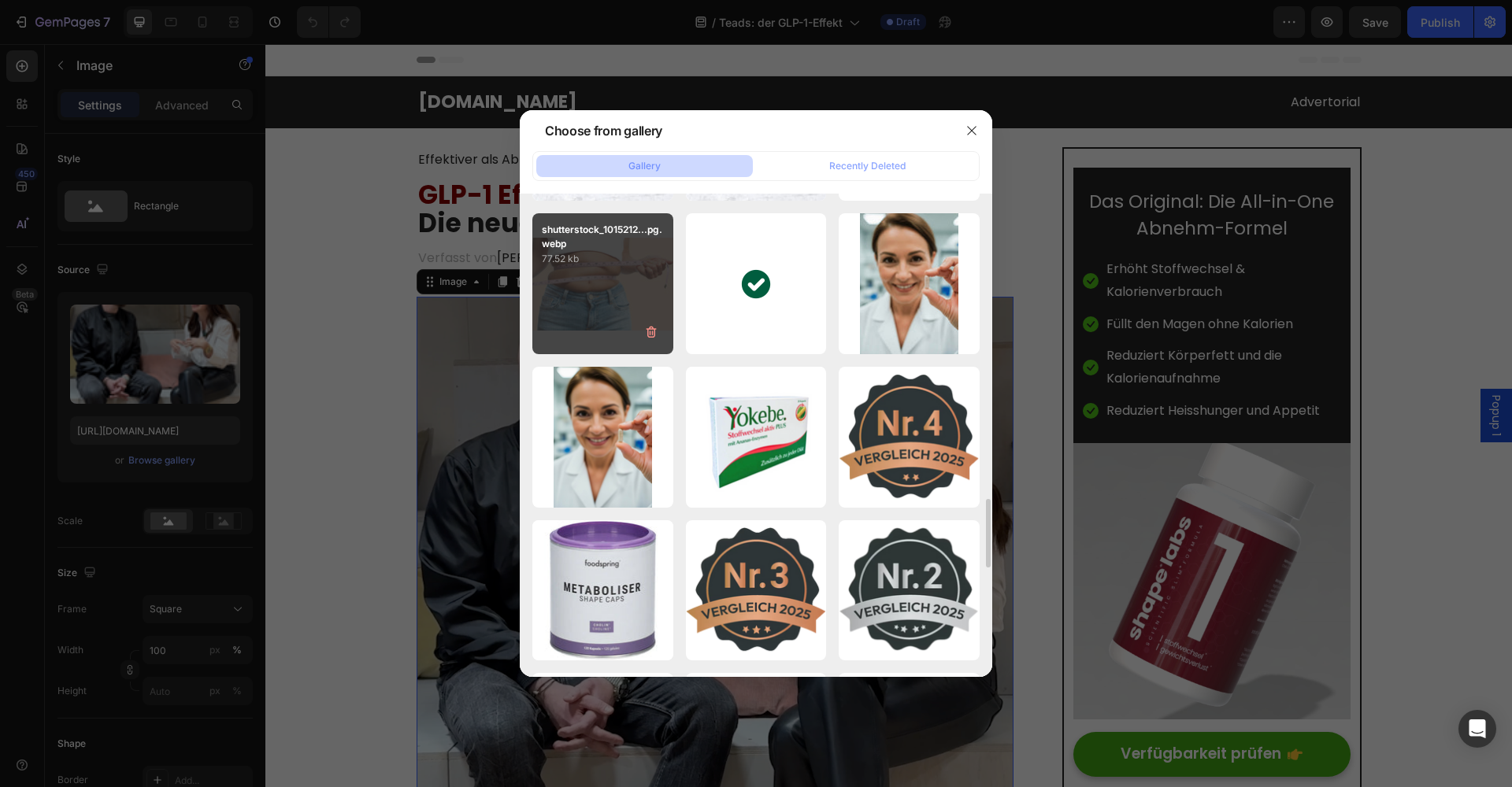
click at [602, 289] on div "shutterstock_1015212...pg.webp 77.52 kb" at bounding box center [602, 284] width 141 height 141
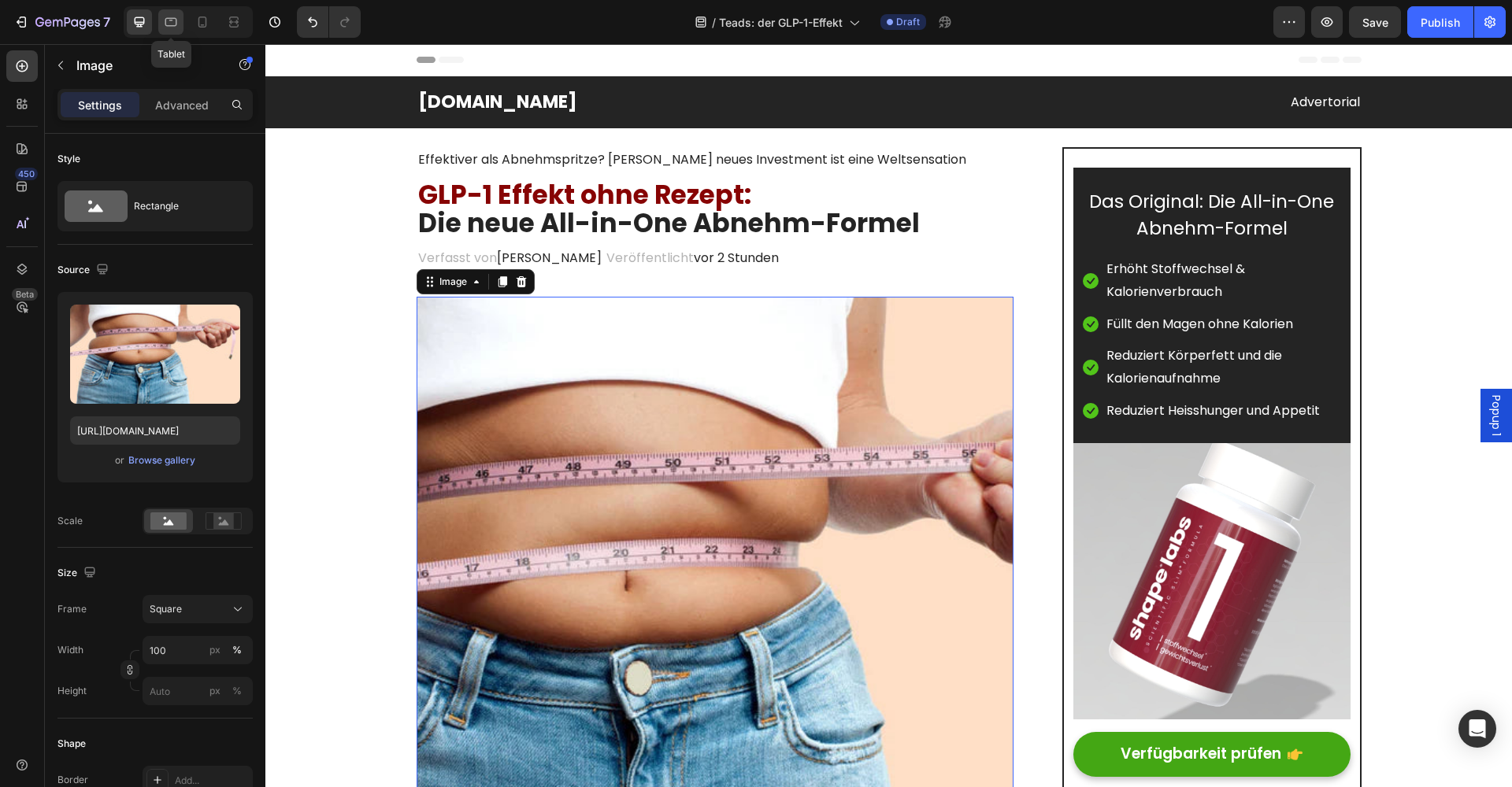
click at [170, 20] on icon at bounding box center [171, 22] width 15 height 15
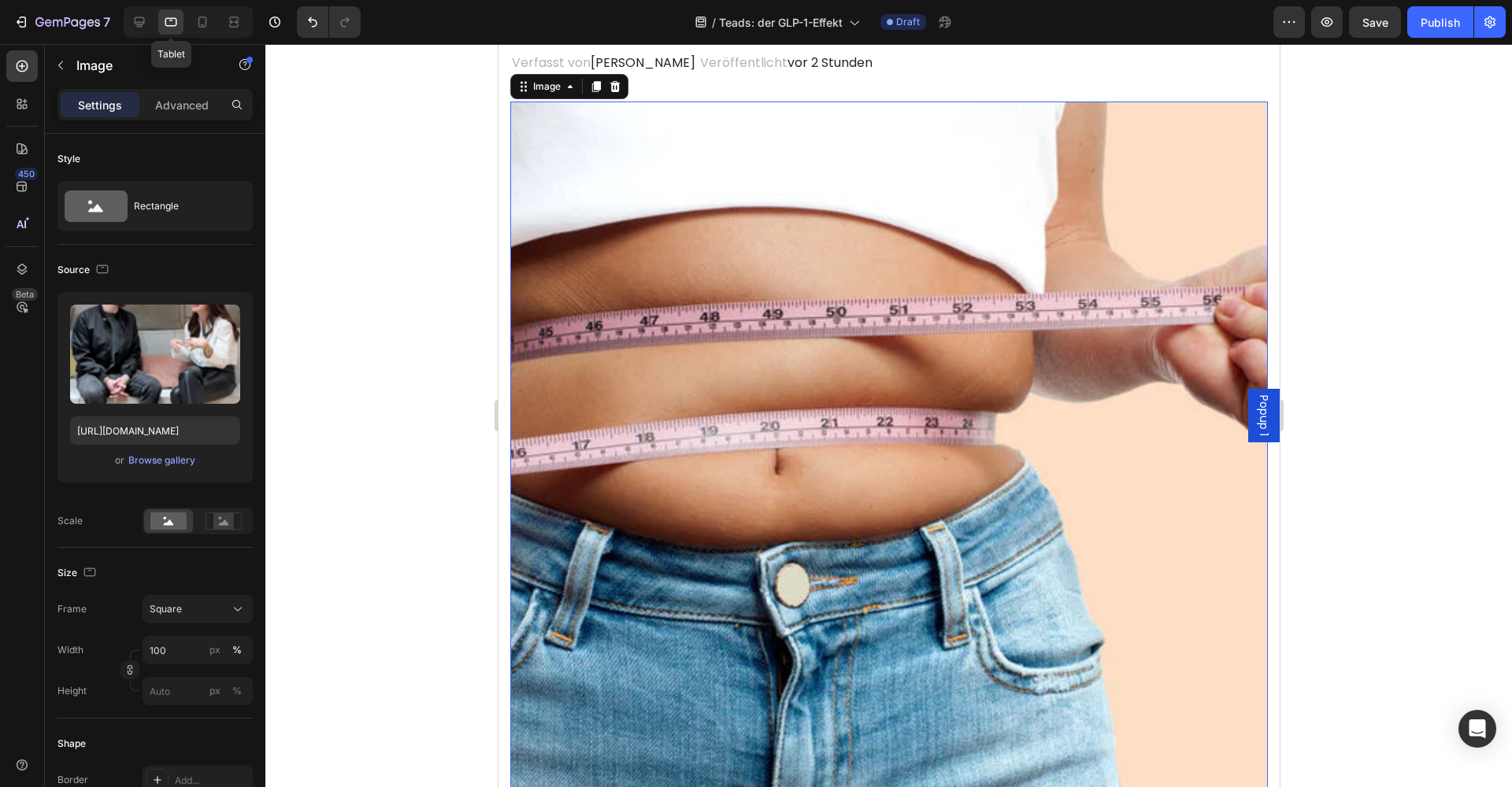
scroll to position [195, 0]
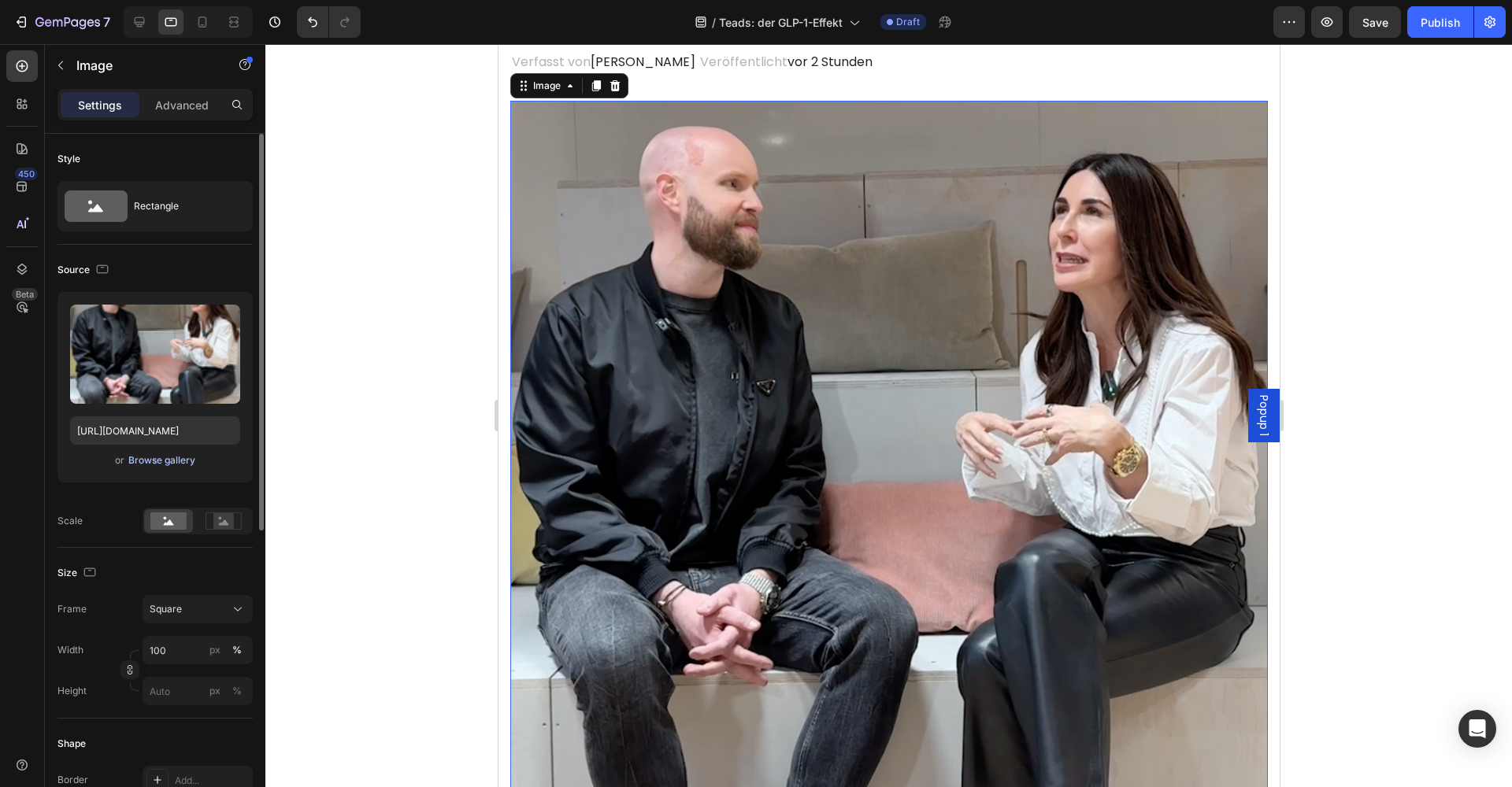
click at [172, 459] on div "Browse gallery" at bounding box center [161, 461] width 67 height 14
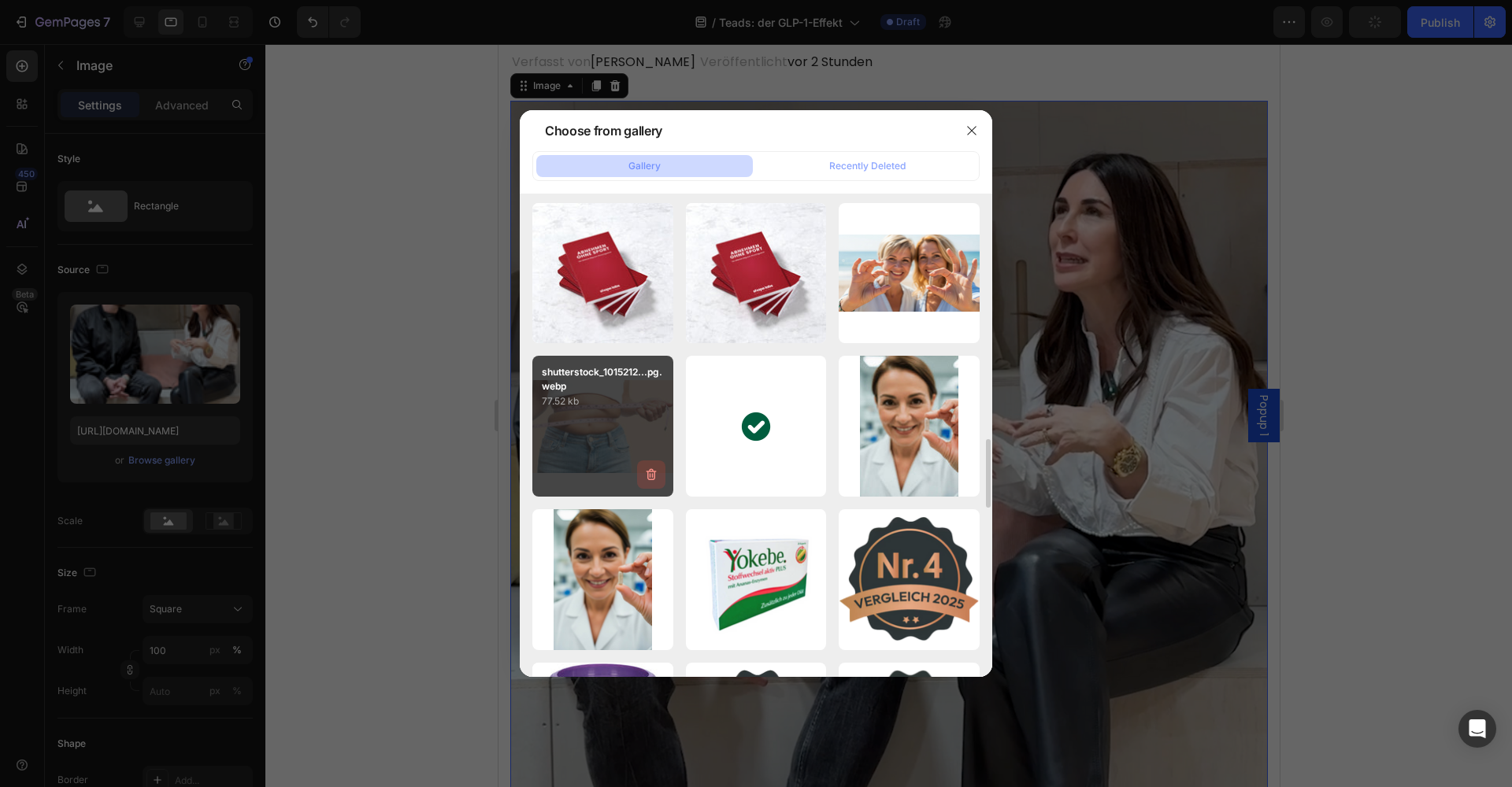
scroll to position [1999, 0]
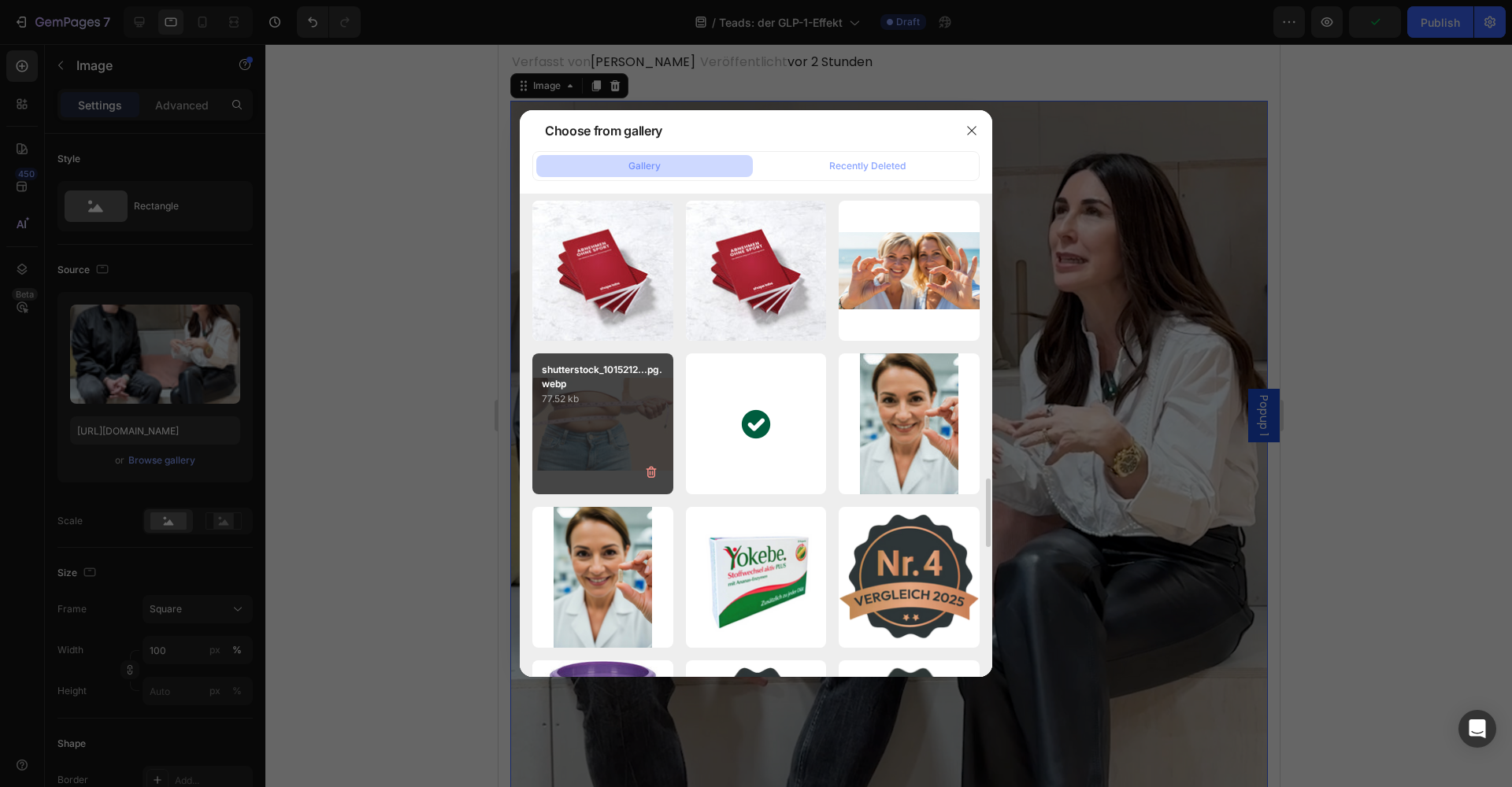
click at [601, 459] on div "shutterstock_1015212...pg.webp 77.52 kb" at bounding box center [602, 424] width 141 height 141
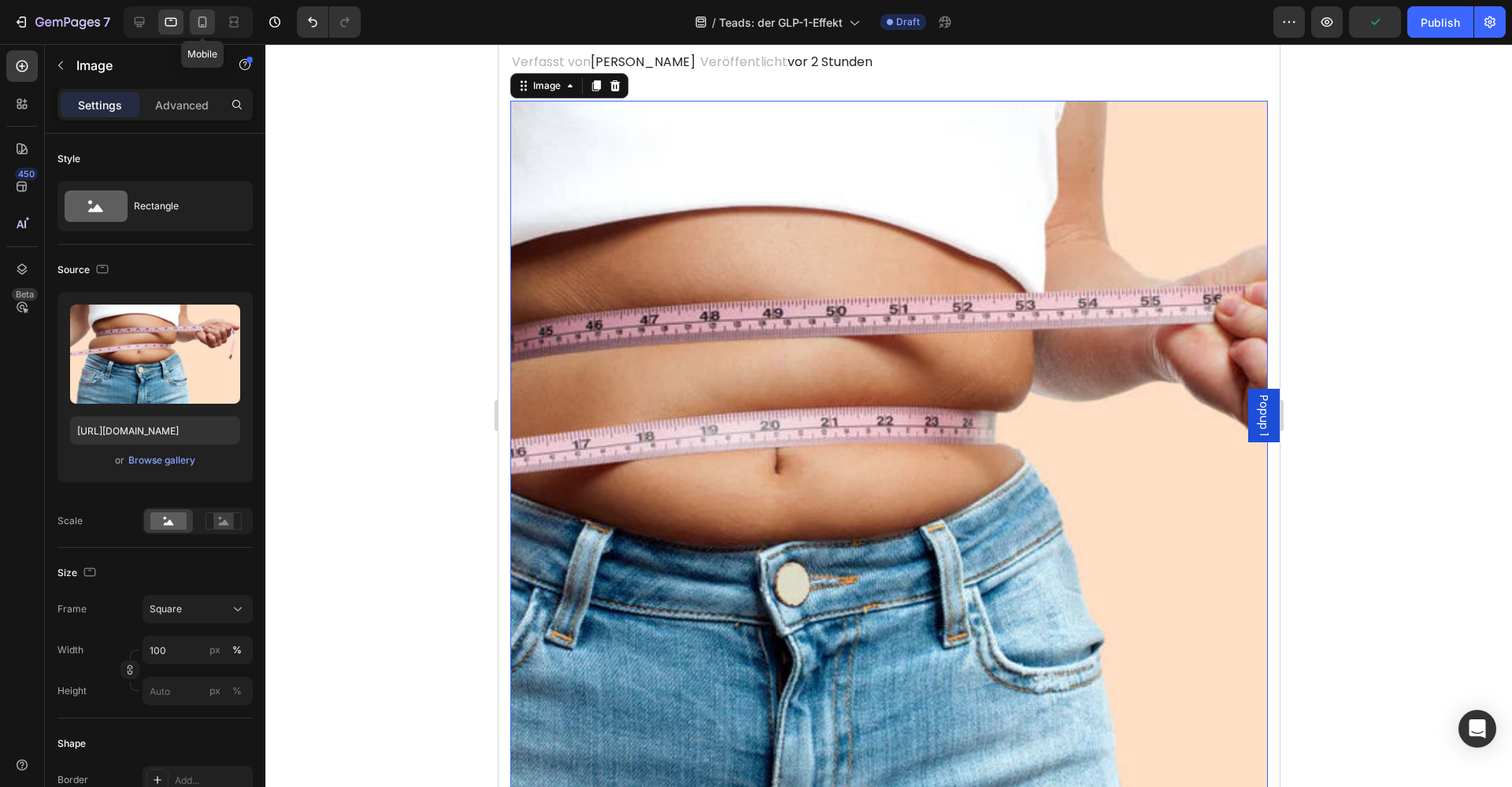
click at [201, 23] on icon at bounding box center [202, 22] width 15 height 15
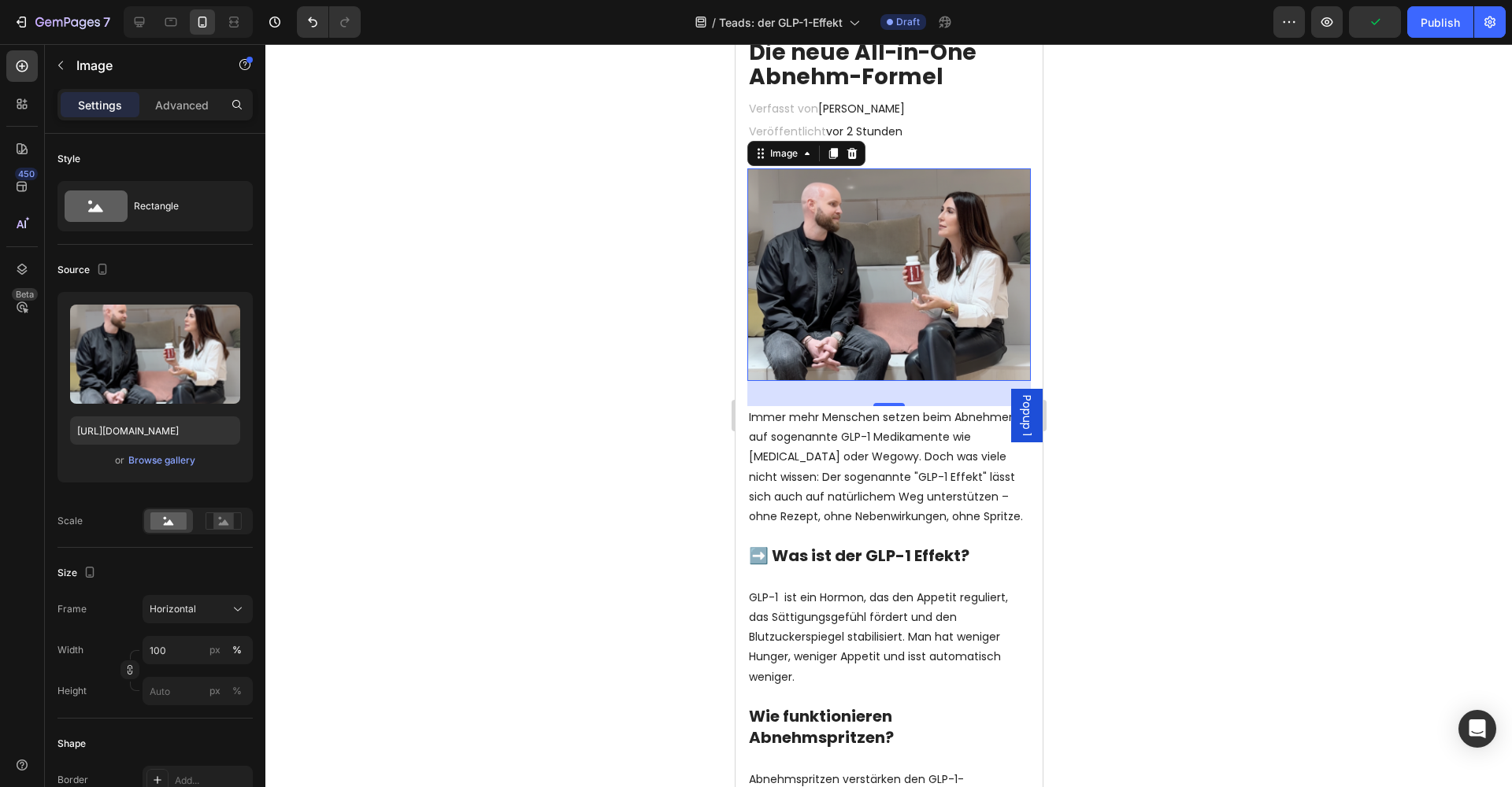
scroll to position [262, 0]
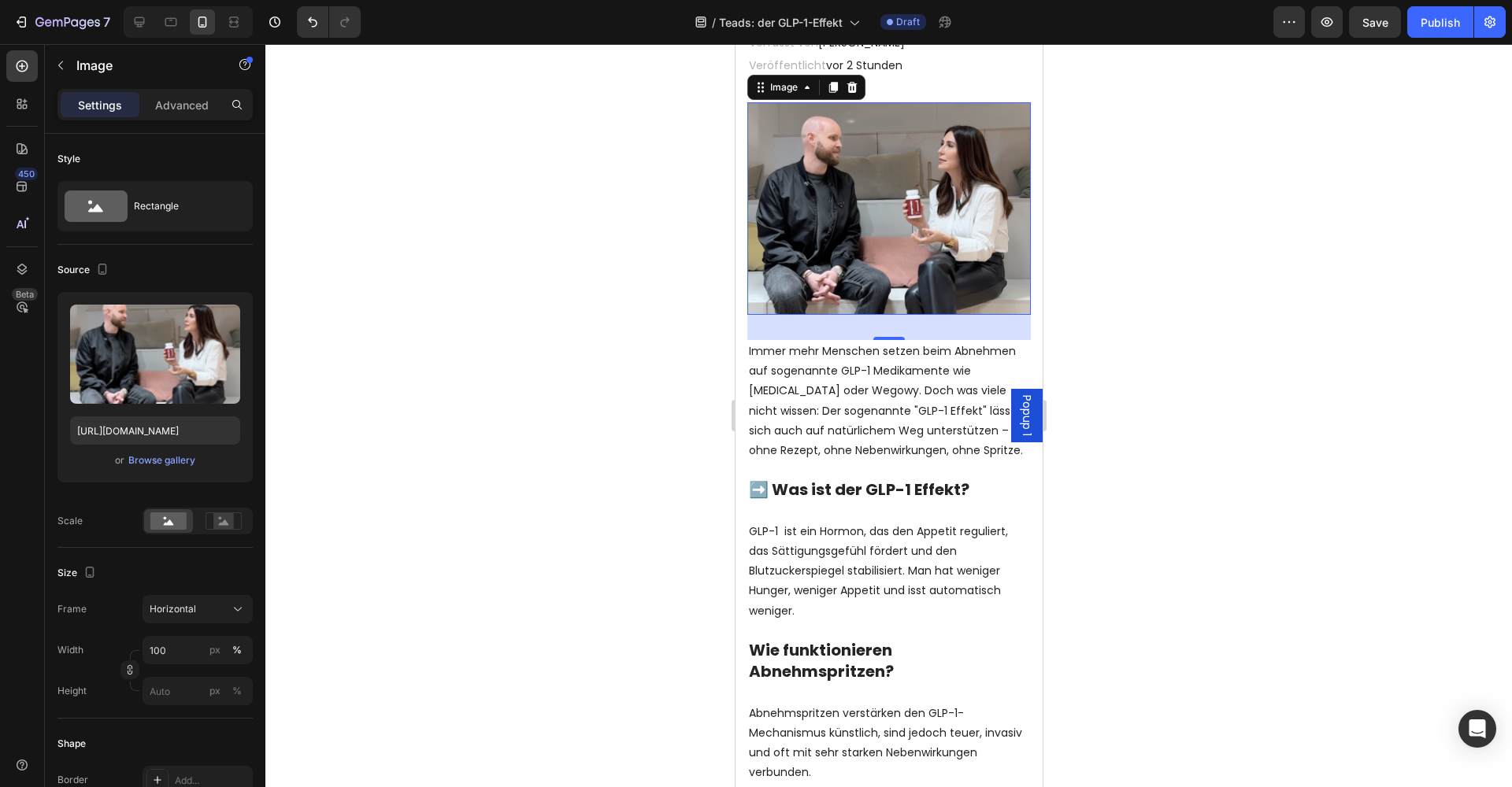
drag, startPoint x: 966, startPoint y: 276, endPoint x: 808, endPoint y: 279, distance: 158.0
click at [966, 276] on img at bounding box center [888, 209] width 284 height 212
click at [172, 459] on div "Browse gallery" at bounding box center [161, 461] width 67 height 14
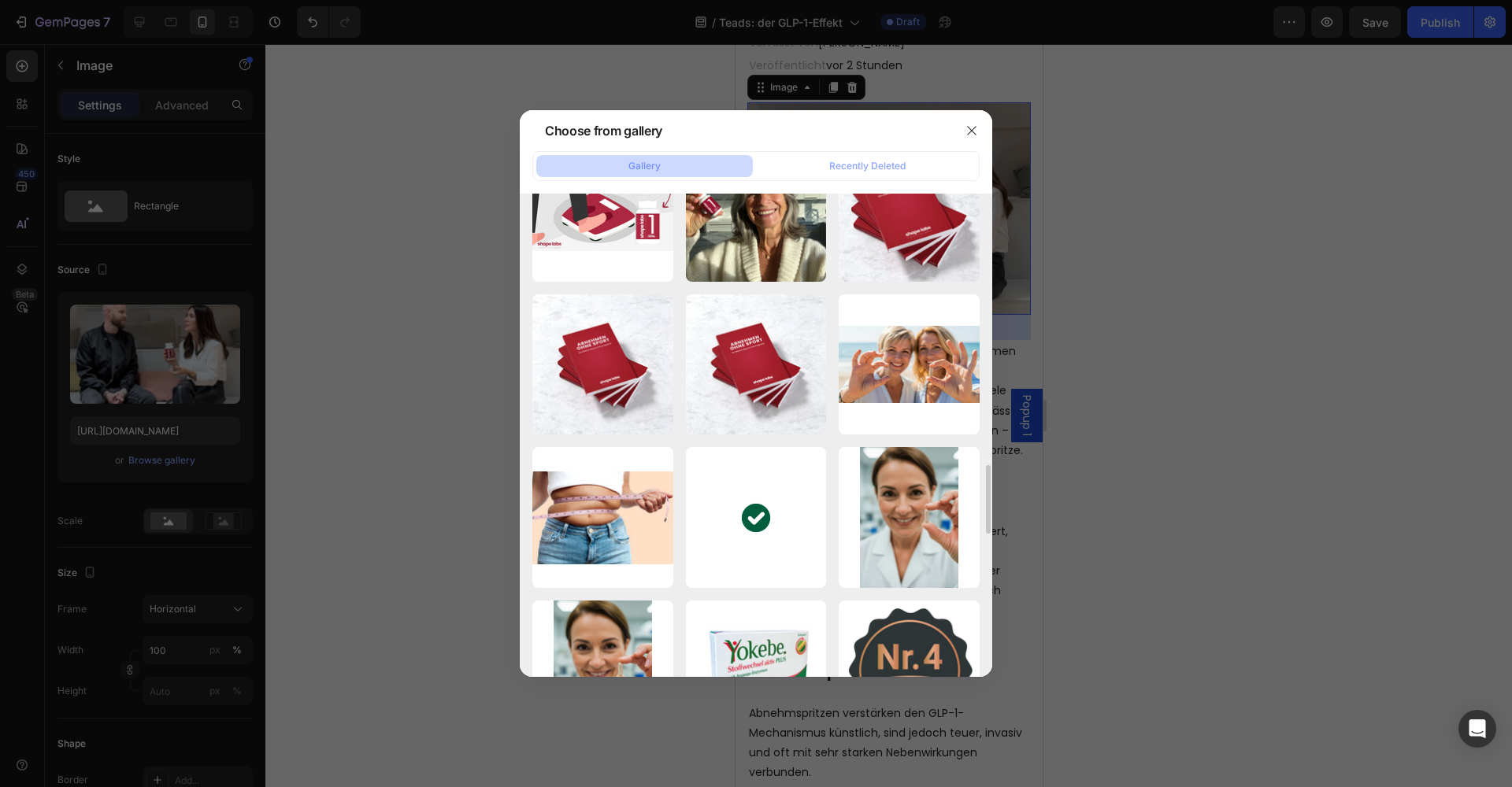
scroll to position [1969, 0]
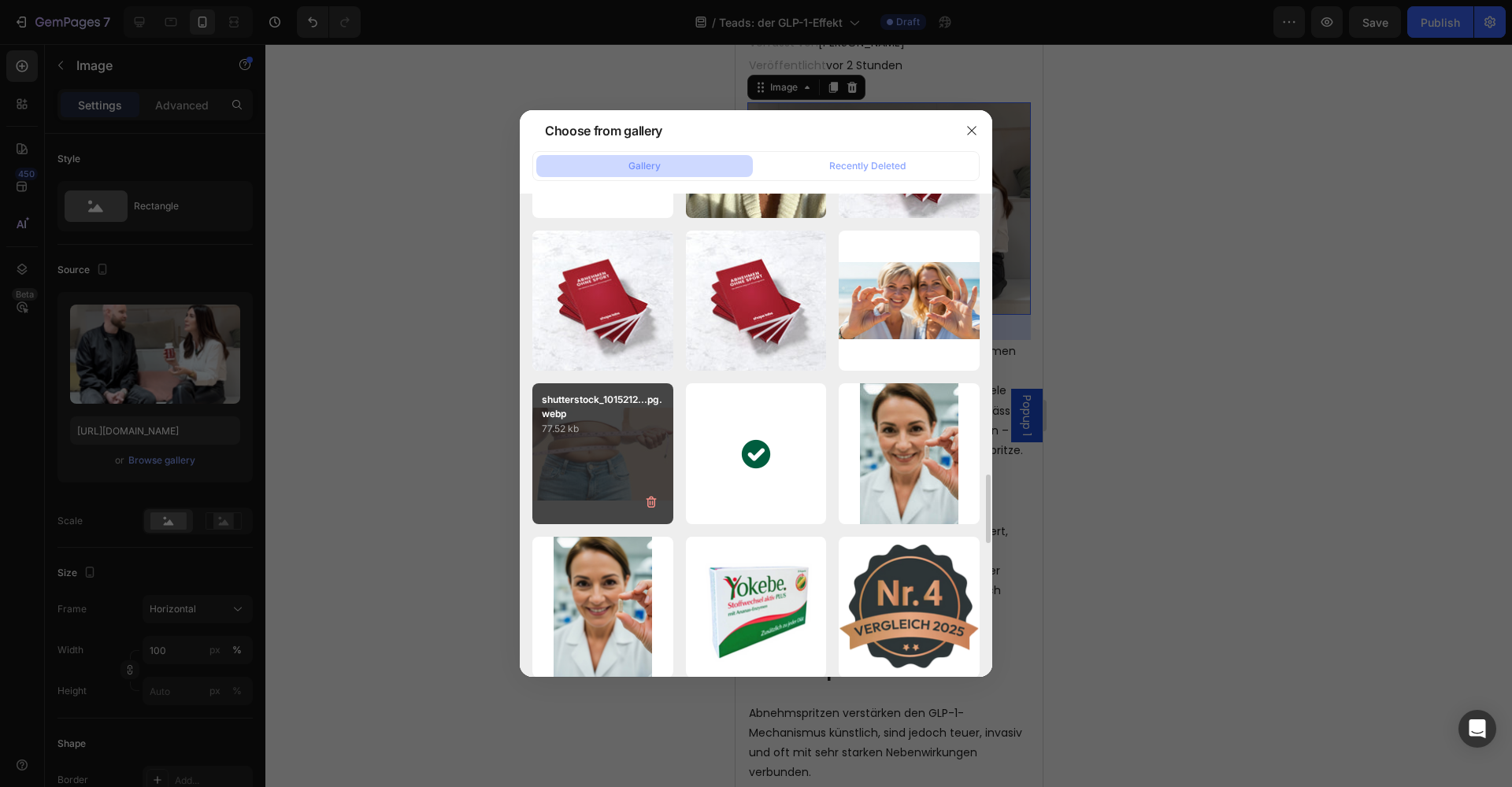
click at [605, 462] on div "shutterstock_1015212...pg.webp 77.52 kb" at bounding box center [602, 454] width 141 height 141
type input "[URL][DOMAIN_NAME]"
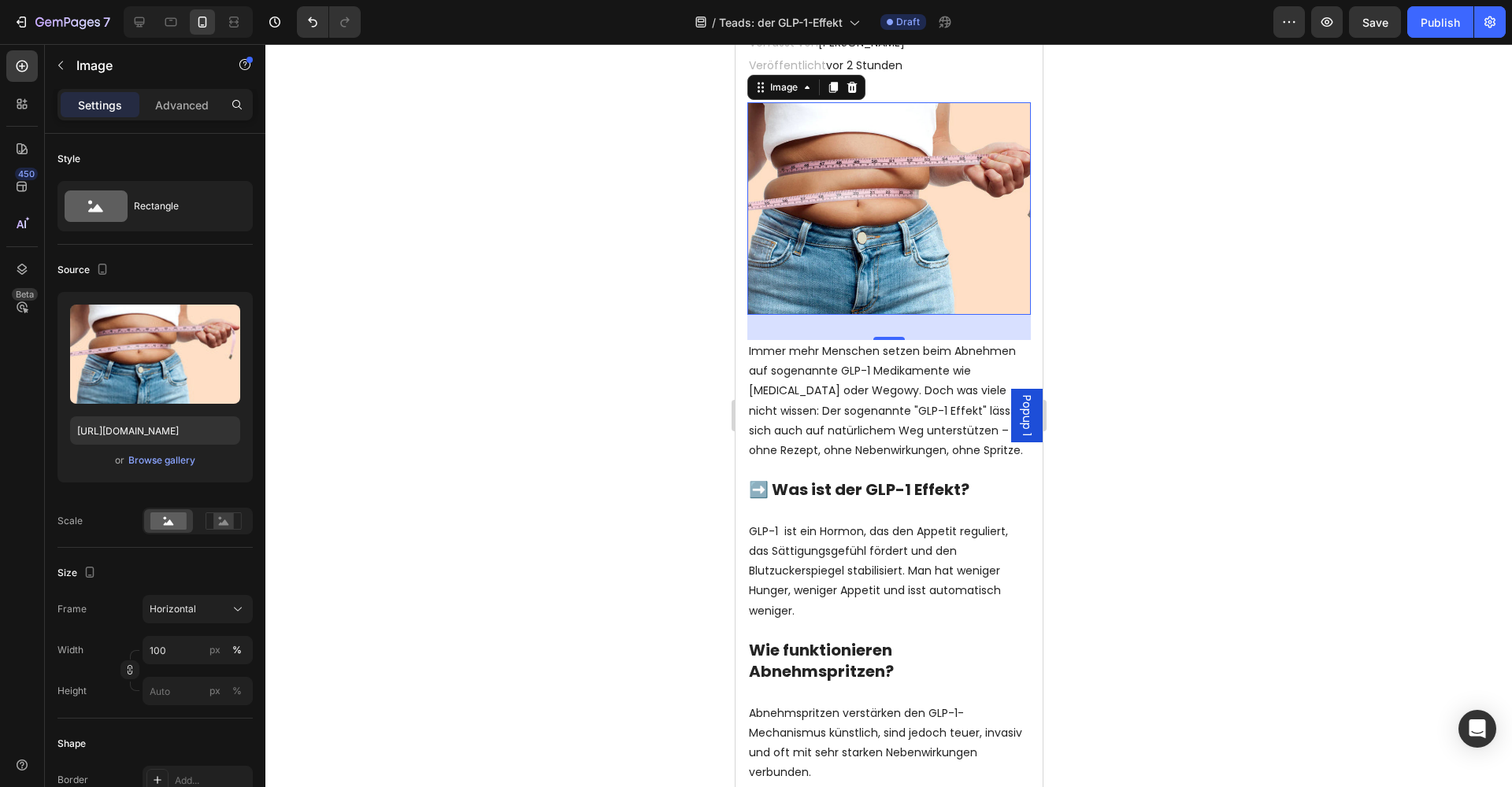
click at [676, 452] on div at bounding box center [888, 416] width 1246 height 744
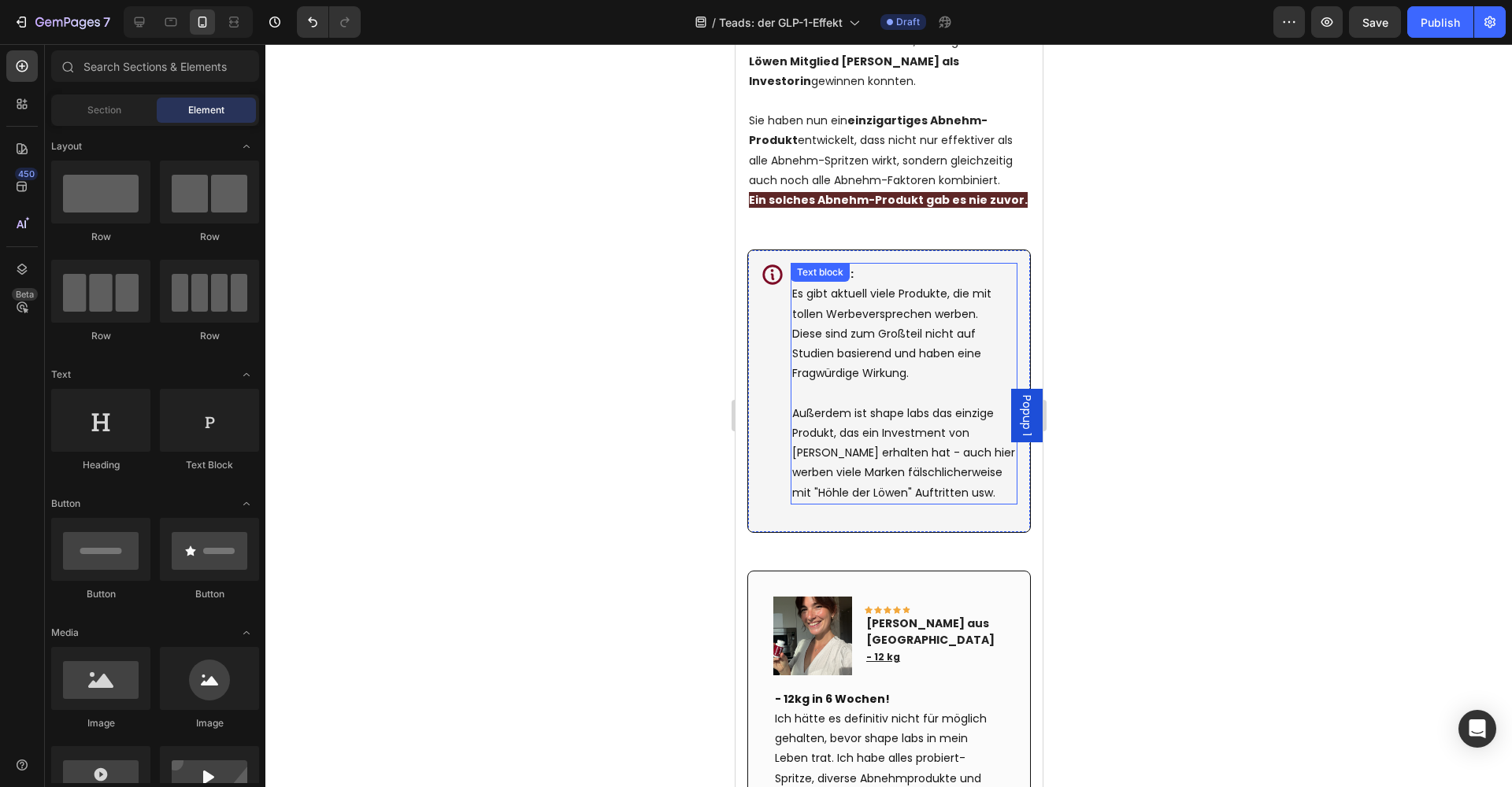
scroll to position [2250, 0]
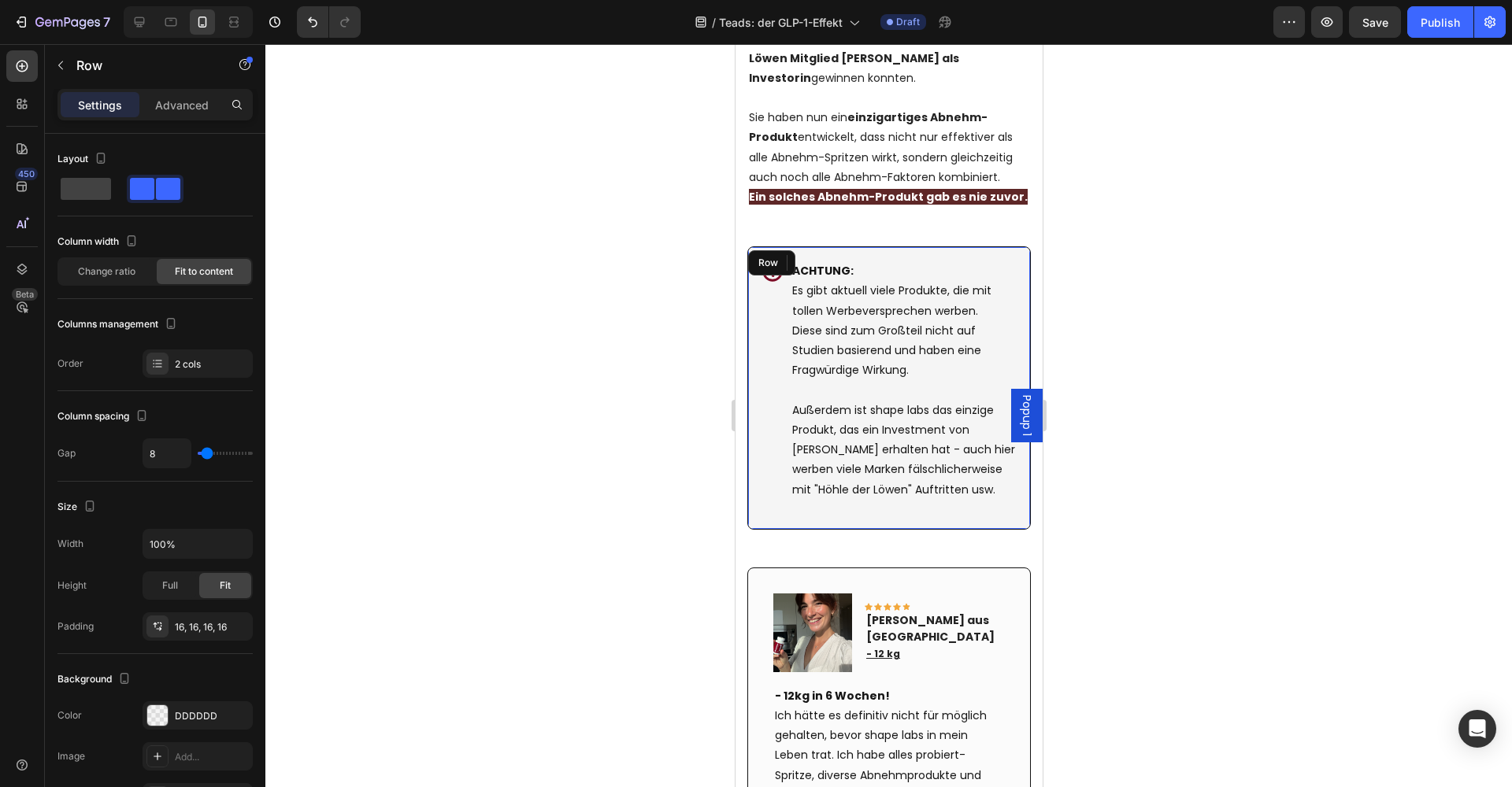
click at [772, 415] on div "Icon" at bounding box center [771, 387] width 23 height 256
click at [849, 257] on icon at bounding box center [844, 263] width 13 height 13
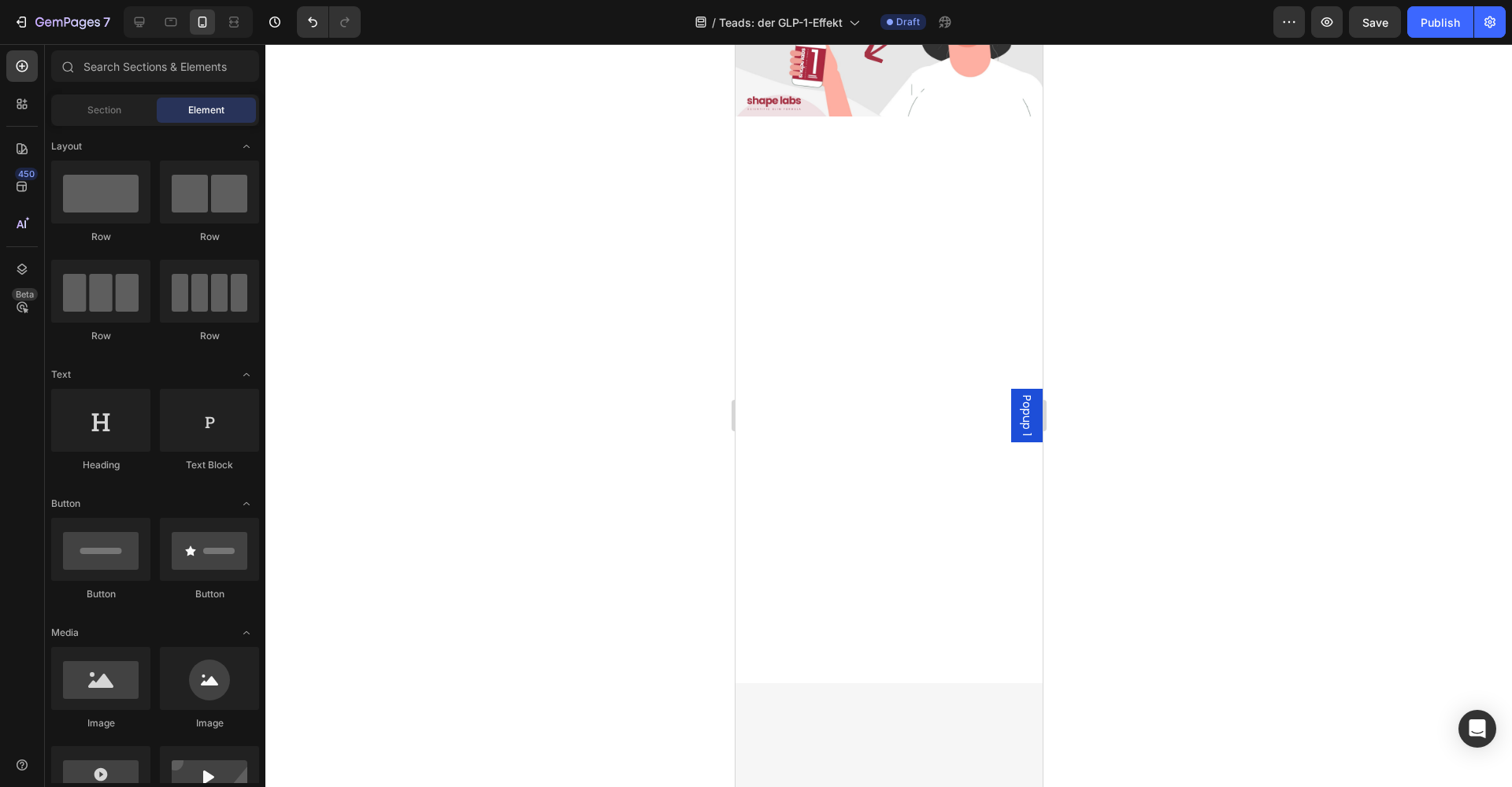
scroll to position [14405, 0]
click at [139, 28] on icon at bounding box center [139, 22] width 15 height 15
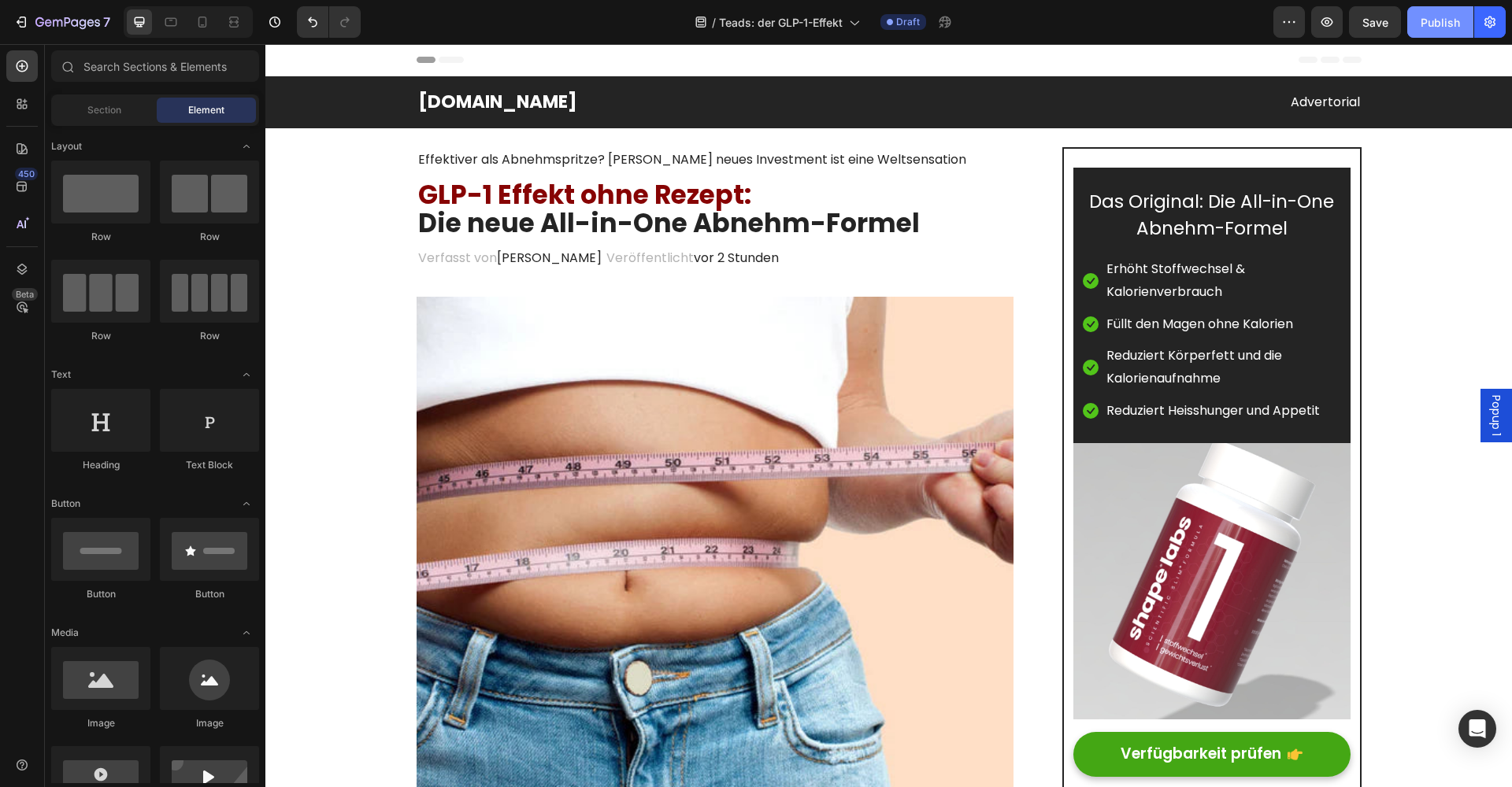
click at [1449, 30] on div "Publish" at bounding box center [1440, 22] width 40 height 16
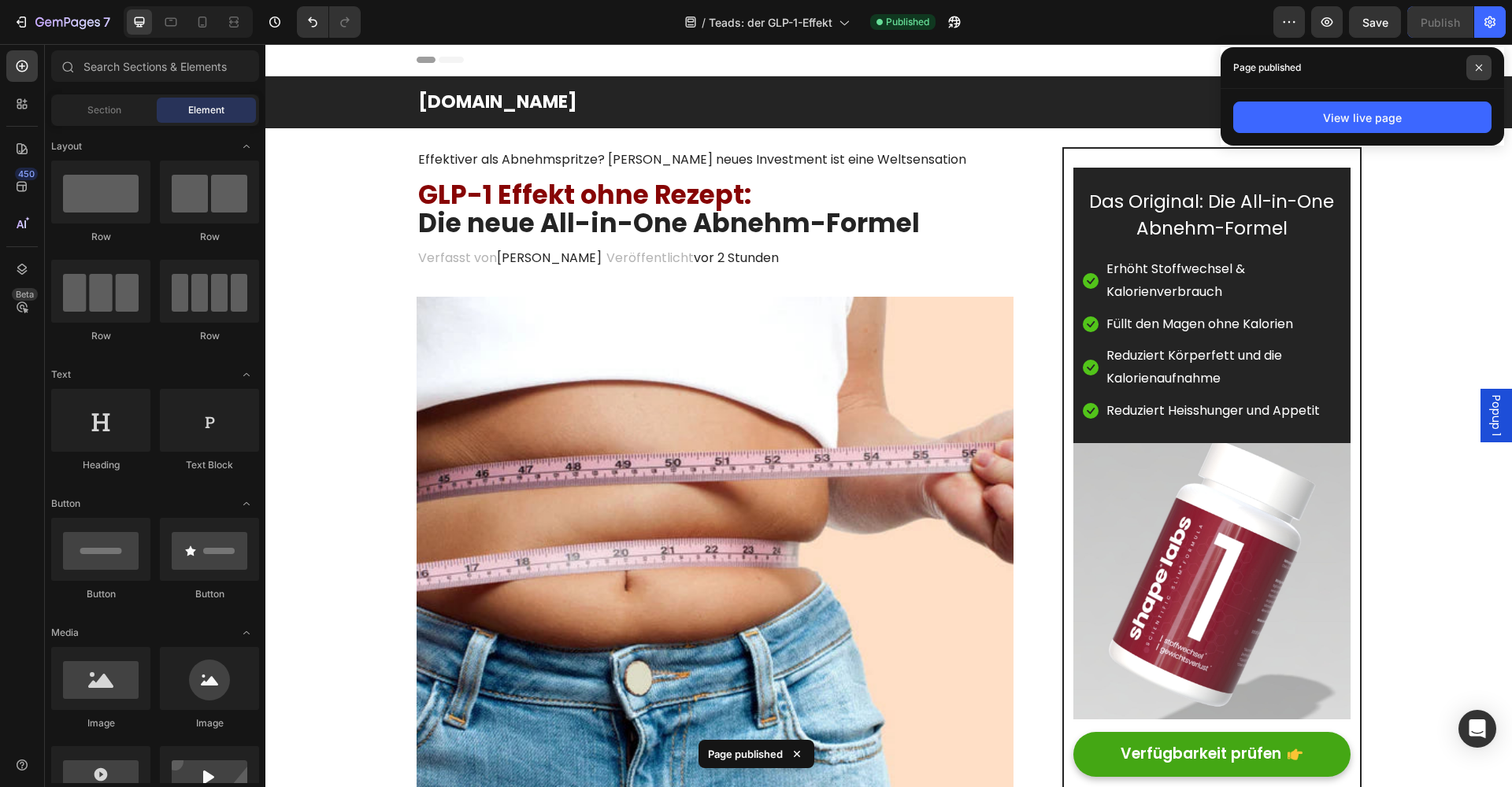
click at [1483, 70] on span at bounding box center [1478, 68] width 25 height 25
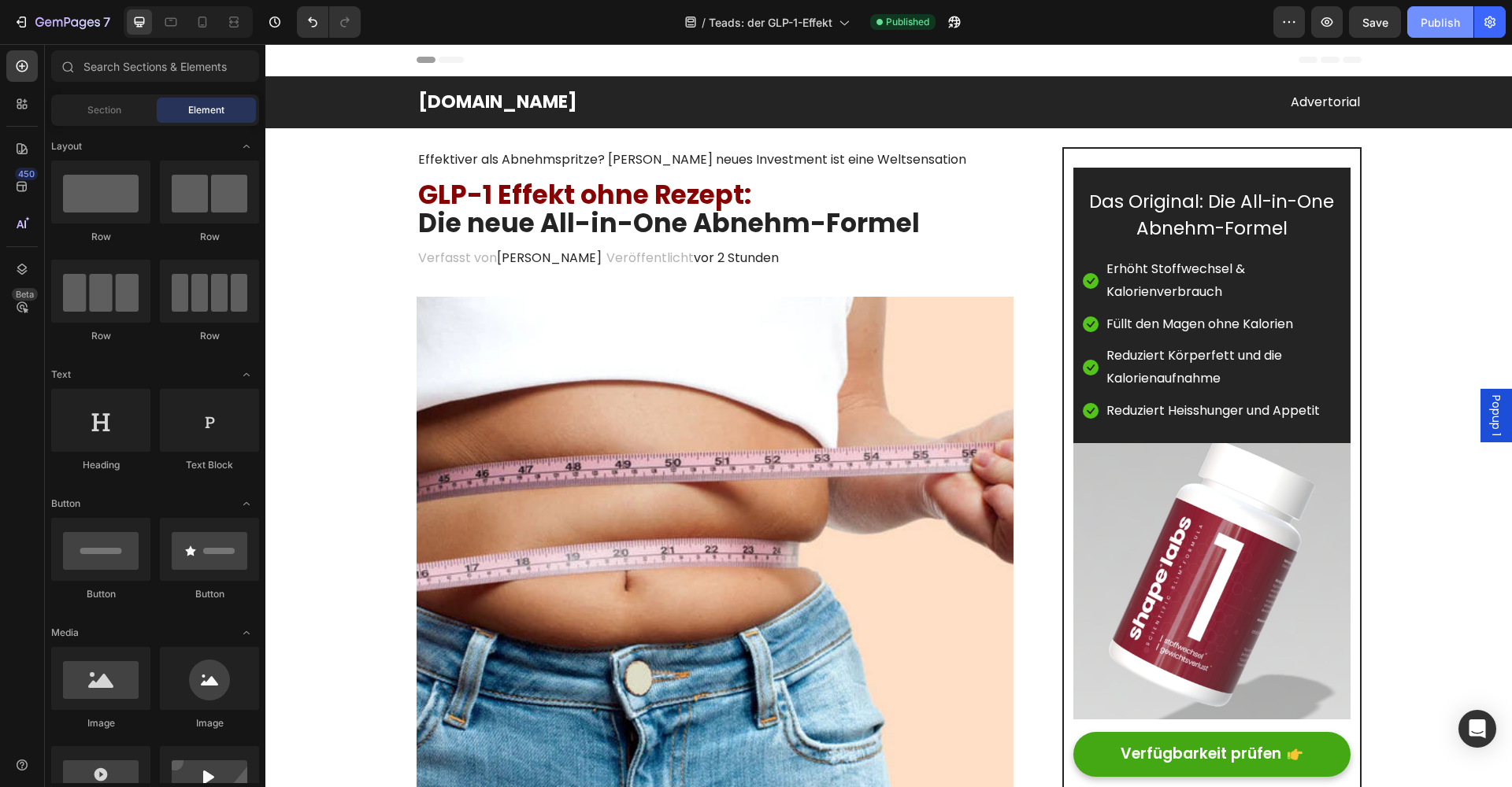
click at [1438, 24] on div "Publish" at bounding box center [1440, 22] width 40 height 16
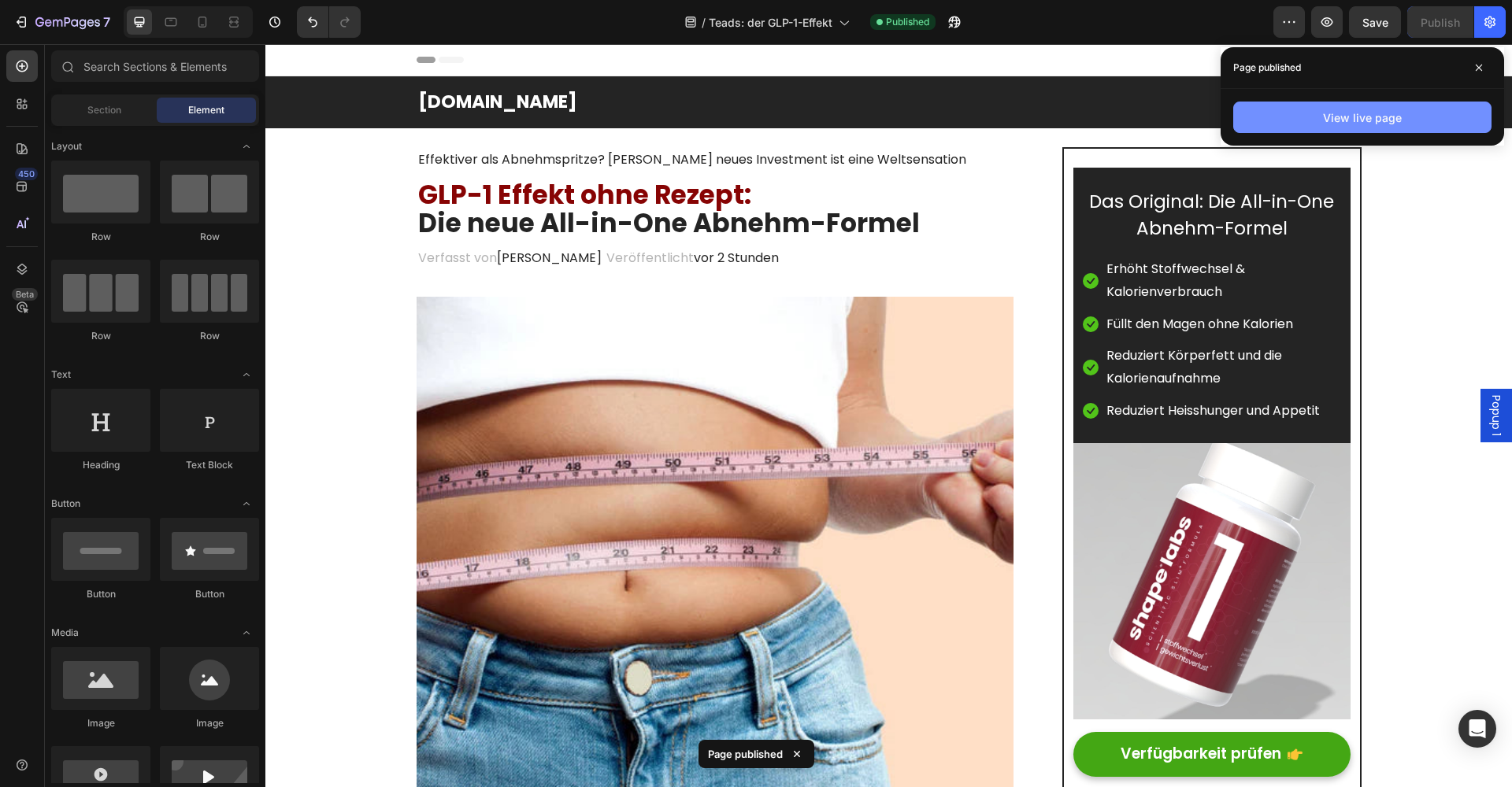
click at [1412, 117] on button "View live page" at bounding box center [1361, 117] width 258 height 32
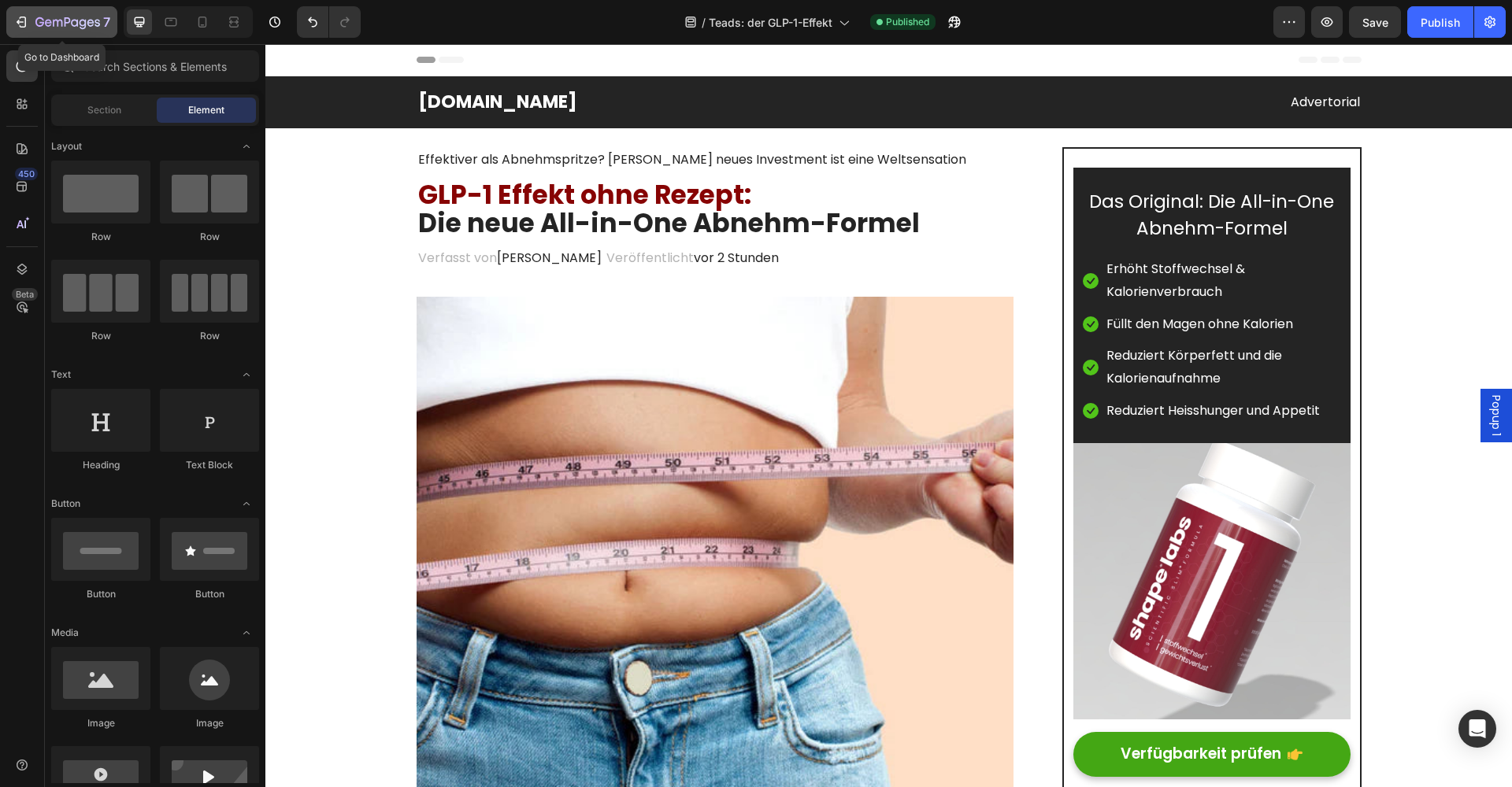
click at [29, 18] on div "7" at bounding box center [62, 22] width 97 height 19
